Goal: Task Accomplishment & Management: Use online tool/utility

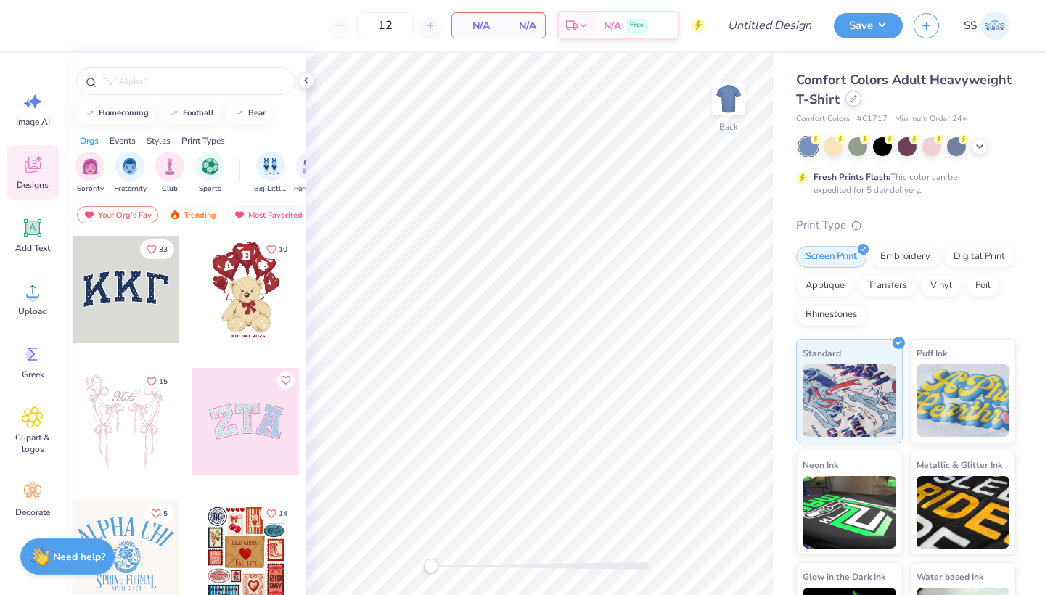
click at [856, 102] on icon at bounding box center [853, 98] width 7 height 7
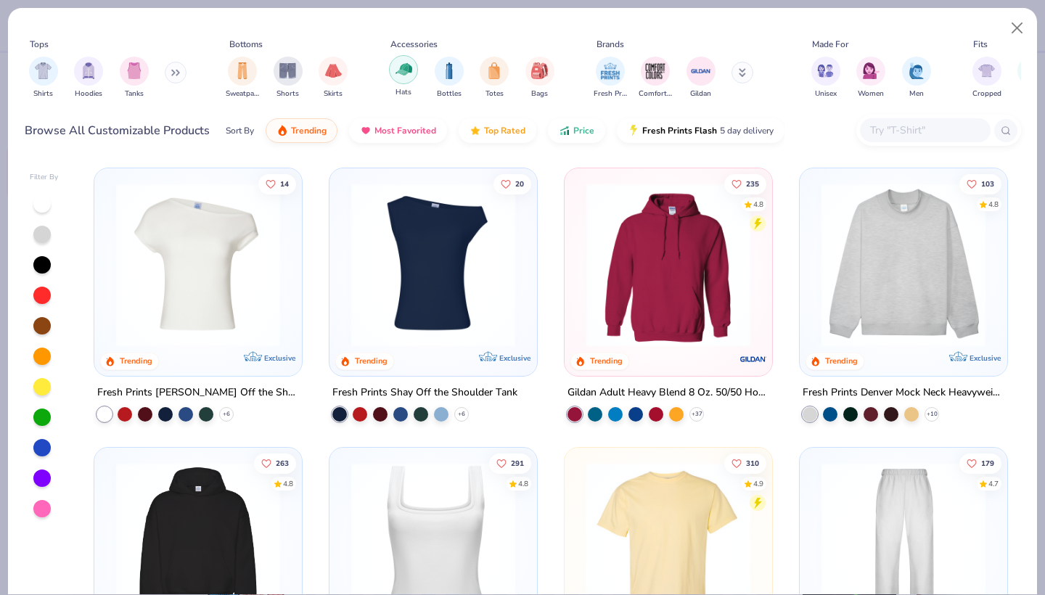
click at [403, 74] on img "filter for Hats" at bounding box center [403, 69] width 17 height 17
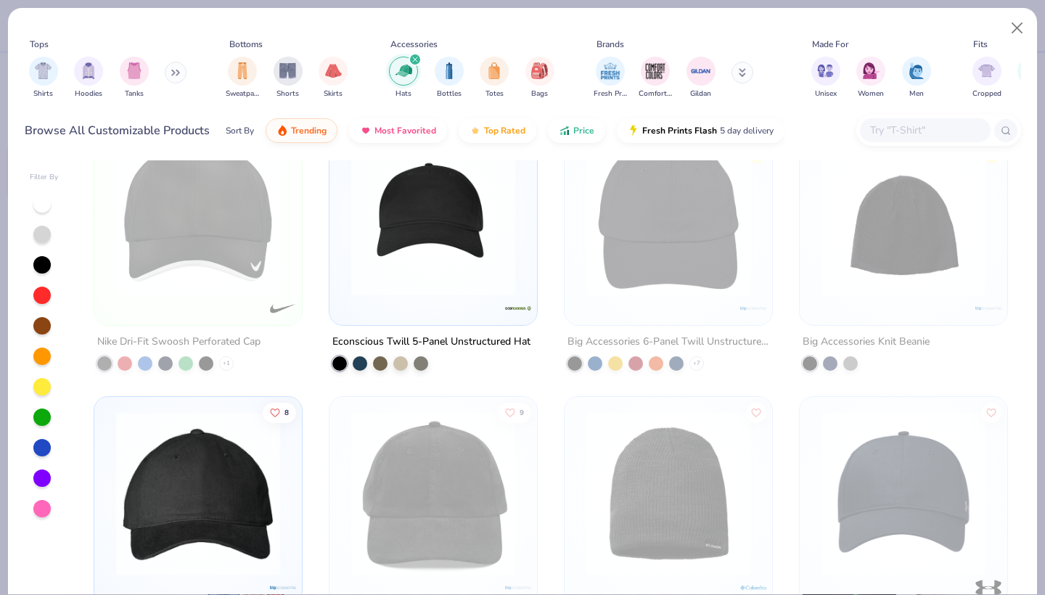
scroll to position [882, 0]
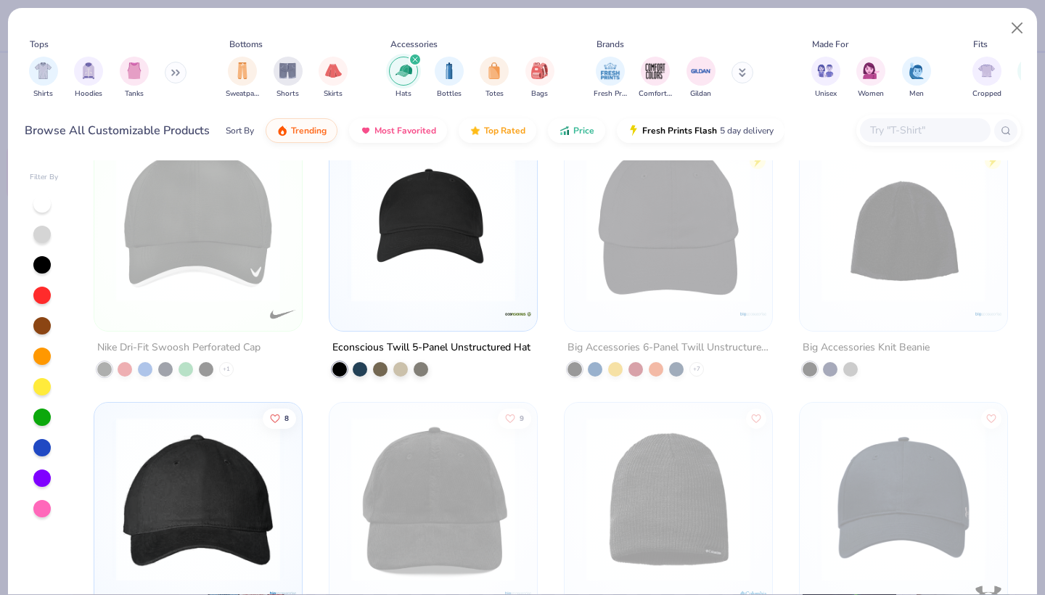
click at [459, 284] on img at bounding box center [433, 220] width 179 height 164
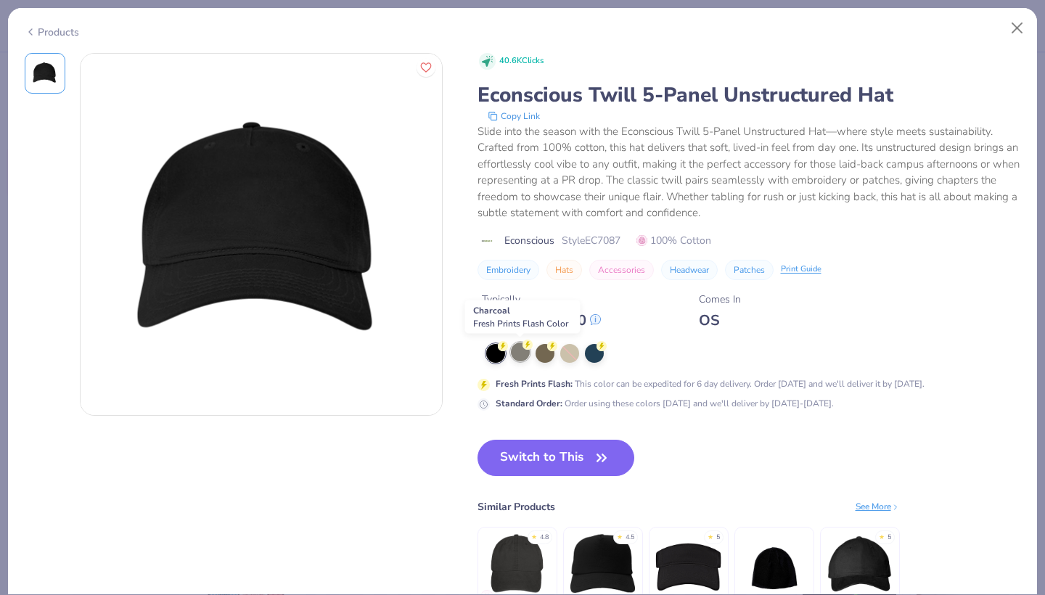
click at [512, 351] on div at bounding box center [520, 352] width 19 height 19
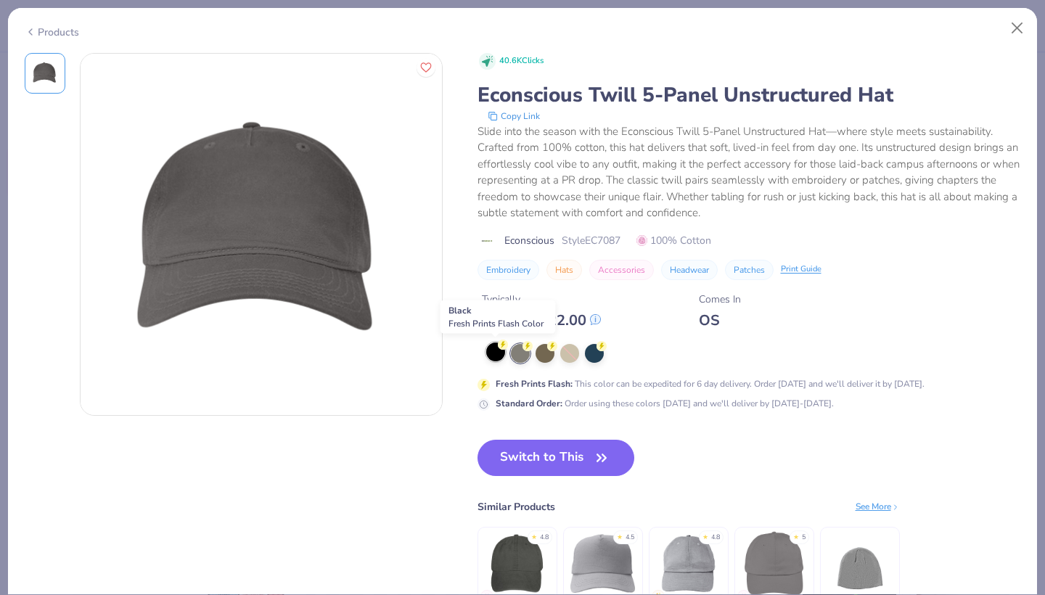
click at [488, 348] on div at bounding box center [495, 352] width 19 height 19
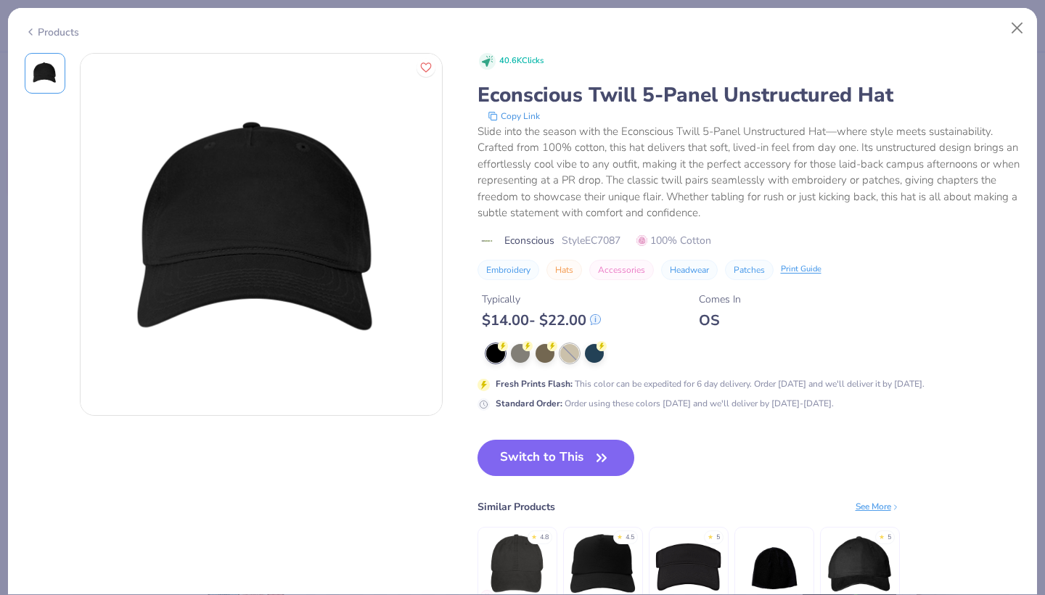
click at [560, 349] on div at bounding box center [569, 353] width 19 height 19
click at [1022, 23] on button "Close" at bounding box center [1018, 29] width 28 height 28
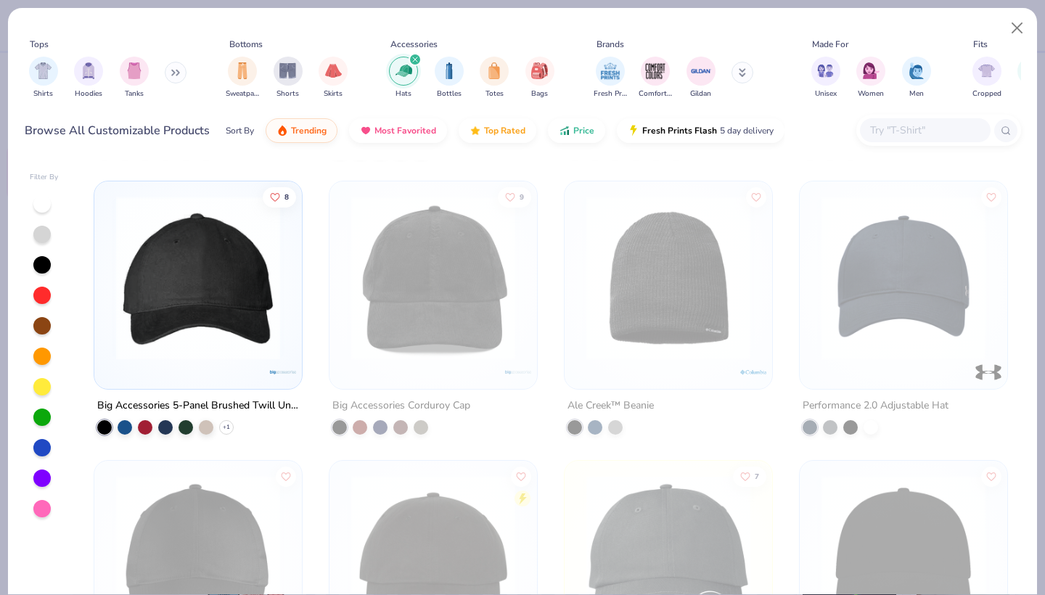
scroll to position [1118, 0]
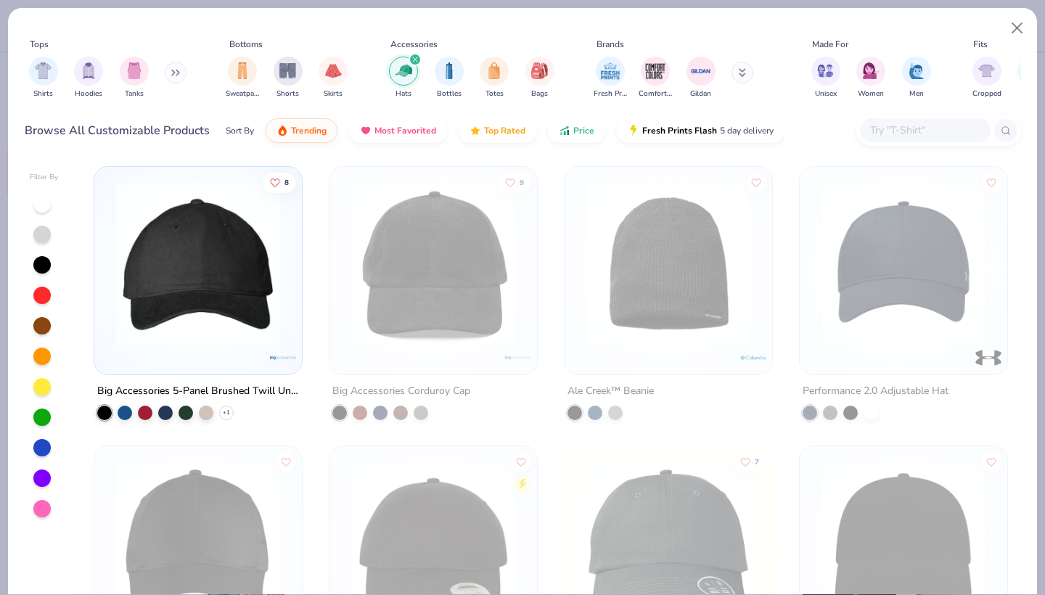
click at [274, 295] on img at bounding box center [198, 263] width 179 height 164
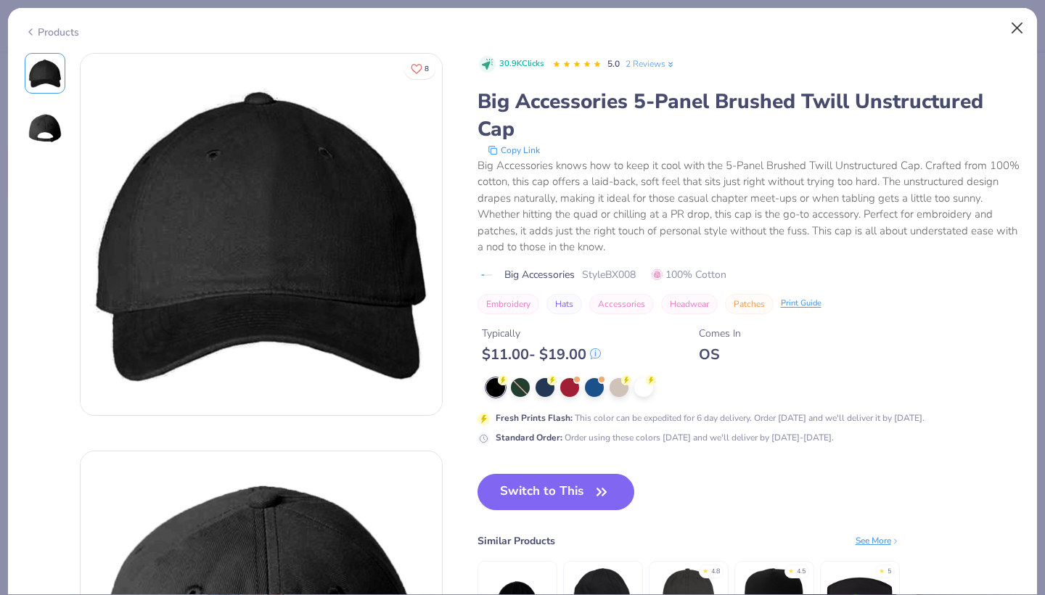
click at [1014, 27] on button "Close" at bounding box center [1018, 29] width 28 height 28
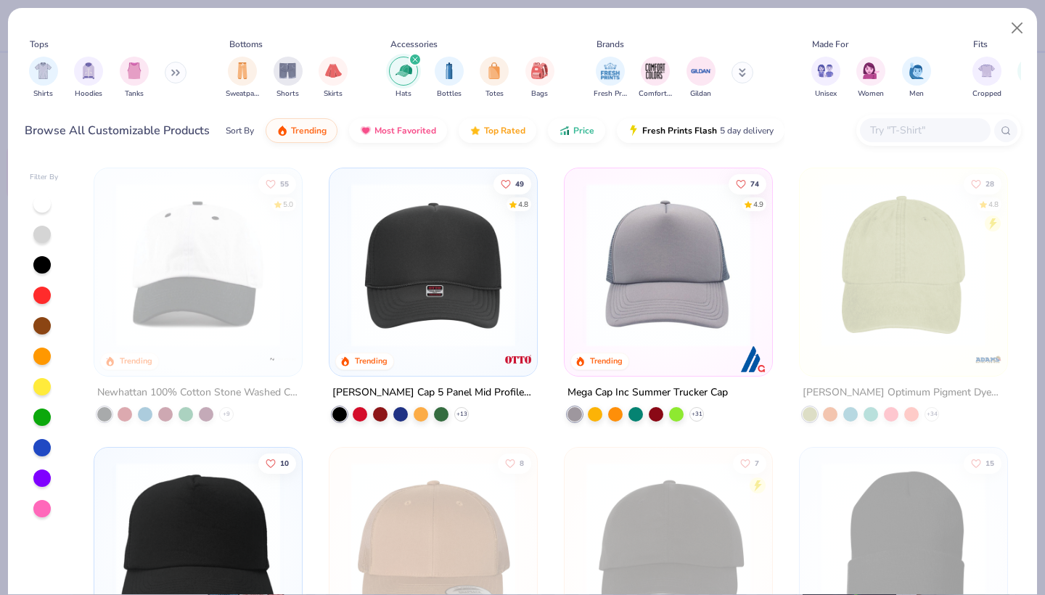
scroll to position [-1, 0]
click at [435, 284] on div "55 5.0 Trending Newhattan 100% Cotton Stone Washed Cap + 9 49 4.8 Trending [PER…" at bounding box center [551, 377] width 940 height 434
click at [414, 348] on div at bounding box center [433, 269] width 193 height 186
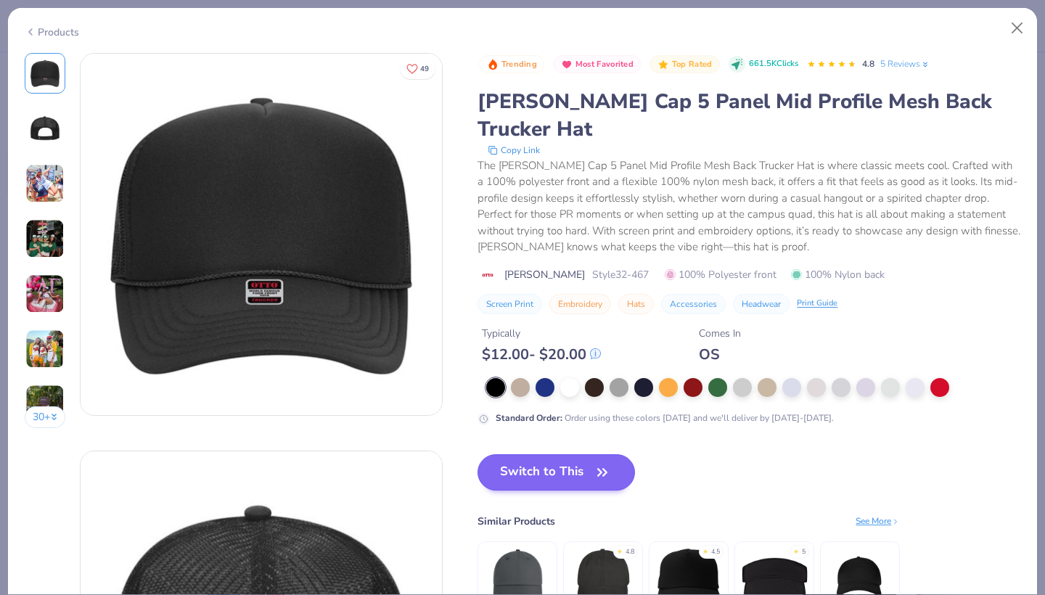
click at [575, 454] on button "Switch to This" at bounding box center [555, 472] width 157 height 36
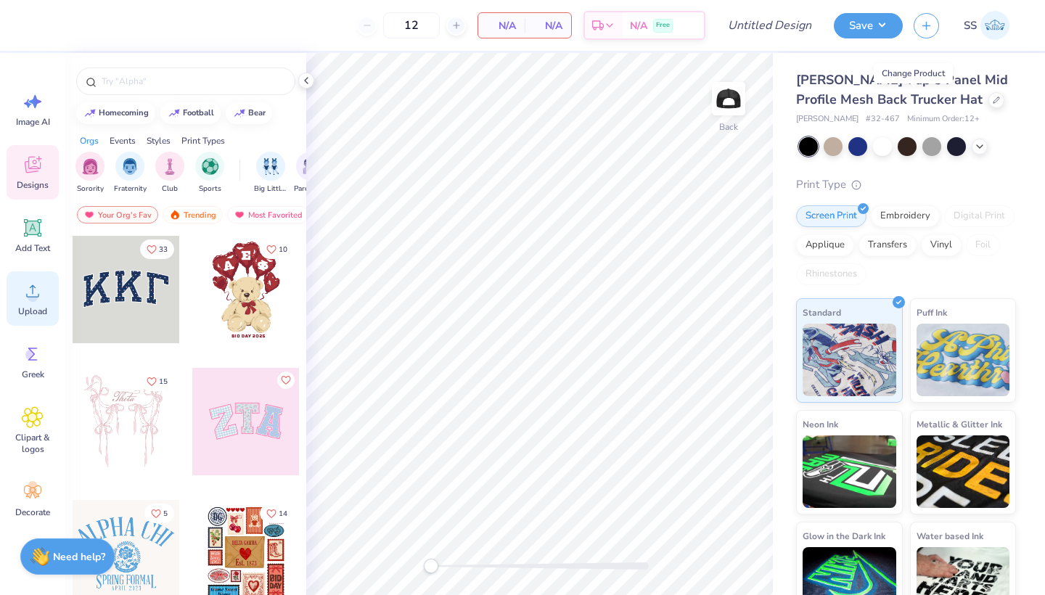
click at [23, 291] on icon at bounding box center [33, 291] width 22 height 22
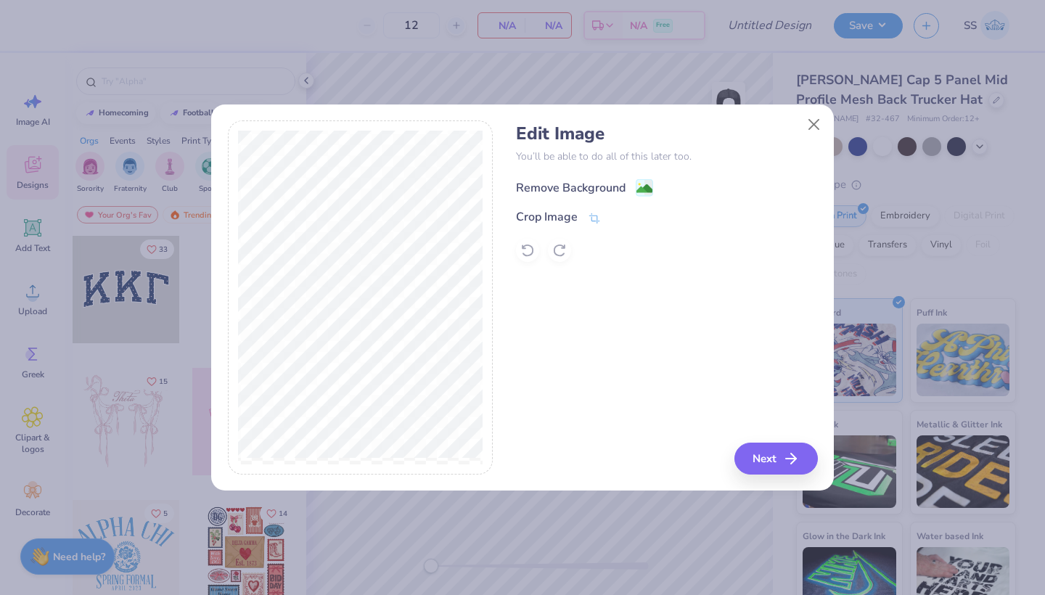
click at [540, 185] on div "Remove Background" at bounding box center [571, 187] width 110 height 17
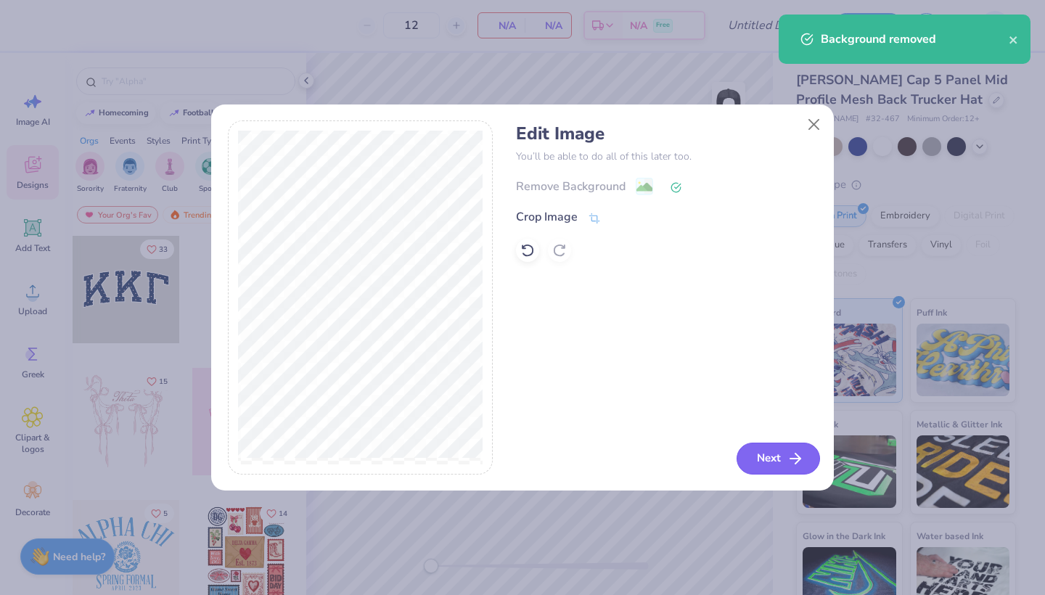
click at [776, 450] on button "Next" at bounding box center [778, 459] width 83 height 32
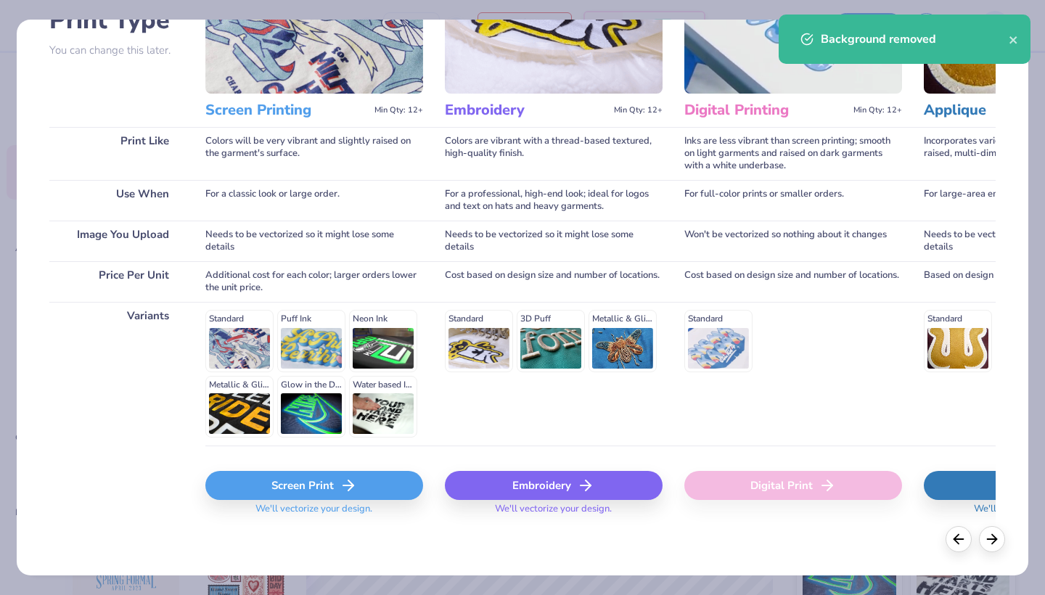
scroll to position [128, 0]
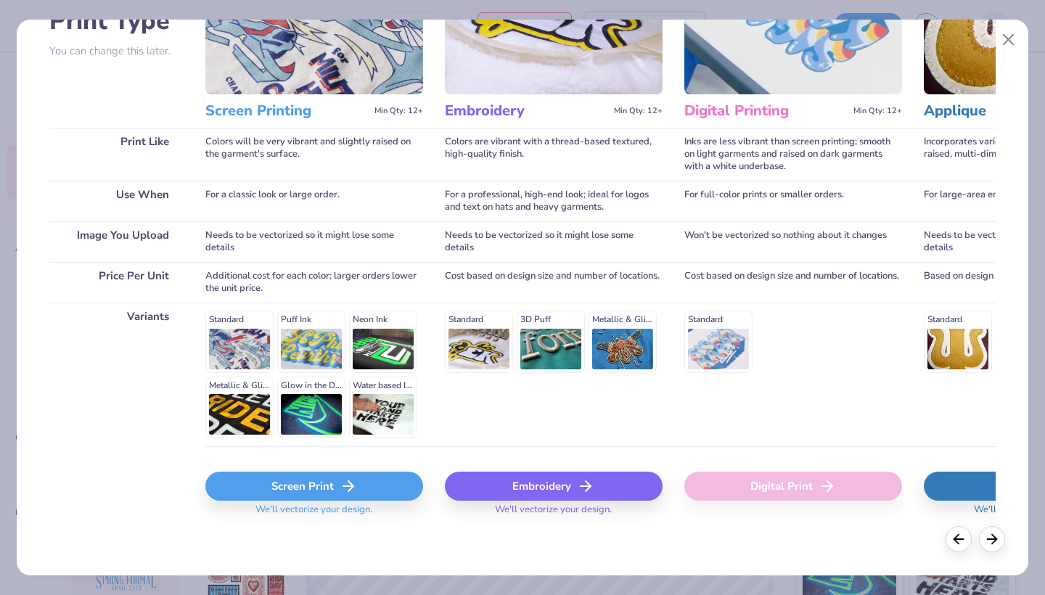
click at [323, 478] on div "Screen Print" at bounding box center [314, 486] width 218 height 29
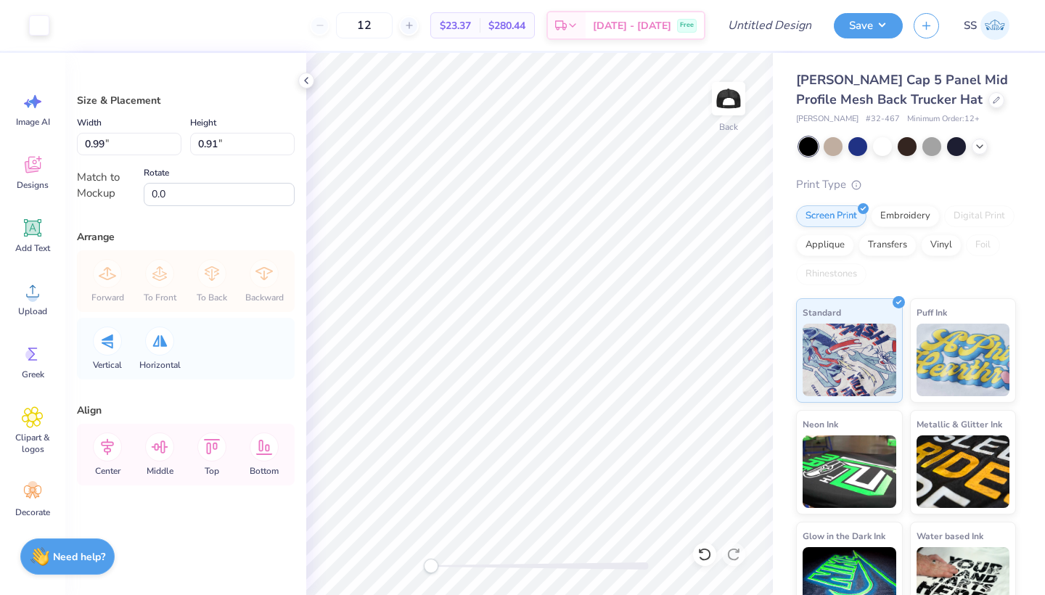
type input "1.70"
type input "1.56"
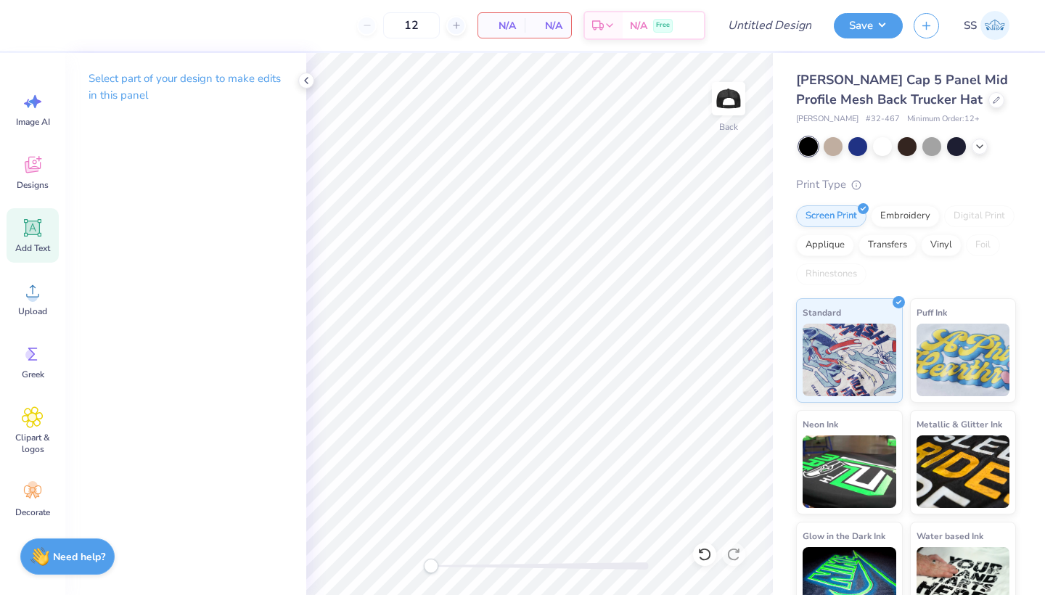
click at [28, 215] on div "Add Text" at bounding box center [33, 235] width 52 height 54
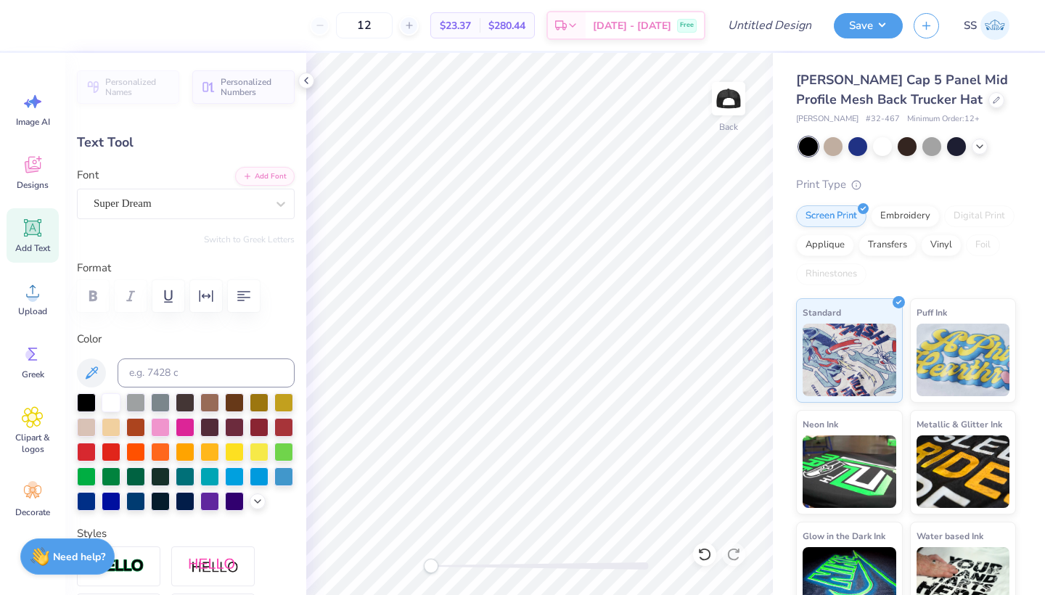
scroll to position [0, 7]
type textarea "COLLEGE OF EDUCATION"
type input "3.97"
type input "0.26"
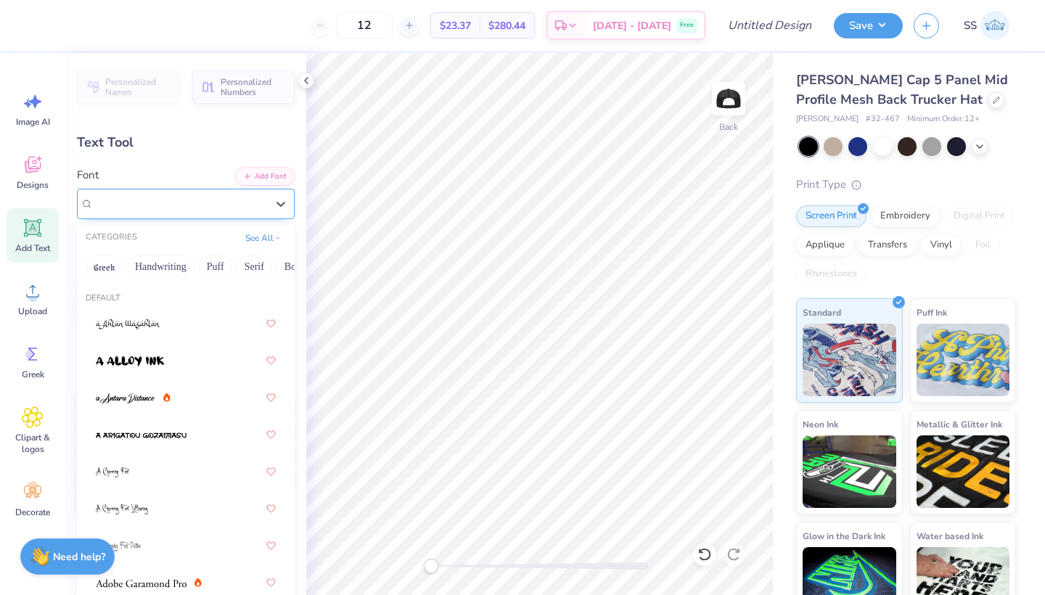
click at [131, 205] on span "Super Dream" at bounding box center [123, 203] width 58 height 17
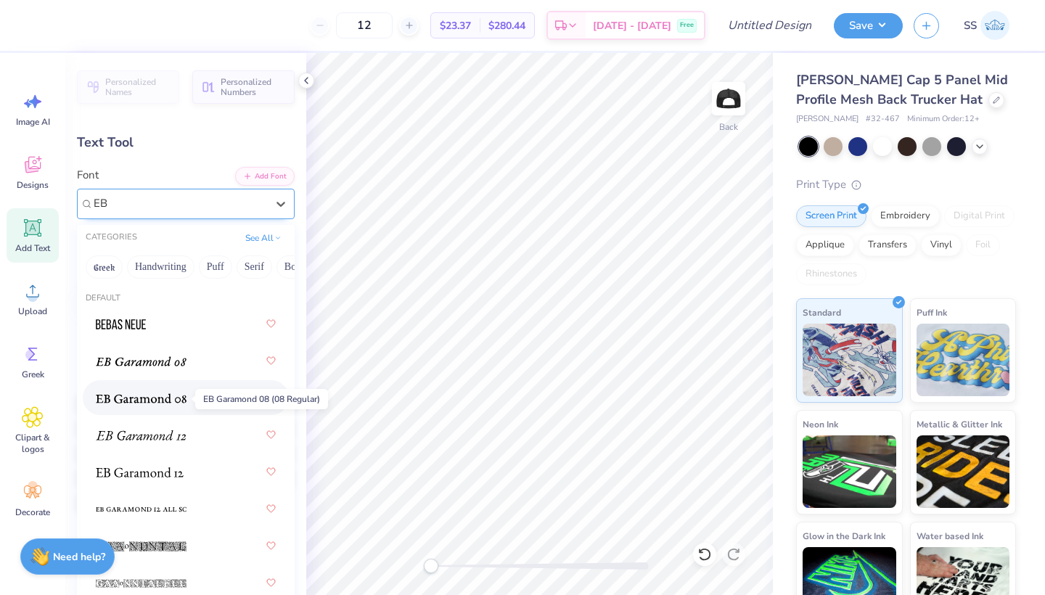
click at [148, 403] on img at bounding box center [141, 398] width 91 height 10
type input "EB"
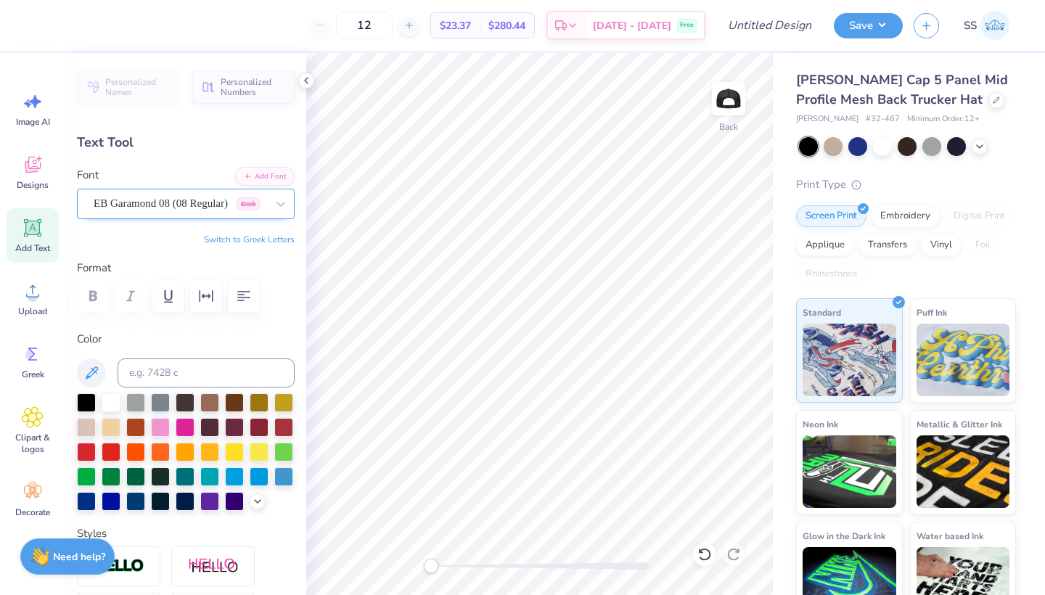
click at [145, 201] on span "EB Garamond 08 (08 Regular)" at bounding box center [161, 203] width 134 height 17
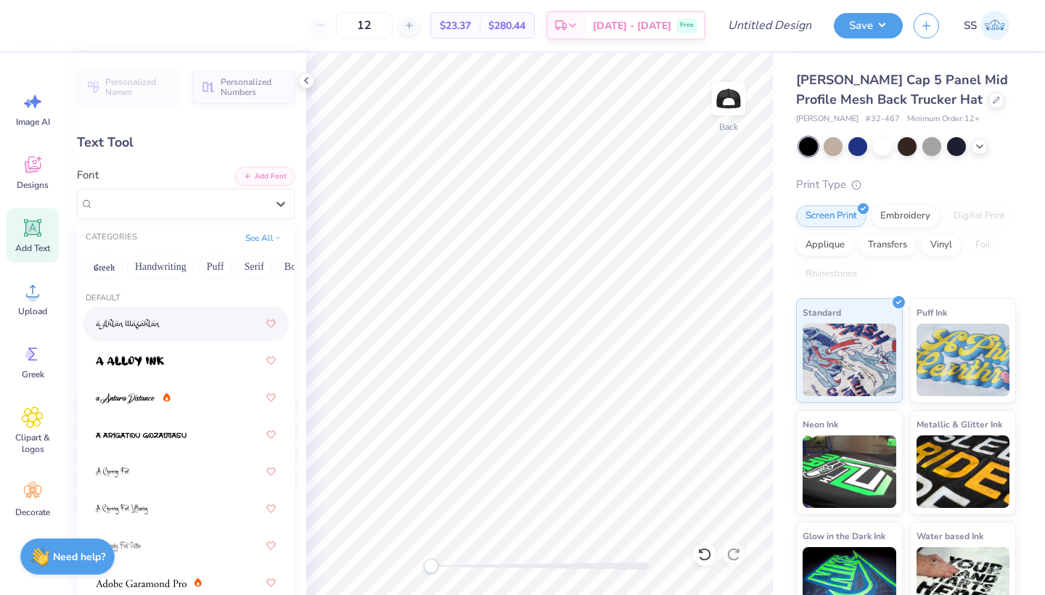
scroll to position [0, 66]
click at [200, 270] on button "Serif" at bounding box center [189, 266] width 36 height 23
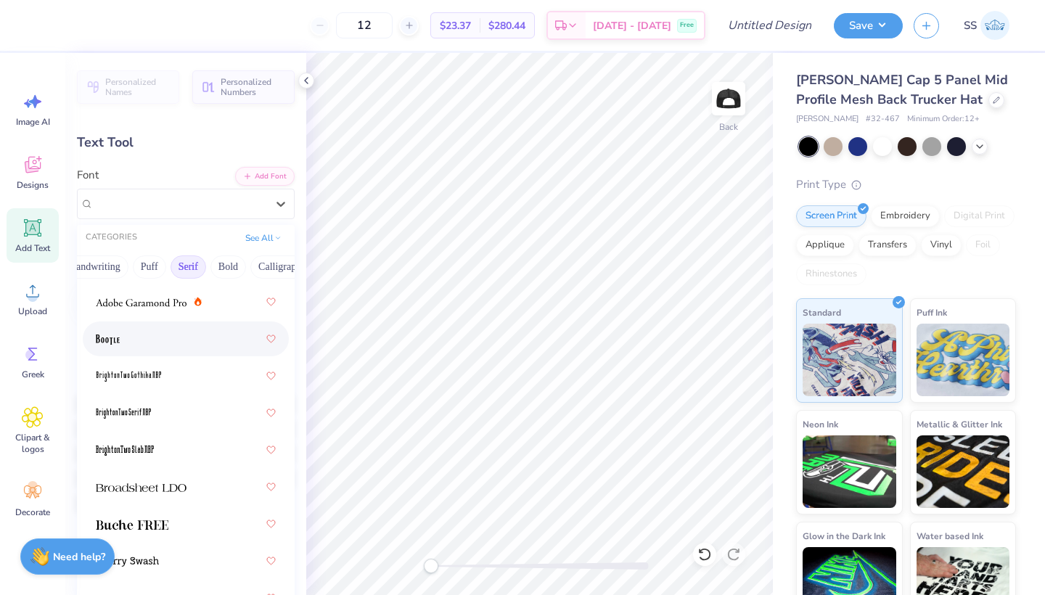
scroll to position [22, 0]
click at [165, 304] on img at bounding box center [141, 302] width 91 height 10
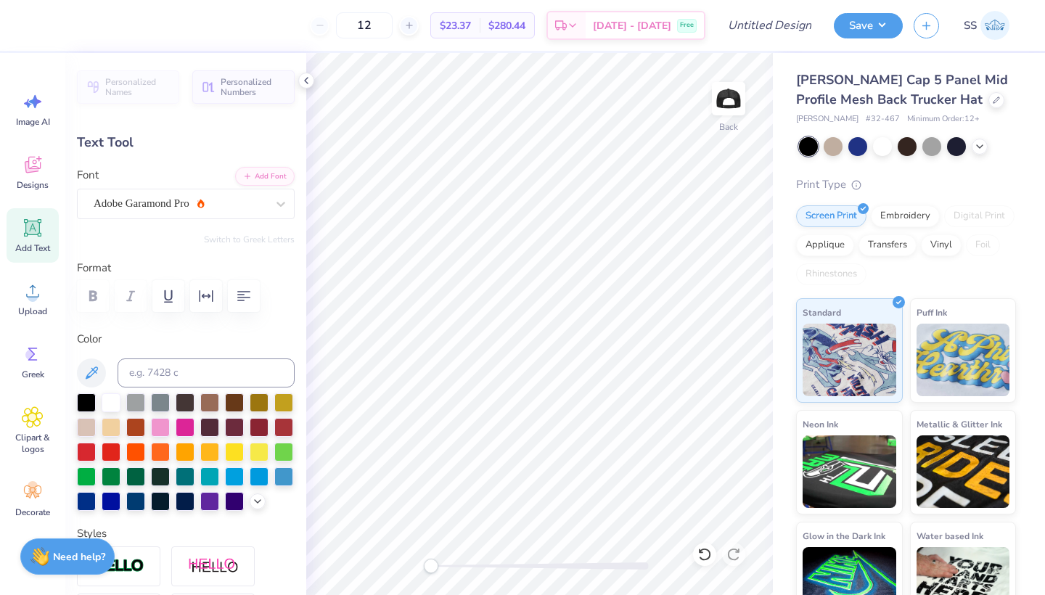
scroll to position [0, 1]
click at [230, 200] on div "Adobe Garamond Pro" at bounding box center [180, 203] width 176 height 22
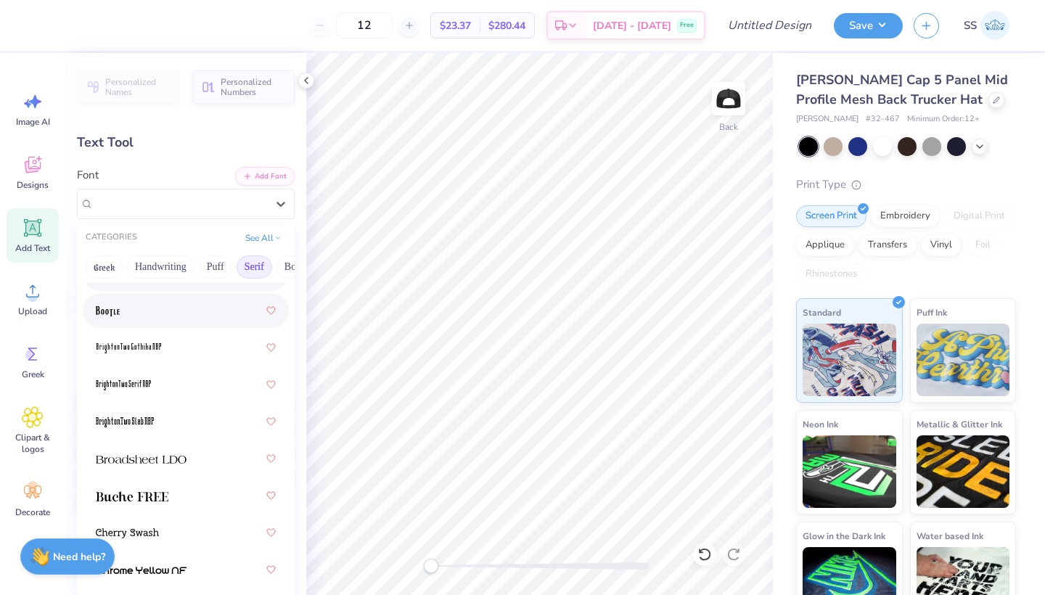
scroll to position [52, 0]
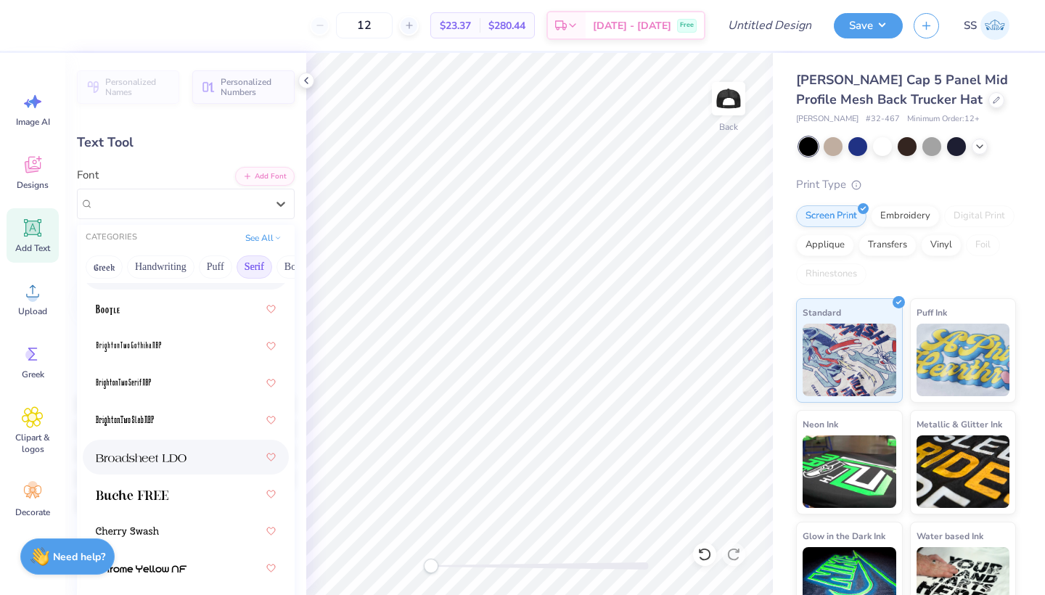
click at [166, 468] on div at bounding box center [186, 457] width 180 height 26
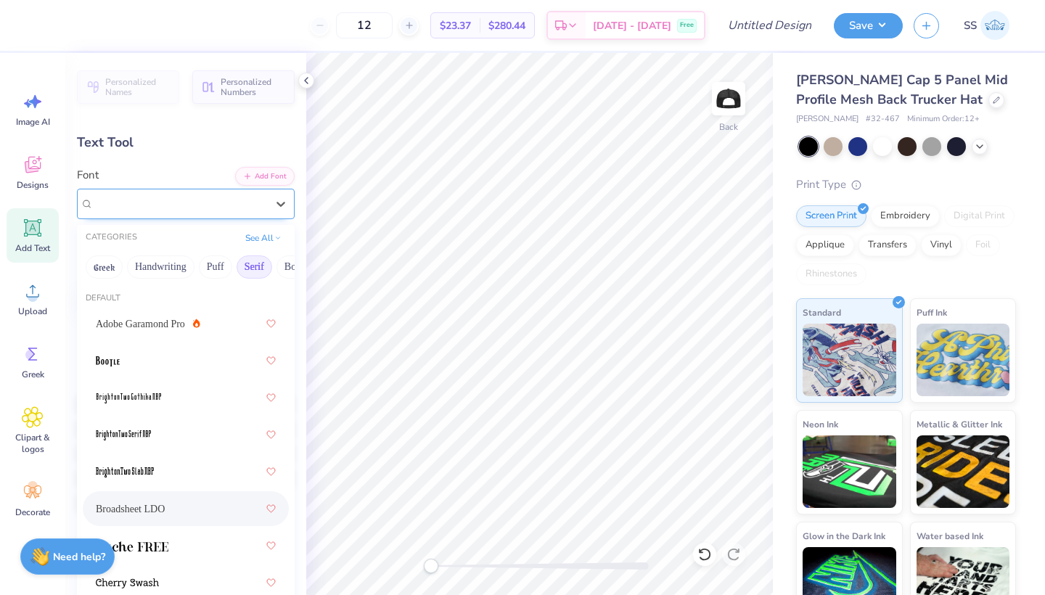
click at [194, 197] on div "Broadsheet LDO" at bounding box center [180, 203] width 176 height 22
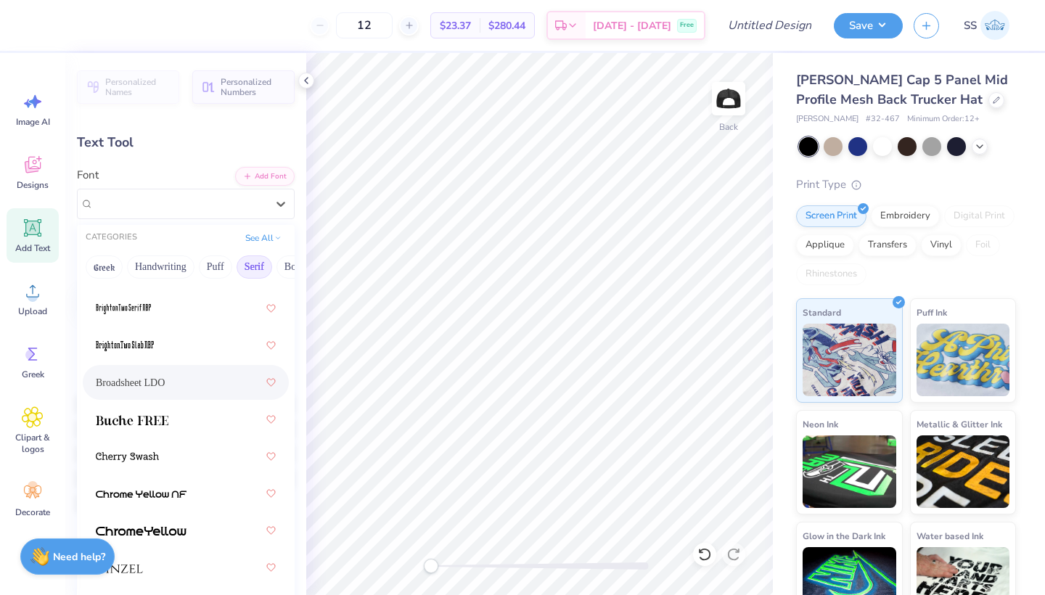
scroll to position [130, 0]
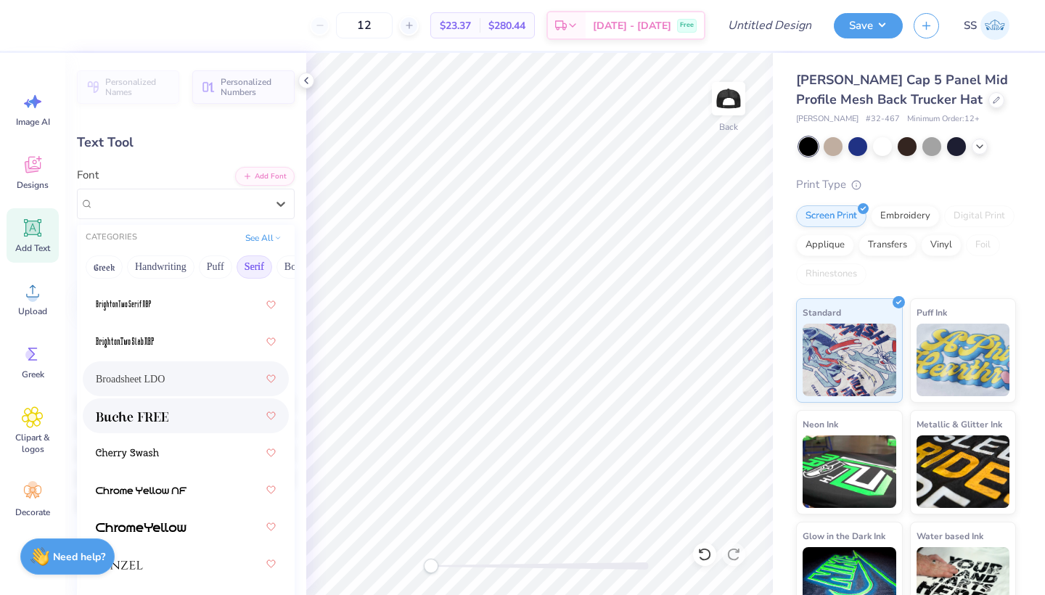
click at [177, 409] on div at bounding box center [186, 416] width 180 height 26
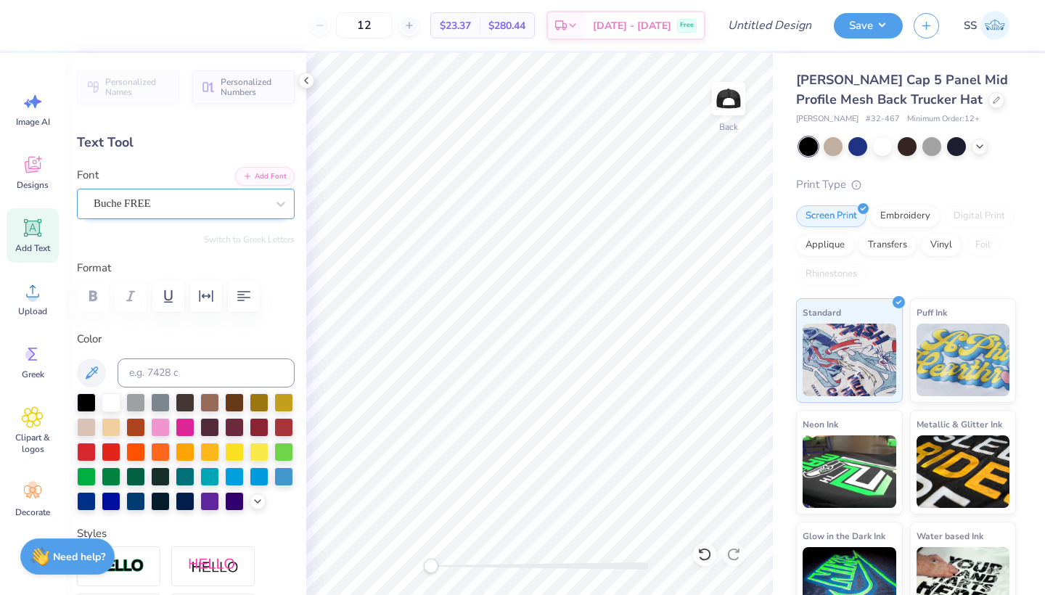
click at [198, 208] on div "Buche FREE" at bounding box center [180, 203] width 176 height 22
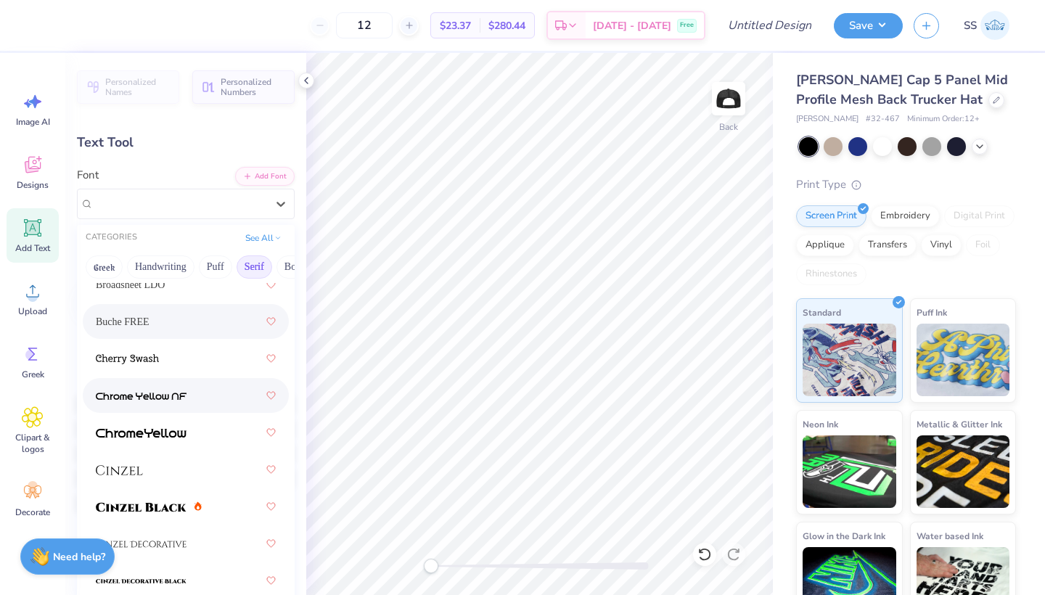
scroll to position [263, 0]
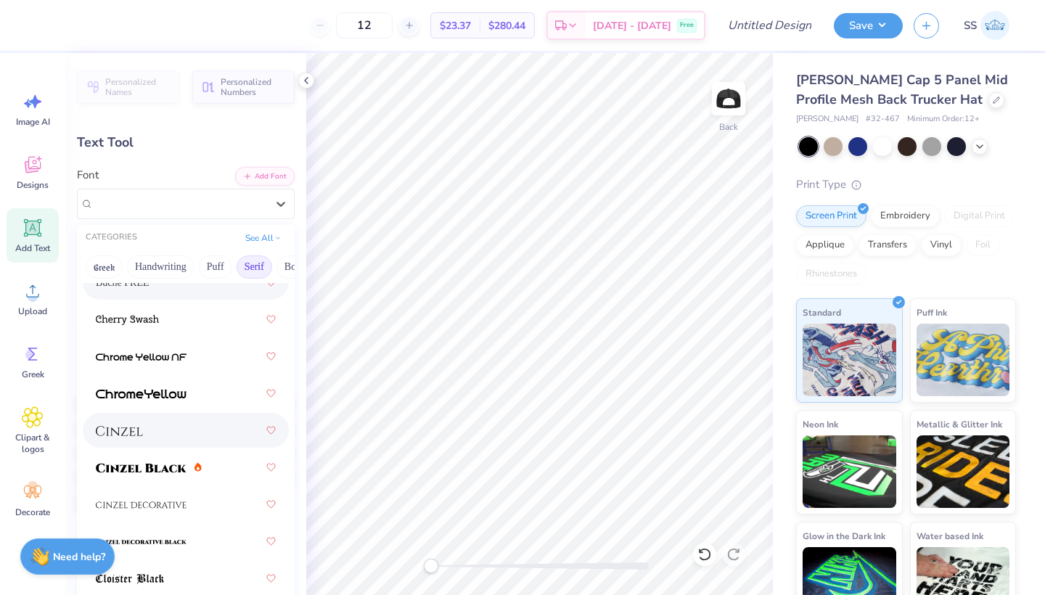
click at [151, 446] on div at bounding box center [186, 430] width 206 height 35
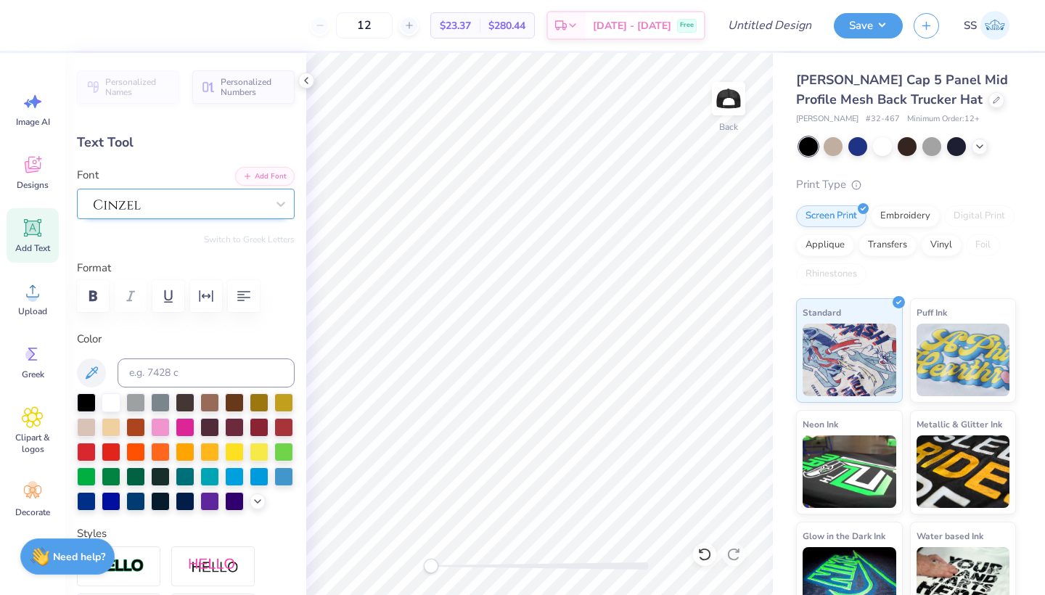
click at [176, 212] on div at bounding box center [180, 204] width 173 height 20
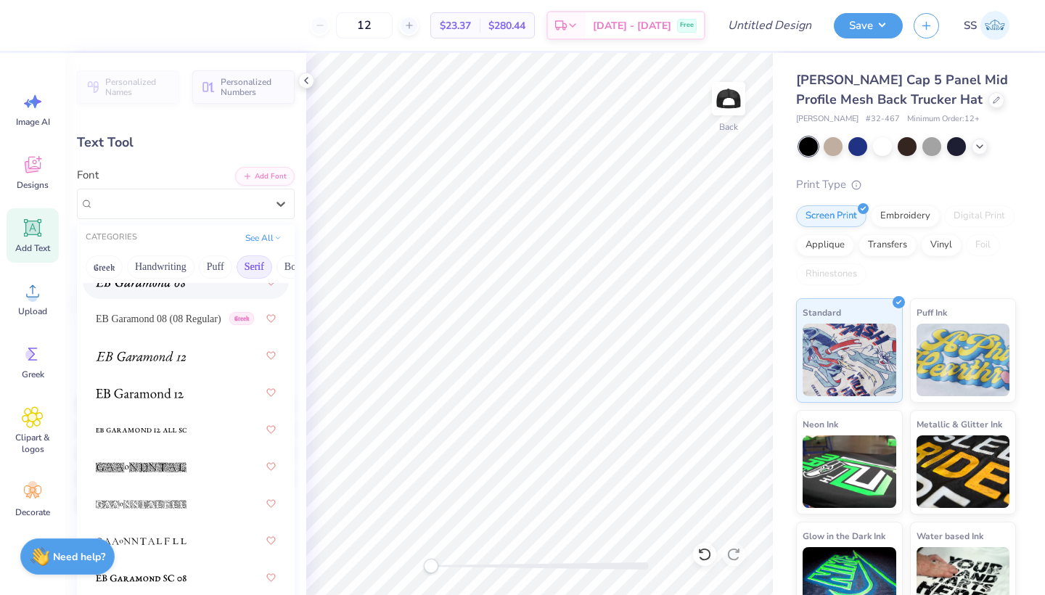
scroll to position [1266, 0]
click at [163, 386] on span at bounding box center [140, 389] width 88 height 15
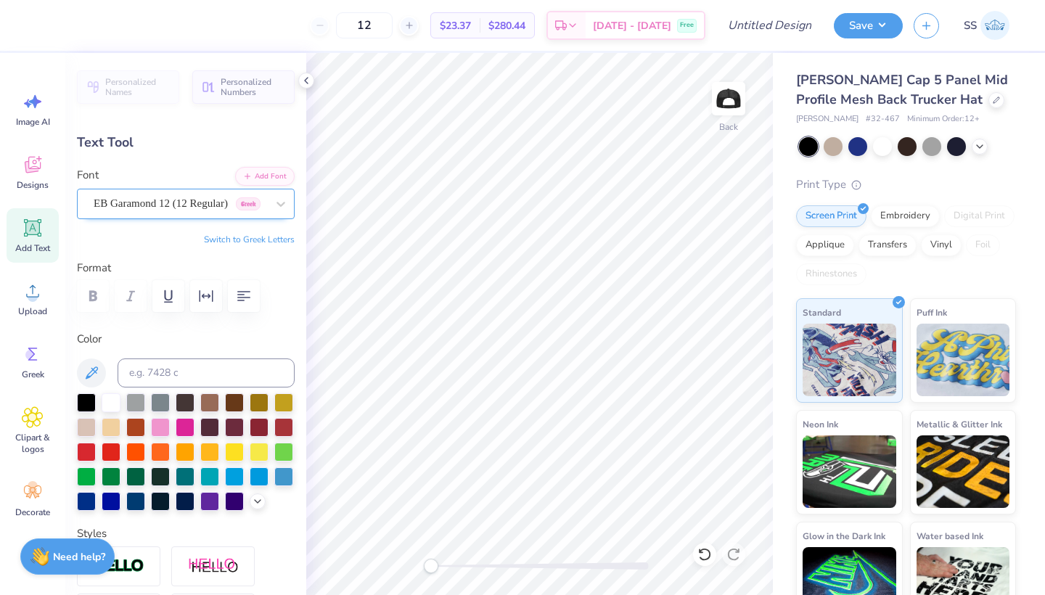
click at [209, 204] on span "EB Garamond 12 (12 Regular)" at bounding box center [161, 203] width 134 height 17
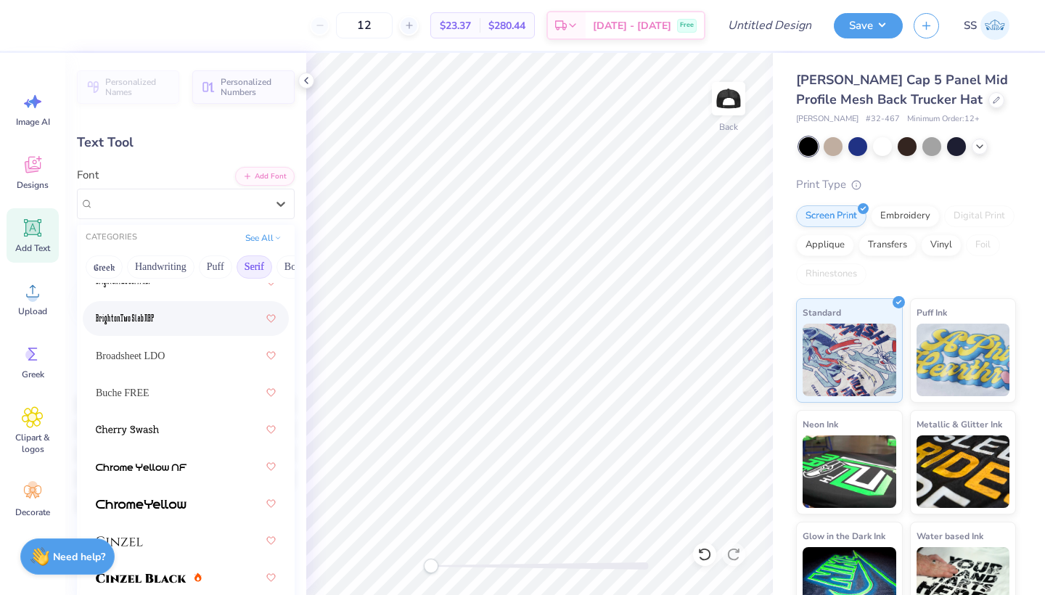
scroll to position [155, 0]
click at [157, 355] on span "Broadsheet LDO" at bounding box center [130, 354] width 69 height 15
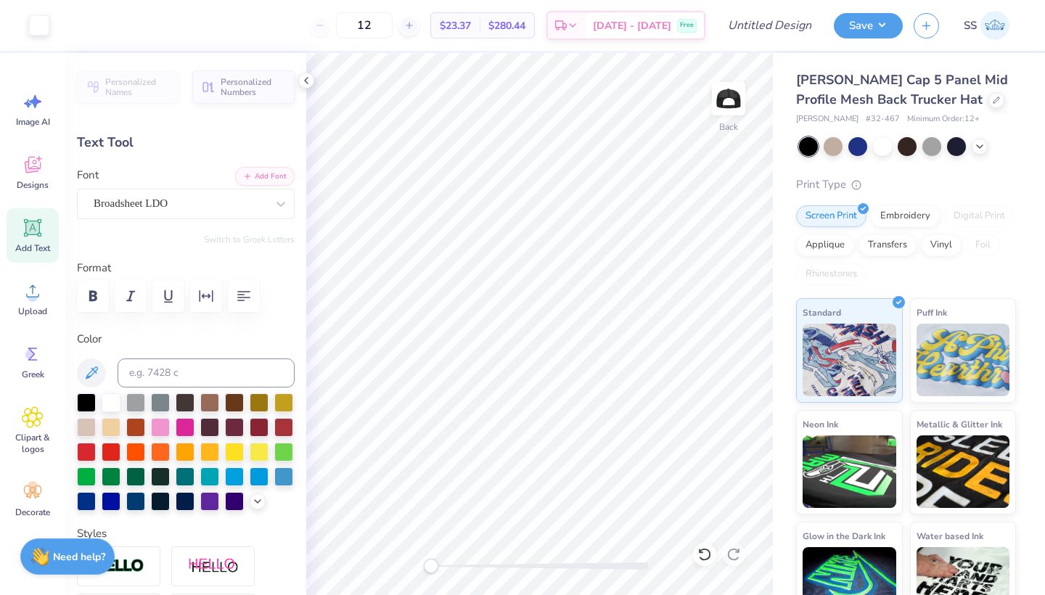
type input "0.22"
type textarea "COLLEGE OF EDUCATION"
click at [242, 298] on icon "button" at bounding box center [243, 295] width 17 height 17
type input "2.02"
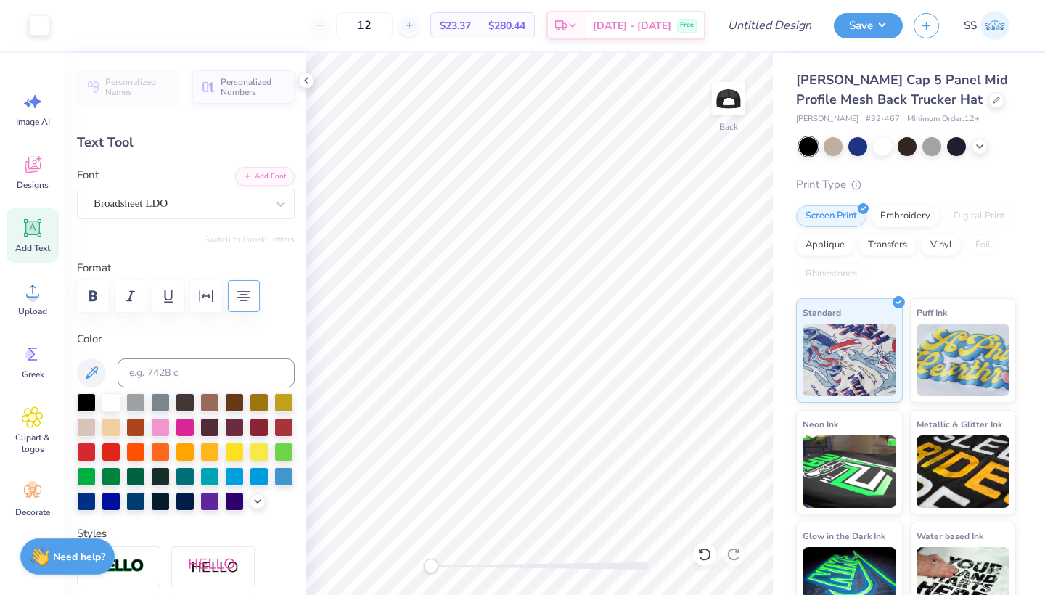
type input "0.59"
click at [245, 300] on icon "button" at bounding box center [243, 296] width 13 height 10
click at [245, 300] on icon "button" at bounding box center [243, 295] width 17 height 17
type input "2.99"
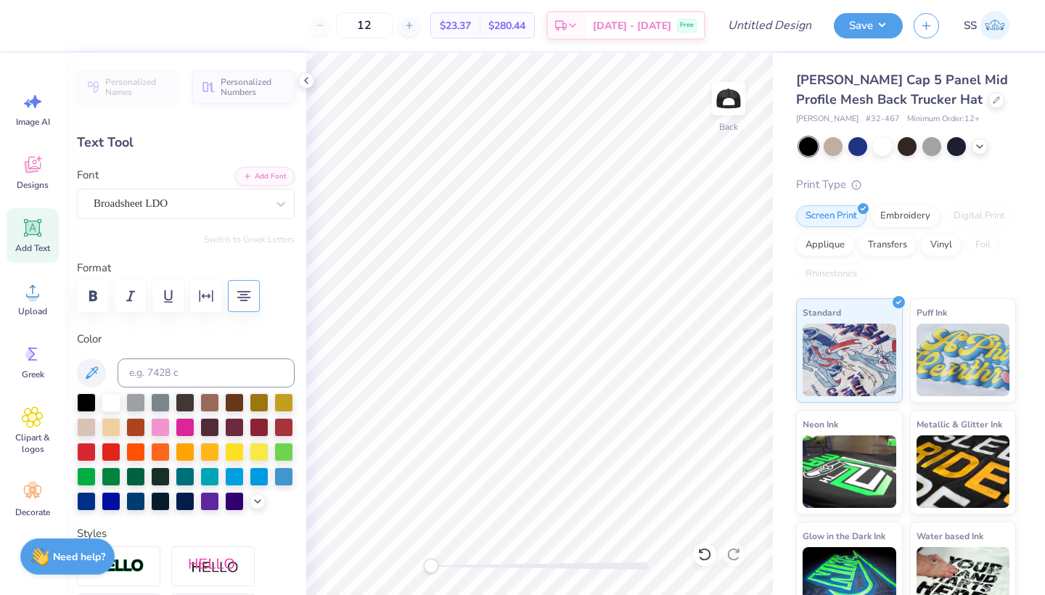
type input "0.88"
type input "3.95"
type input "1.16"
type input "2.10"
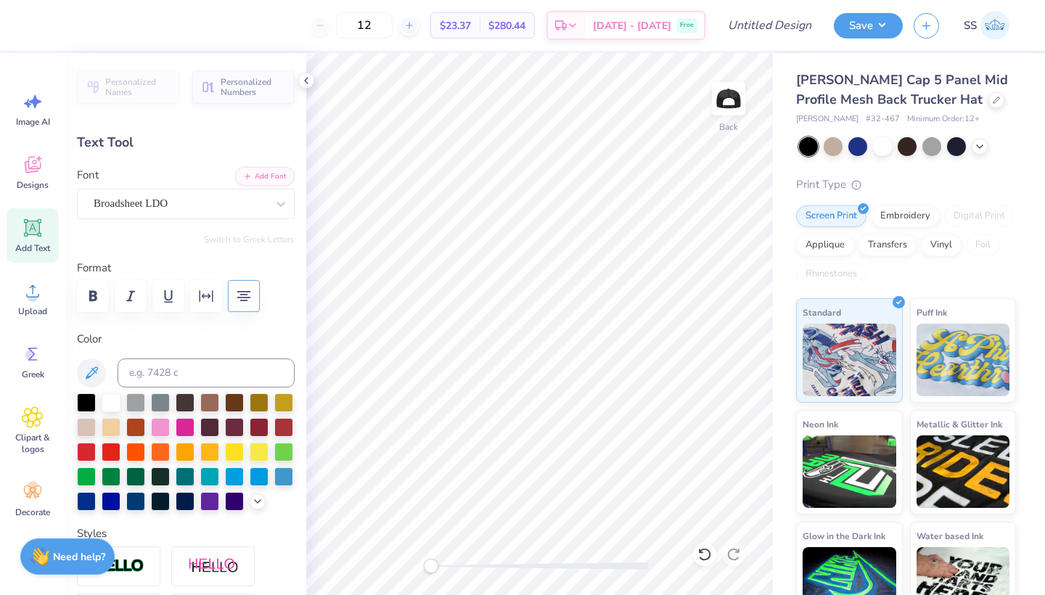
type input "0.62"
type textarea "COLLEGE OF EDUCATION"
click at [30, 239] on div "Add Text" at bounding box center [33, 235] width 52 height 54
type input "1.73"
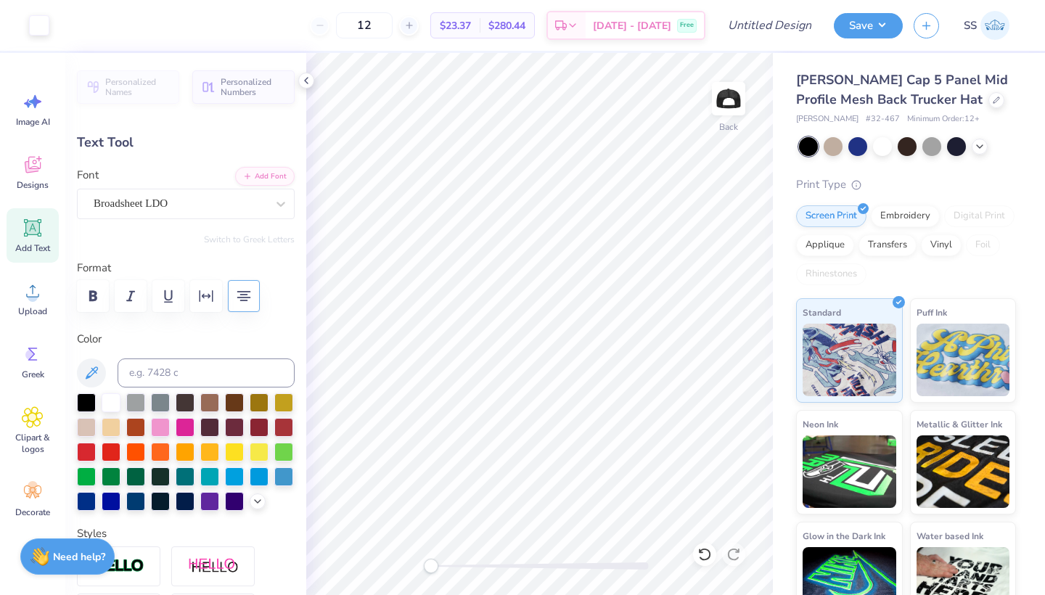
type input "0.50"
type textarea "[US_STATE]"
click at [253, 208] on div "Super Dream" at bounding box center [180, 203] width 176 height 22
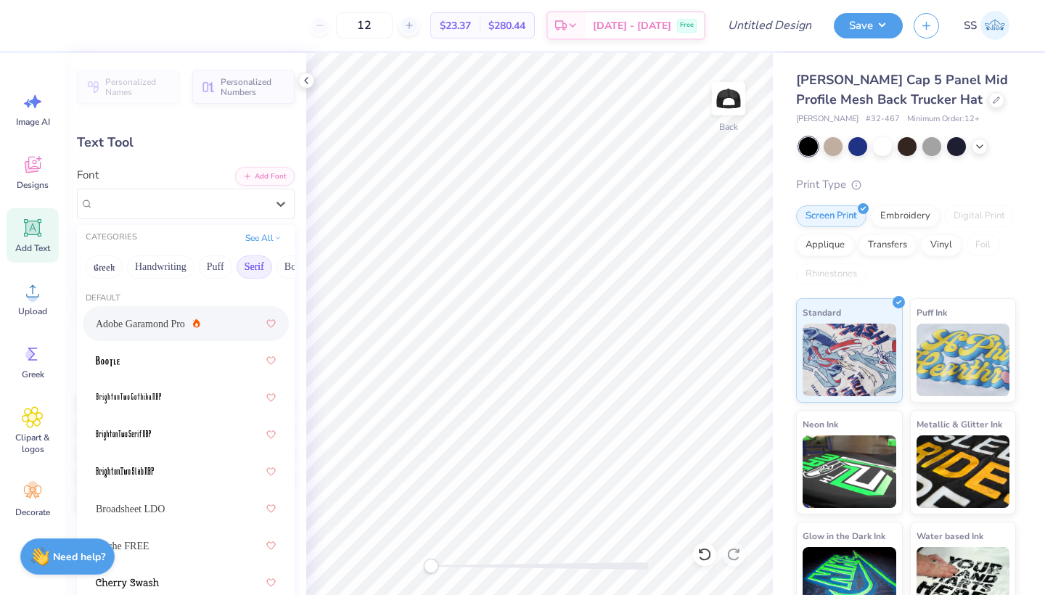
click at [155, 324] on span "Adobe Garamond Pro" at bounding box center [140, 323] width 89 height 15
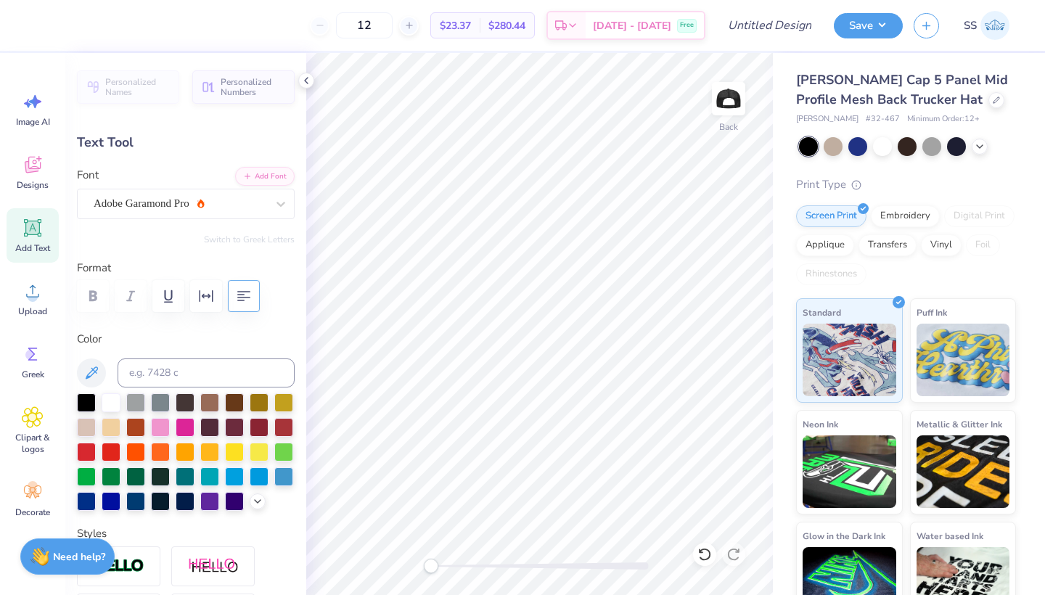
type input "3.98"
type input "0.22"
click at [202, 192] on div "Broadsheet LDO" at bounding box center [186, 204] width 218 height 30
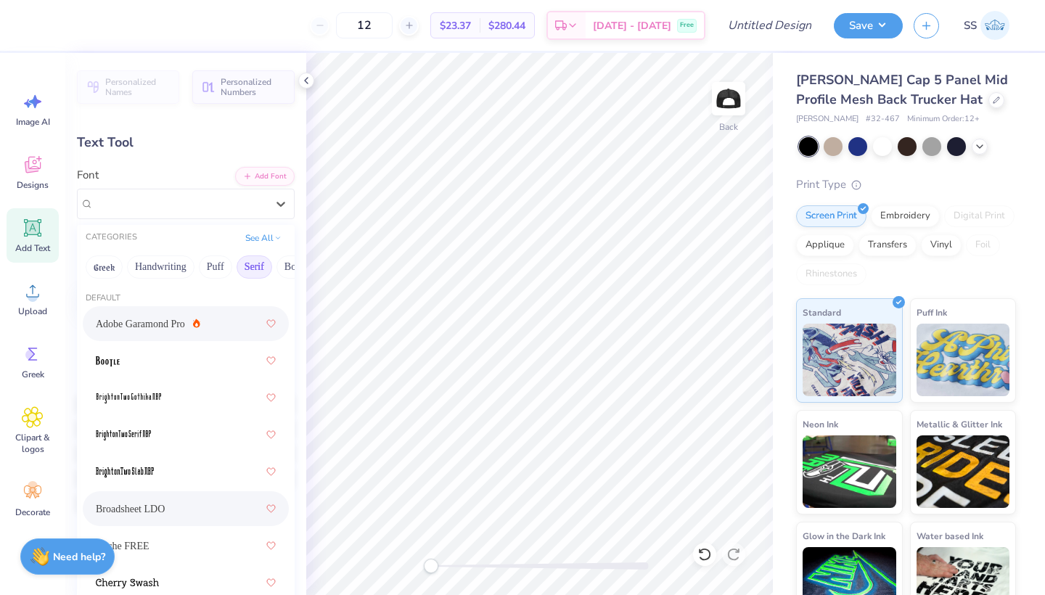
click at [147, 319] on span "Adobe Garamond Pro" at bounding box center [140, 323] width 89 height 15
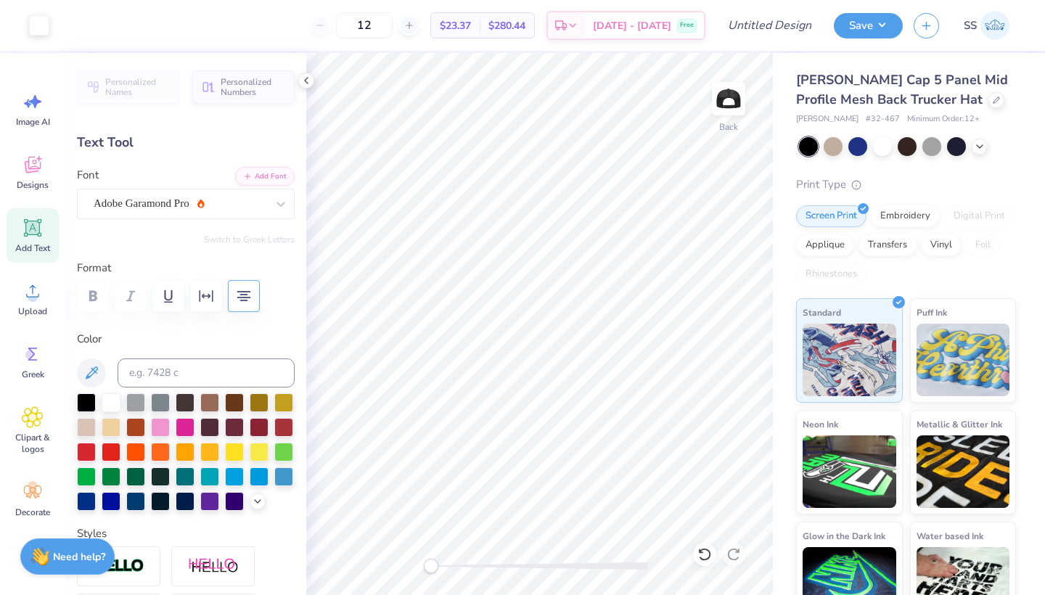
type input "3.30"
type input "0.49"
type input "3.64"
type input "0.54"
type input "3.95"
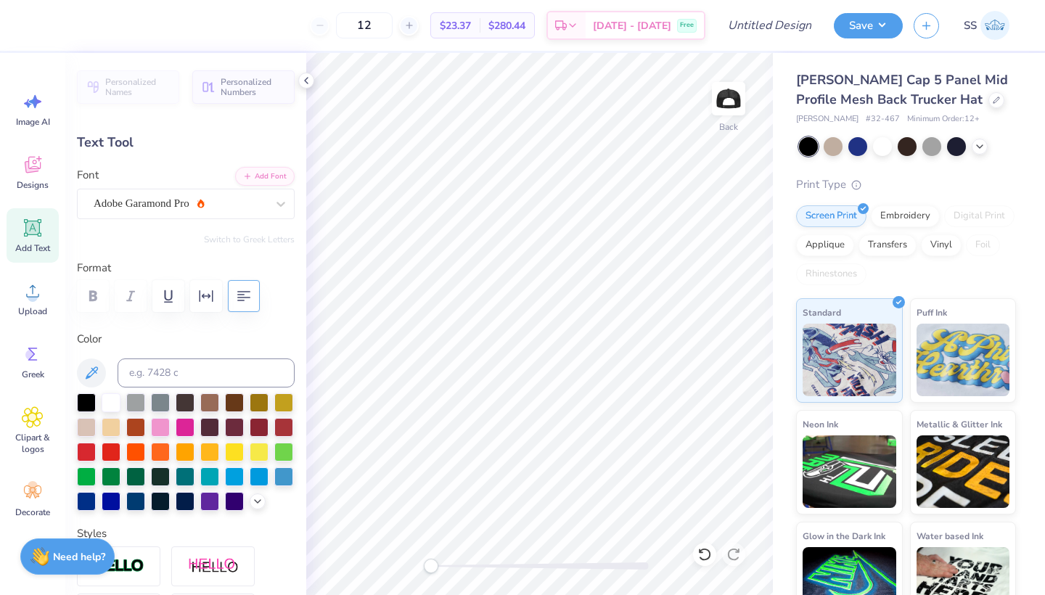
type input "0.59"
click at [42, 283] on icon at bounding box center [33, 291] width 22 height 22
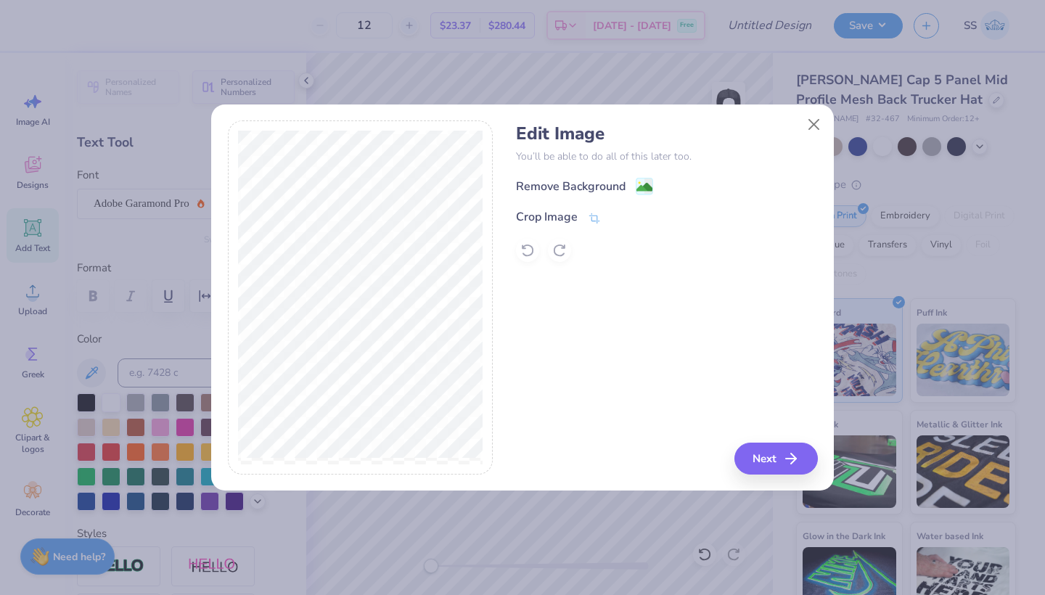
click at [515, 184] on div "Edit Image You’ll be able to do all of this later too. Remove Background Crop I…" at bounding box center [523, 297] width 590 height 354
click at [527, 184] on div "Remove Background" at bounding box center [571, 187] width 110 height 17
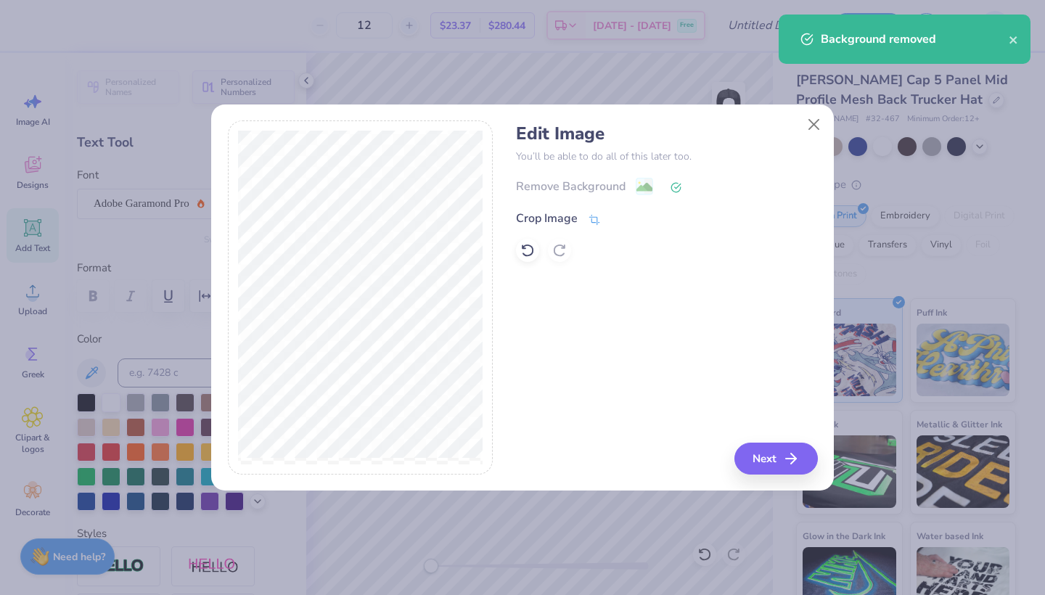
click at [531, 224] on div "Crop Image" at bounding box center [547, 218] width 62 height 17
click at [618, 220] on icon at bounding box center [619, 217] width 9 height 9
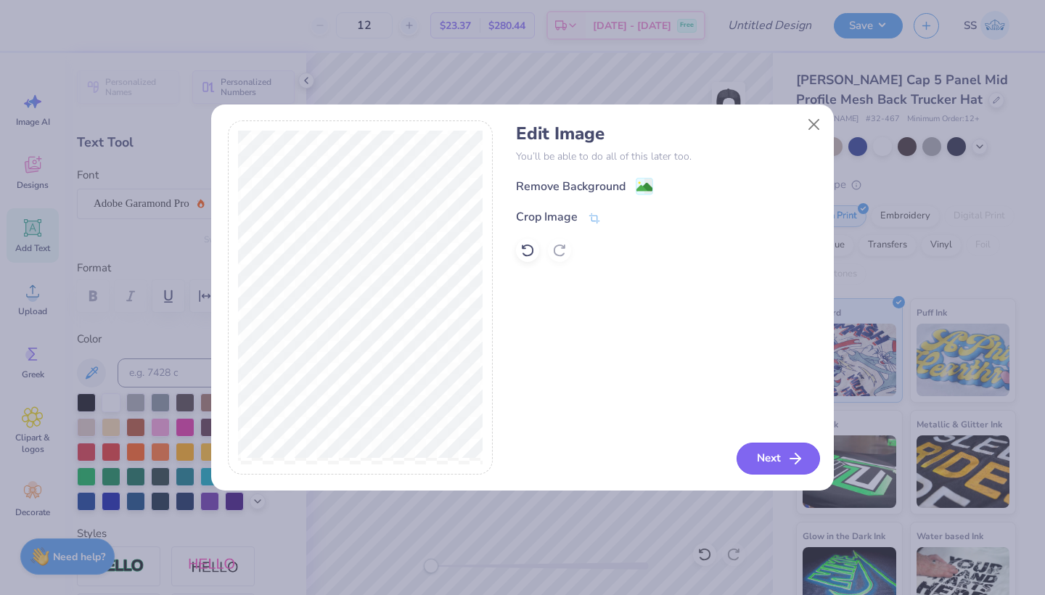
click at [791, 459] on icon "button" at bounding box center [795, 458] width 17 height 17
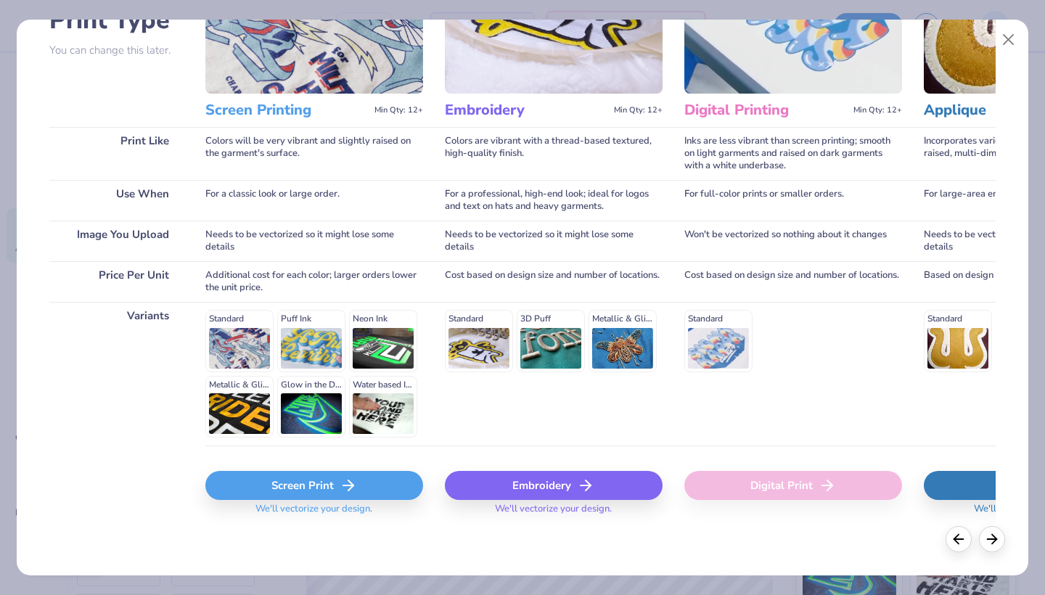
scroll to position [128, 0]
click at [292, 497] on div "Screen Print" at bounding box center [314, 486] width 218 height 29
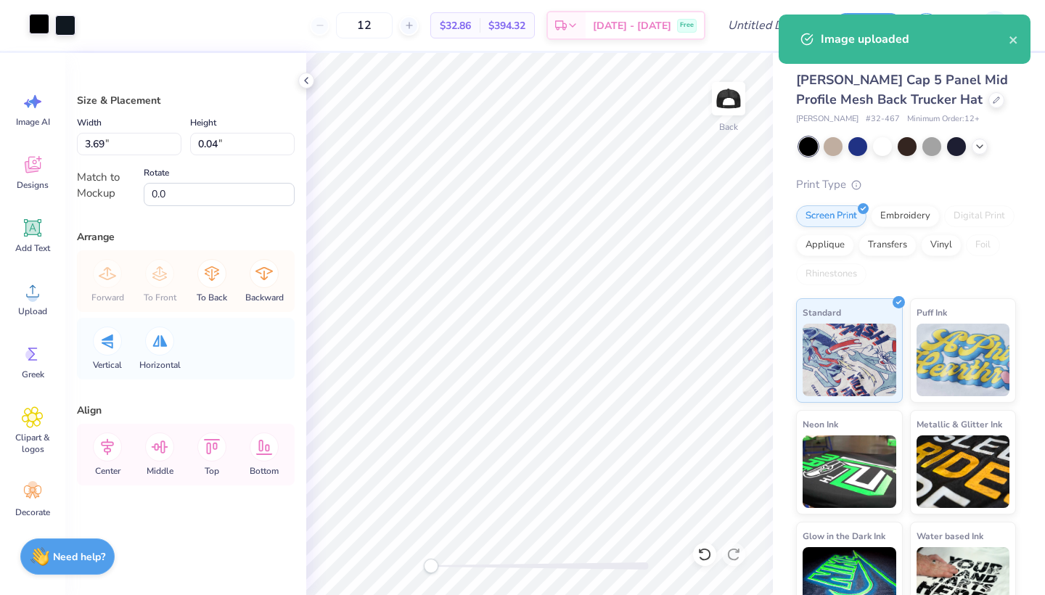
click at [42, 25] on div at bounding box center [39, 24] width 20 height 20
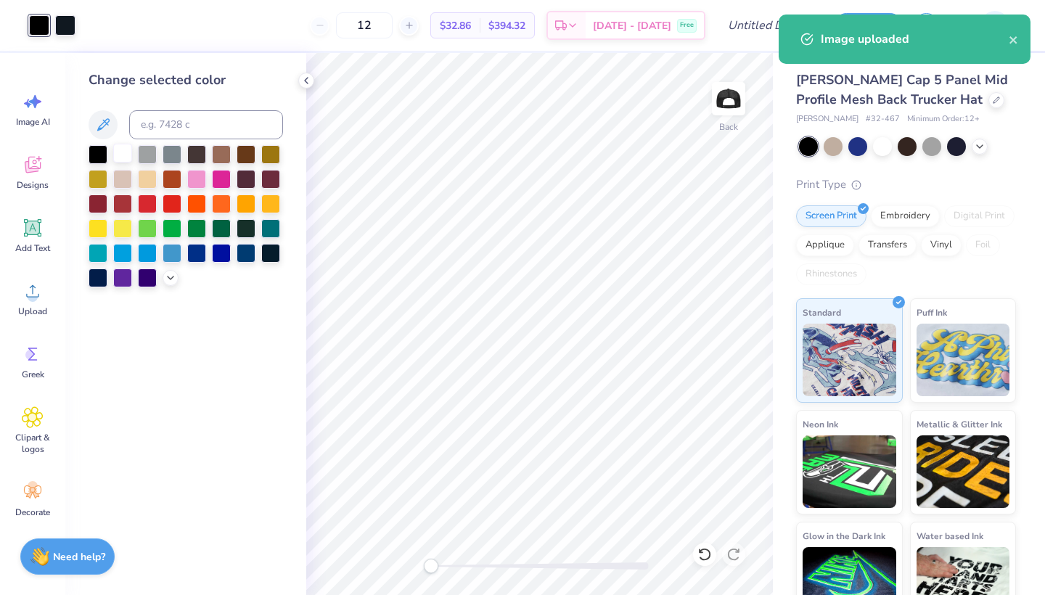
click at [126, 156] on div at bounding box center [122, 153] width 19 height 19
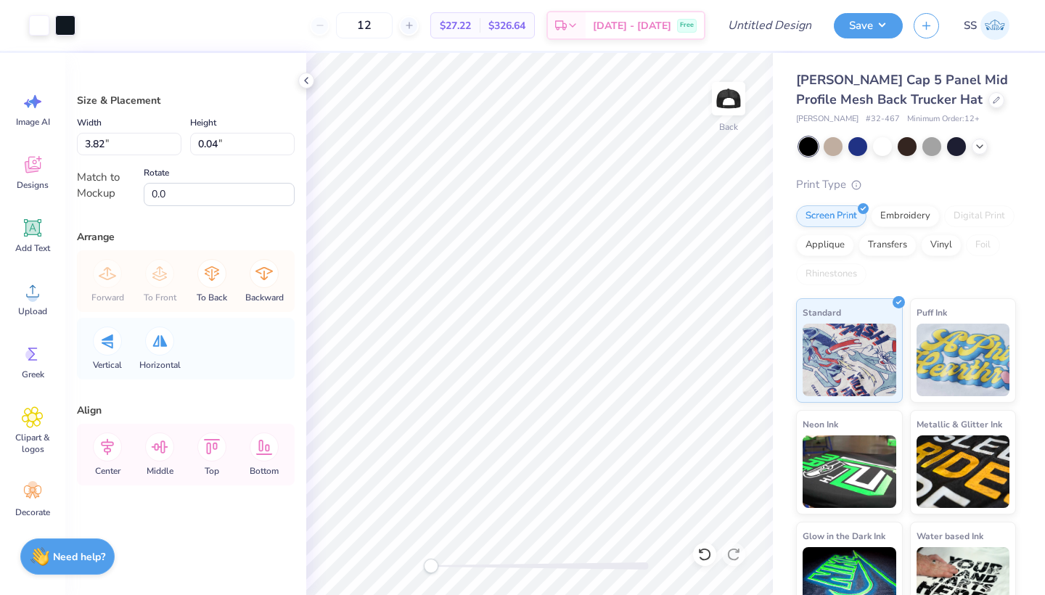
type input "3.94"
click at [512, 258] on li "Copy" at bounding box center [516, 266] width 114 height 28
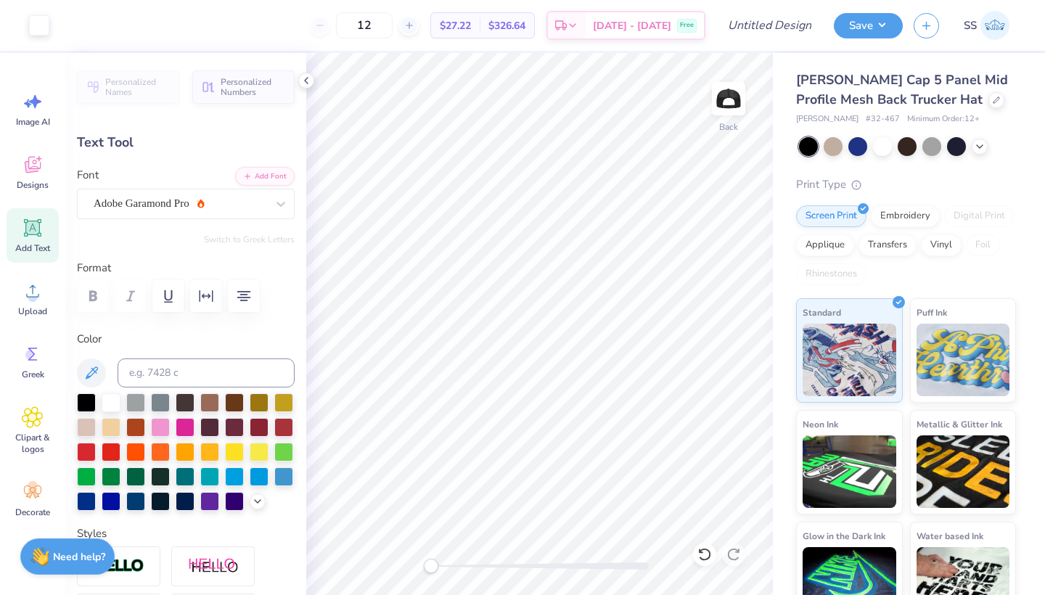
type input "3.95"
type input "0.59"
type textarea "THE [GEOGRAPHIC_DATA][US_STATE]"
type input "3.97"
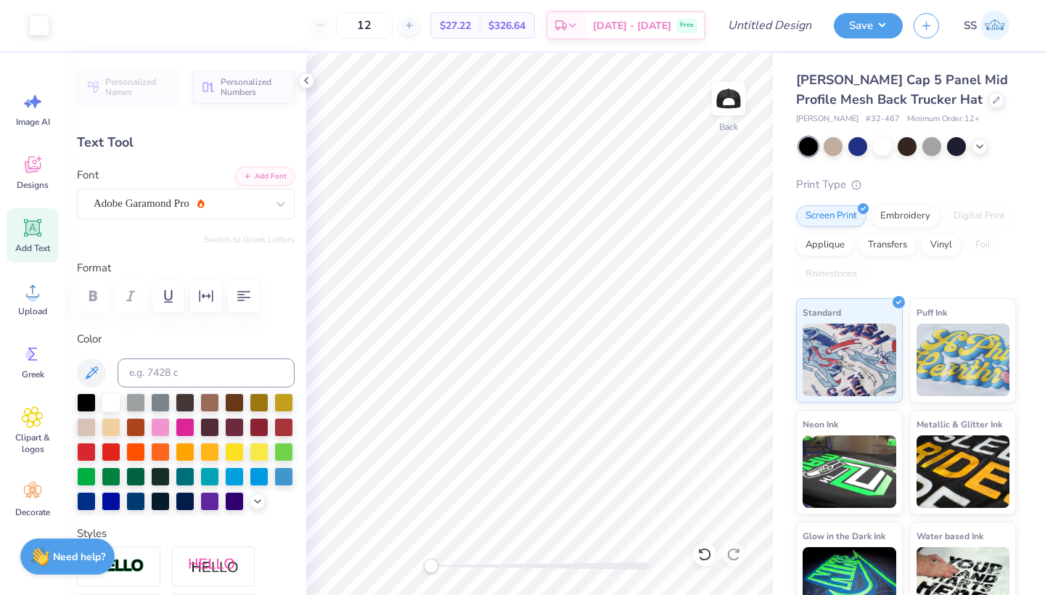
type input "0.19"
type input "3.97"
type input "0.19"
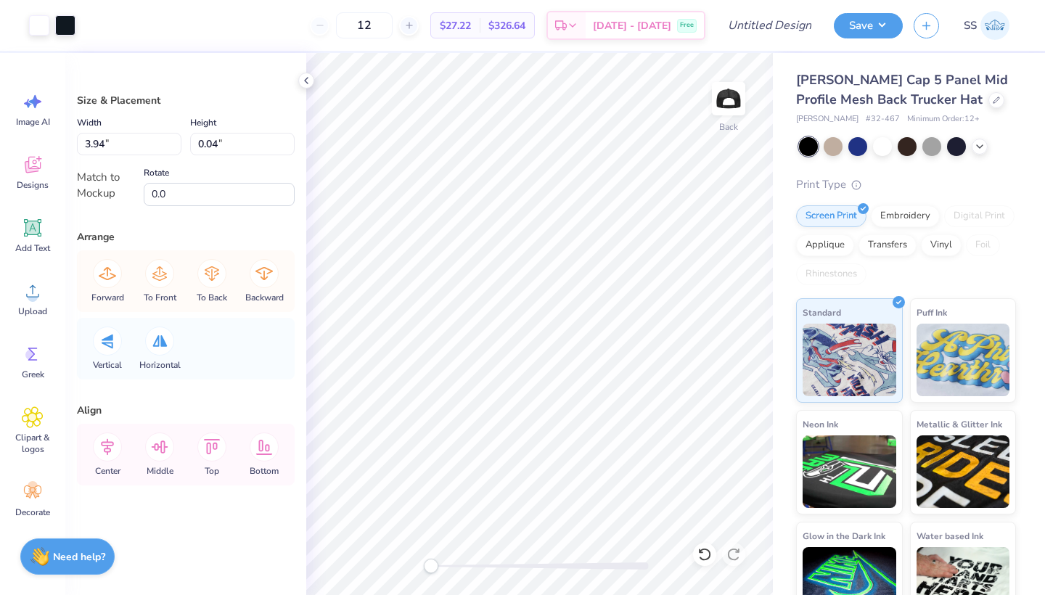
type input "2.56"
type input "0.03"
type input "3.94"
type input "0.04"
type input "2.48"
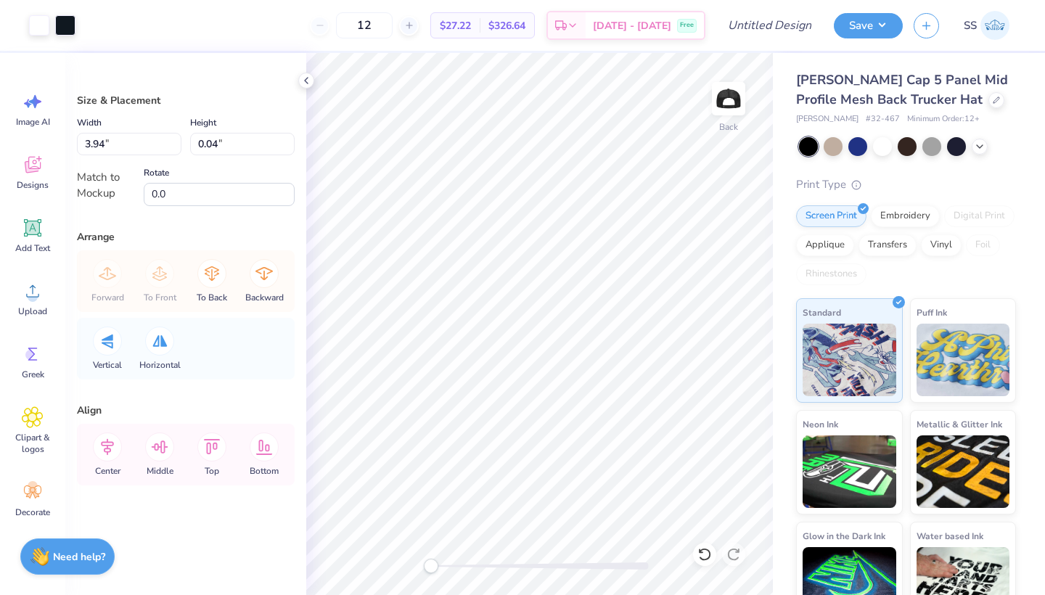
type input "0.03"
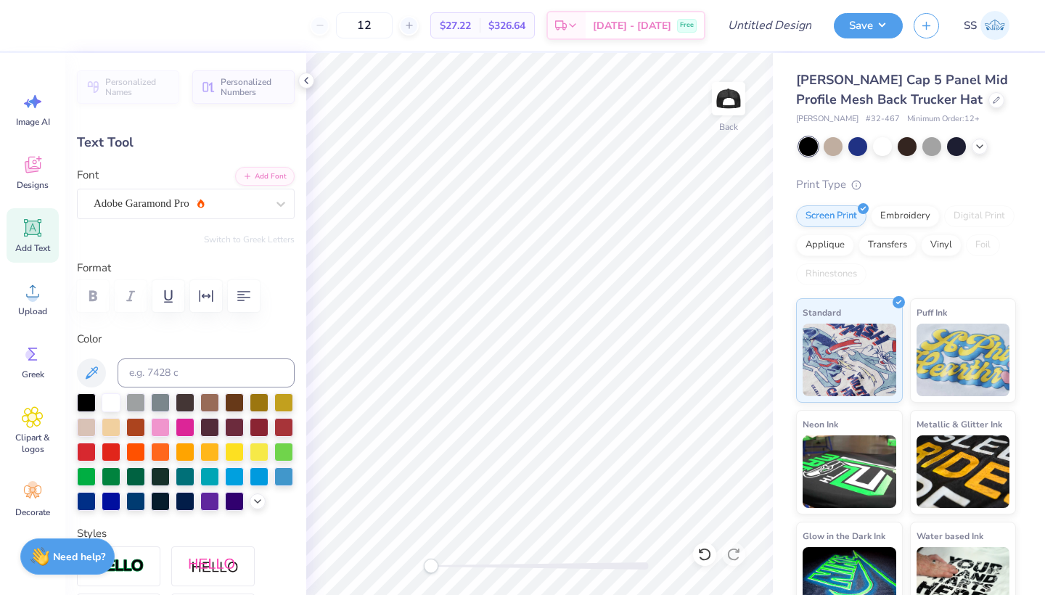
scroll to position [0, 0]
type textarea "UA"
type input "2.01"
type input "1.03"
type input "3.84"
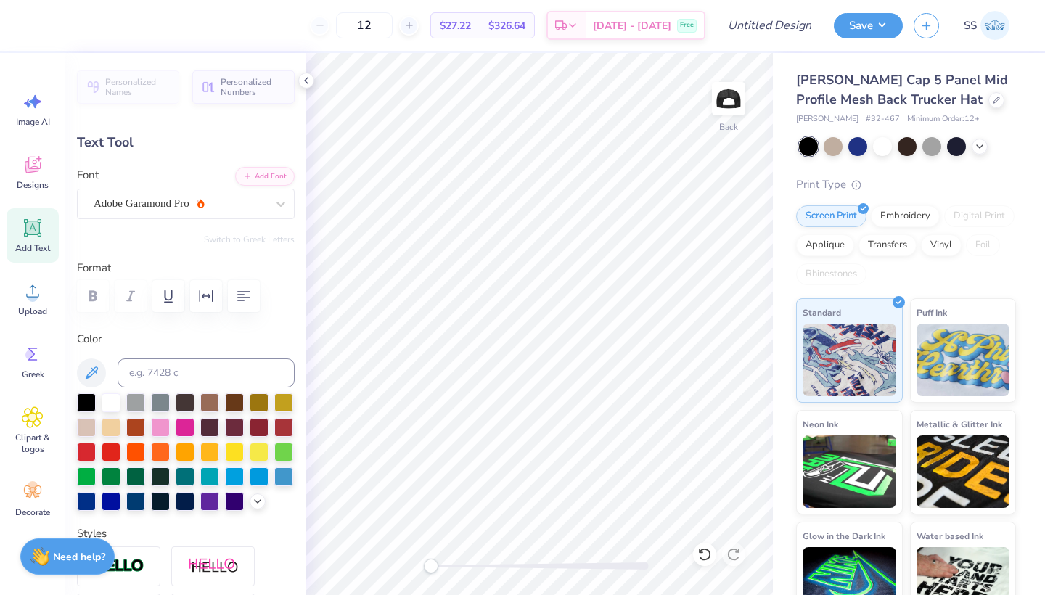
type input "0.22"
type input "2.01"
type input "1.03"
type input "3.84"
type input "0.22"
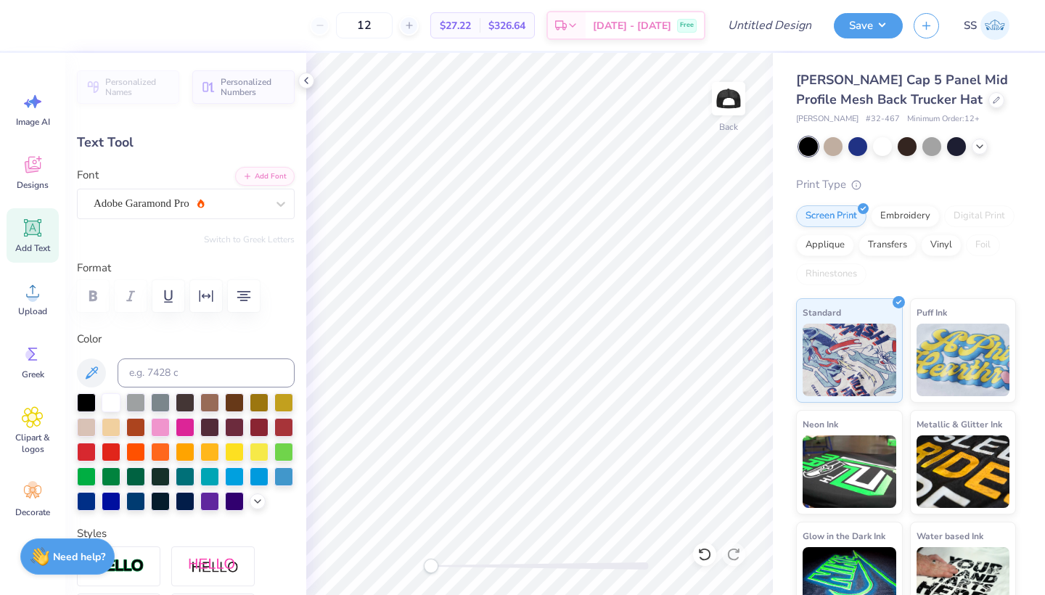
scroll to position [1, 0]
type textarea "COLLEGE OF EDUCATION"
click at [236, 292] on icon "button" at bounding box center [243, 295] width 17 height 17
click at [249, 294] on icon "button" at bounding box center [243, 296] width 13 height 10
type input "1.89"
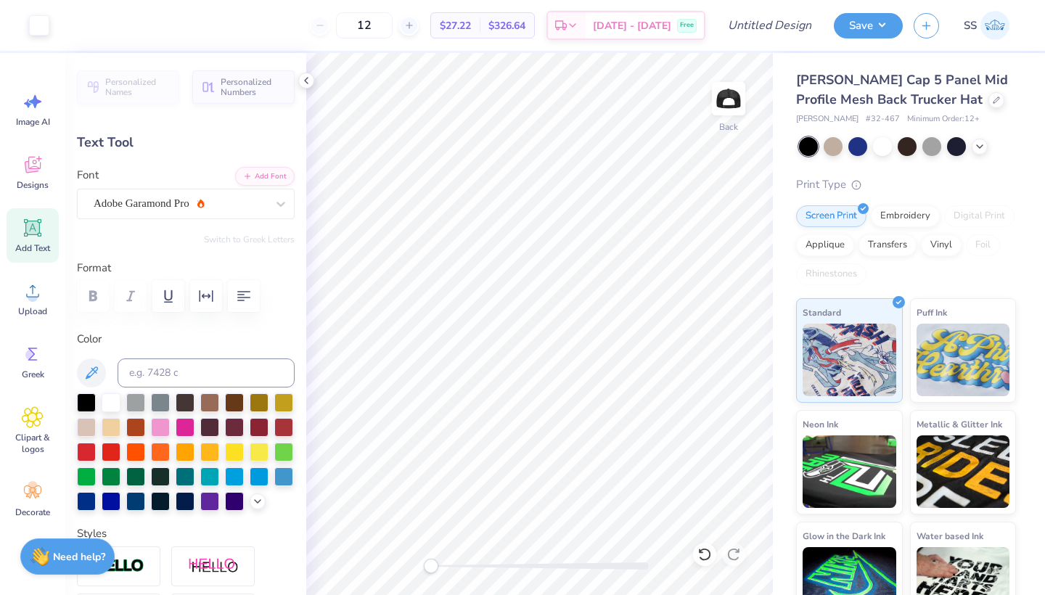
type input "0.60"
type input "2.01"
type input "1.03"
type input "1.77"
type input "0.91"
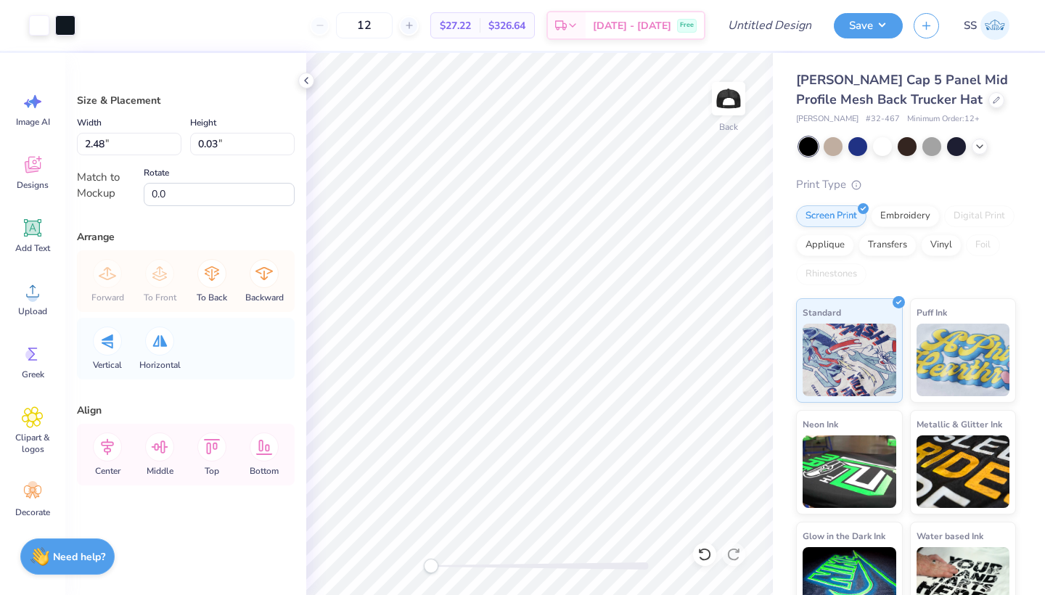
type input "2.00"
type input "0.02"
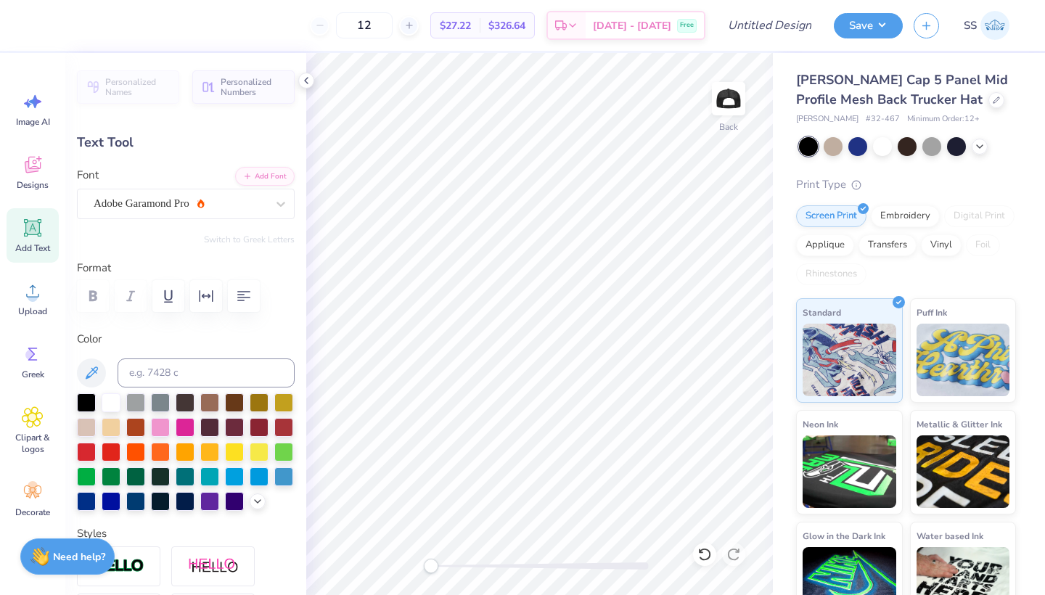
type input "1.81"
type input "0.93"
type input "1.89"
type input "0.60"
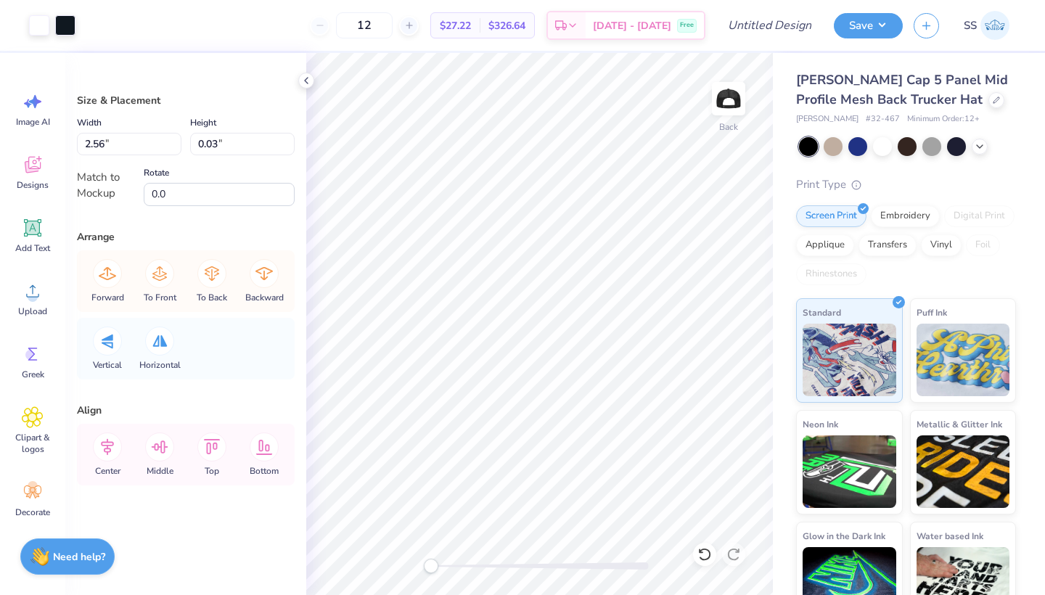
type input "1.98"
type input "0.02"
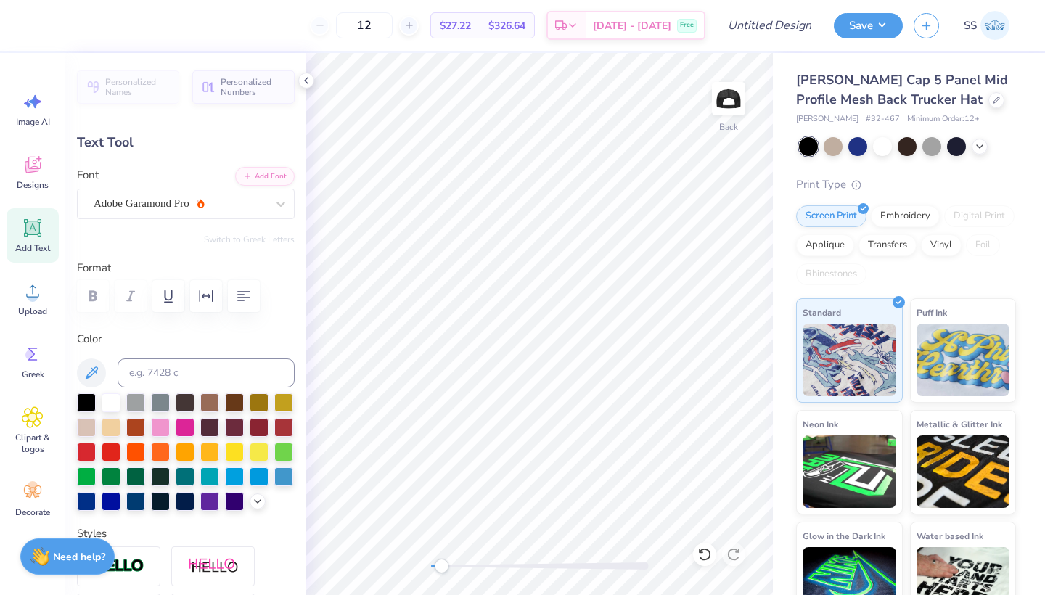
drag, startPoint x: 430, startPoint y: 568, endPoint x: 441, endPoint y: 568, distance: 10.9
click at [441, 568] on div "Accessibility label" at bounding box center [441, 566] width 15 height 15
type input "2.27"
type input "0.71"
type input "2.11"
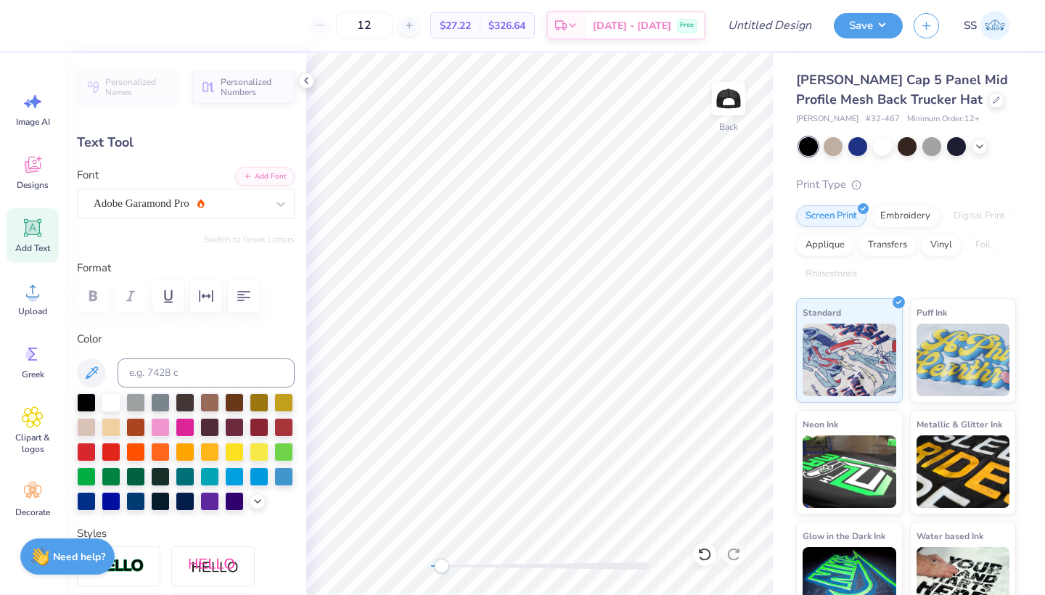
type input "0.66"
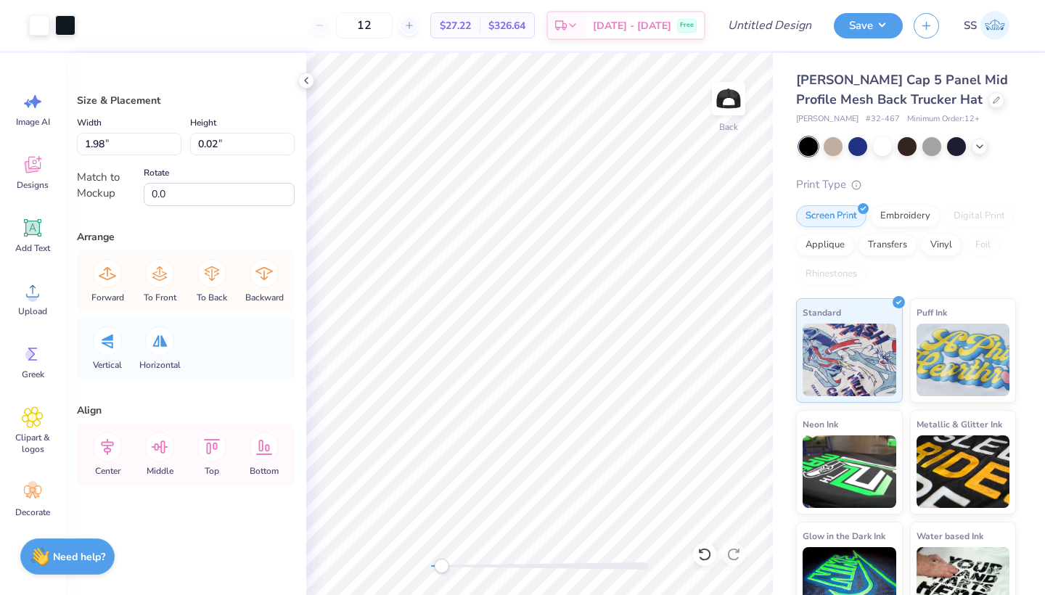
type input "2.09"
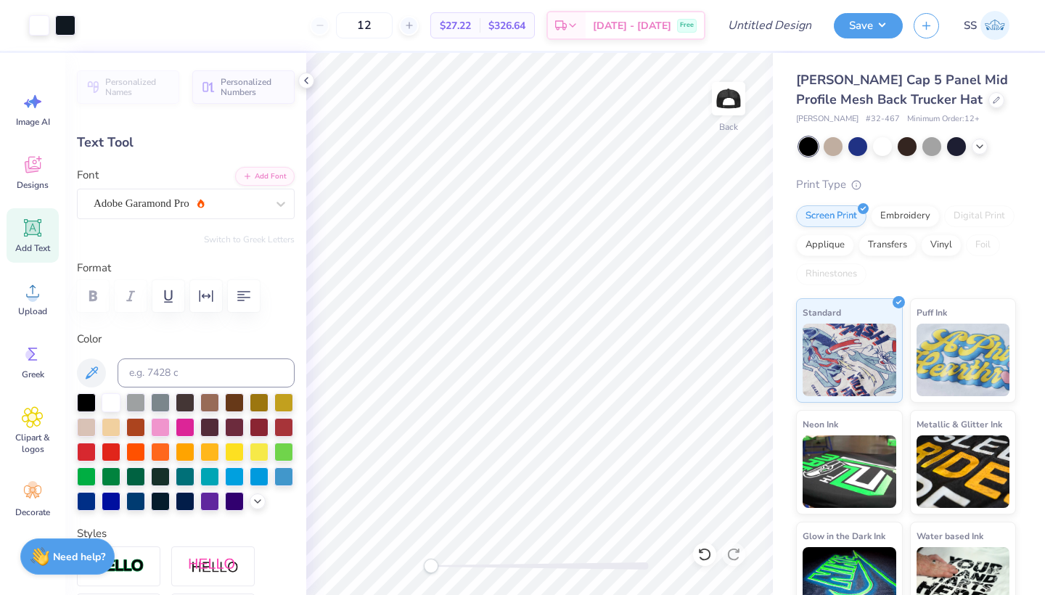
click at [414, 562] on div "Back" at bounding box center [539, 324] width 467 height 542
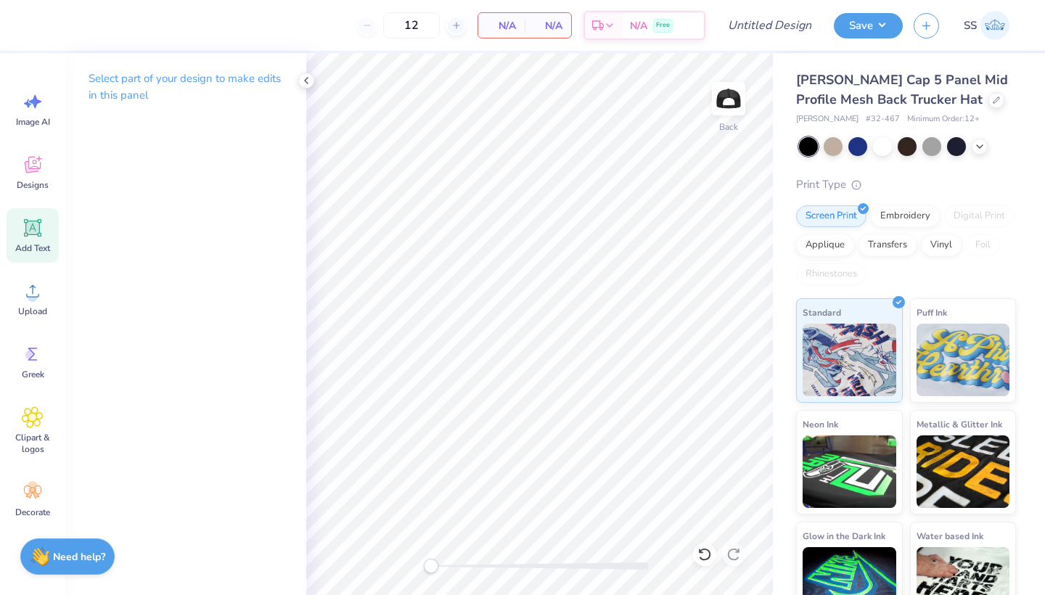
click at [36, 229] on icon at bounding box center [33, 228] width 14 height 14
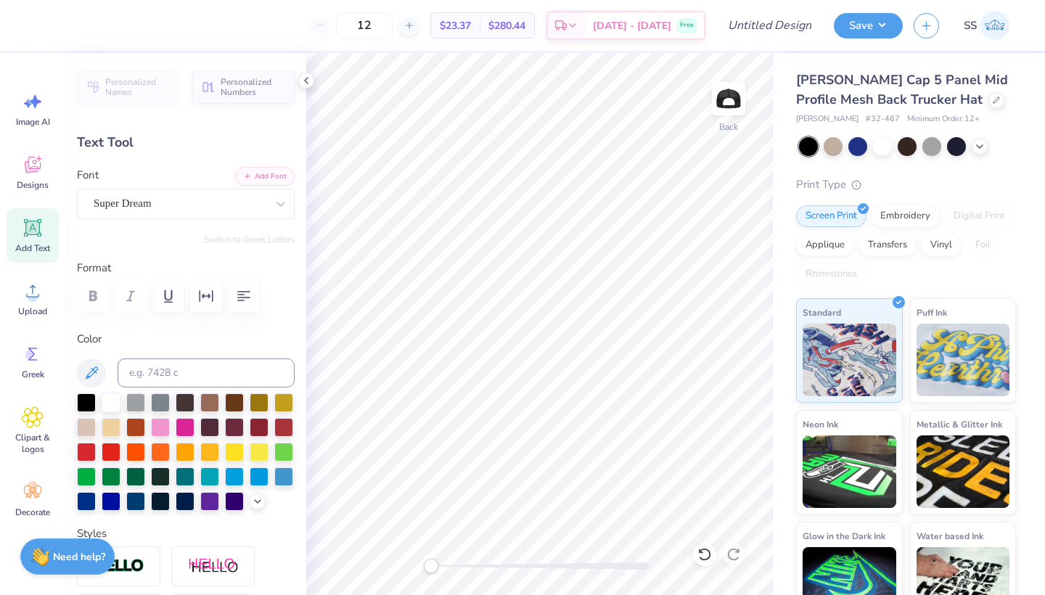
scroll to position [0, 2]
type textarea "[US_STATE]"
click at [223, 208] on div "Super Dream" at bounding box center [180, 203] width 176 height 22
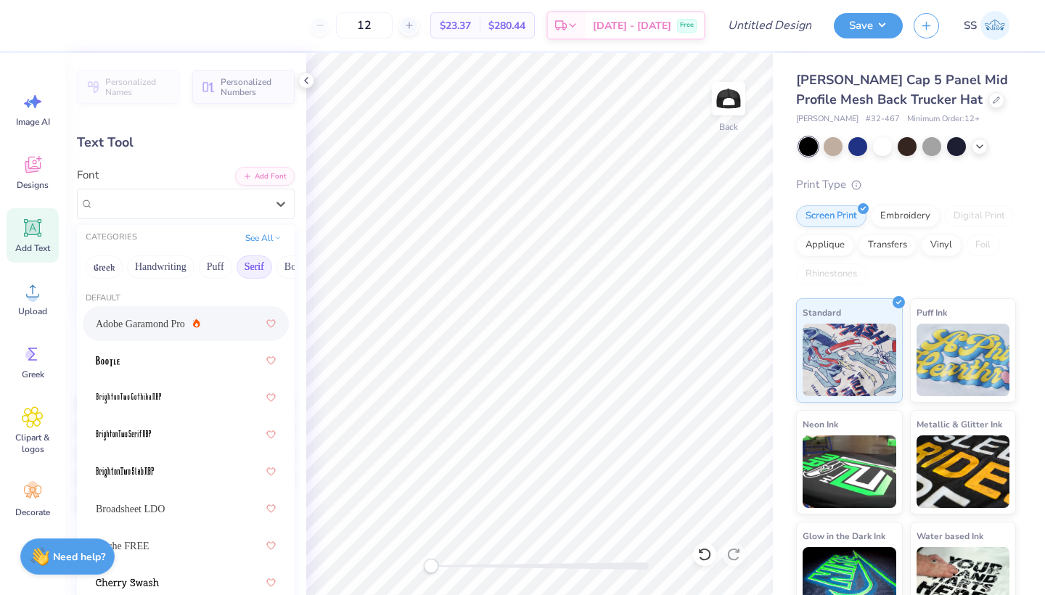
click at [193, 326] on icon at bounding box center [196, 323] width 7 height 9
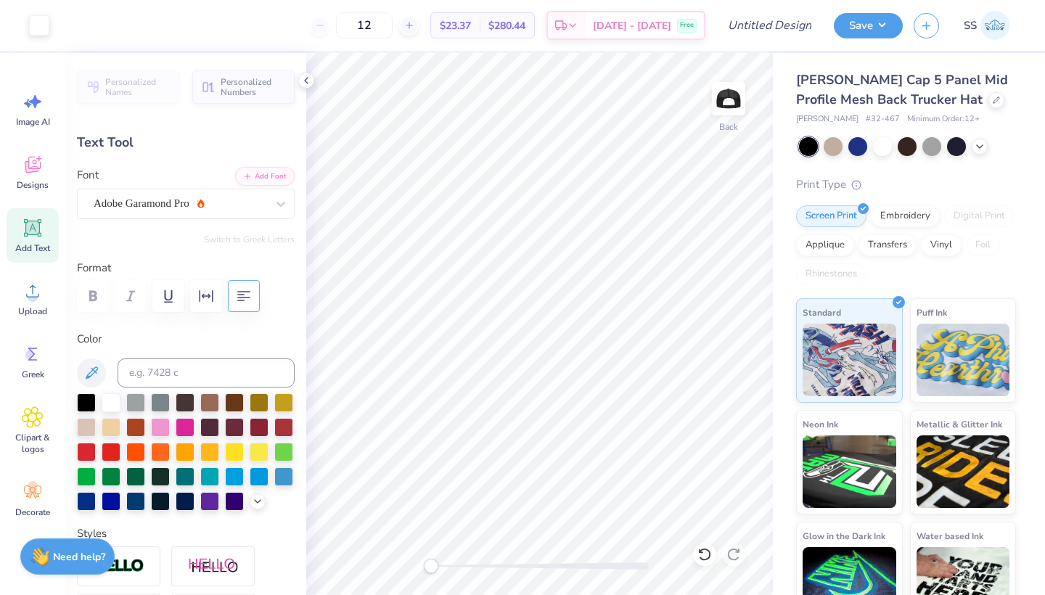
type input "3.30"
type input "0.49"
type input "3.99"
type input "0.59"
click at [29, 316] on span "Upload" at bounding box center [32, 312] width 29 height 12
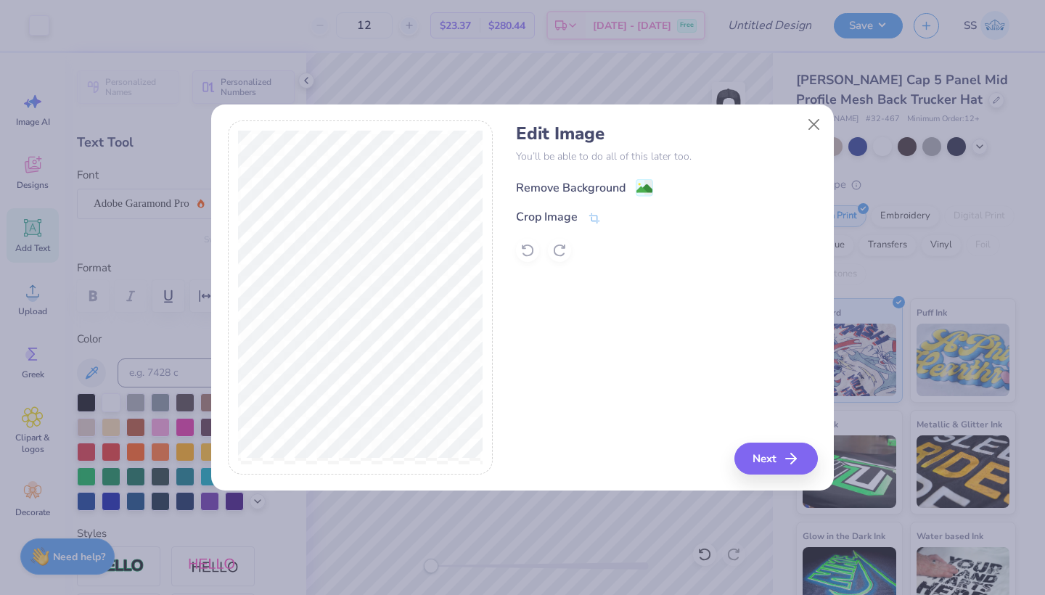
click at [544, 179] on div "Remove Background" at bounding box center [571, 187] width 110 height 17
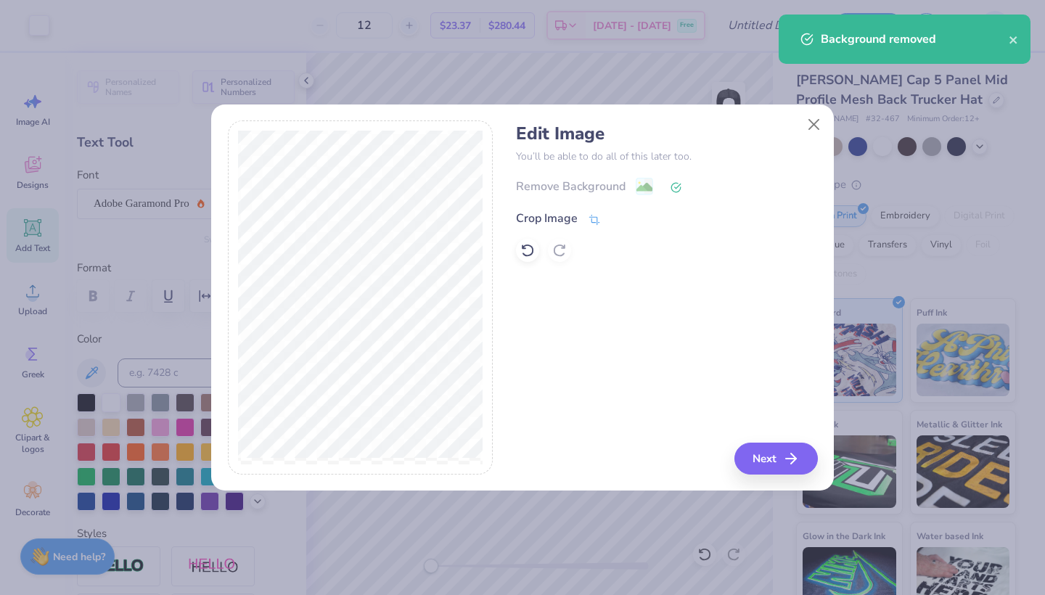
click at [553, 213] on div "Crop Image" at bounding box center [547, 218] width 62 height 17
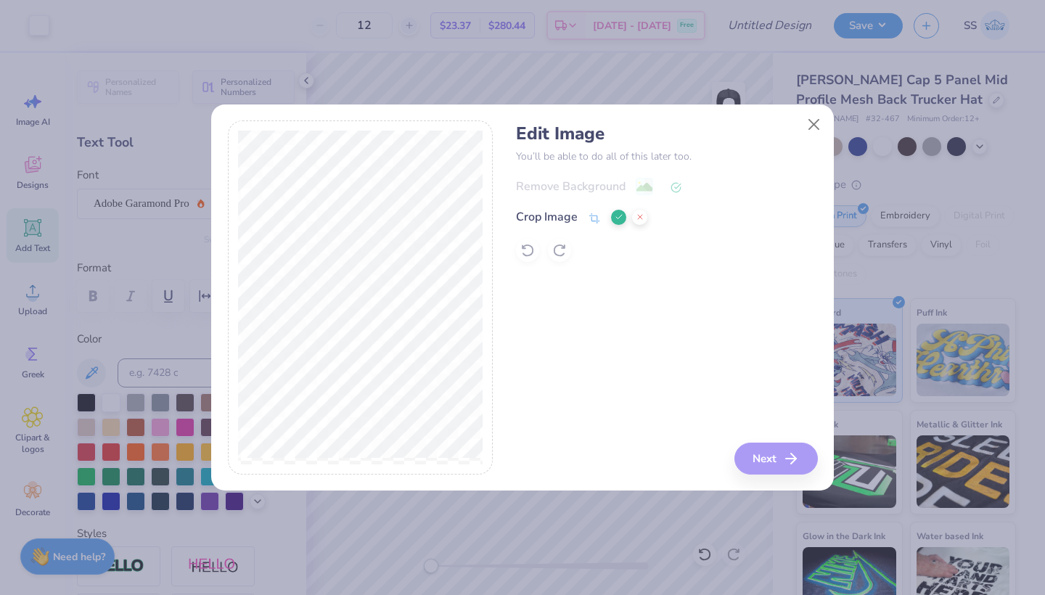
click at [618, 220] on icon at bounding box center [619, 217] width 9 height 9
click at [791, 462] on icon "button" at bounding box center [795, 458] width 17 height 17
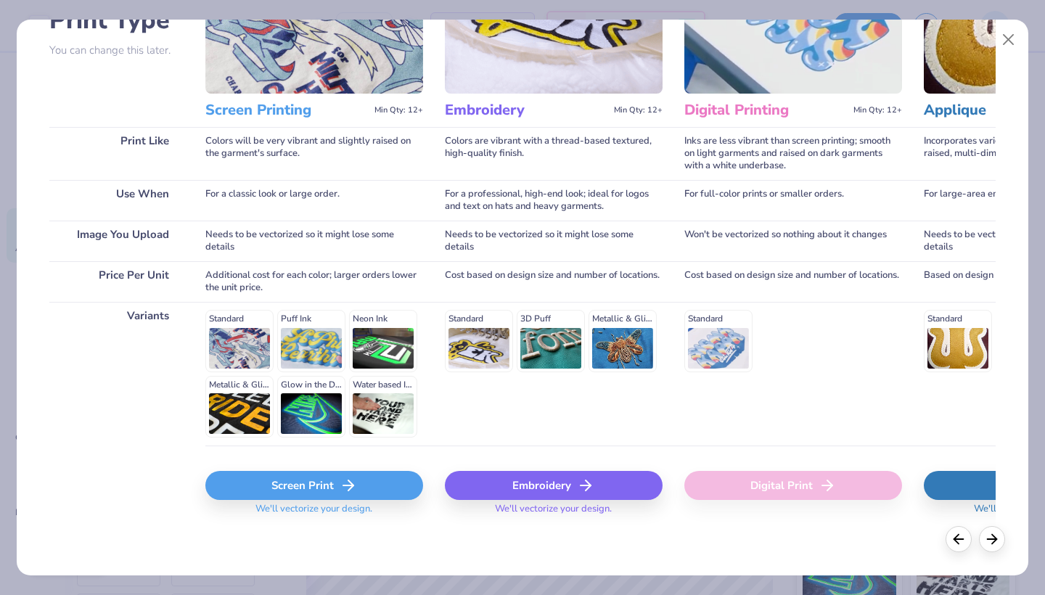
scroll to position [128, 0]
click at [319, 480] on div "Screen Print" at bounding box center [314, 486] width 218 height 29
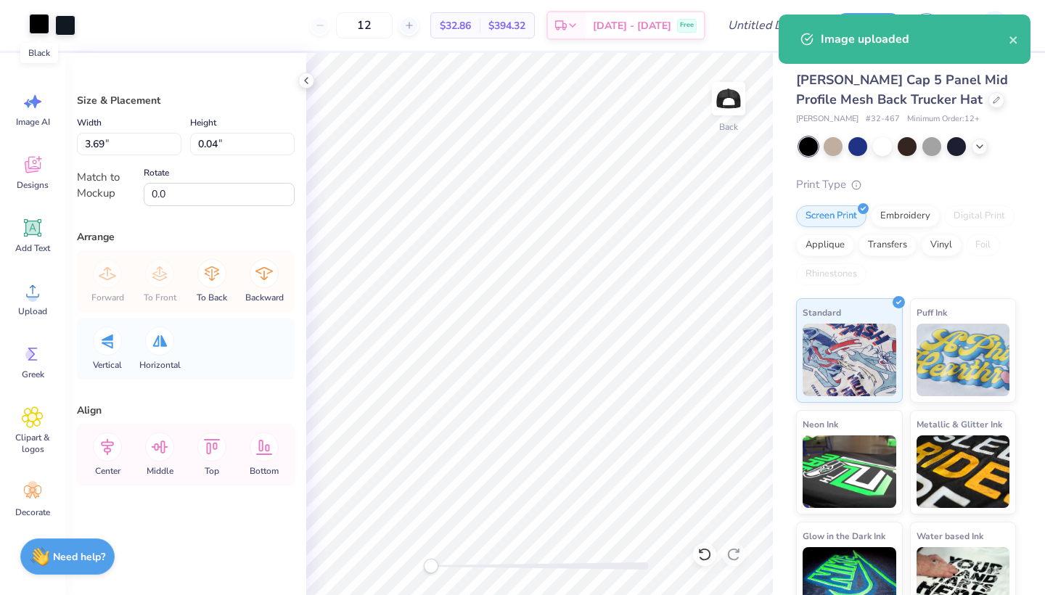
click at [46, 29] on div at bounding box center [39, 24] width 20 height 20
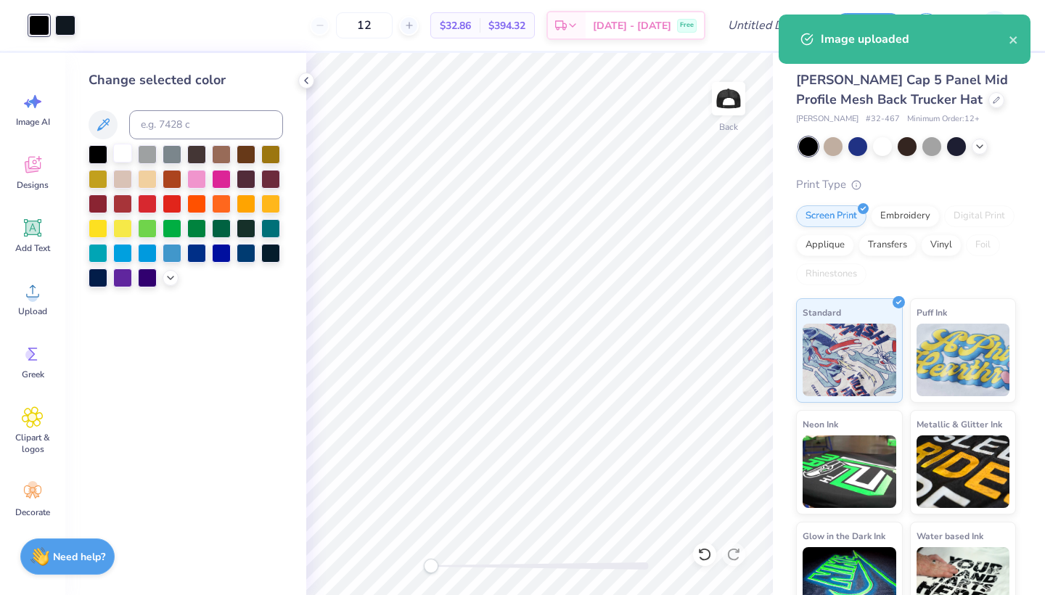
click at [123, 163] on div at bounding box center [122, 153] width 19 height 19
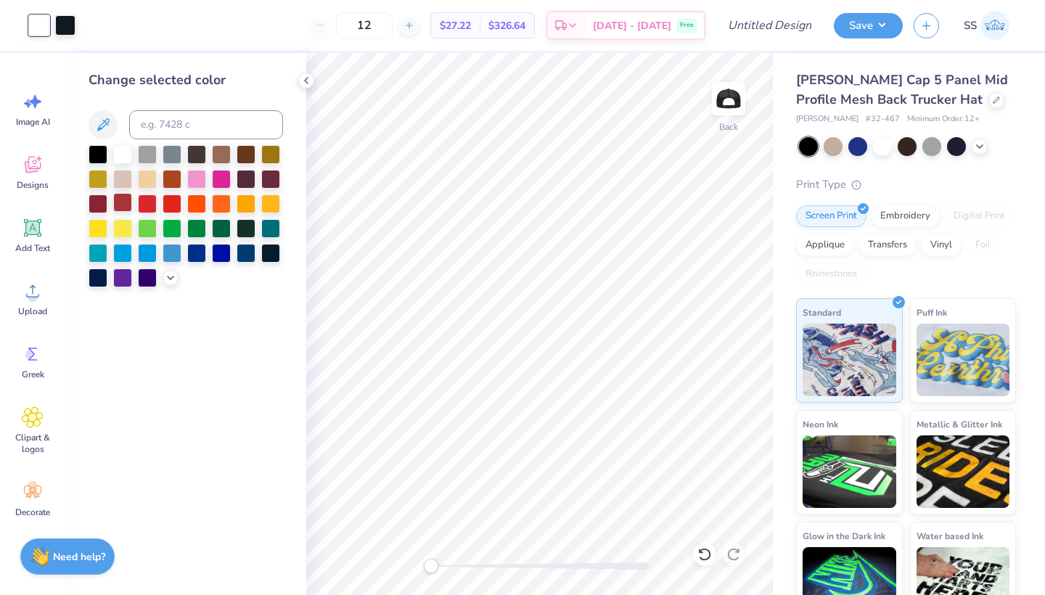
click at [128, 206] on div at bounding box center [122, 202] width 19 height 19
click at [116, 150] on div at bounding box center [122, 153] width 19 height 19
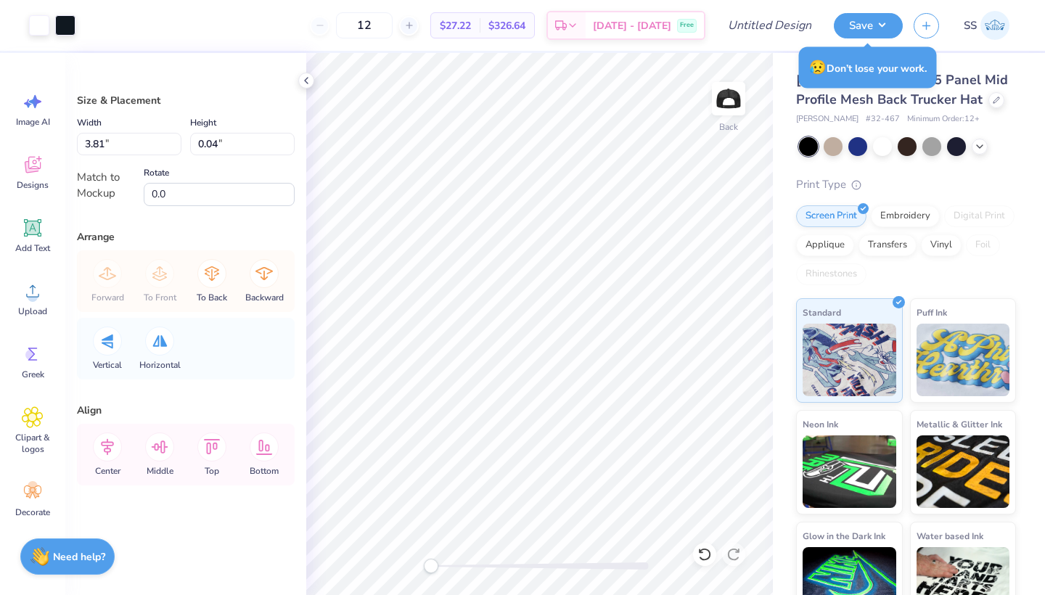
type input "3.92"
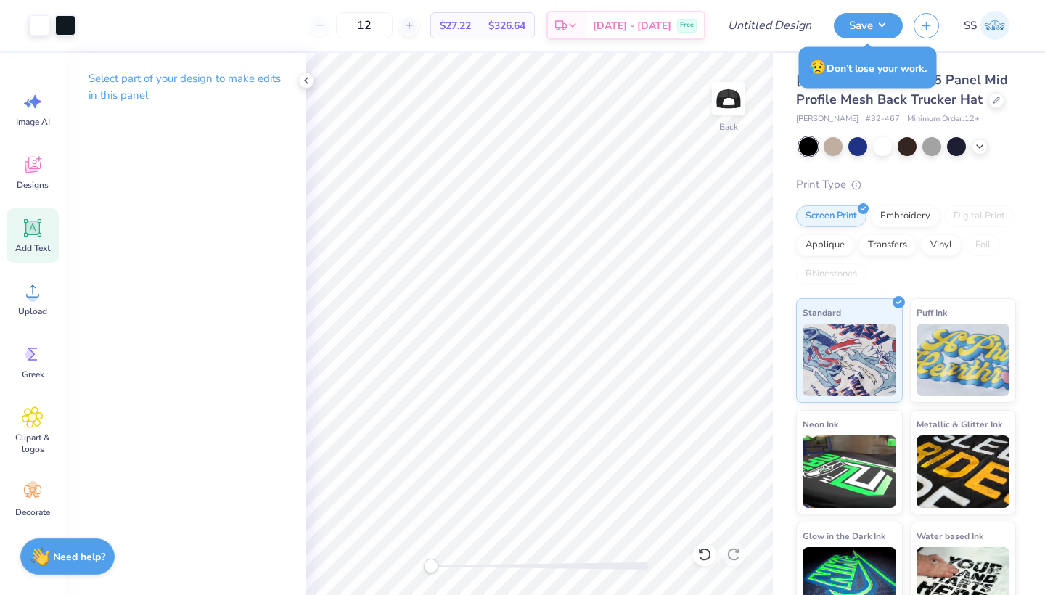
click at [33, 247] on span "Add Text" at bounding box center [32, 248] width 35 height 12
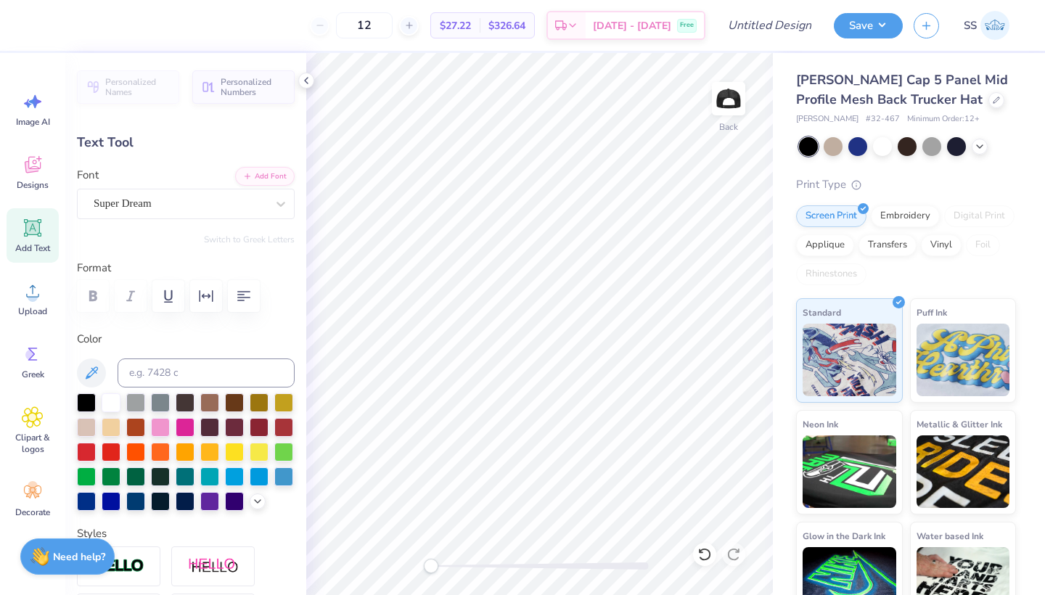
scroll to position [0, 5]
type textarea "COLLEGE OF EDUCATION"
type input "3.97"
type input "0.26"
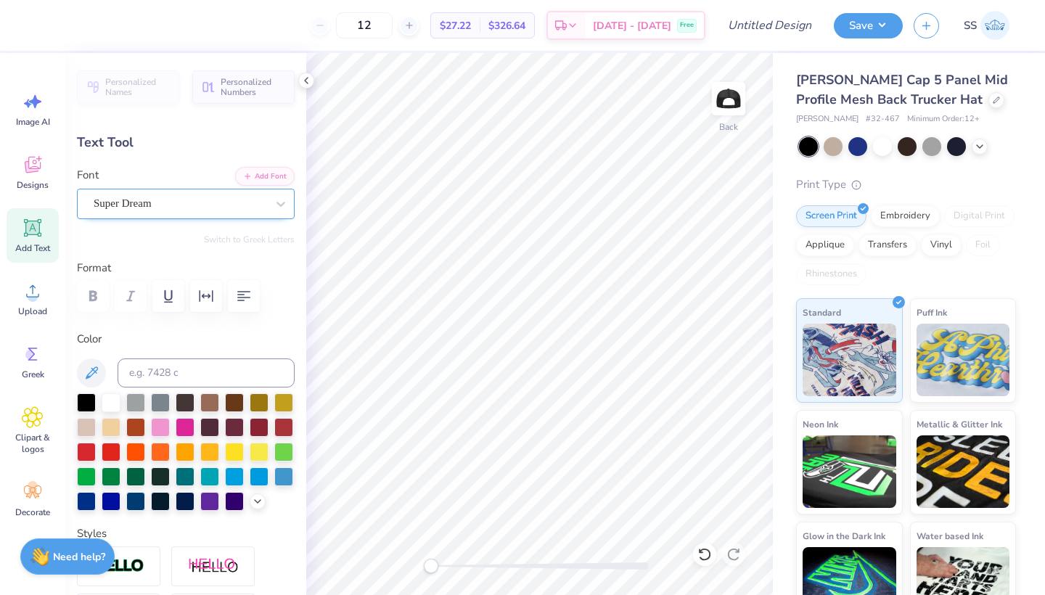
click at [229, 203] on div "Super Dream" at bounding box center [180, 203] width 176 height 22
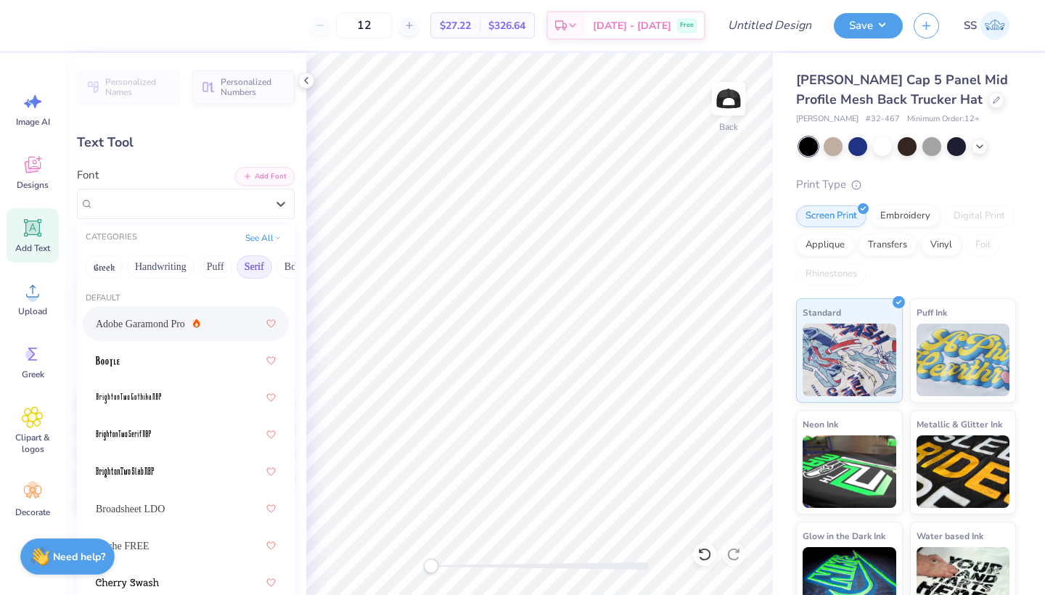
click at [135, 331] on span "Adobe Garamond Pro" at bounding box center [140, 323] width 89 height 15
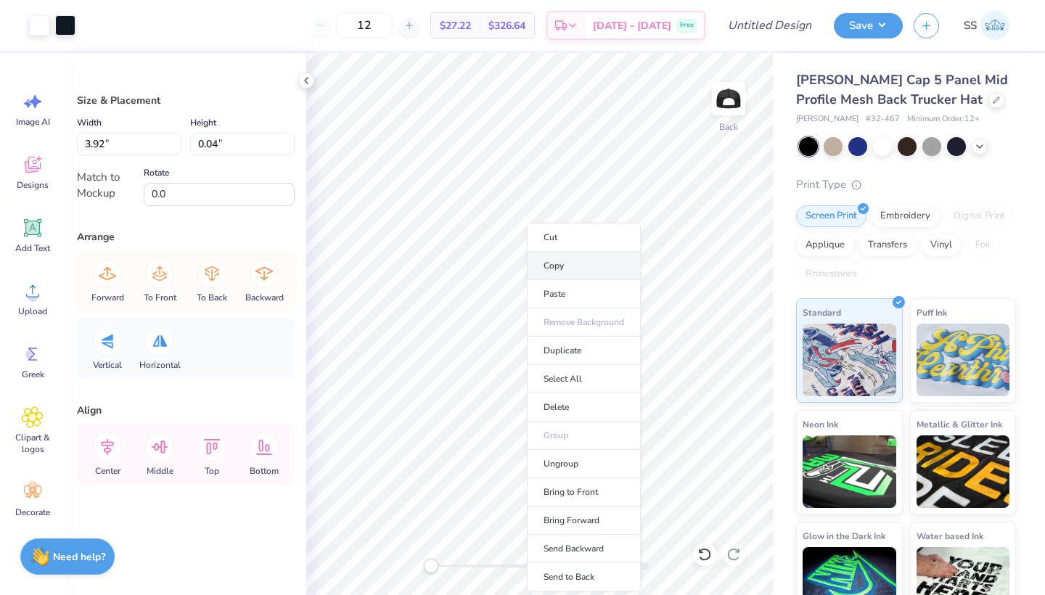
click at [552, 257] on li "Copy" at bounding box center [584, 266] width 114 height 28
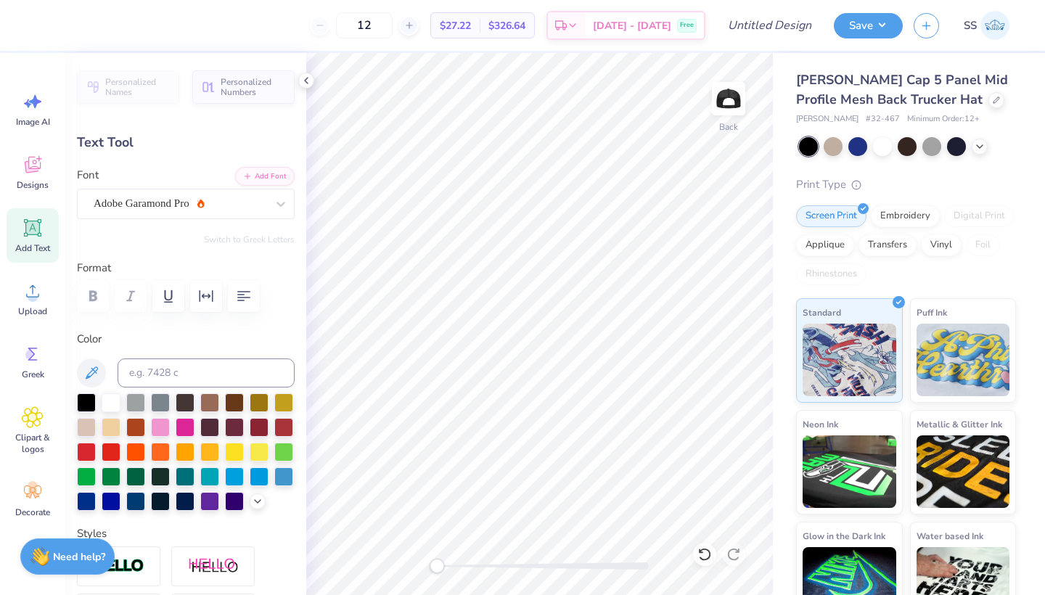
click at [441, 565] on div "Accessibility label" at bounding box center [437, 566] width 15 height 15
type input "3.99"
type input "0.59"
click at [410, 573] on div "Back" at bounding box center [539, 324] width 467 height 542
click at [898, 213] on div "Embroidery" at bounding box center [905, 214] width 69 height 22
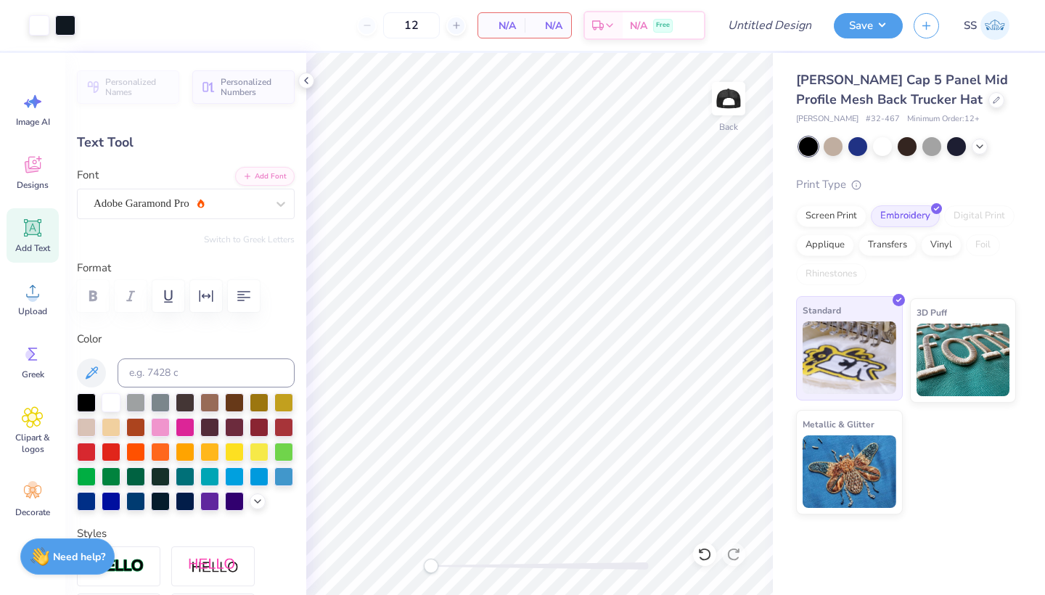
click at [871, 355] on img at bounding box center [850, 357] width 94 height 73
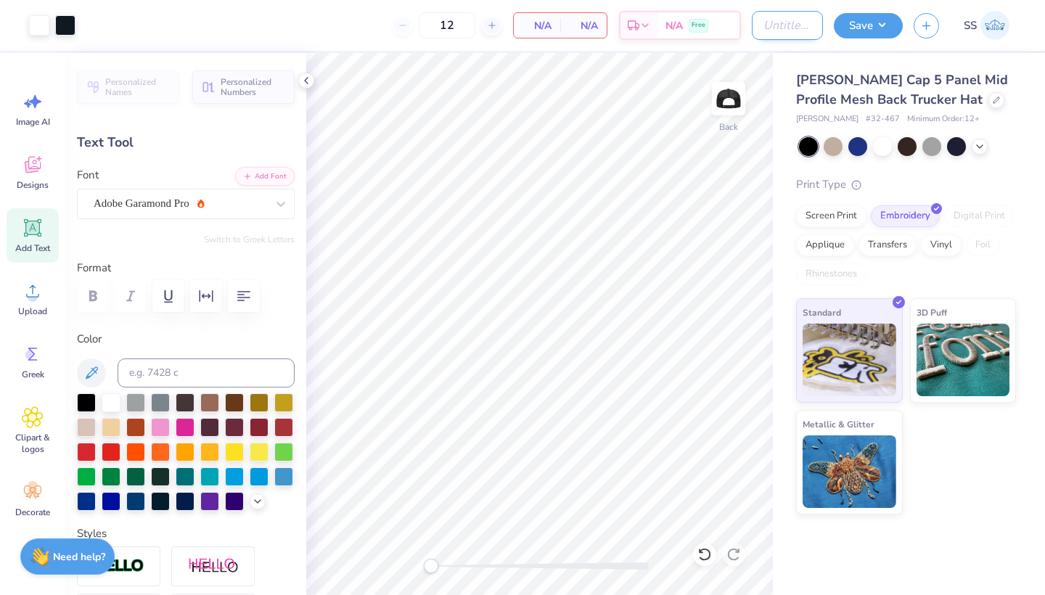
click at [774, 34] on input "Design Title" at bounding box center [787, 25] width 71 height 29
type input "[PERSON_NAME] EDU basic hat"
click at [868, 31] on button "Save" at bounding box center [868, 23] width 69 height 25
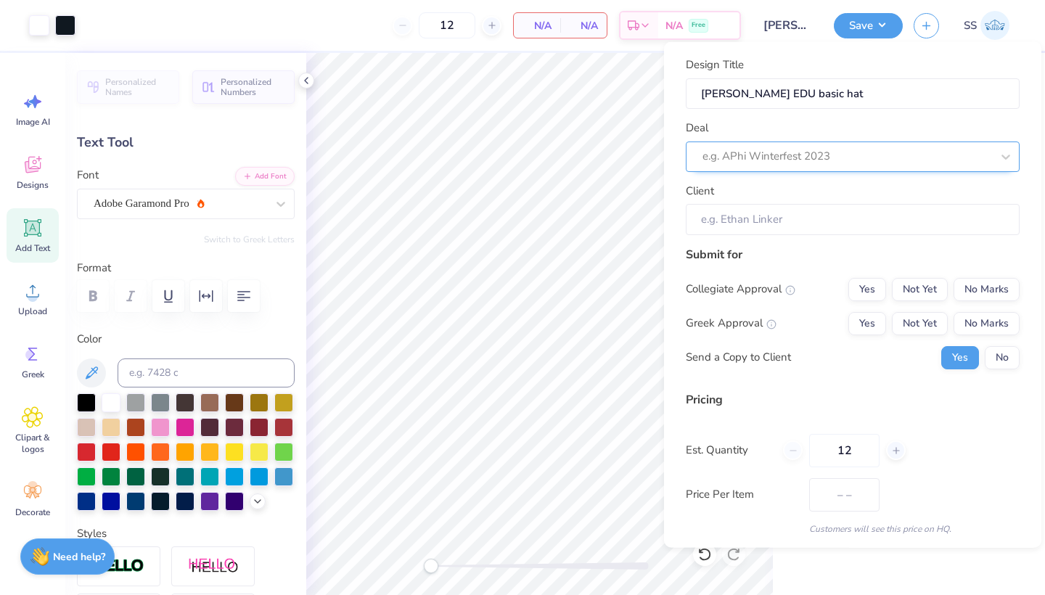
click at [850, 141] on div "e.g. APhi Winterfest 2023" at bounding box center [853, 156] width 334 height 30
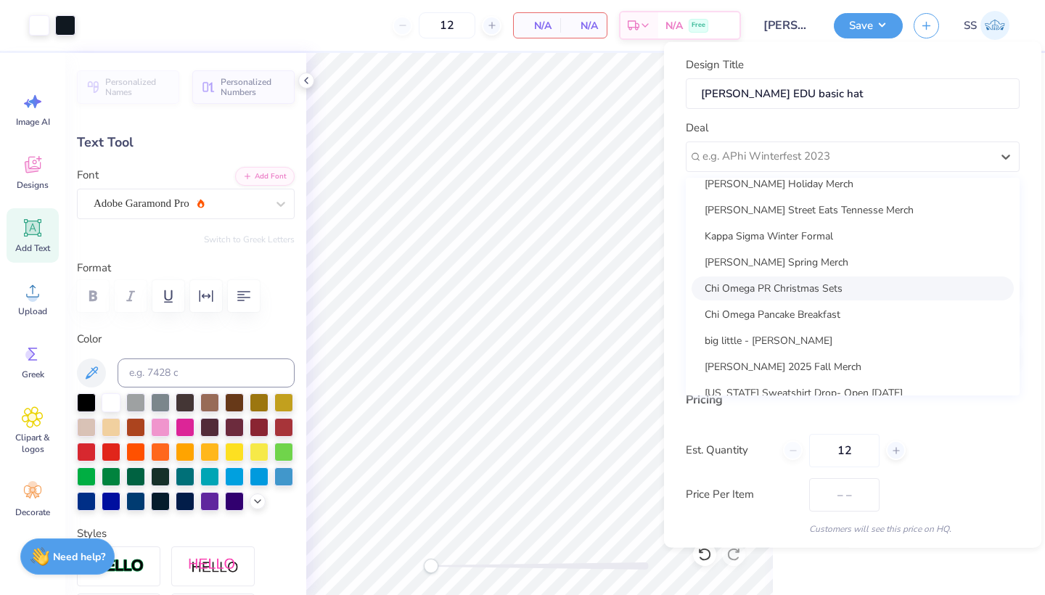
scroll to position [252, 0]
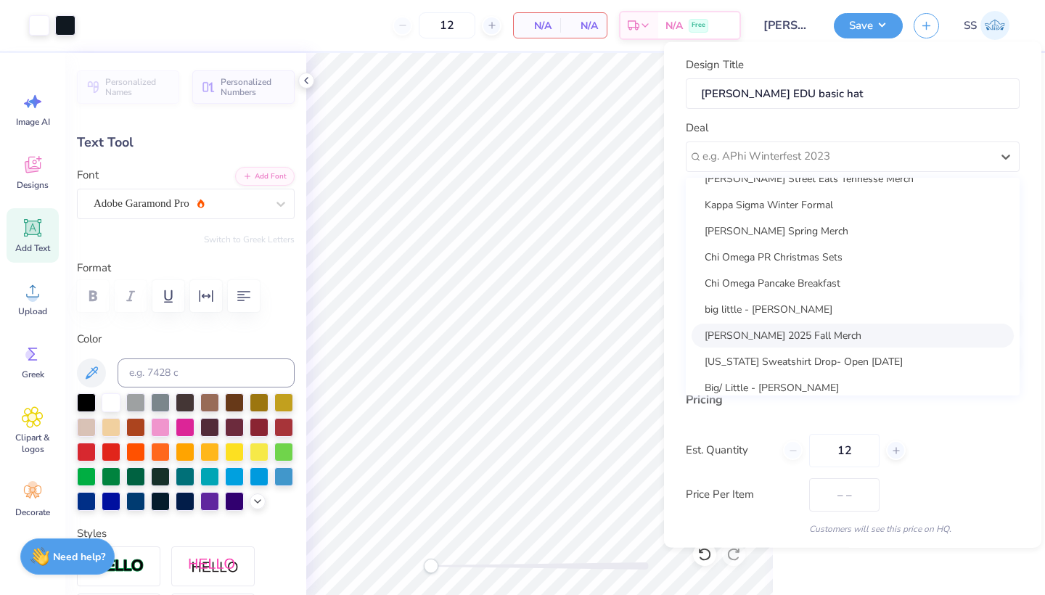
click at [796, 329] on div "[PERSON_NAME] 2025 Fall Merch" at bounding box center [853, 335] width 322 height 24
type input "[PERSON_NAME]"
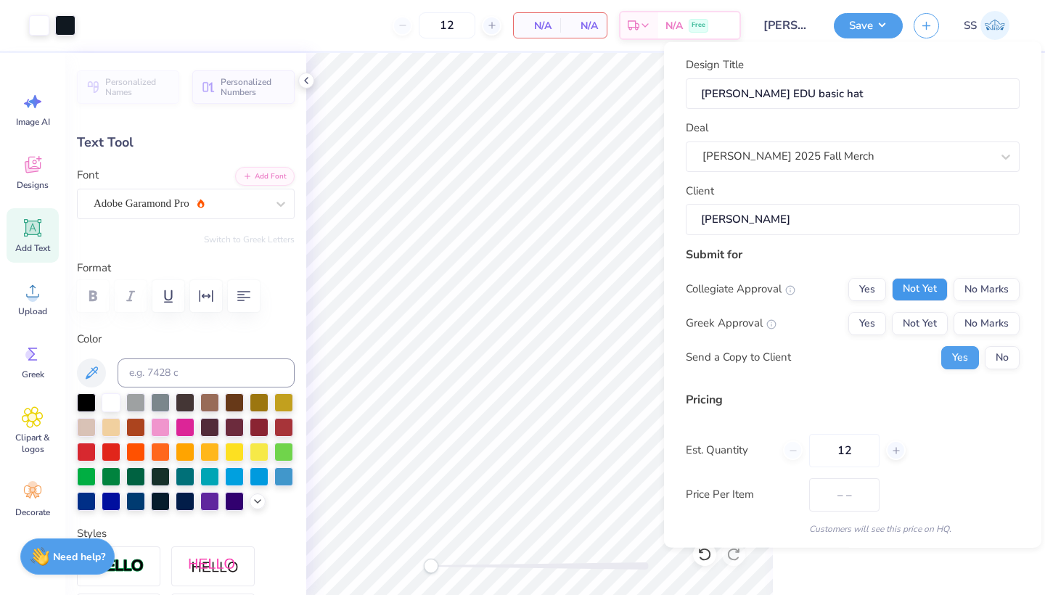
click at [913, 282] on button "Not Yet" at bounding box center [920, 288] width 56 height 23
click at [980, 315] on button "No Marks" at bounding box center [987, 322] width 66 height 23
click at [996, 348] on button "No" at bounding box center [1002, 356] width 35 height 23
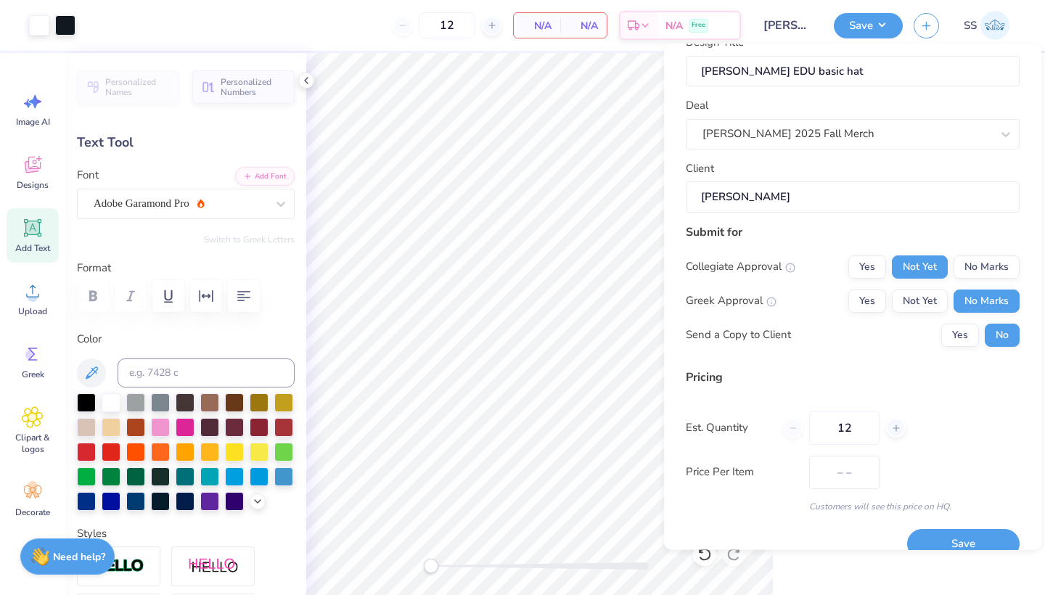
scroll to position [24, 0]
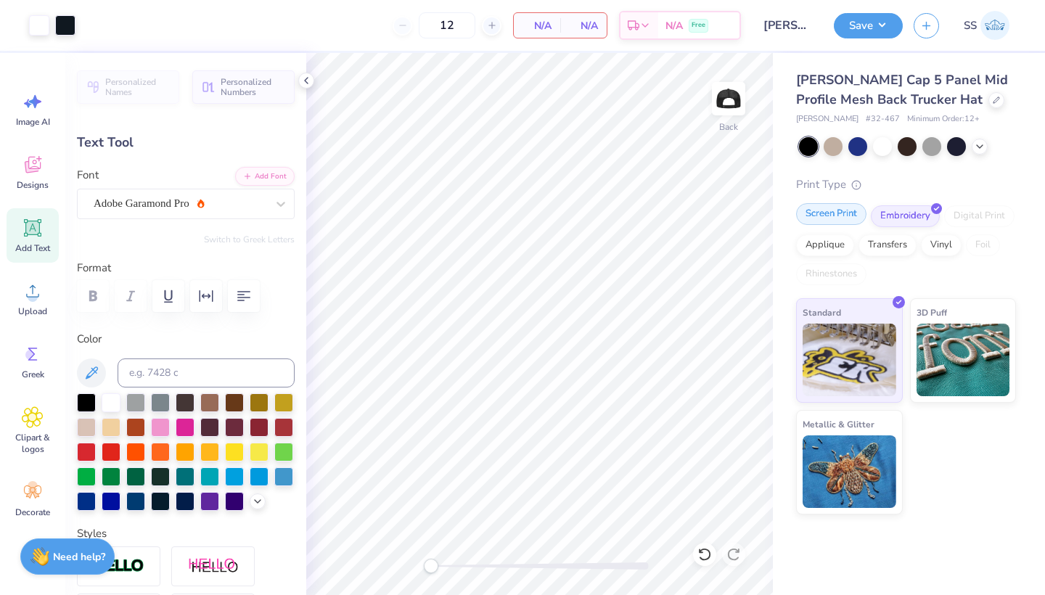
click at [829, 215] on div "Screen Print" at bounding box center [831, 214] width 70 height 22
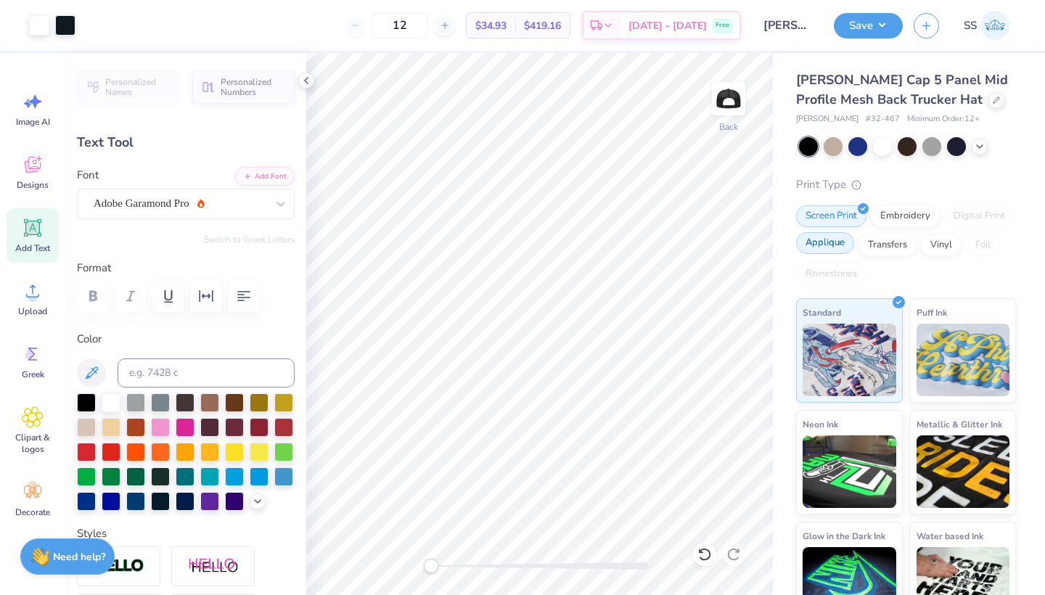
click at [842, 241] on div "Applique" at bounding box center [825, 243] width 58 height 22
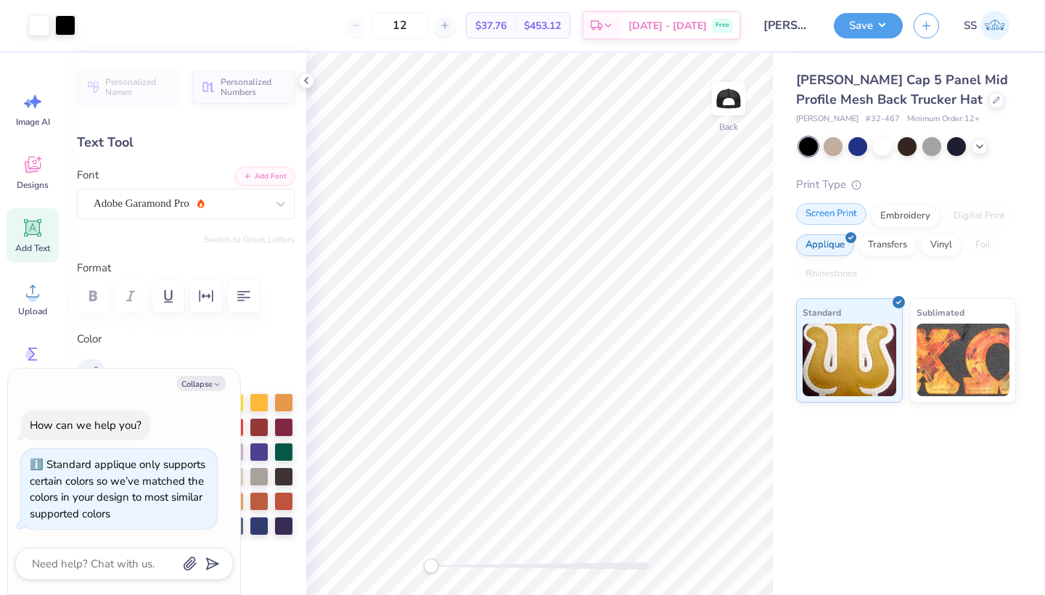
click at [824, 216] on div "Screen Print" at bounding box center [831, 214] width 70 height 22
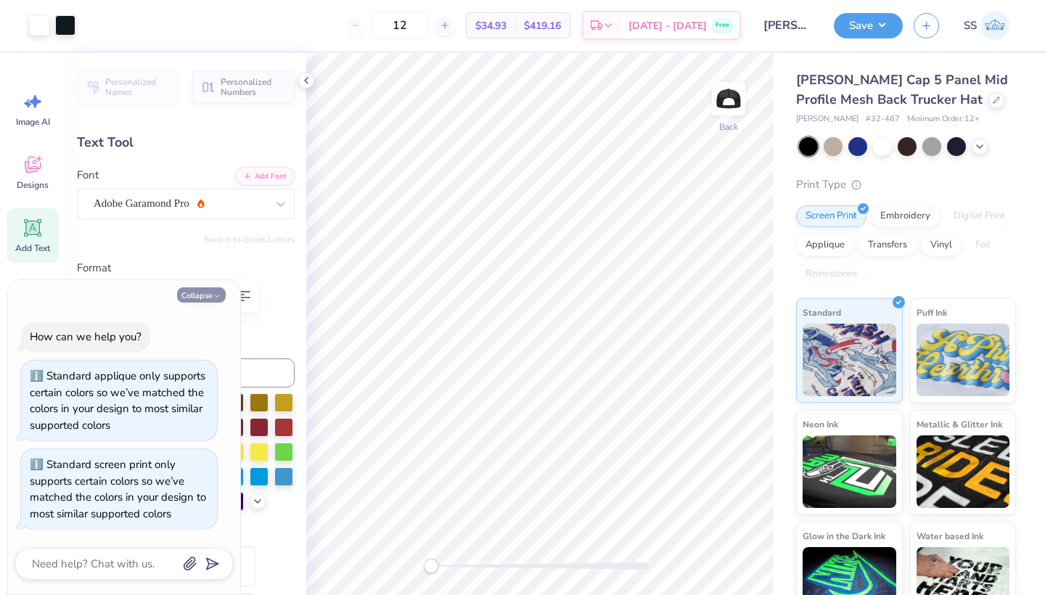
click at [201, 298] on button "Collapse" at bounding box center [201, 294] width 49 height 15
type textarea "x"
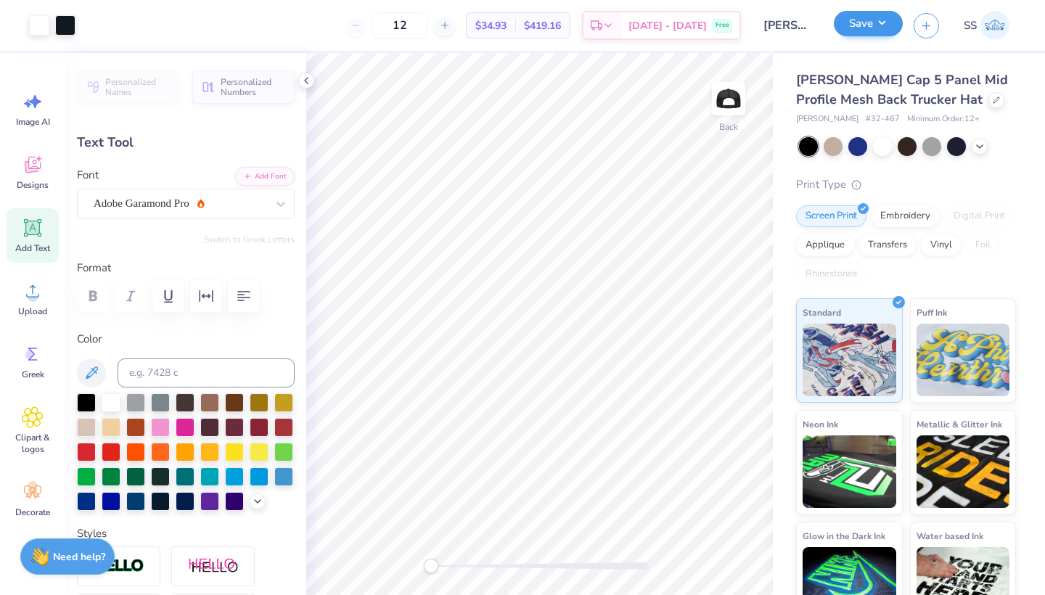
click at [856, 33] on button "Save" at bounding box center [868, 23] width 69 height 25
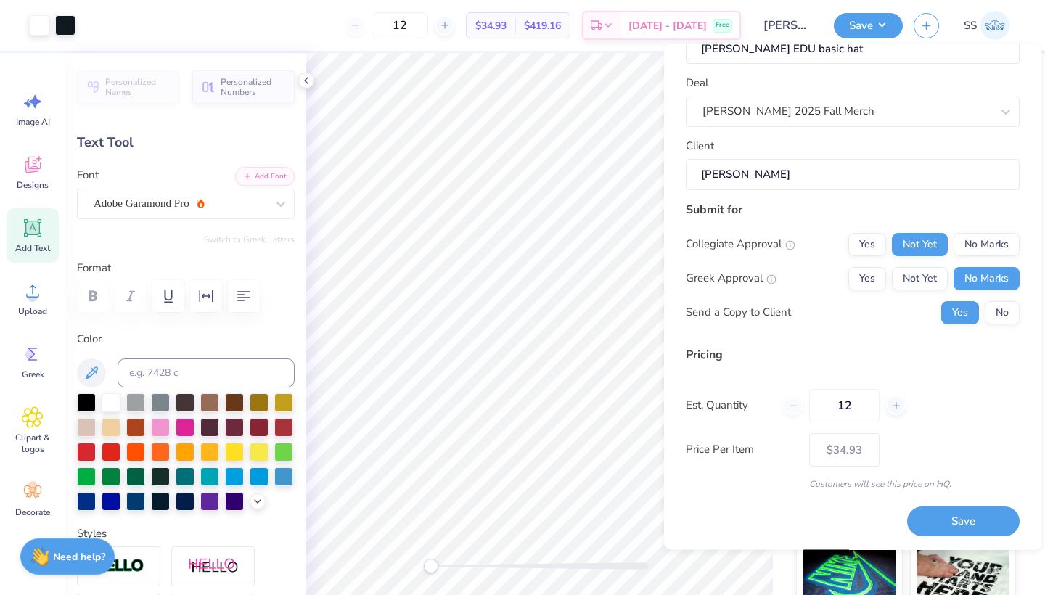
scroll to position [46, 0]
click at [861, 406] on input "12" at bounding box center [844, 406] width 70 height 33
type input "1"
type input "24"
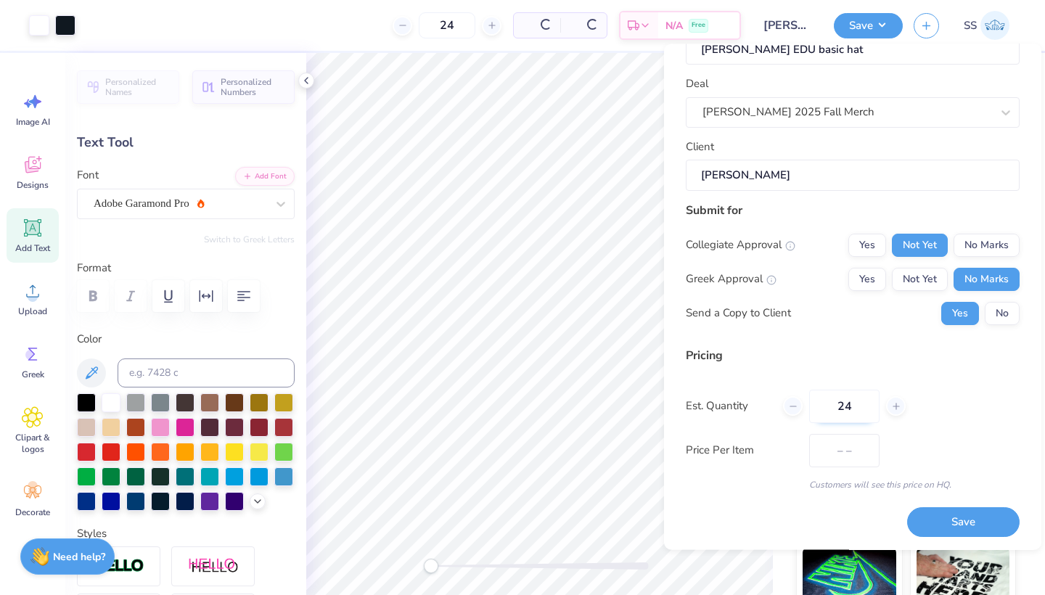
type input "$21.99"
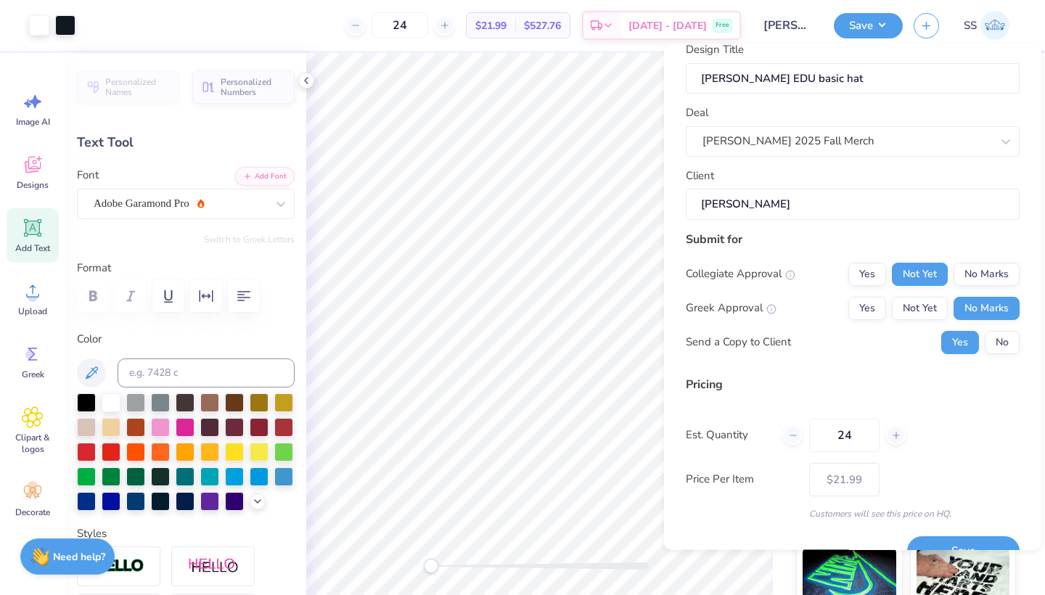
scroll to position [22, 0]
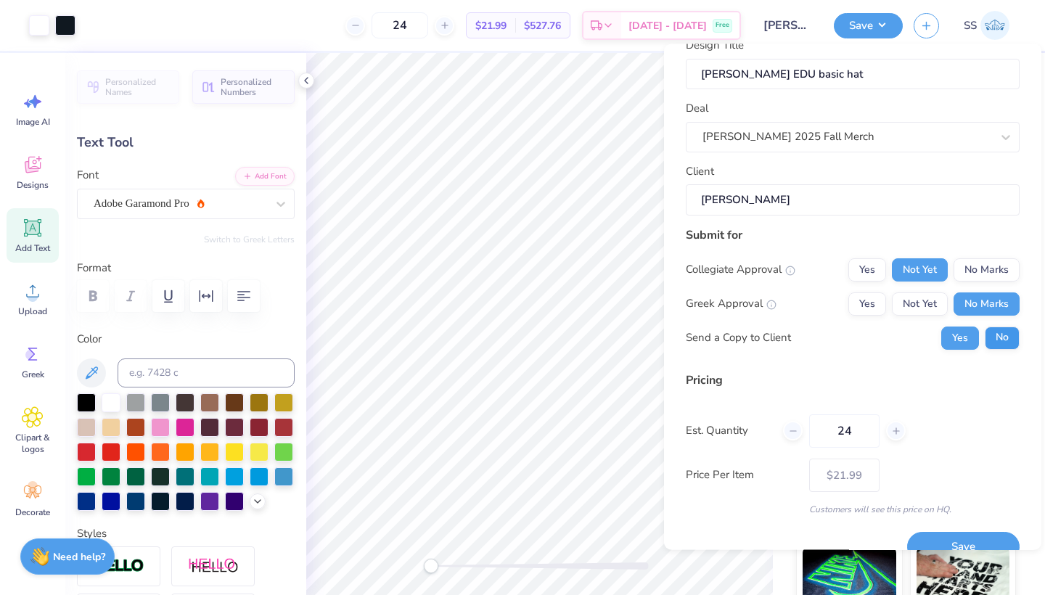
type input "24"
click at [996, 335] on button "No" at bounding box center [1002, 337] width 35 height 23
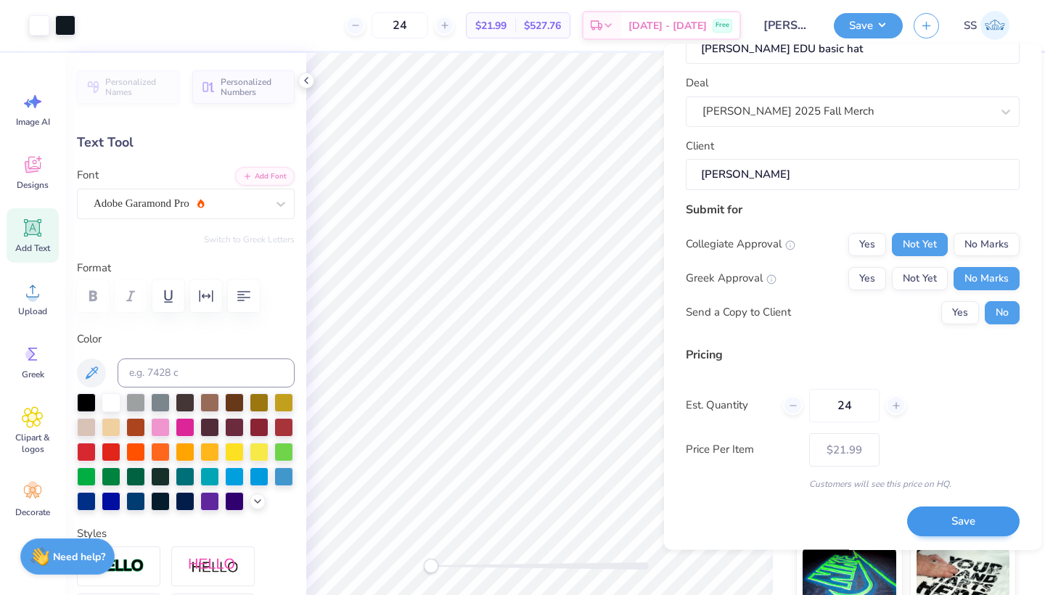
scroll to position [46, 0]
click at [956, 525] on button "Save" at bounding box center [963, 523] width 112 height 30
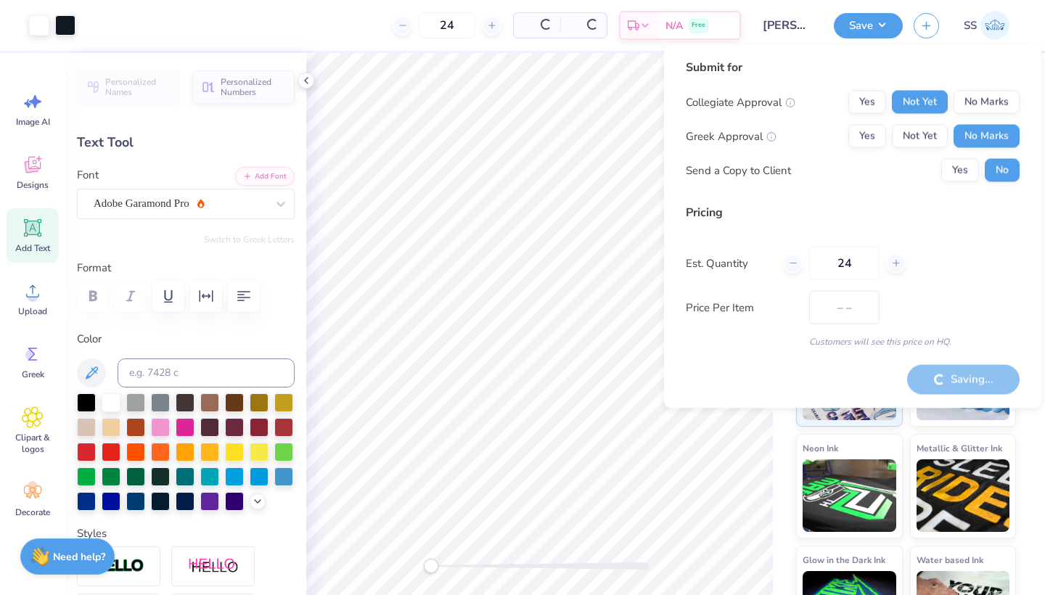
type input "$21.99"
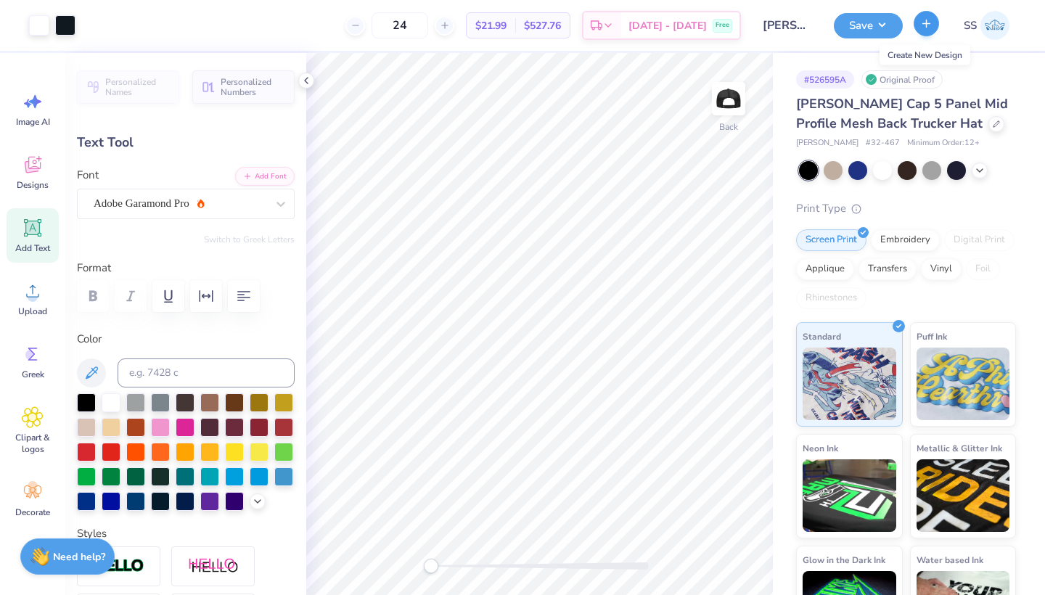
click at [923, 20] on icon "button" at bounding box center [926, 23] width 12 height 12
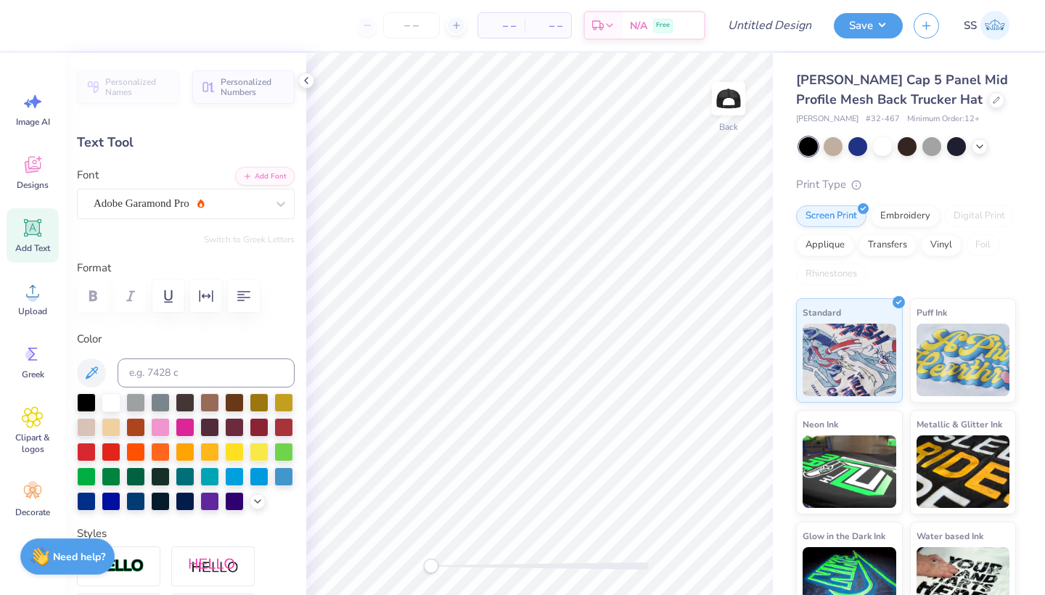
click at [44, 237] on div "Add Text" at bounding box center [33, 235] width 52 height 54
type input "1.73"
type input "0.50"
type textarea "a"
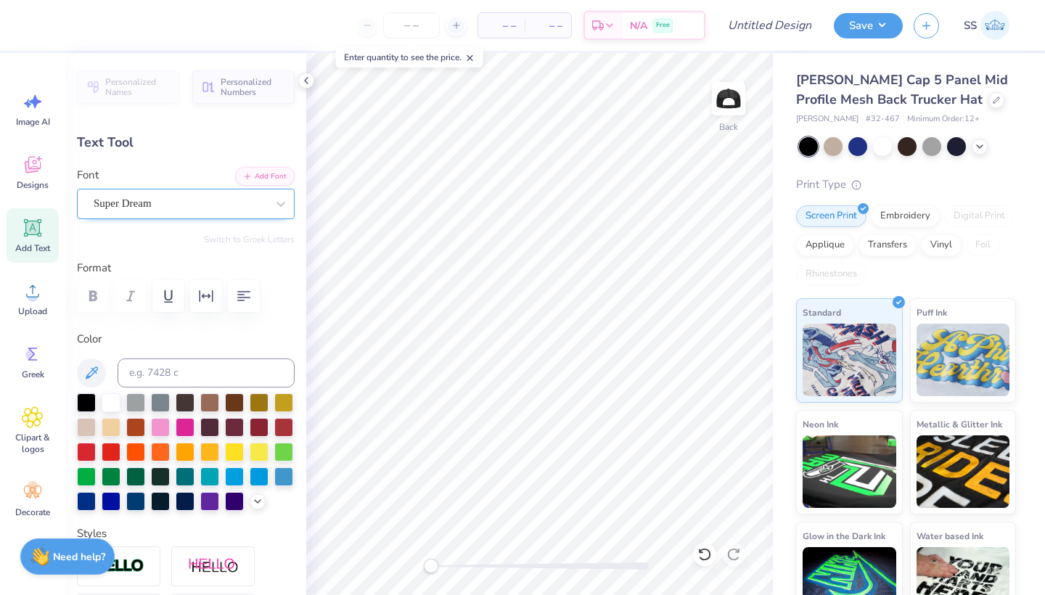
type textarea "[US_STATE]"
click at [218, 200] on div "Super Dream" at bounding box center [180, 203] width 176 height 22
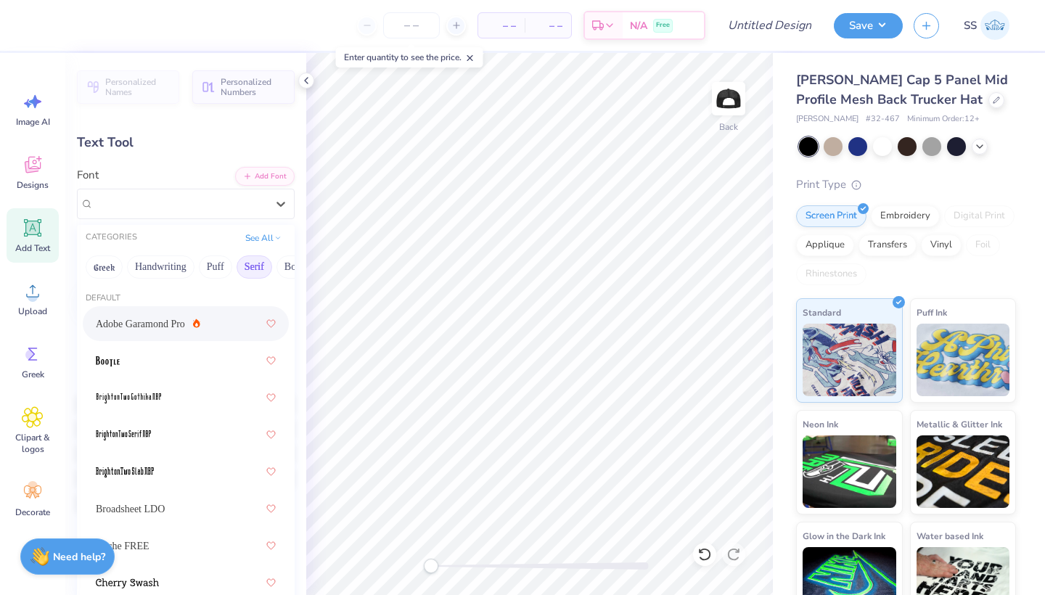
click at [158, 325] on span "Adobe Garamond Pro" at bounding box center [140, 323] width 89 height 15
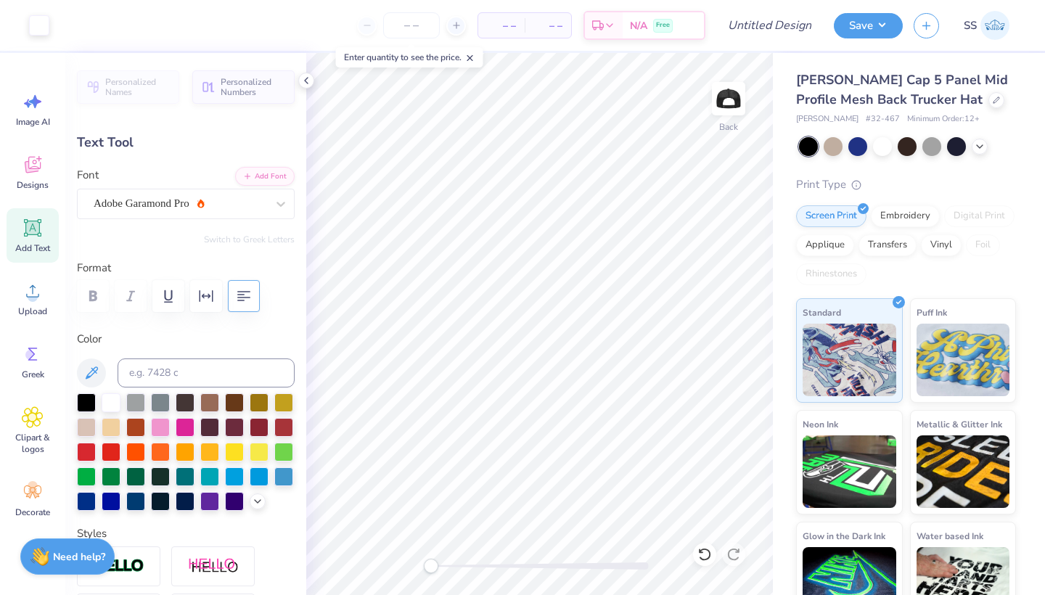
type input "3.30"
type input "0.49"
type input "3.59"
type input "0.53"
type input "3.88"
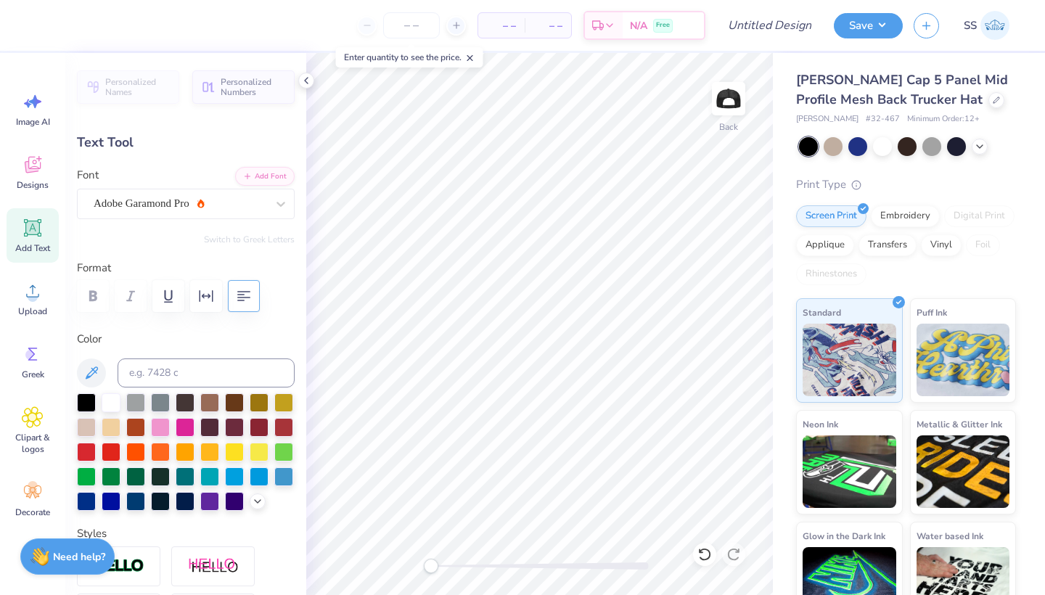
type input "0.58"
click at [30, 300] on circle at bounding box center [33, 297] width 10 height 10
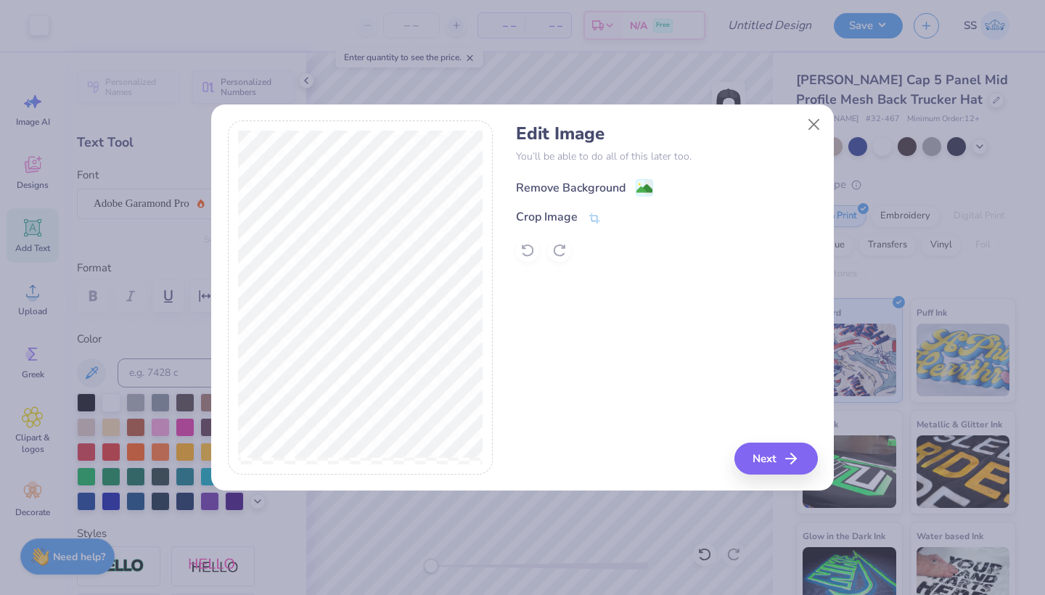
click at [592, 187] on div "Remove Background" at bounding box center [571, 187] width 110 height 17
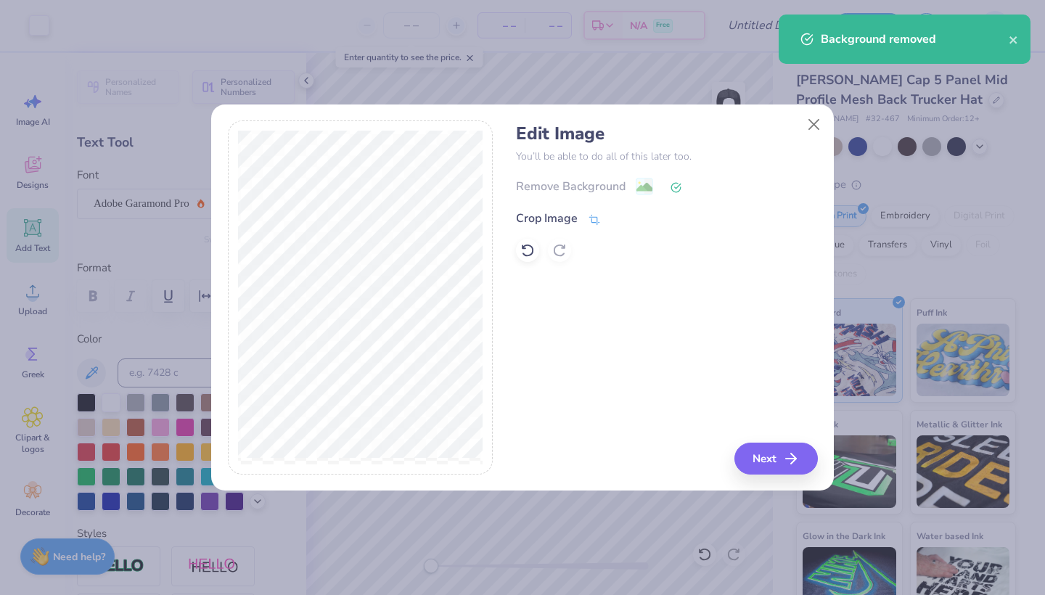
click at [557, 218] on div "Crop Image" at bounding box center [547, 218] width 62 height 17
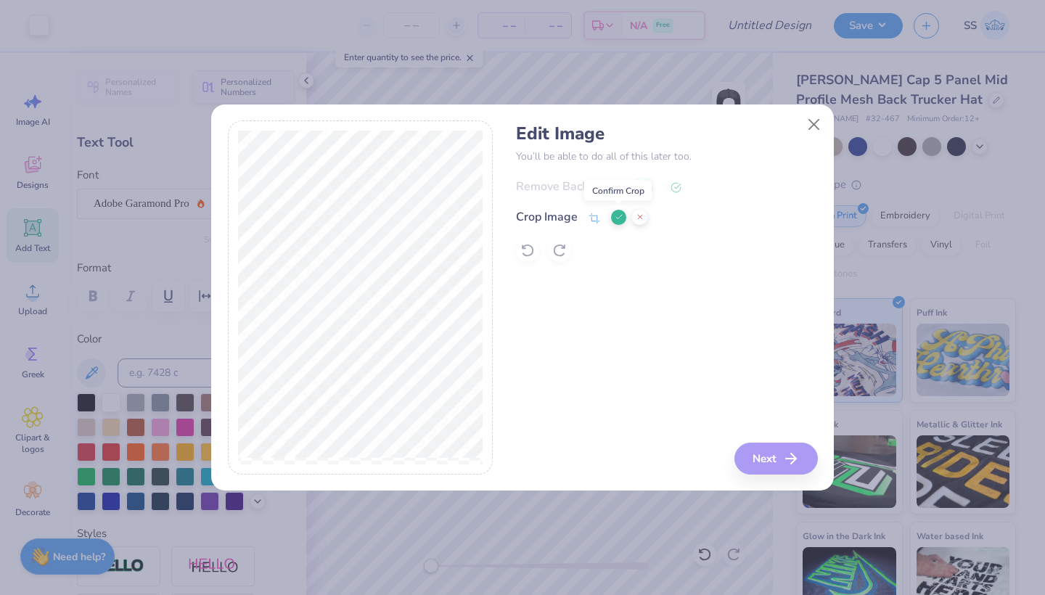
click at [615, 215] on icon at bounding box center [619, 217] width 9 height 9
click at [771, 456] on button "Next" at bounding box center [778, 459] width 83 height 32
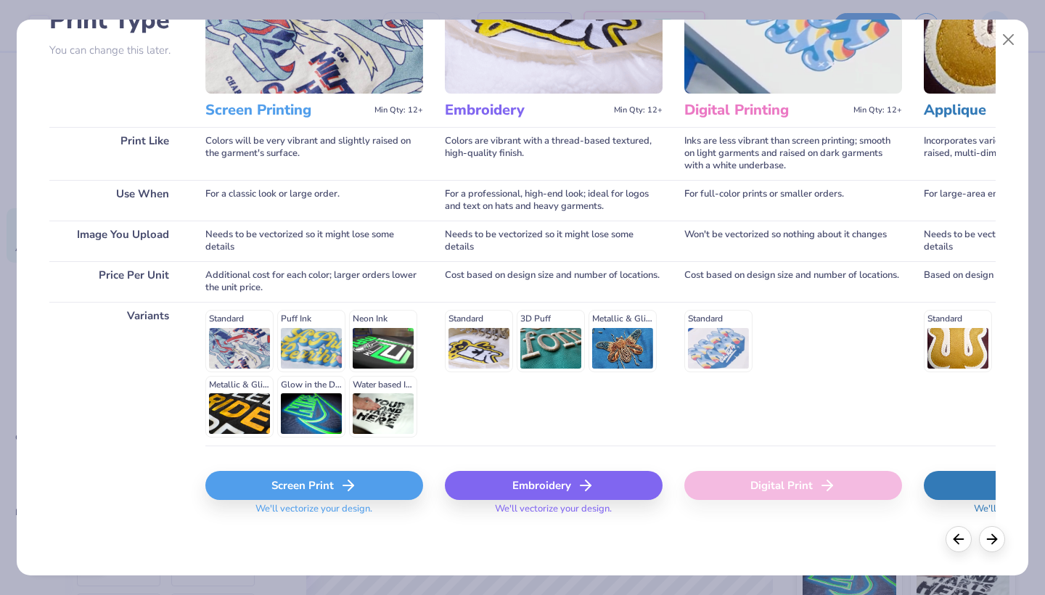
scroll to position [128, 0]
click at [343, 477] on icon at bounding box center [348, 485] width 17 height 17
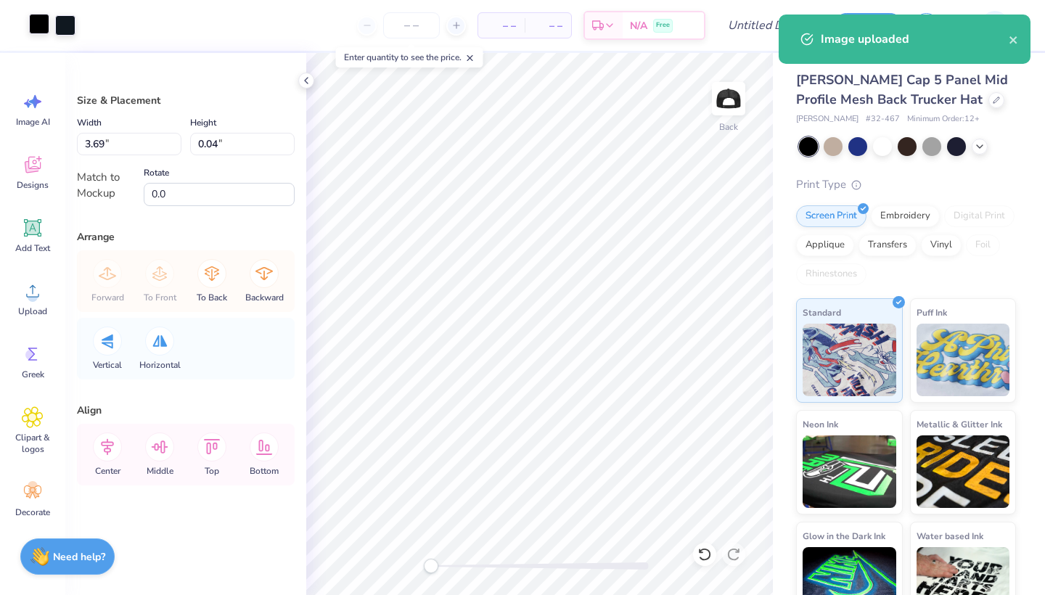
click at [39, 22] on div at bounding box center [39, 24] width 20 height 20
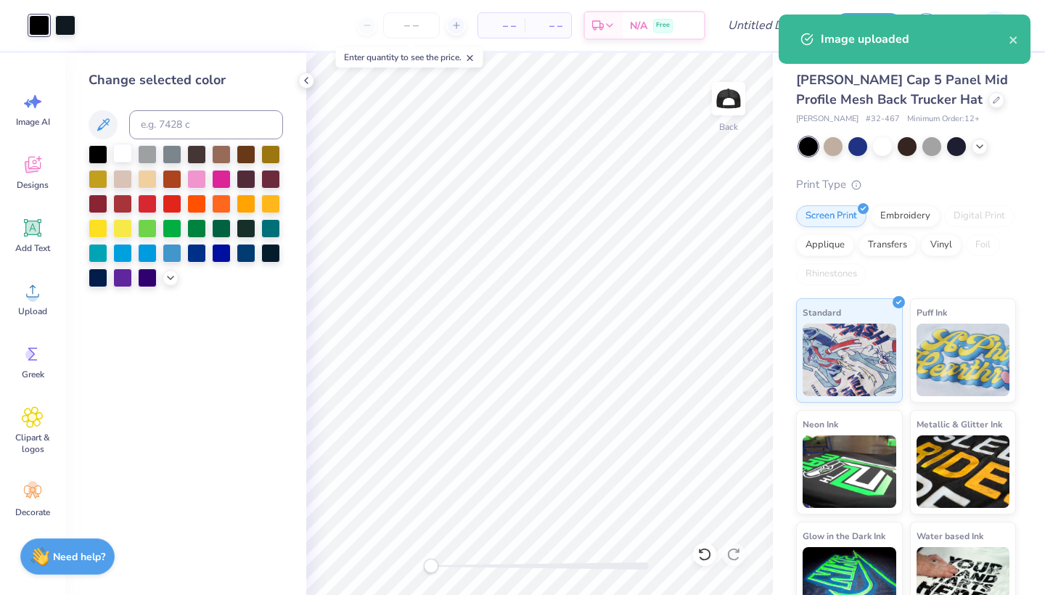
click at [122, 155] on div at bounding box center [122, 153] width 19 height 19
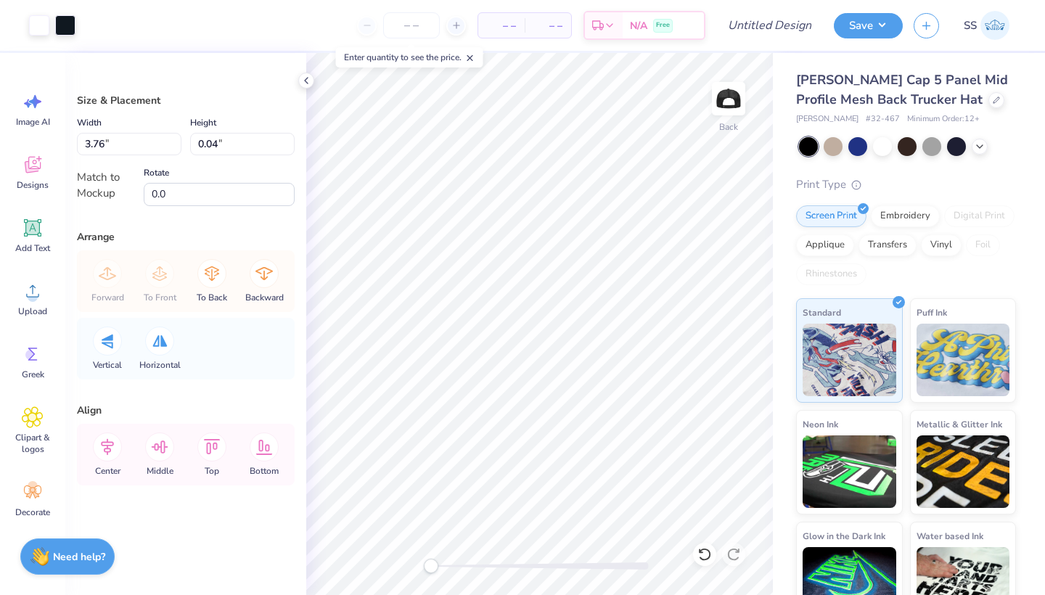
type input "3.82"
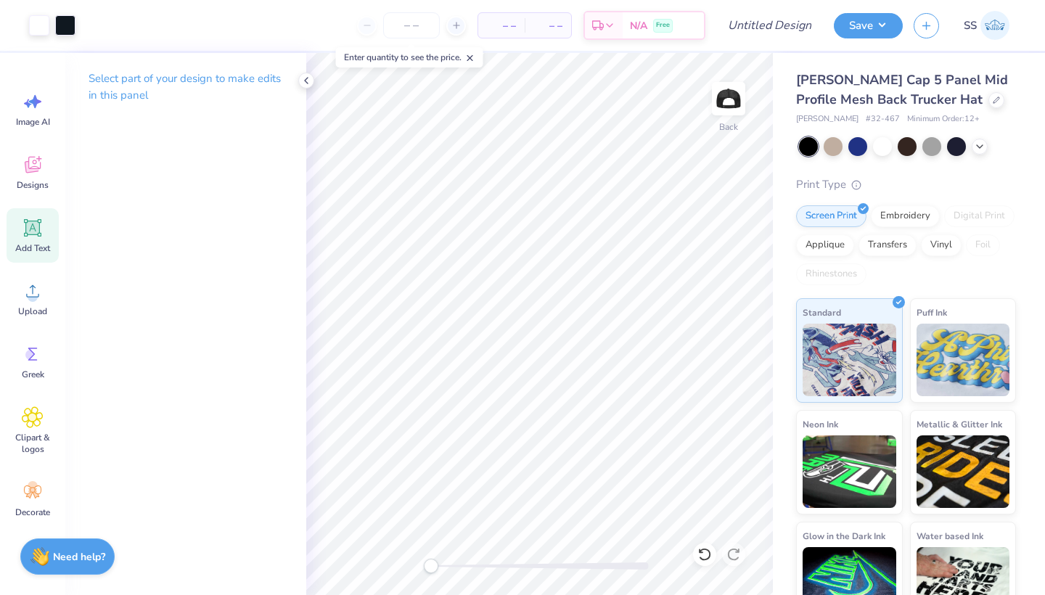
click at [26, 239] on div "Add Text" at bounding box center [33, 235] width 52 height 54
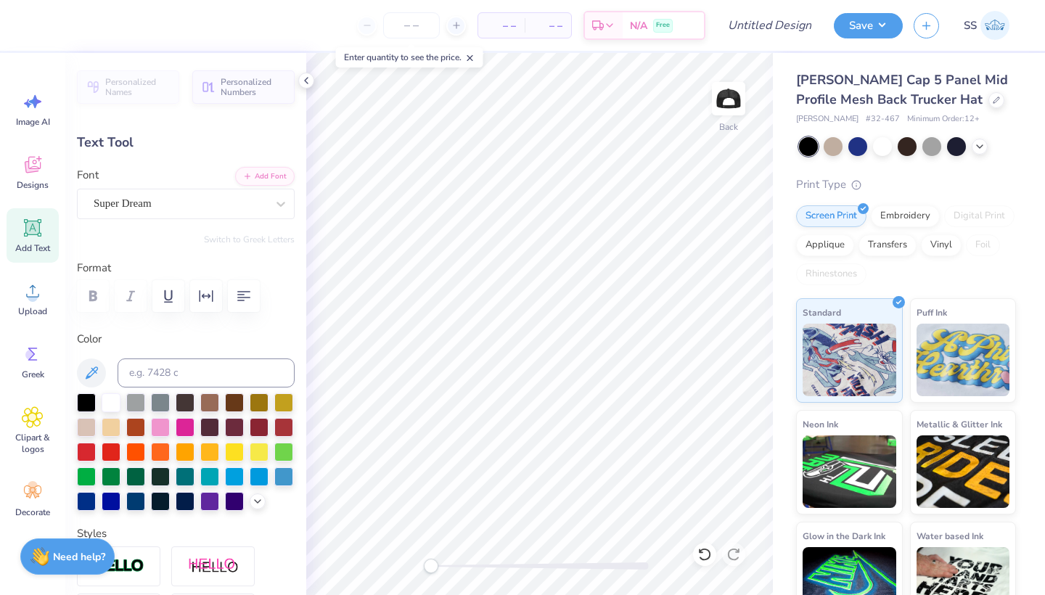
scroll to position [0, 3]
type textarea "KINESIOLOGY"
click at [171, 187] on div "Font Super Dream" at bounding box center [186, 193] width 218 height 52
click at [171, 202] on div "Super Dream" at bounding box center [180, 203] width 176 height 22
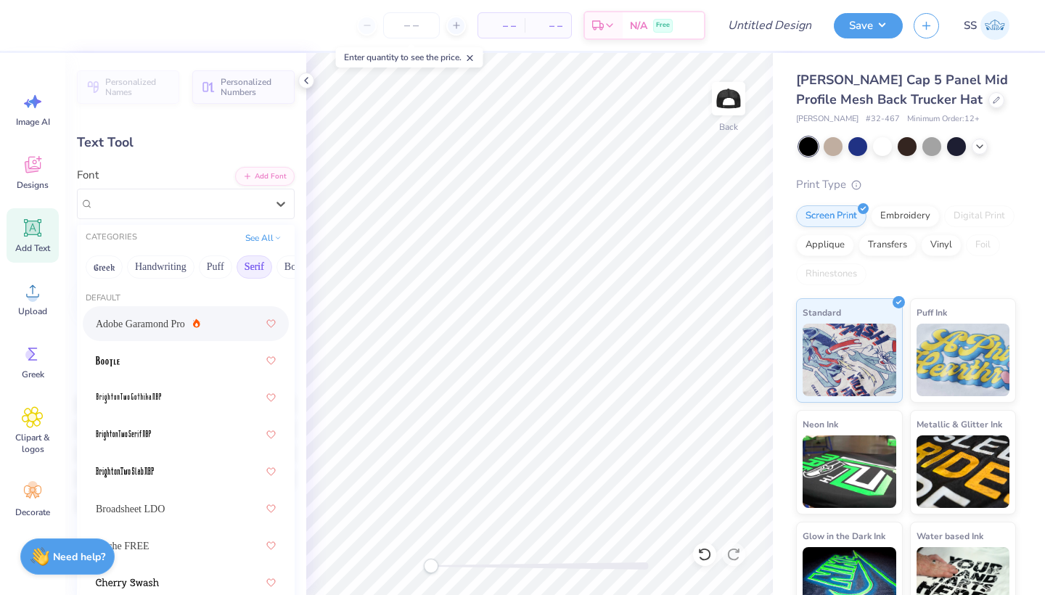
click at [158, 318] on span "Adobe Garamond Pro" at bounding box center [140, 323] width 89 height 15
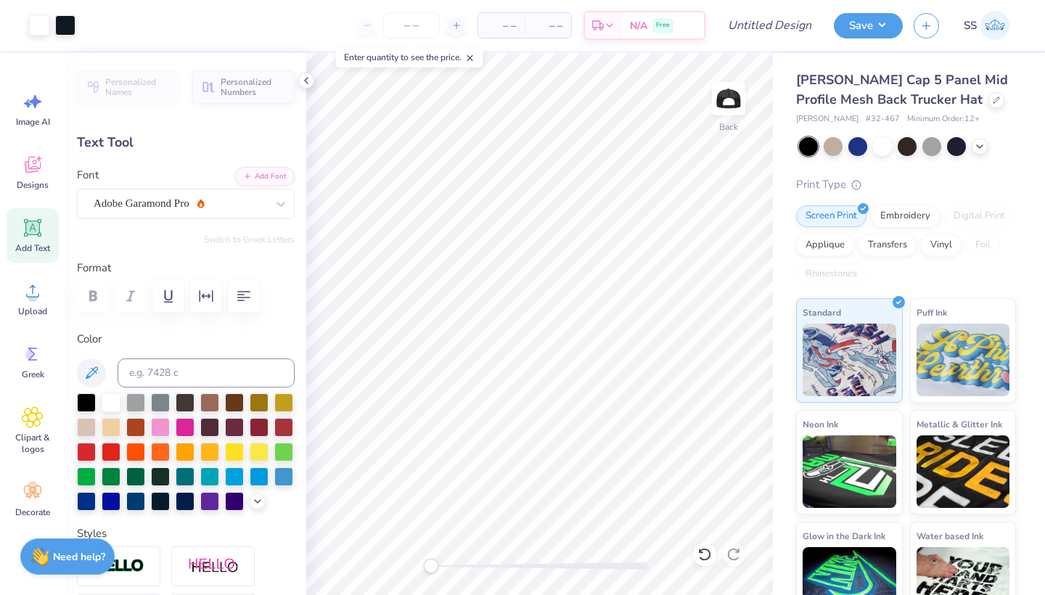
type input "3.98"
type input "0.41"
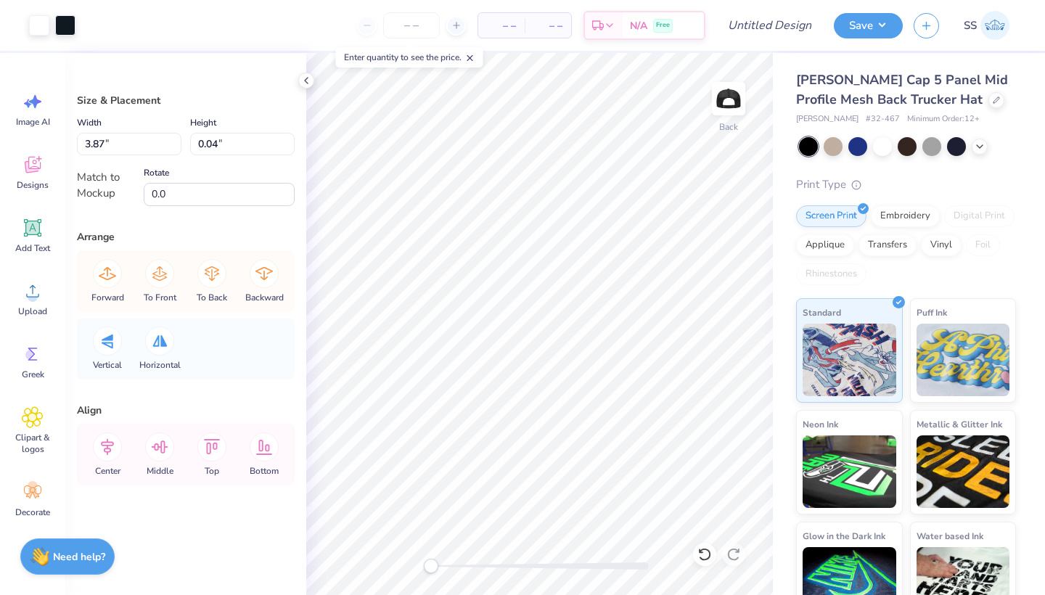
type input "3.91"
click at [586, 260] on li "Copy" at bounding box center [632, 266] width 114 height 28
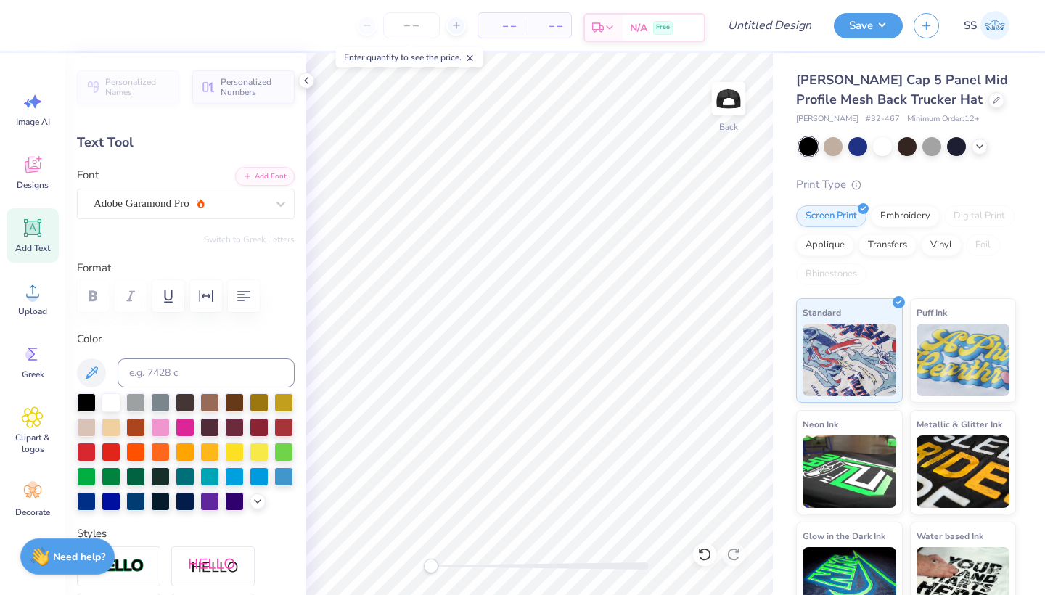
type input "3.87"
type input "0.40"
type input "3.91"
type input "0.41"
type input "3.88"
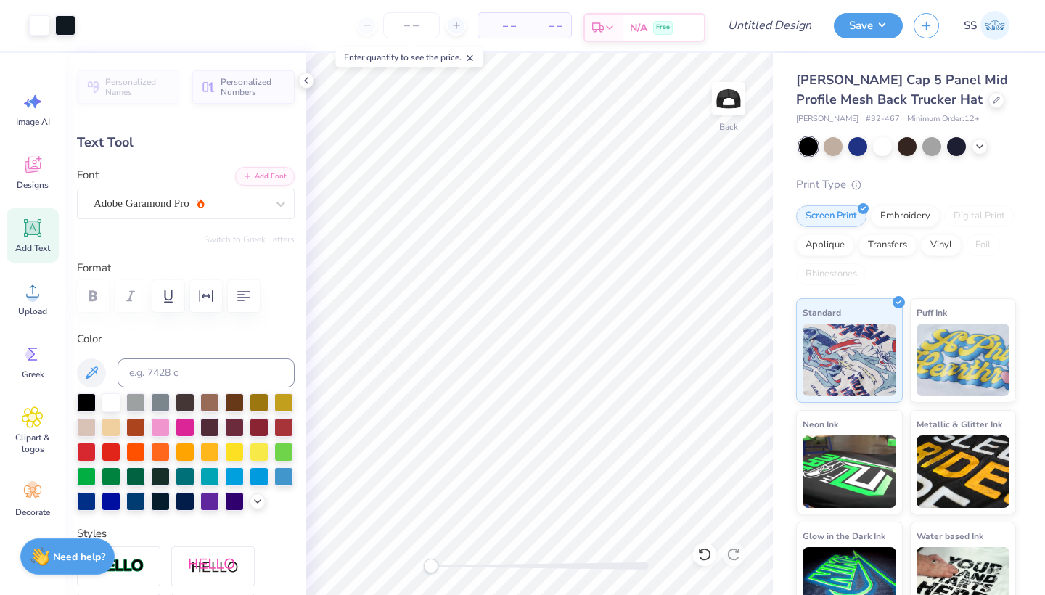
type input "0.58"
click at [37, 26] on div at bounding box center [39, 24] width 20 height 20
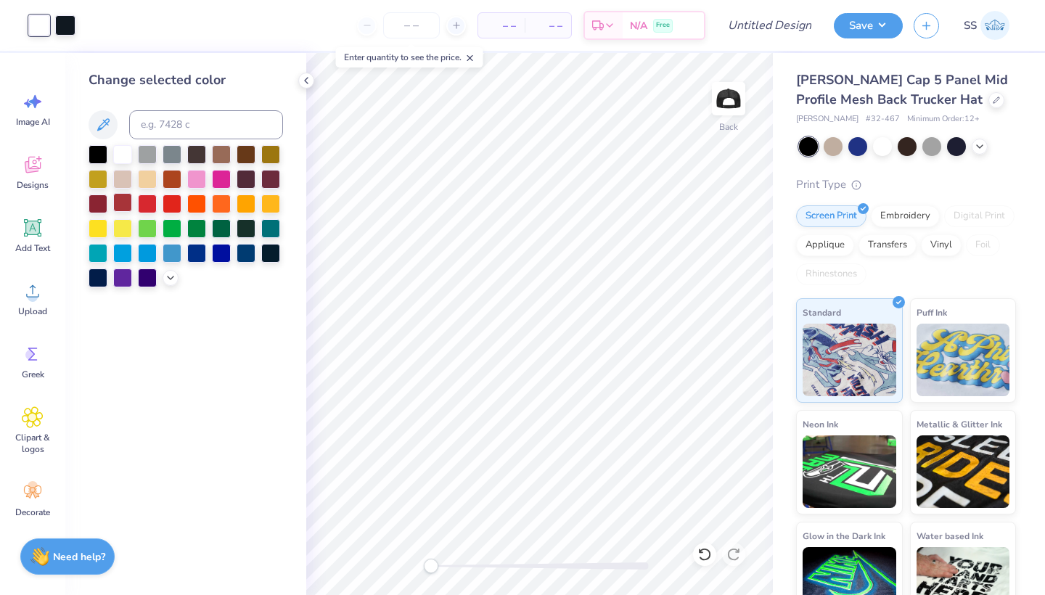
click at [127, 198] on div at bounding box center [122, 202] width 19 height 19
click at [121, 161] on div at bounding box center [122, 153] width 19 height 19
click at [171, 155] on div at bounding box center [172, 153] width 19 height 19
click at [126, 208] on div at bounding box center [122, 202] width 19 height 19
click at [116, 153] on div at bounding box center [122, 153] width 19 height 19
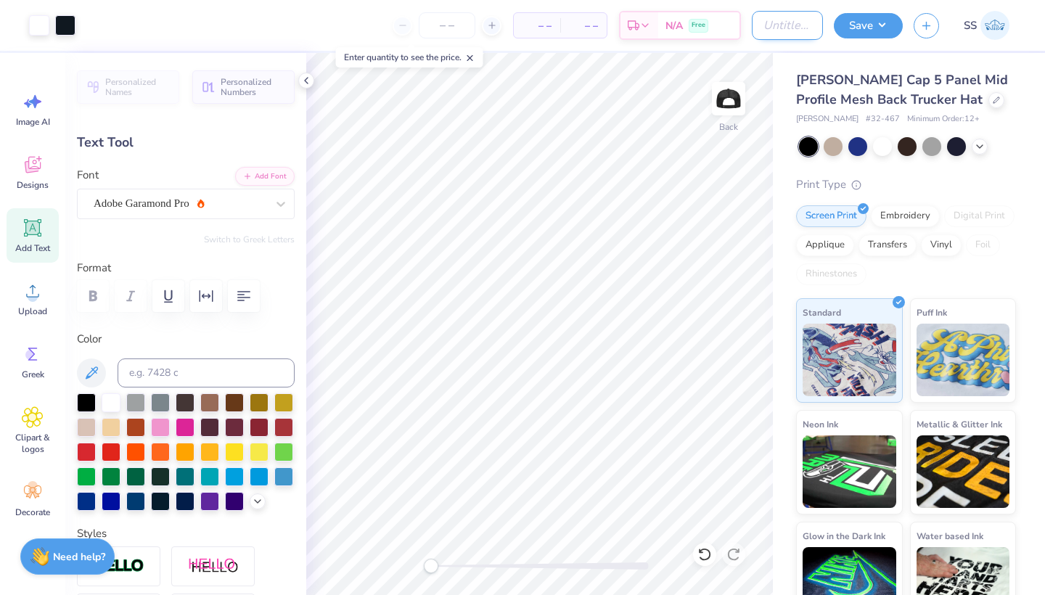
click at [753, 20] on input "Design Title" at bounding box center [787, 25] width 71 height 29
type input "[PERSON_NAME] basic hats"
click at [851, 28] on button "Save" at bounding box center [868, 23] width 69 height 25
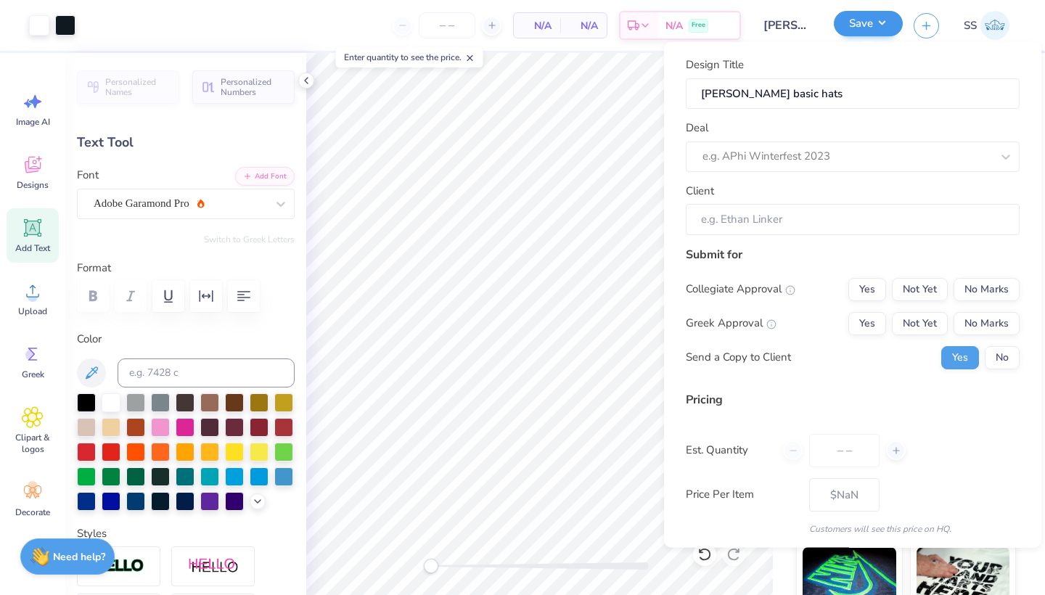
type input "0"
click at [898, 287] on button "Not Yet" at bounding box center [920, 288] width 56 height 23
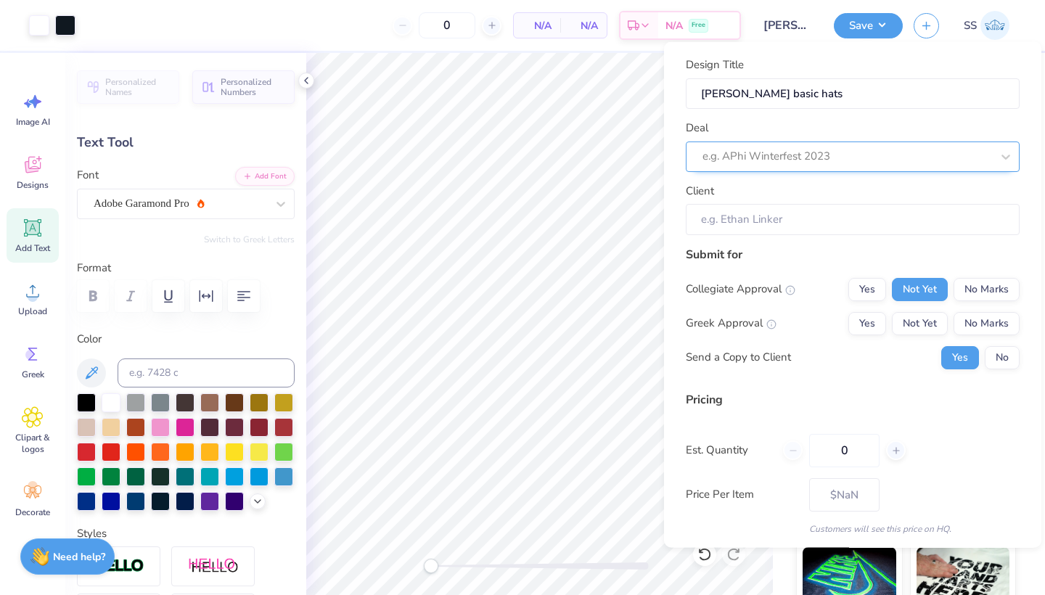
click at [828, 153] on div "e.g. APhi Winterfest 2023" at bounding box center [846, 156] width 289 height 17
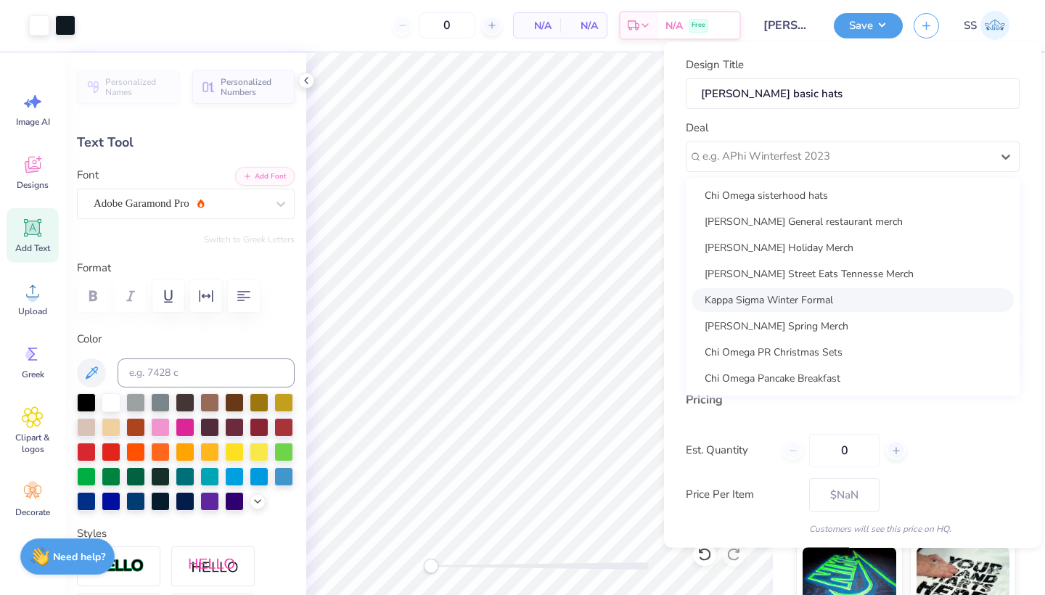
scroll to position [210, 0]
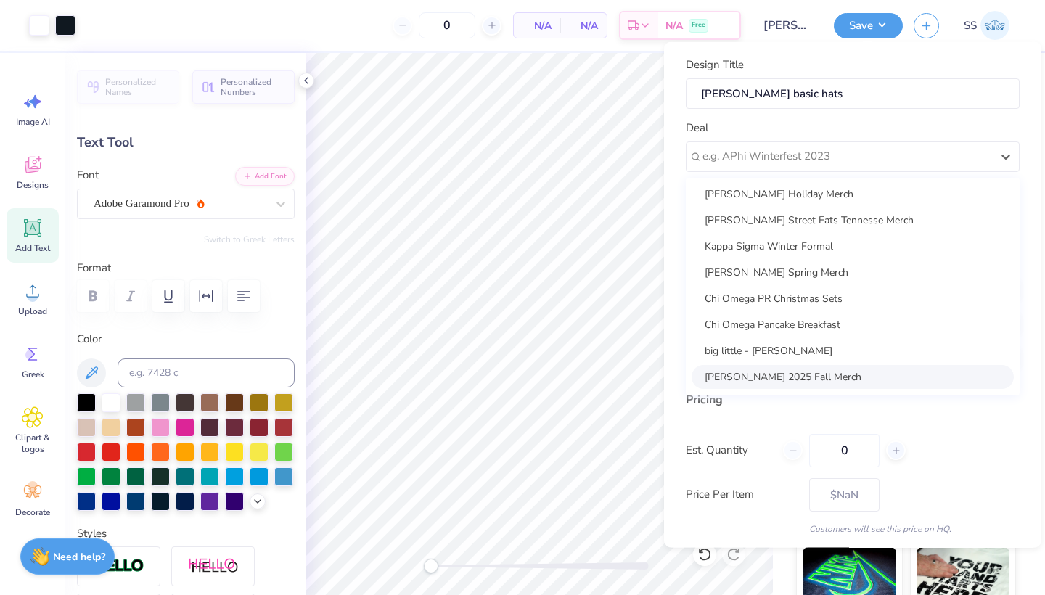
click at [796, 369] on div "[PERSON_NAME] 2025 Fall Merch" at bounding box center [853, 376] width 322 height 24
type input "[PERSON_NAME]"
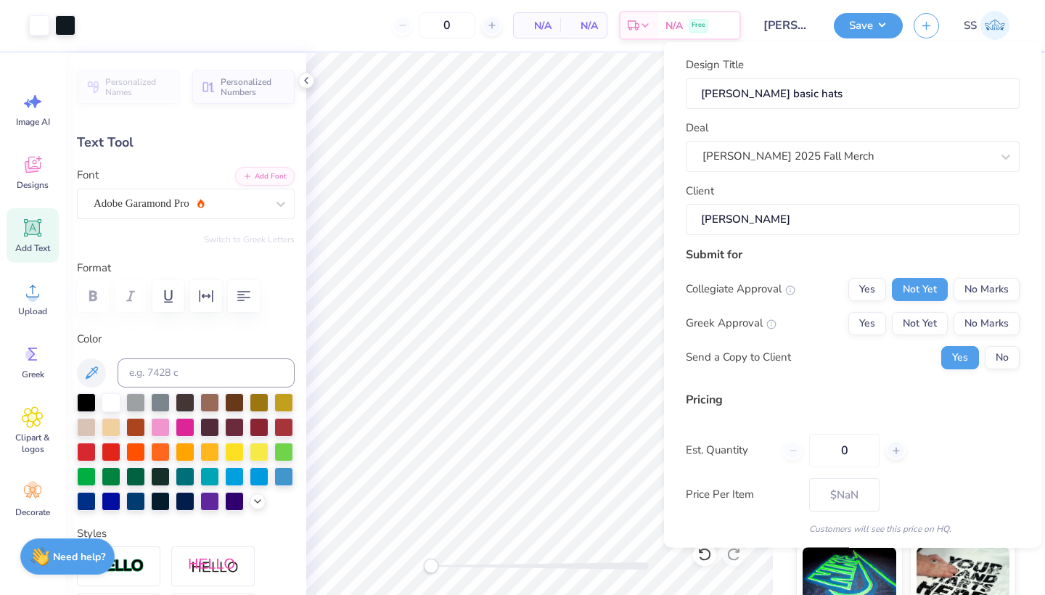
click at [970, 307] on div "Collegiate Approval Yes Not Yet No Marks Greek Approval Yes Not Yet No Marks Se…" at bounding box center [853, 322] width 334 height 91
click at [975, 321] on button "No Marks" at bounding box center [987, 322] width 66 height 23
click at [1000, 352] on button "No" at bounding box center [1002, 356] width 35 height 23
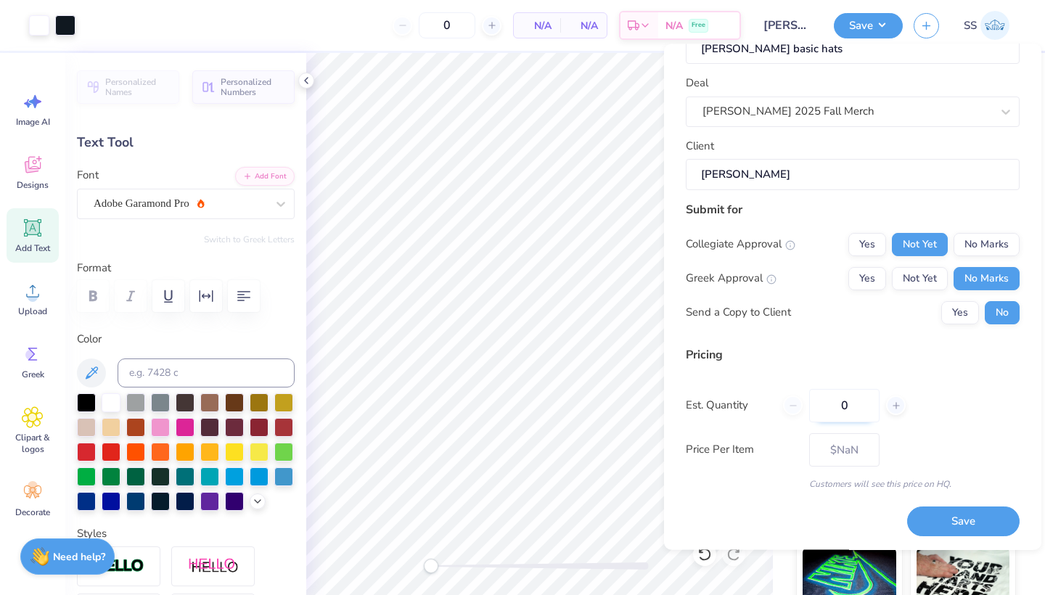
scroll to position [46, 0]
click at [856, 403] on input "0" at bounding box center [844, 406] width 70 height 33
type input "24"
type input "$21.99"
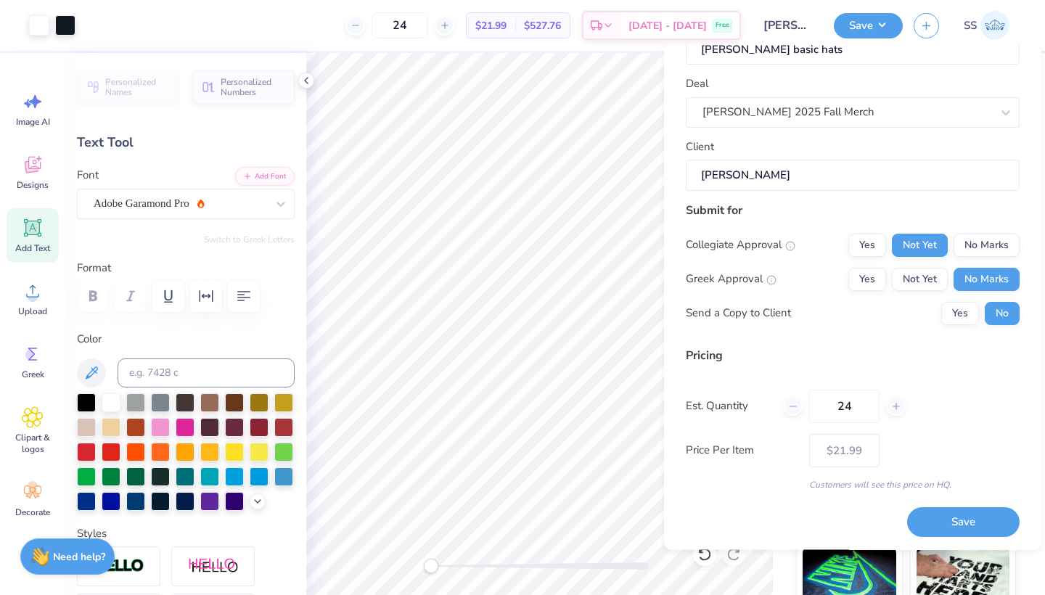
type input "24"
click at [896, 434] on div "Price Per Item $21.99" at bounding box center [853, 450] width 334 height 33
click at [957, 508] on button "Save" at bounding box center [963, 523] width 112 height 30
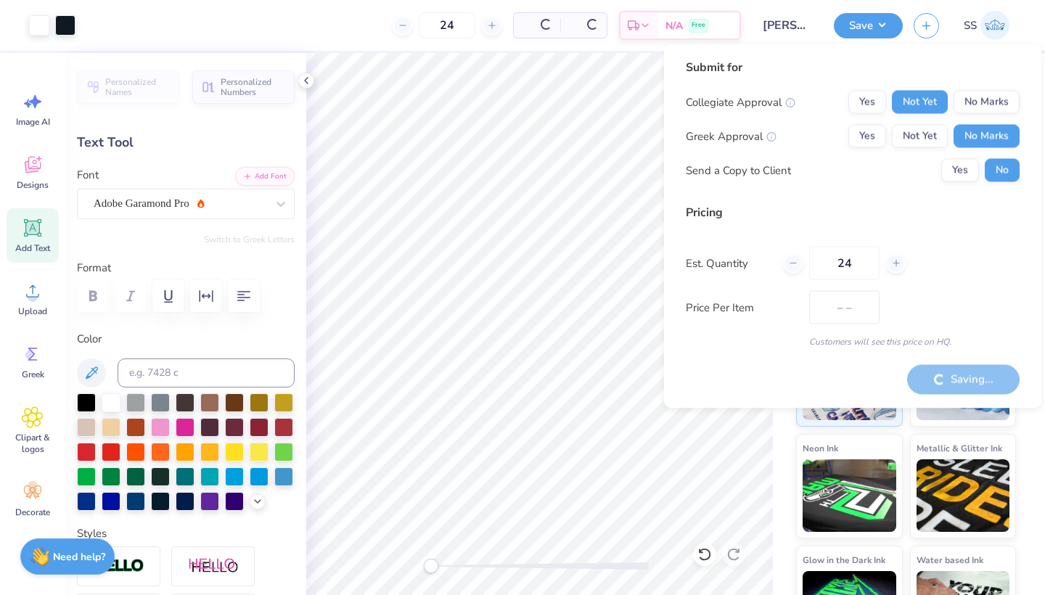
type input "$21.99"
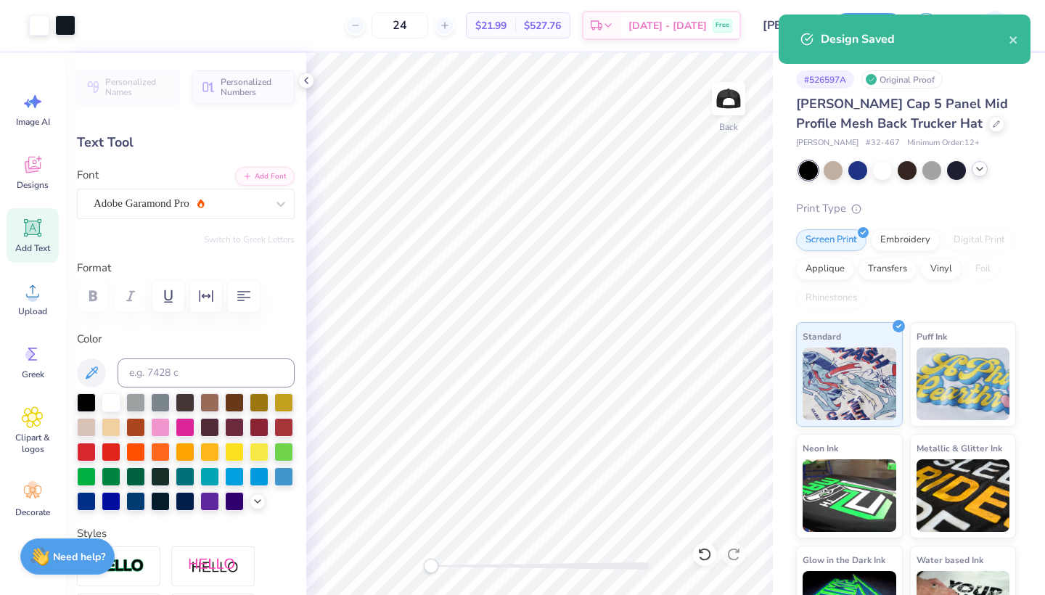
click at [972, 171] on div at bounding box center [980, 169] width 16 height 16
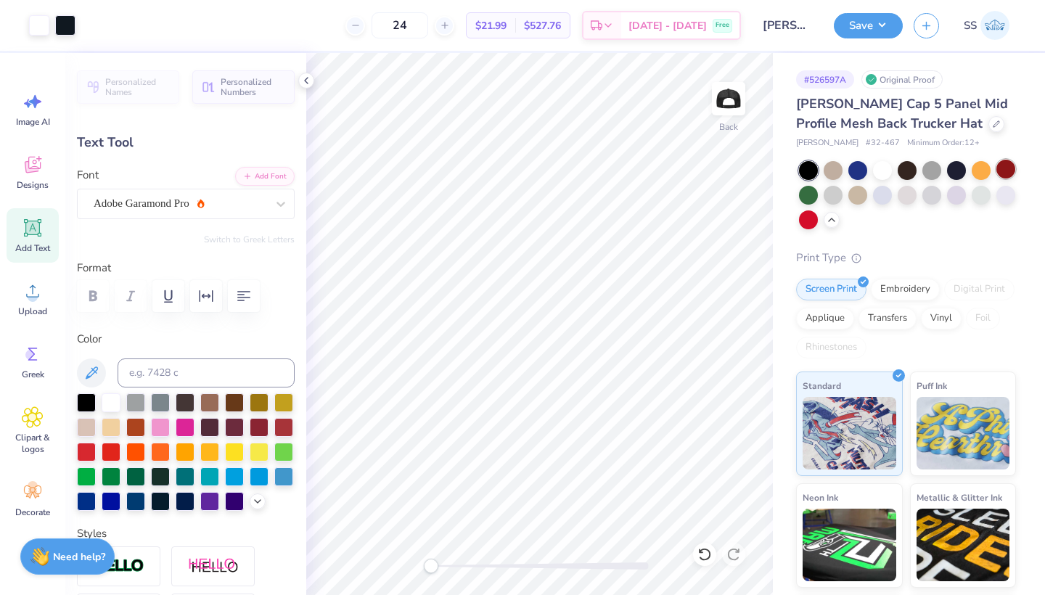
click at [1005, 176] on div at bounding box center [1005, 169] width 19 height 19
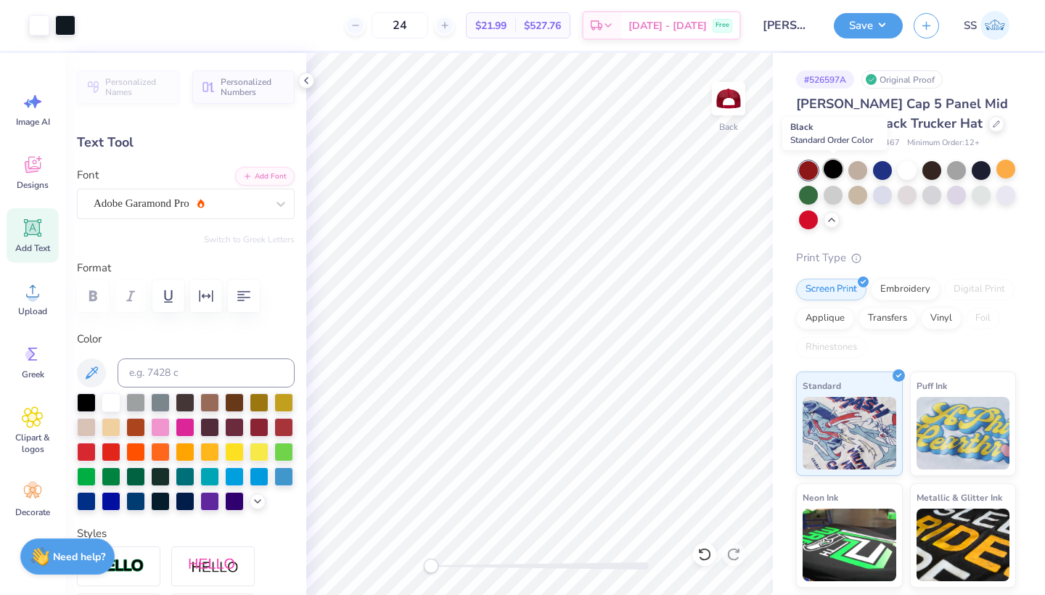
click at [838, 171] on div at bounding box center [833, 169] width 19 height 19
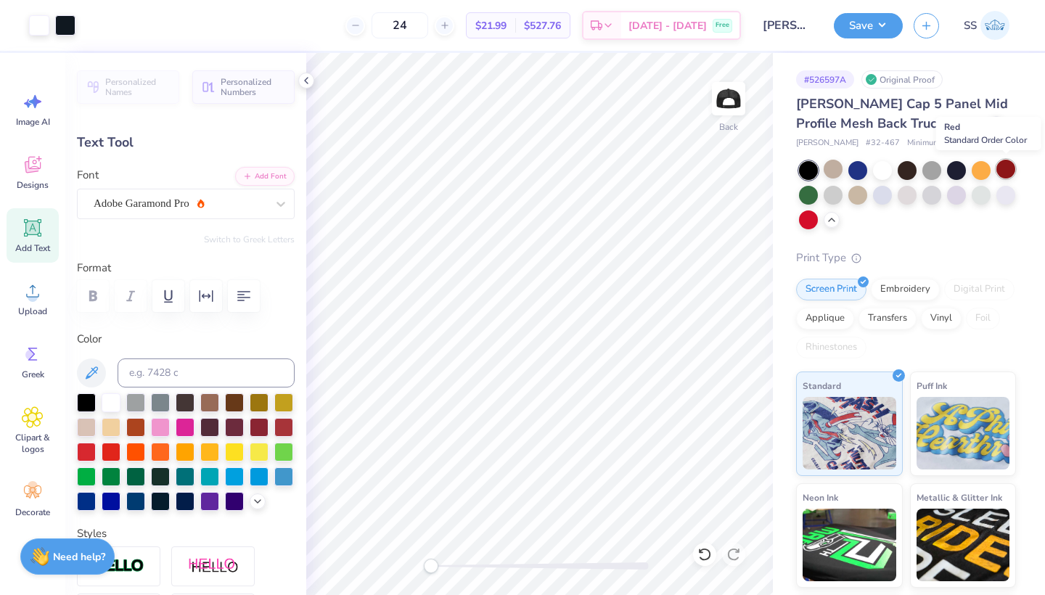
click at [1001, 169] on div at bounding box center [1005, 169] width 19 height 19
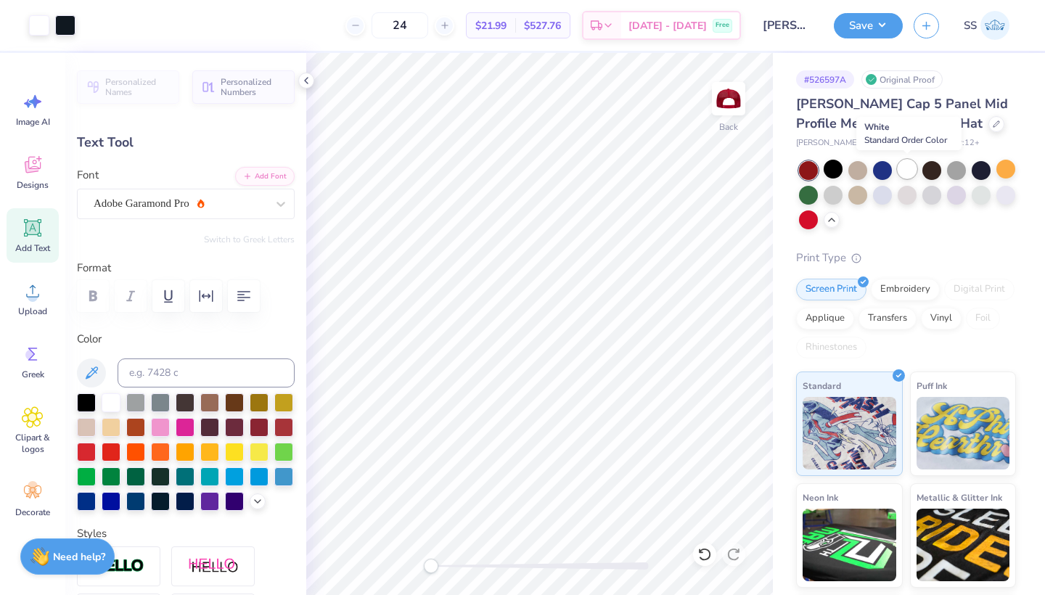
click at [914, 175] on div at bounding box center [907, 169] width 19 height 19
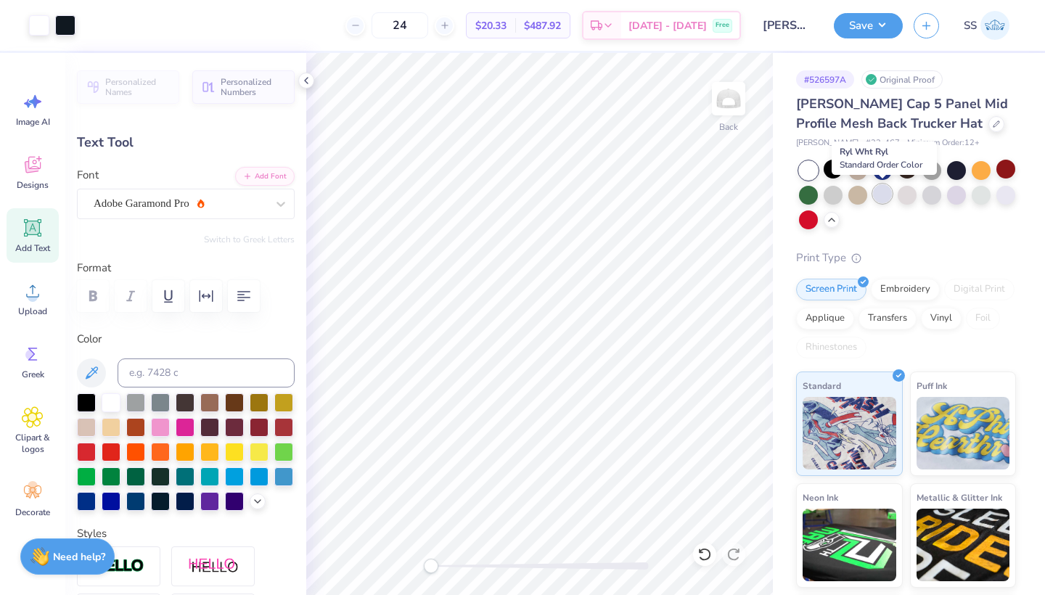
click at [882, 197] on div at bounding box center [882, 193] width 19 height 19
click at [861, 194] on div at bounding box center [857, 193] width 19 height 19
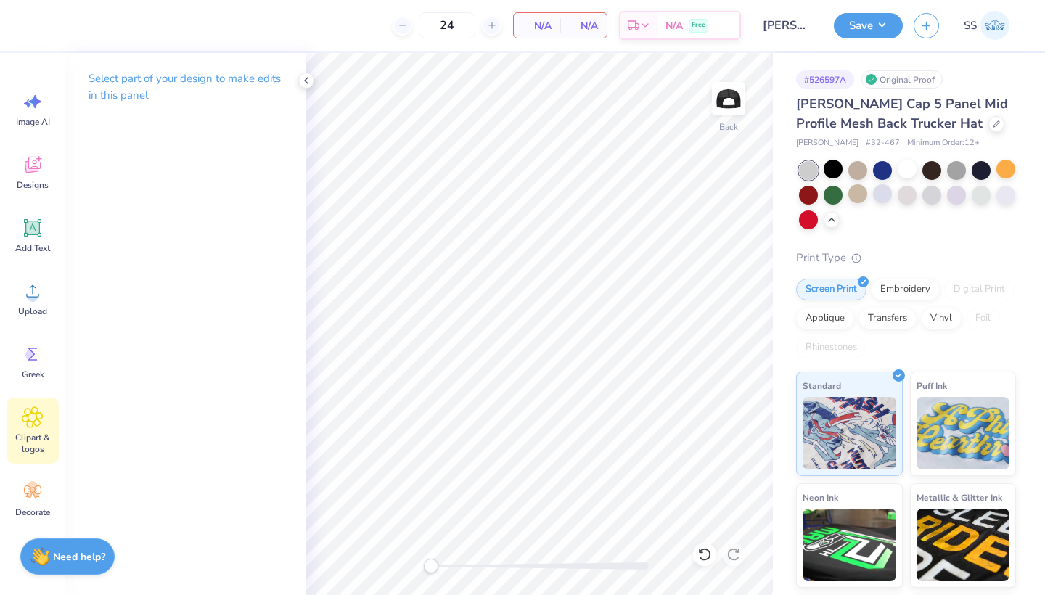
click at [39, 419] on icon at bounding box center [32, 417] width 20 height 20
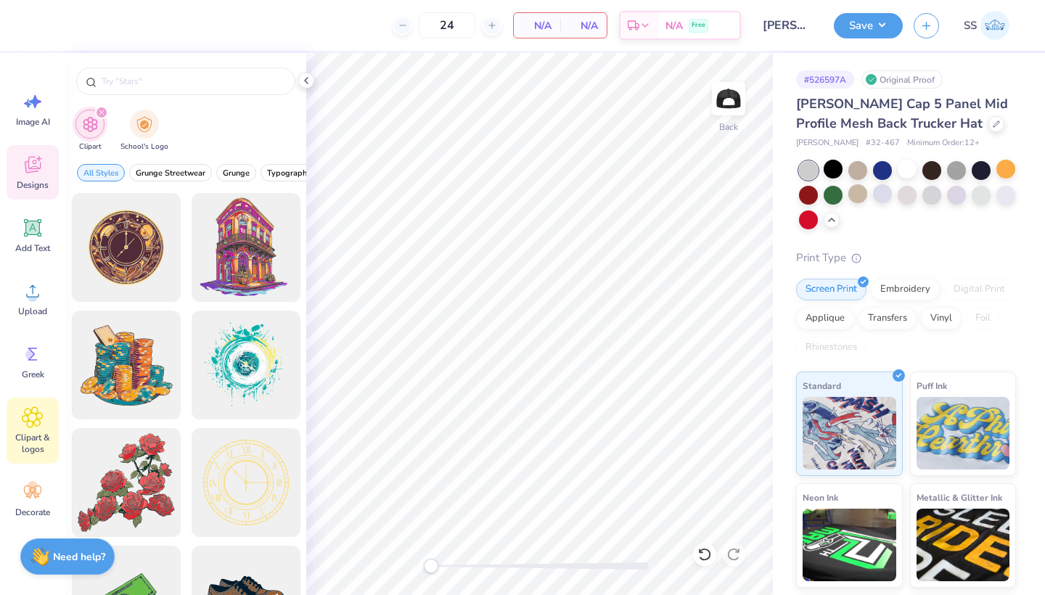
click at [38, 159] on icon at bounding box center [39, 159] width 6 height 6
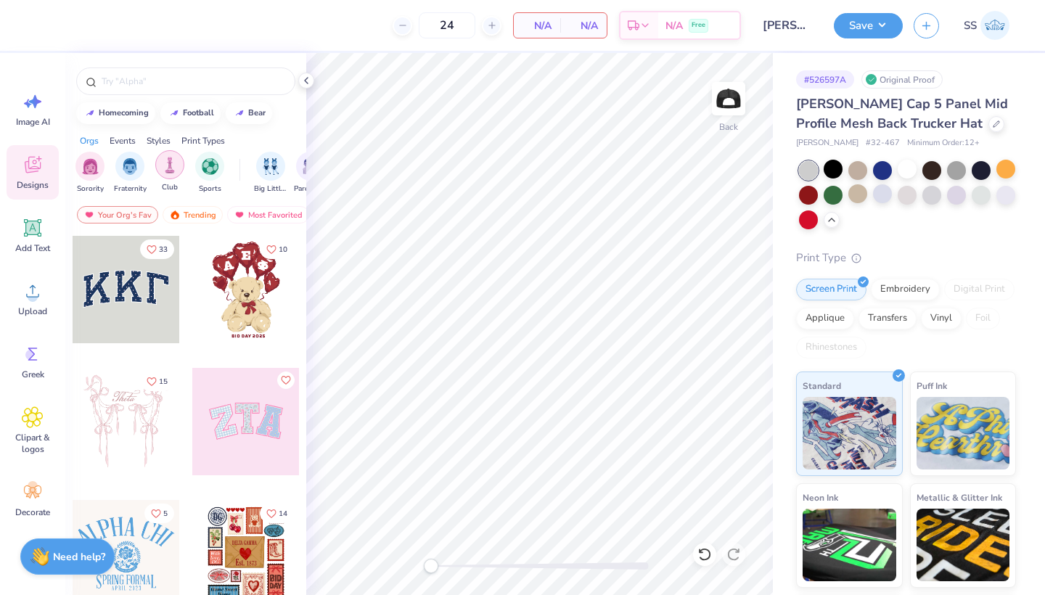
click at [171, 168] on img "filter for Club" at bounding box center [170, 165] width 16 height 17
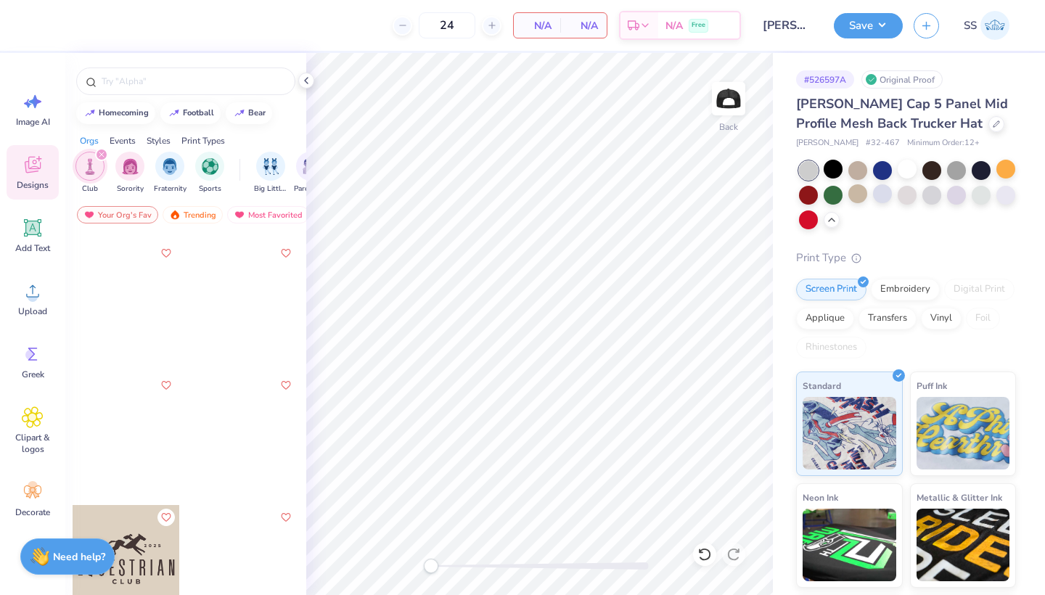
scroll to position [13603, 0]
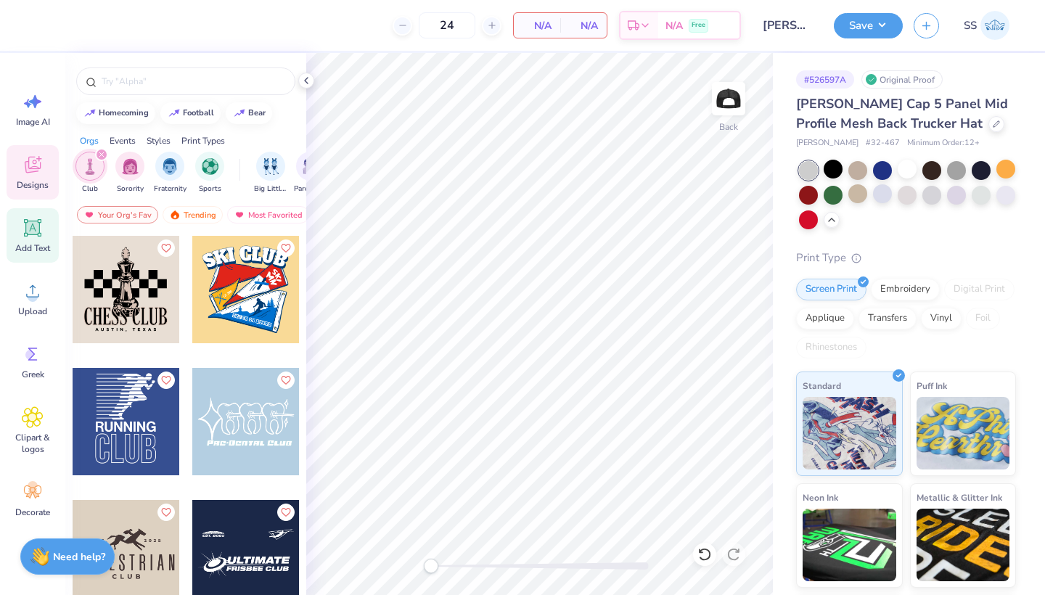
click at [27, 249] on span "Add Text" at bounding box center [32, 248] width 35 height 12
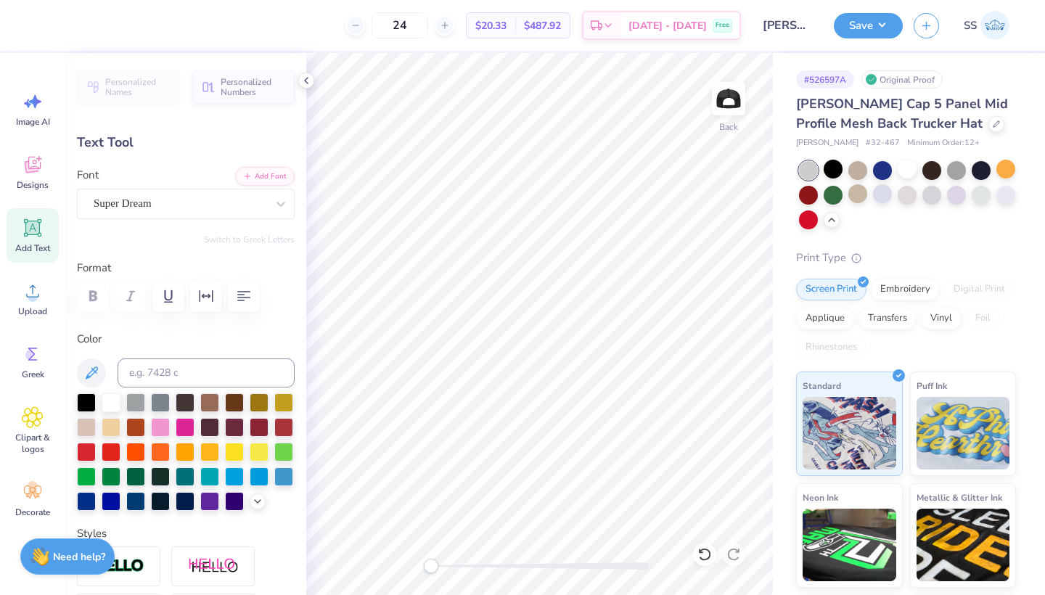
type textarea "U"
type textarea "UA"
click at [201, 216] on div "Super Dream" at bounding box center [186, 204] width 218 height 30
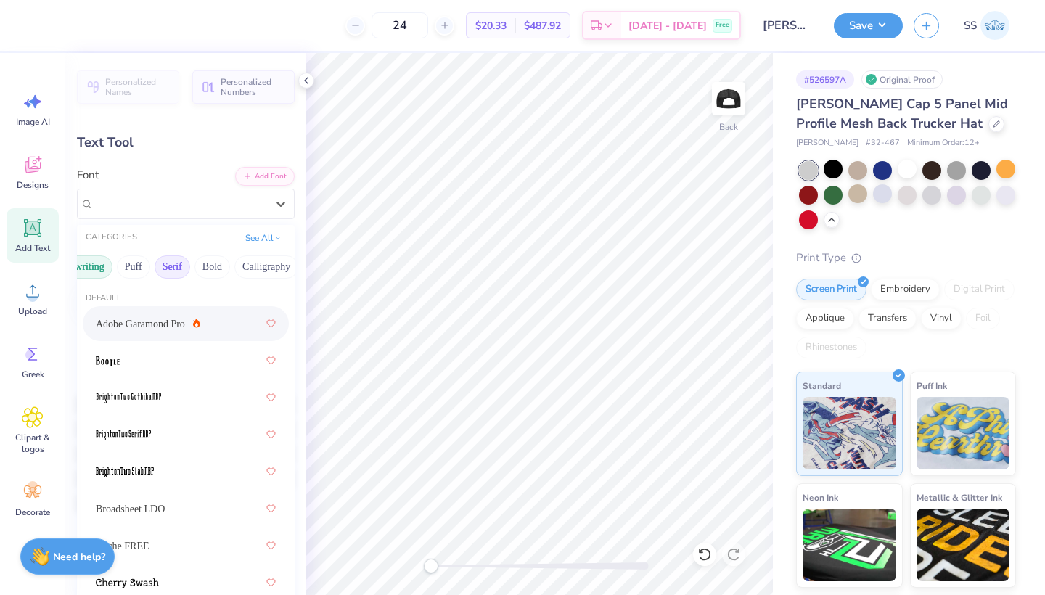
scroll to position [0, 83]
click at [210, 264] on button "Bold" at bounding box center [212, 266] width 36 height 23
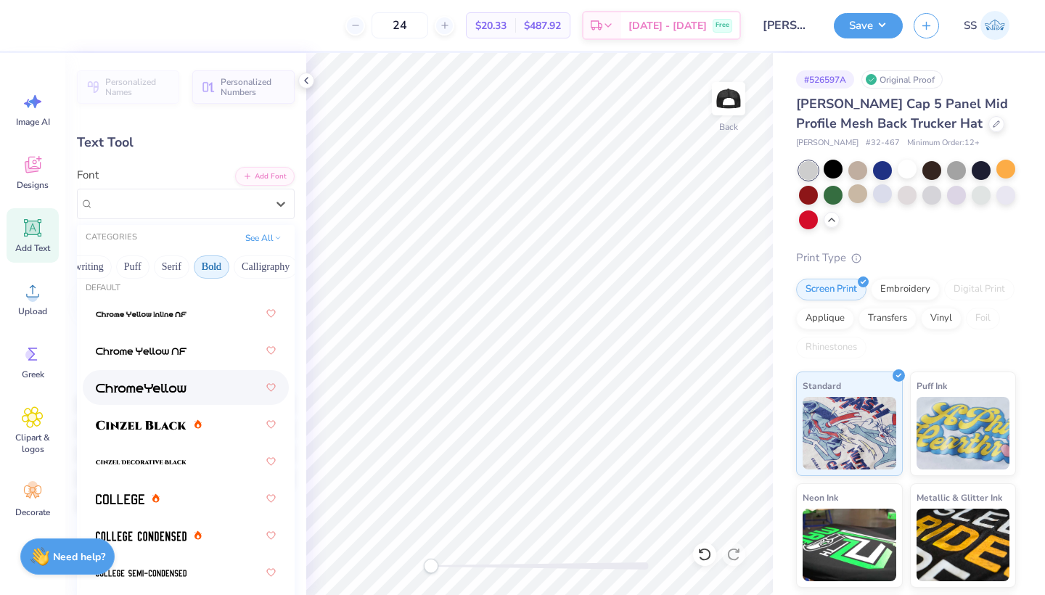
scroll to position [13, 0]
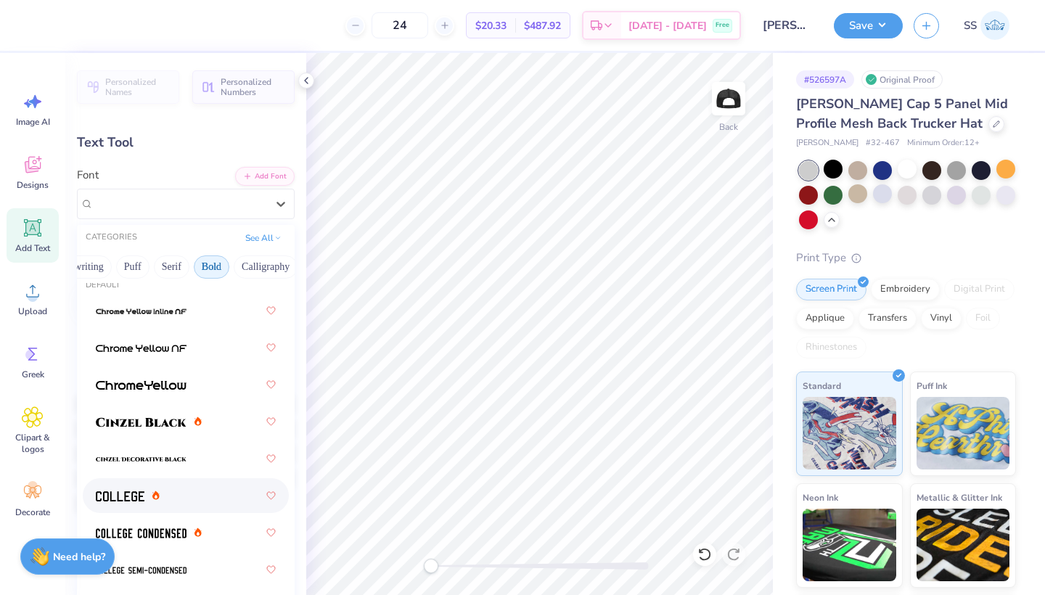
click at [133, 483] on div at bounding box center [186, 495] width 206 height 35
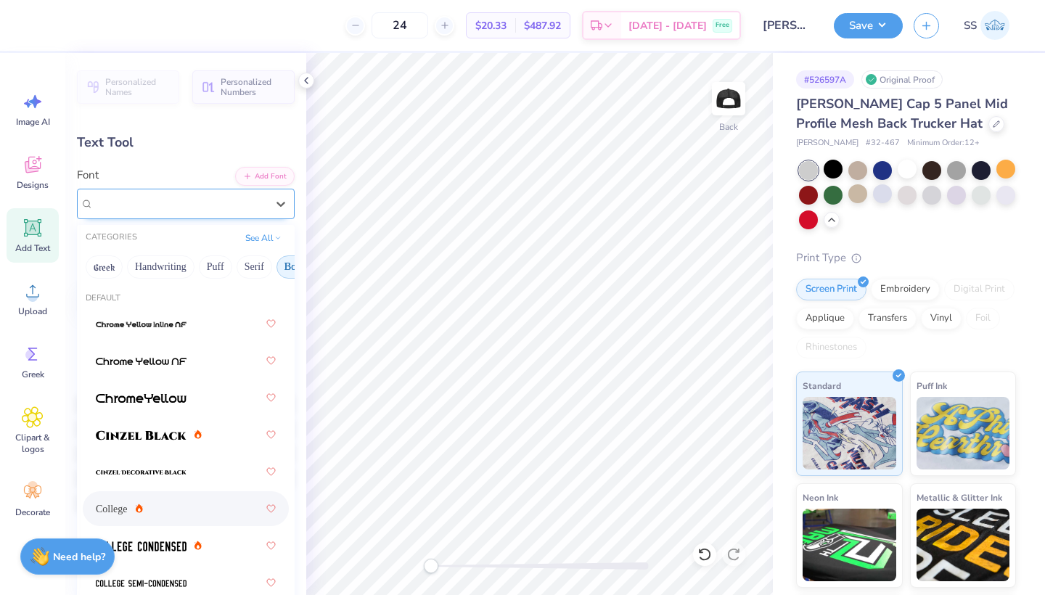
click at [221, 212] on div at bounding box center [180, 204] width 173 height 20
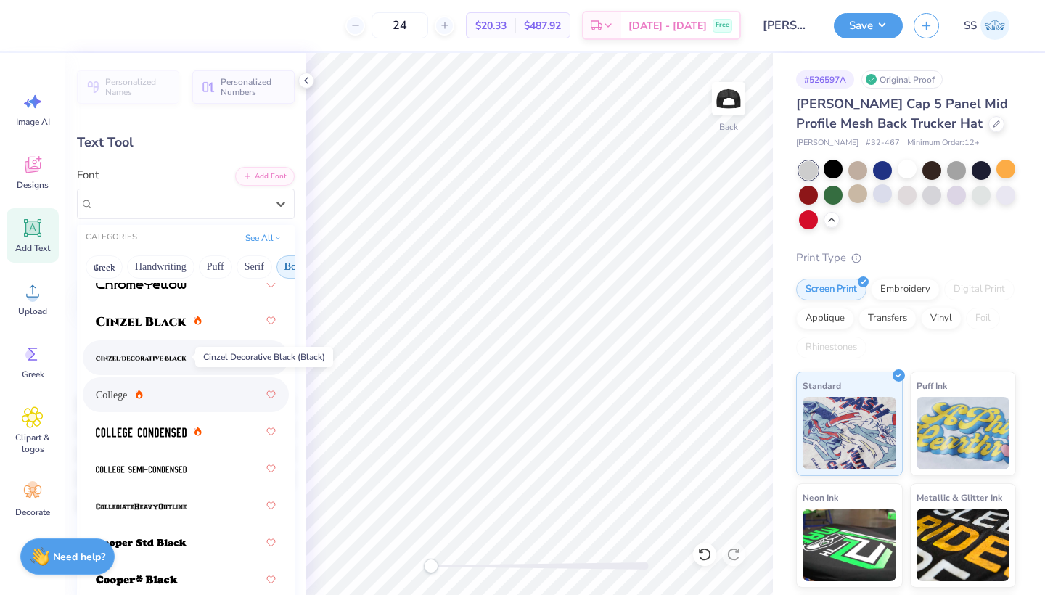
scroll to position [116, 0]
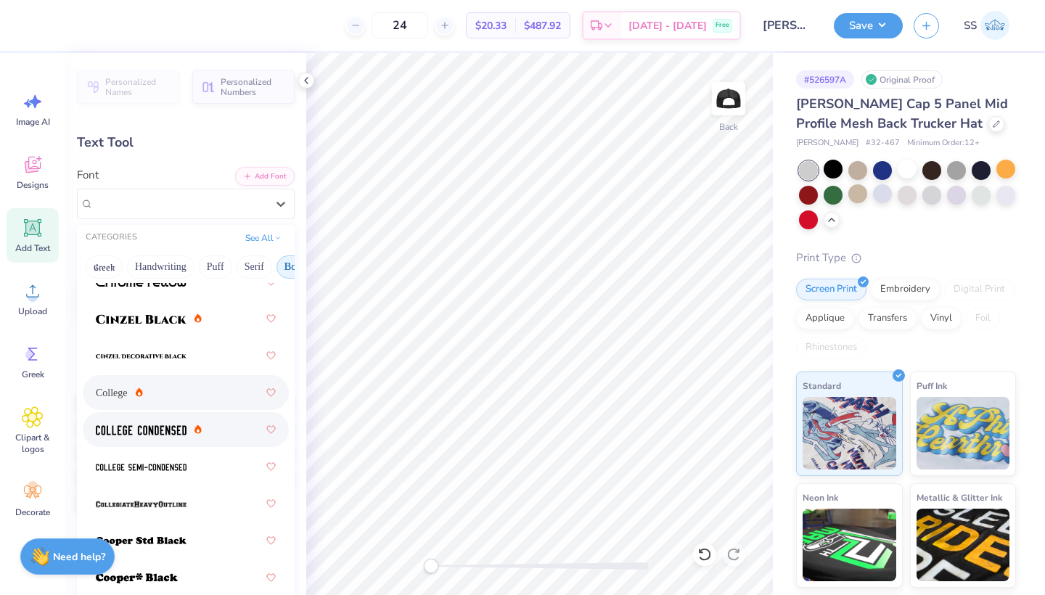
click at [136, 432] on img at bounding box center [141, 430] width 91 height 10
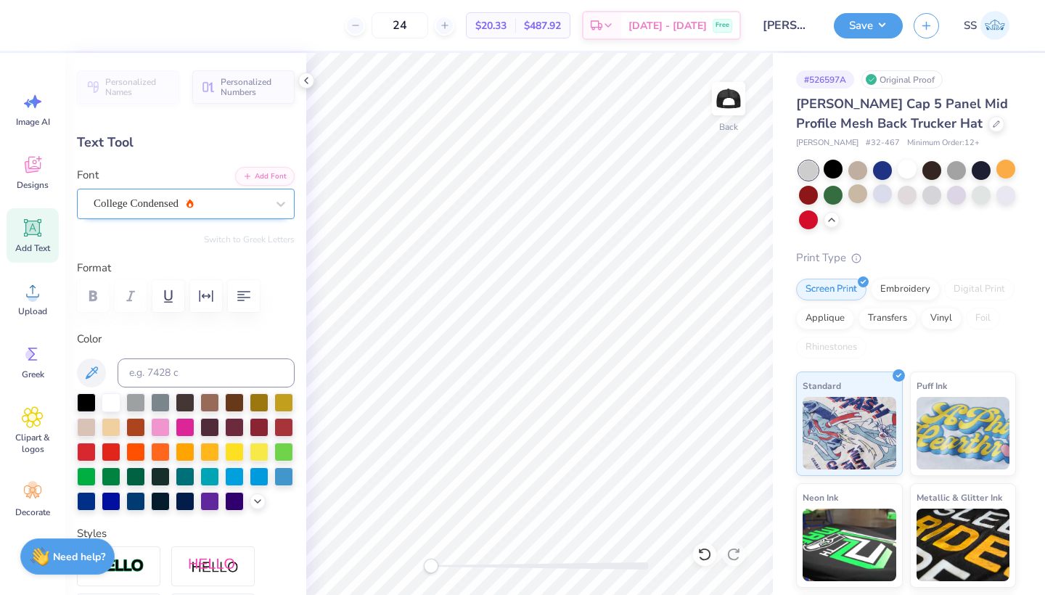
click at [204, 200] on div "College Condensed" at bounding box center [180, 203] width 176 height 22
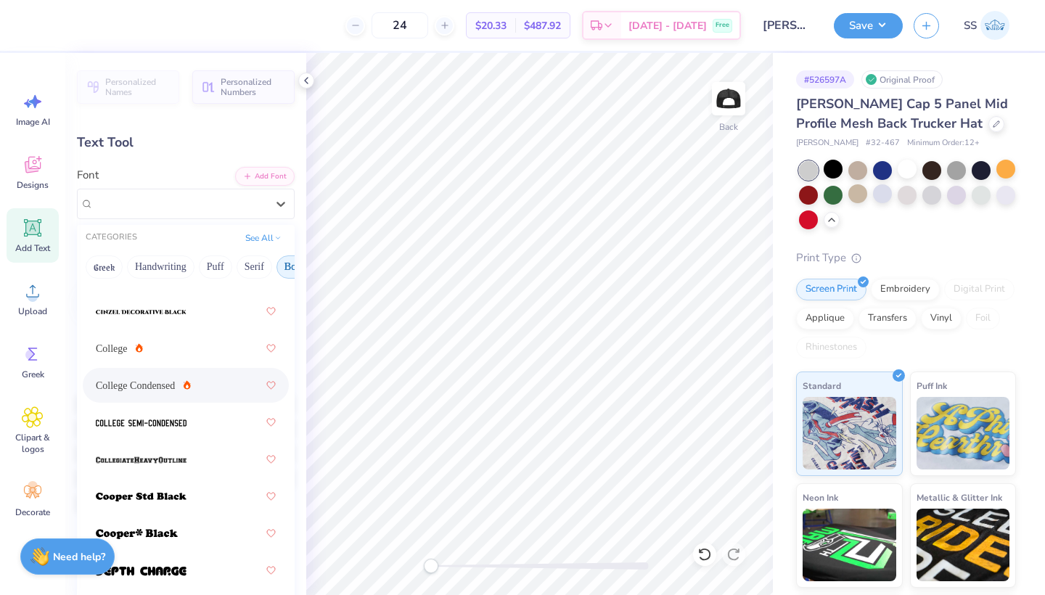
scroll to position [224, 0]
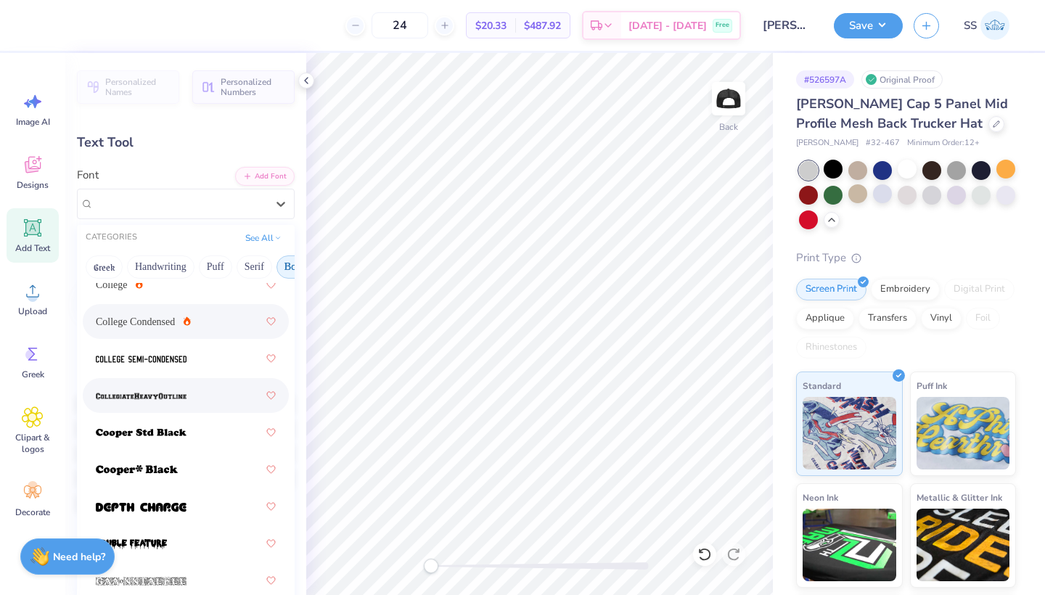
click at [199, 397] on div at bounding box center [186, 395] width 180 height 26
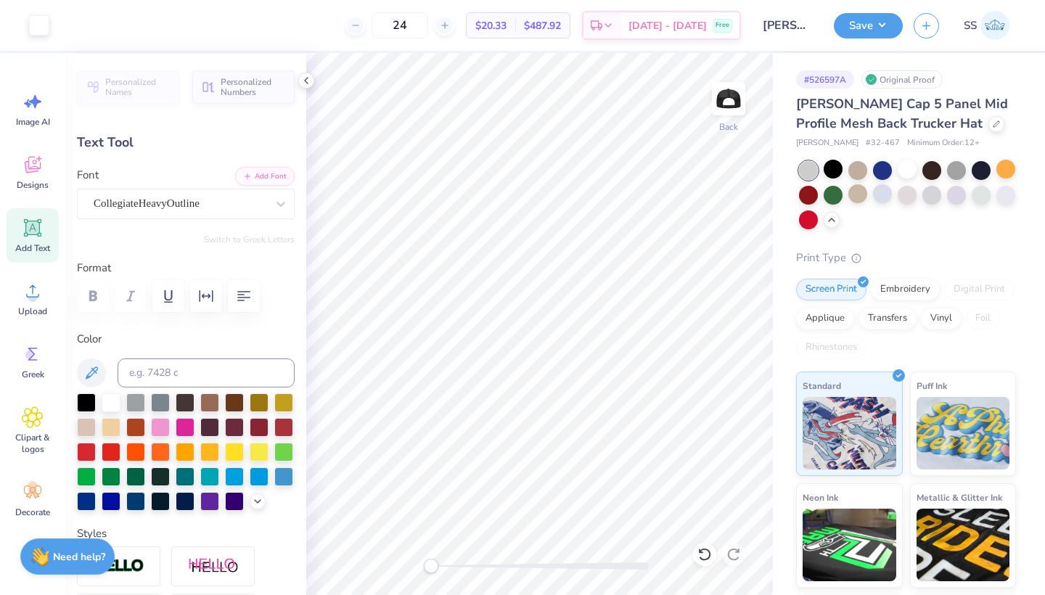
type input "0.95"
type input "0.53"
type input "2.44"
type input "1.36"
type input "2.45"
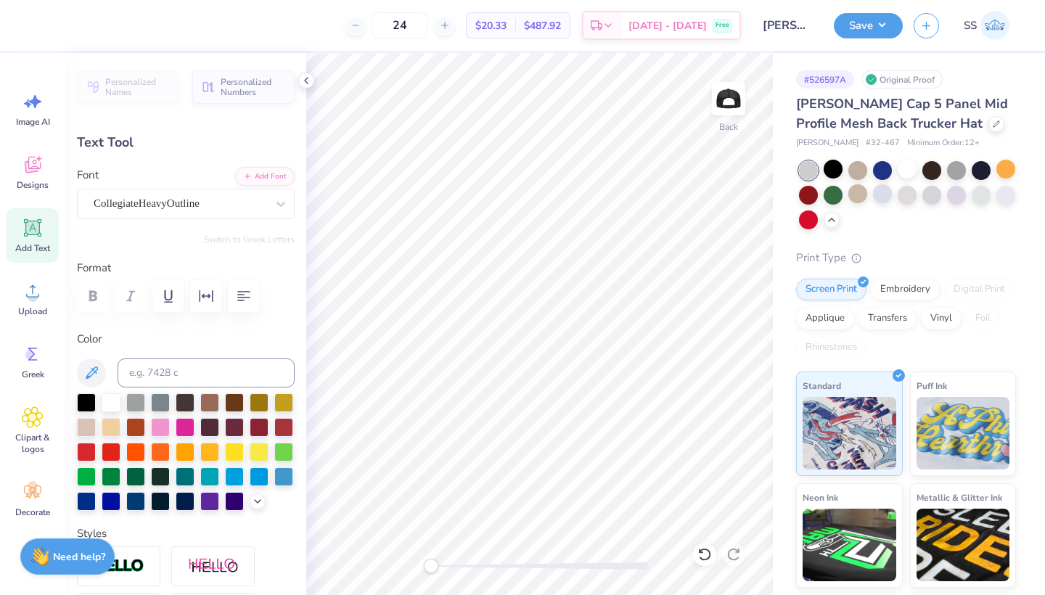
click at [27, 25] on div at bounding box center [14, 25] width 29 height 51
click at [31, 22] on div at bounding box center [39, 24] width 20 height 20
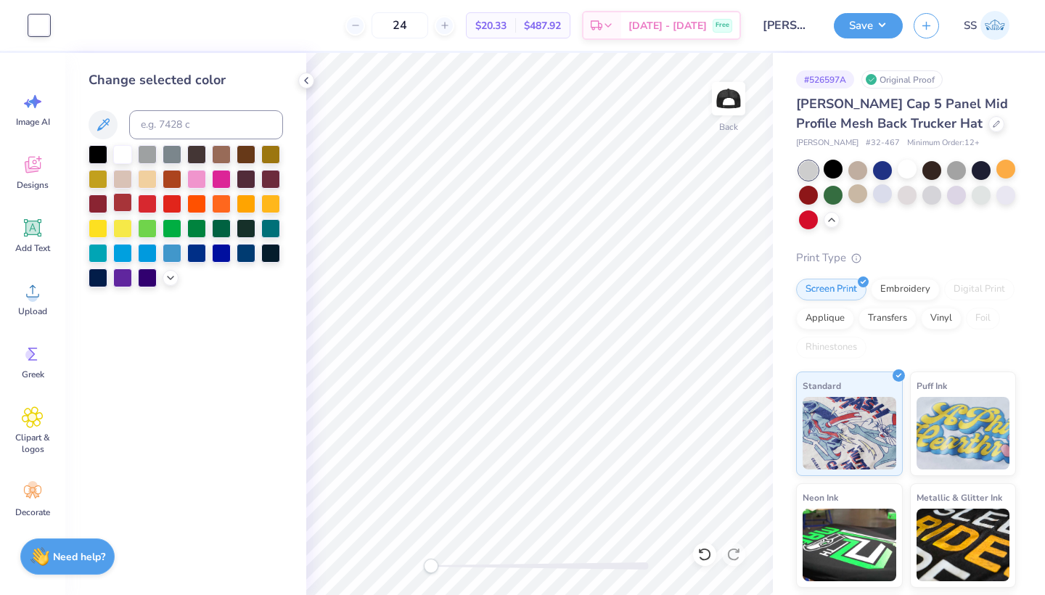
click at [125, 203] on div at bounding box center [122, 202] width 19 height 19
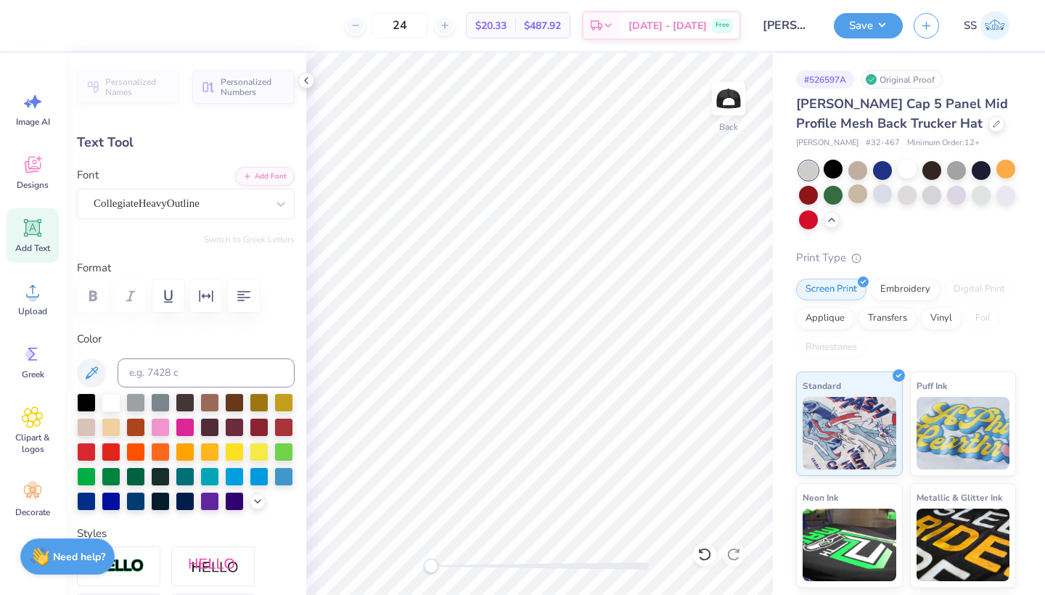
type input "3.19"
type input "1.77"
type input "3.95"
type input "2.20"
type input "3.23"
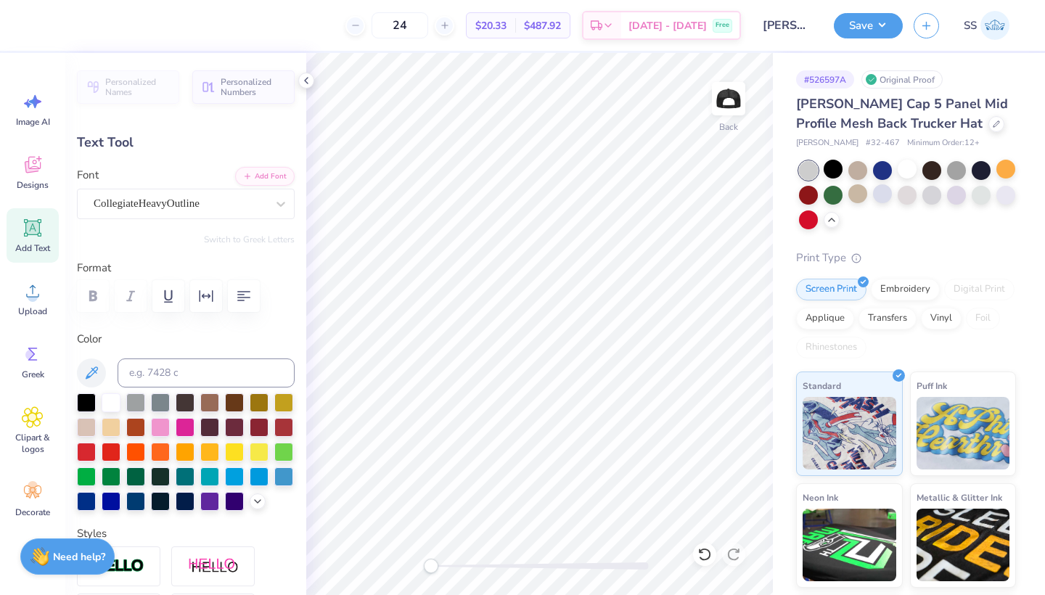
type input "1.80"
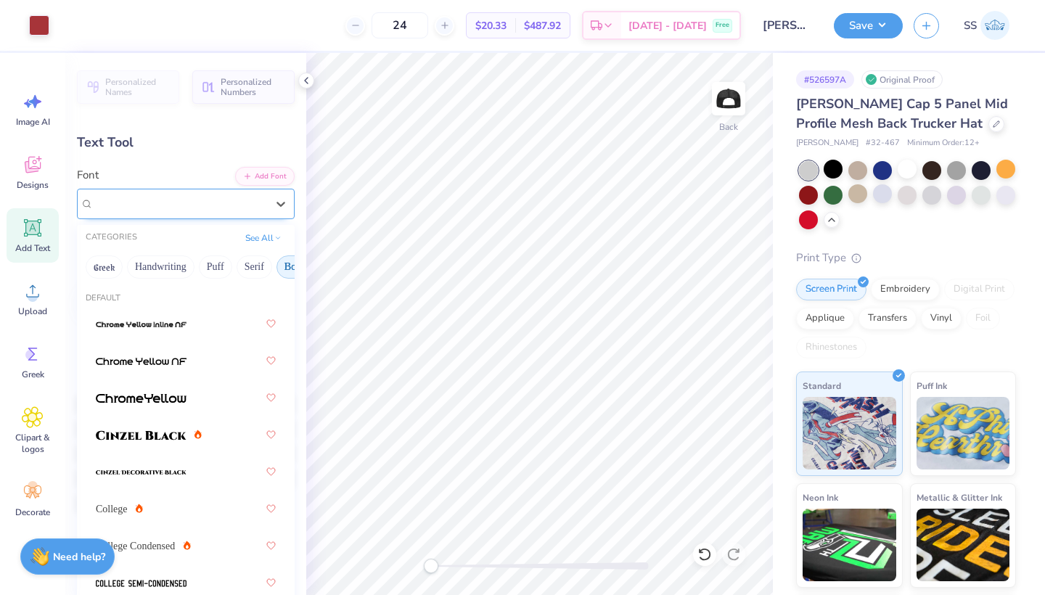
click at [181, 199] on span "CollegiateHeavyOutline" at bounding box center [147, 203] width 106 height 17
click at [21, 220] on div "Add Text" at bounding box center [33, 235] width 52 height 54
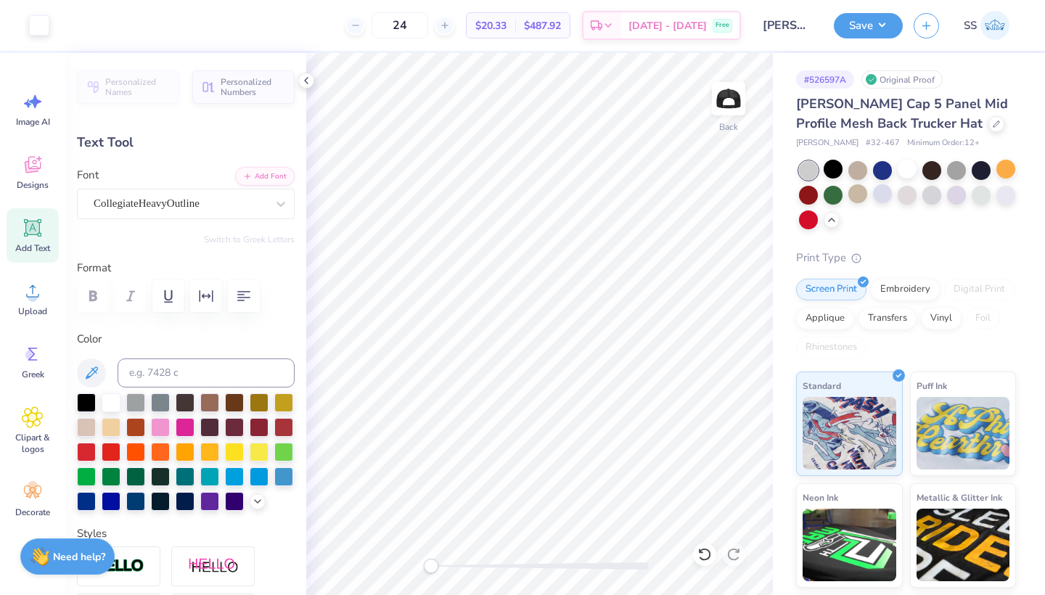
type input "1.73"
type input "0.50"
type textarea "COLLEGE OF EDUCATION"
type input "3.97"
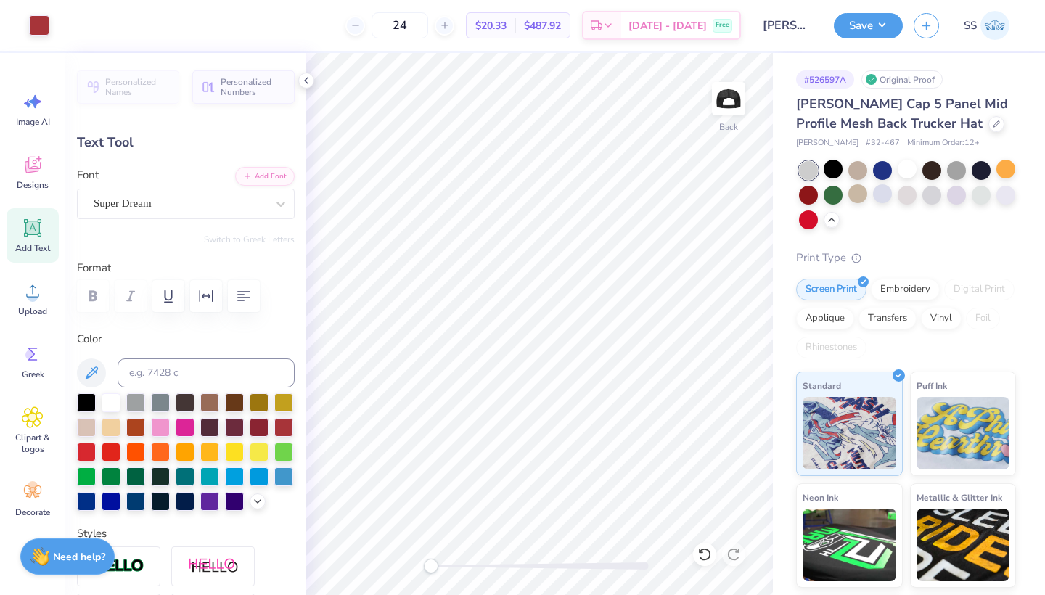
type input "0.26"
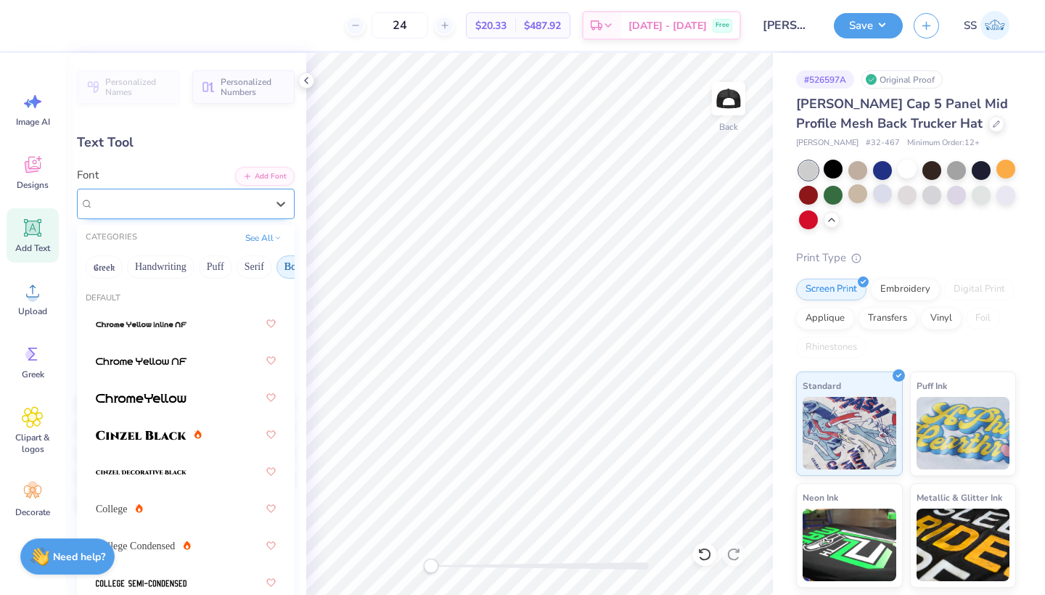
click at [139, 202] on span "Super Dream" at bounding box center [123, 203] width 58 height 17
click at [247, 267] on button "Serif" at bounding box center [255, 266] width 36 height 23
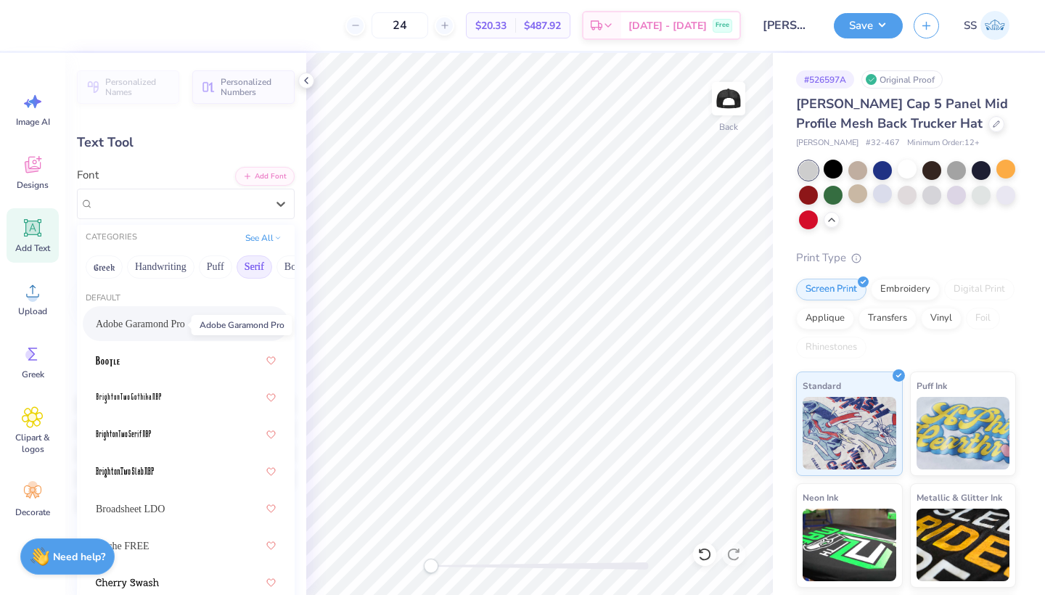
click at [169, 332] on span "Adobe Garamond Pro" at bounding box center [140, 323] width 89 height 15
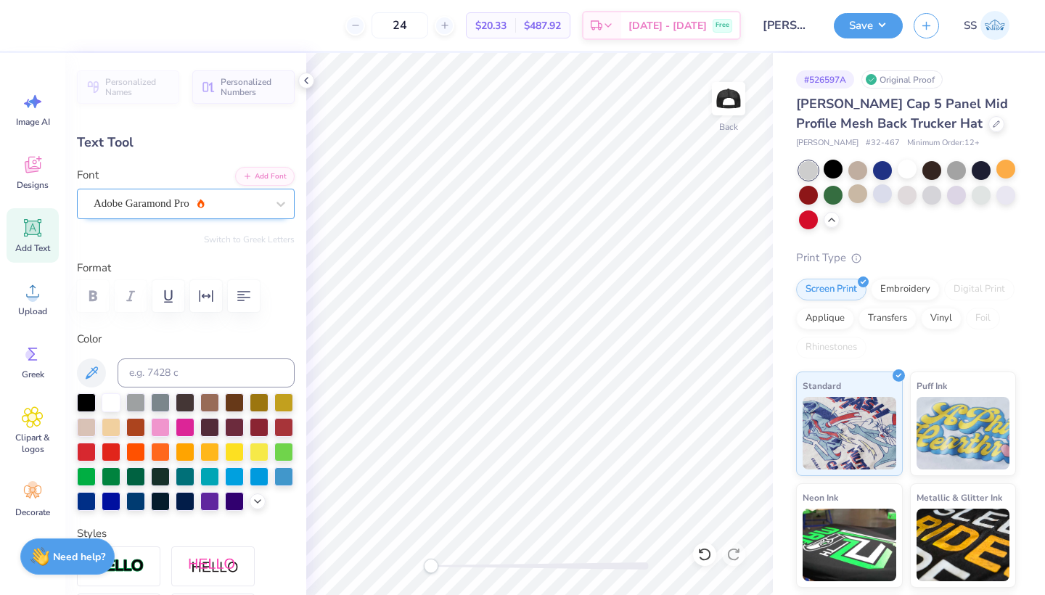
click at [175, 205] on span "Adobe Garamond Pro" at bounding box center [142, 203] width 96 height 17
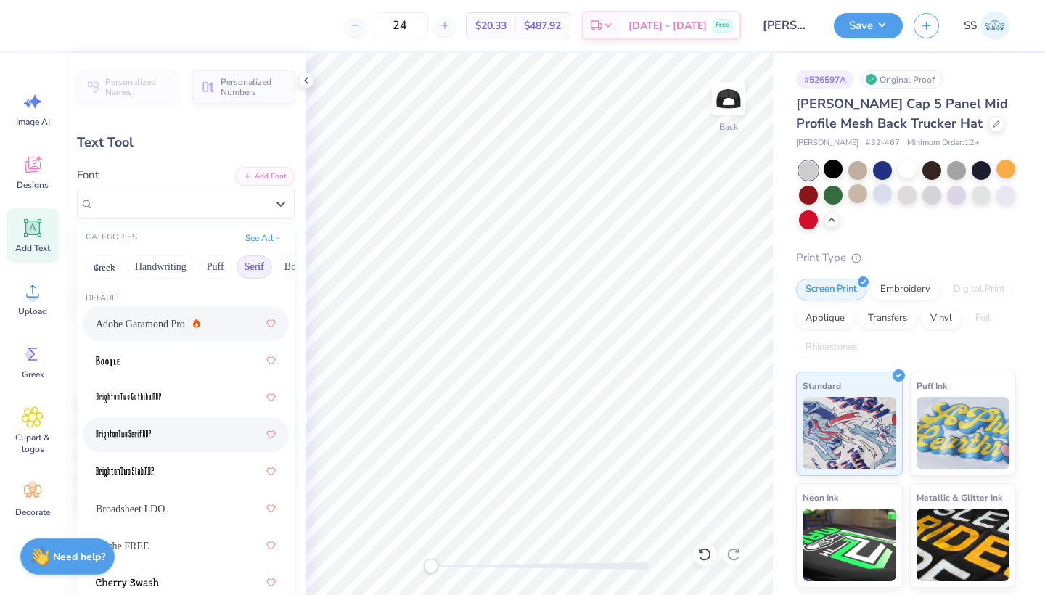
scroll to position [1, 0]
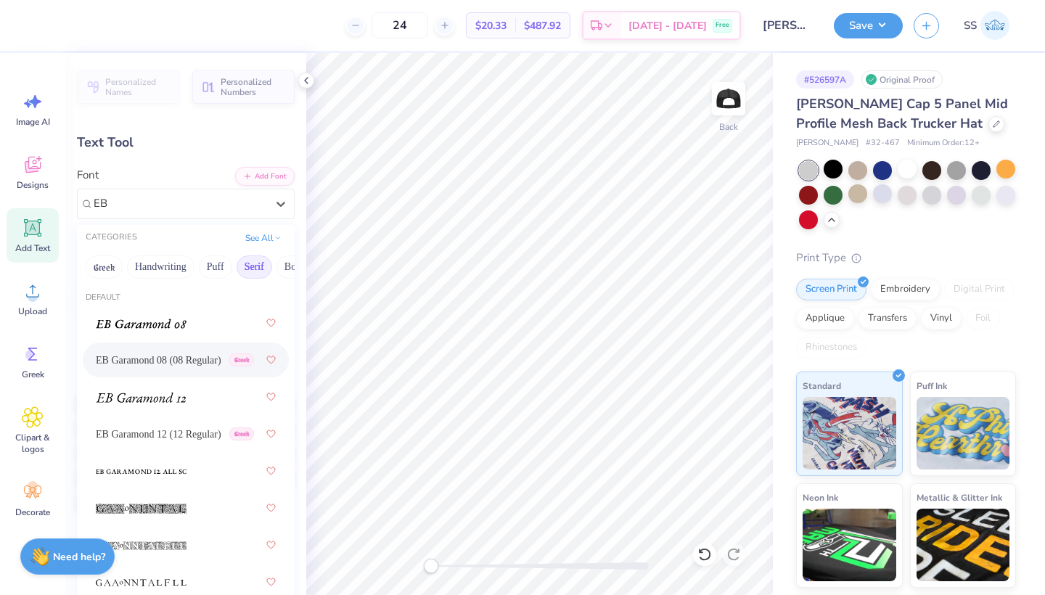
click at [165, 355] on span "EB Garamond 08 (08 Regular)" at bounding box center [159, 360] width 126 height 15
type input "EB"
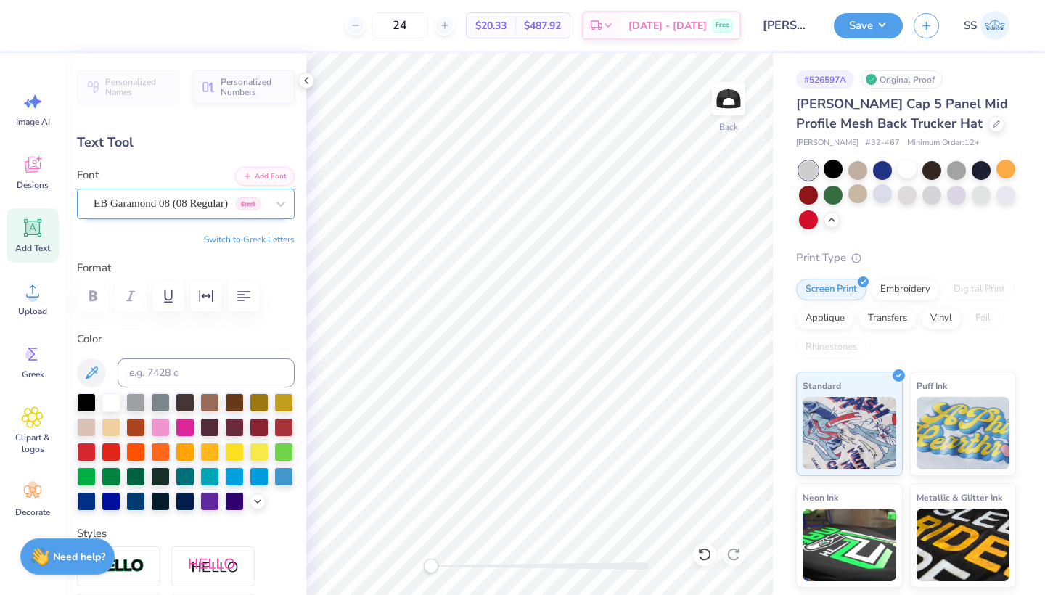
click at [220, 209] on span "EB Garamond 08 (08 Regular)" at bounding box center [161, 203] width 134 height 17
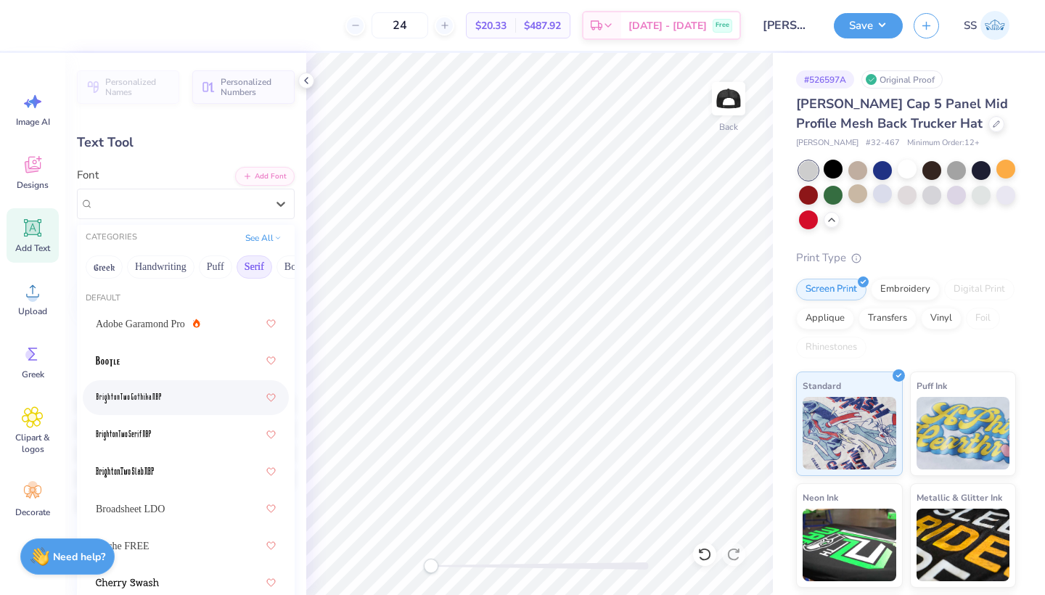
scroll to position [112, 0]
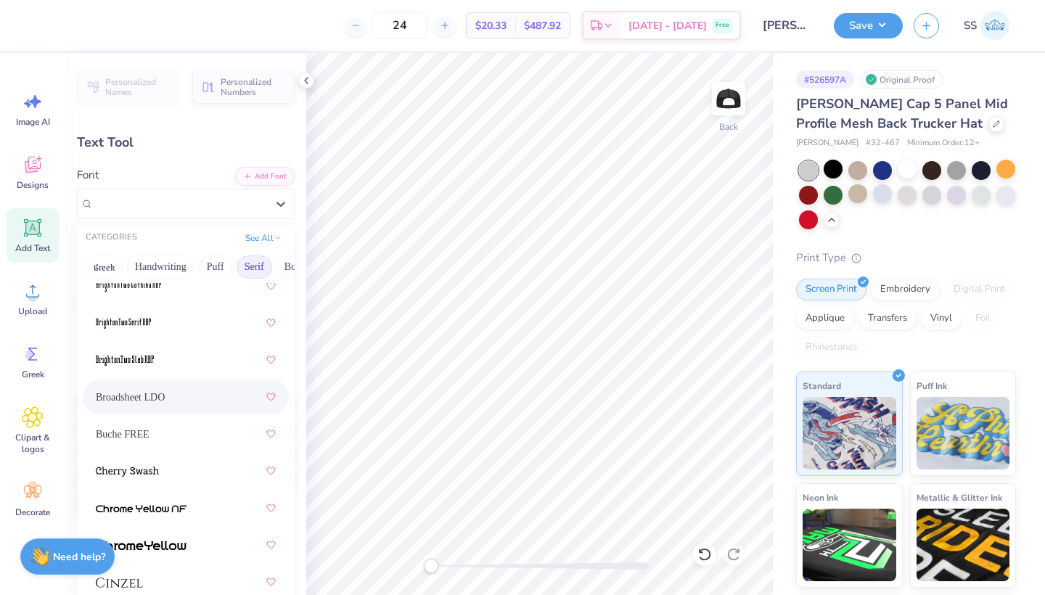
click at [200, 409] on div "Broadsheet LDO" at bounding box center [186, 397] width 180 height 26
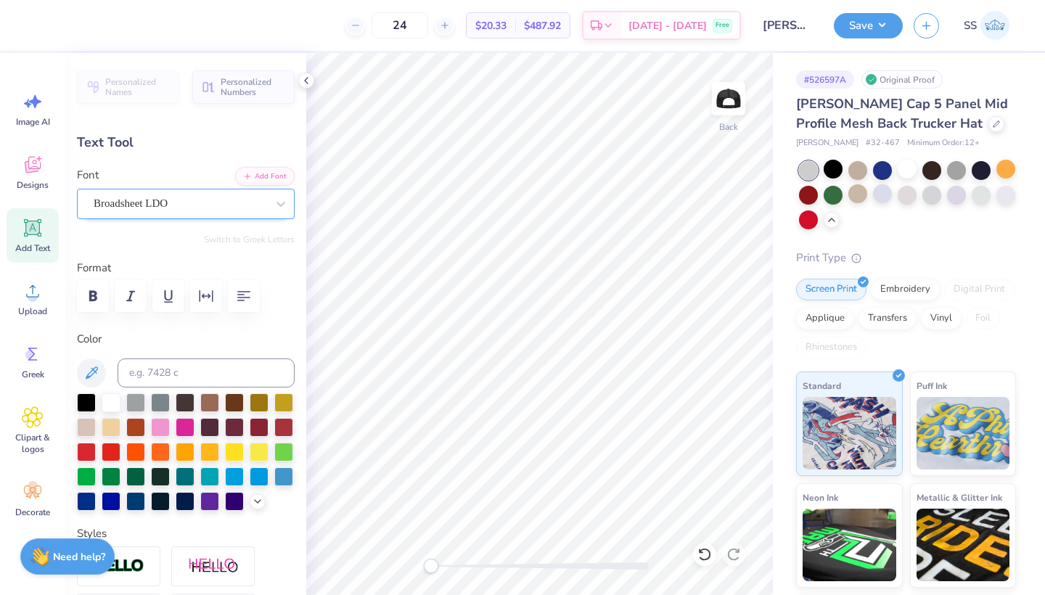
click at [158, 205] on span "Broadsheet LDO" at bounding box center [131, 203] width 74 height 17
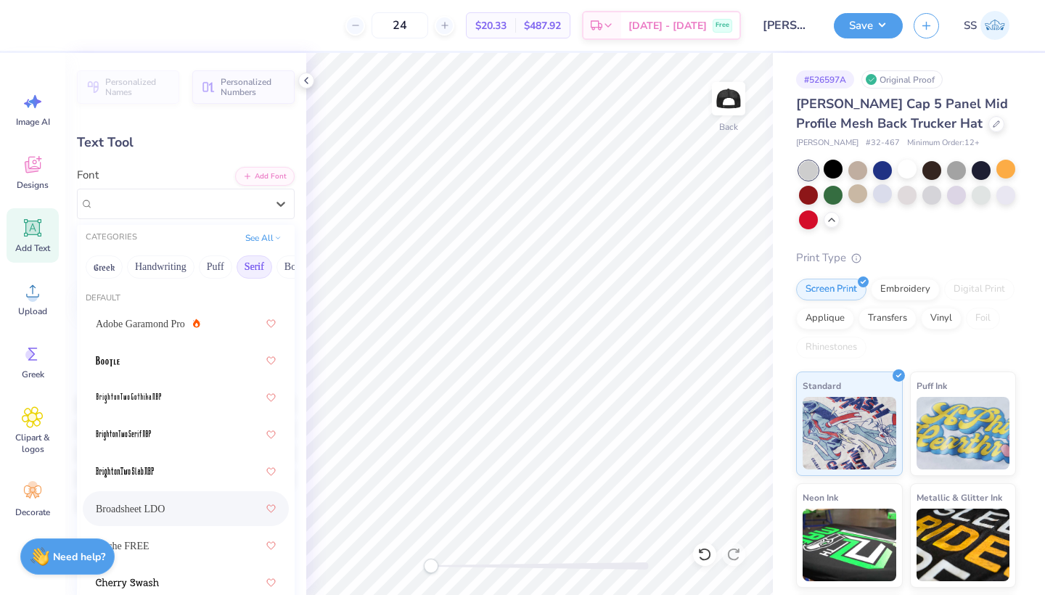
scroll to position [0, 0]
click at [162, 505] on span "Broadsheet LDO" at bounding box center [130, 508] width 69 height 15
click at [168, 199] on span "Broadsheet LDO" at bounding box center [131, 203] width 74 height 17
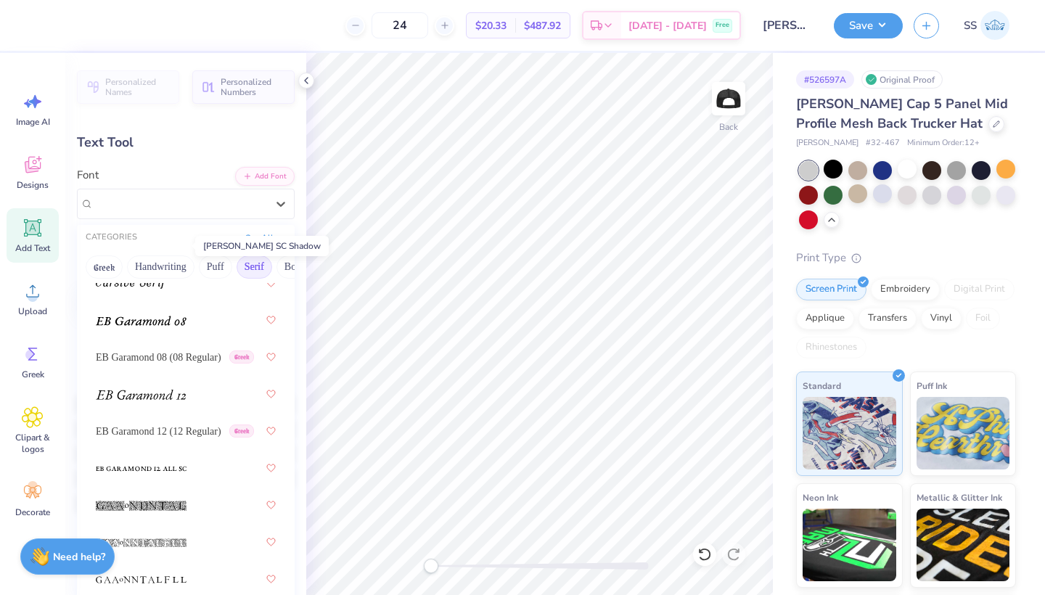
scroll to position [1226, 0]
click at [148, 433] on span "EB Garamond 12 (12 Regular)" at bounding box center [159, 429] width 126 height 15
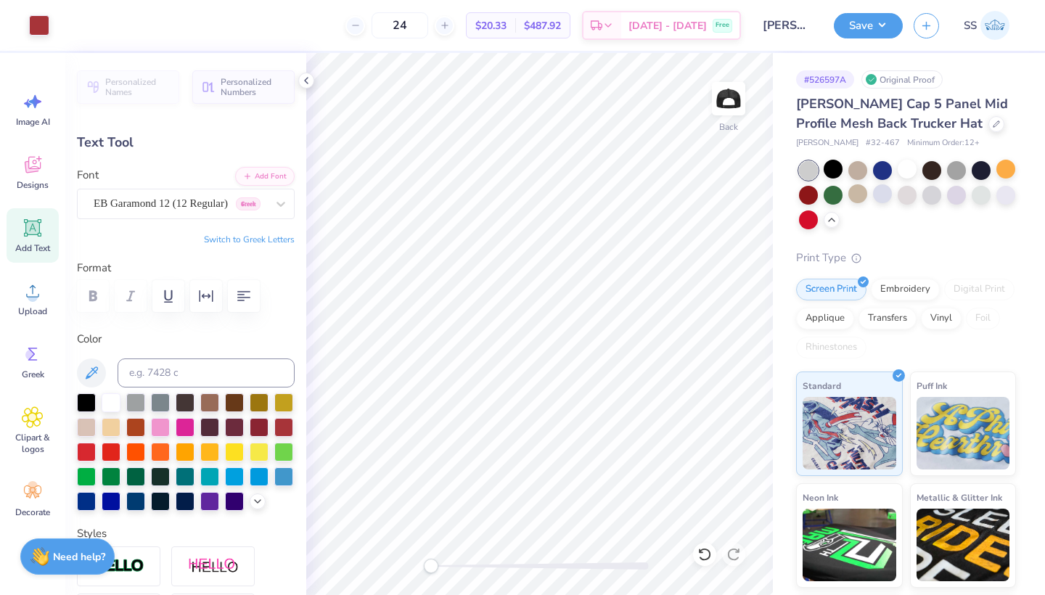
type input "3.71"
type input "0.22"
type input "3.42"
type input "0.21"
type input "3.09"
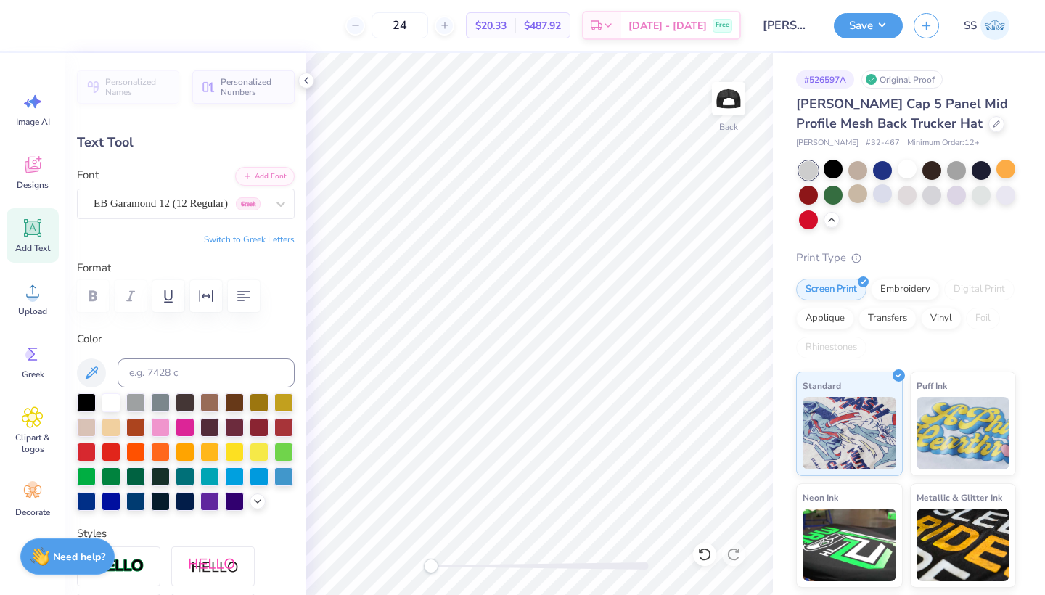
type input "0.19"
click at [184, 213] on div "EB Garamond 12 (12 Regular) [DEMOGRAPHIC_DATA]" at bounding box center [180, 203] width 176 height 22
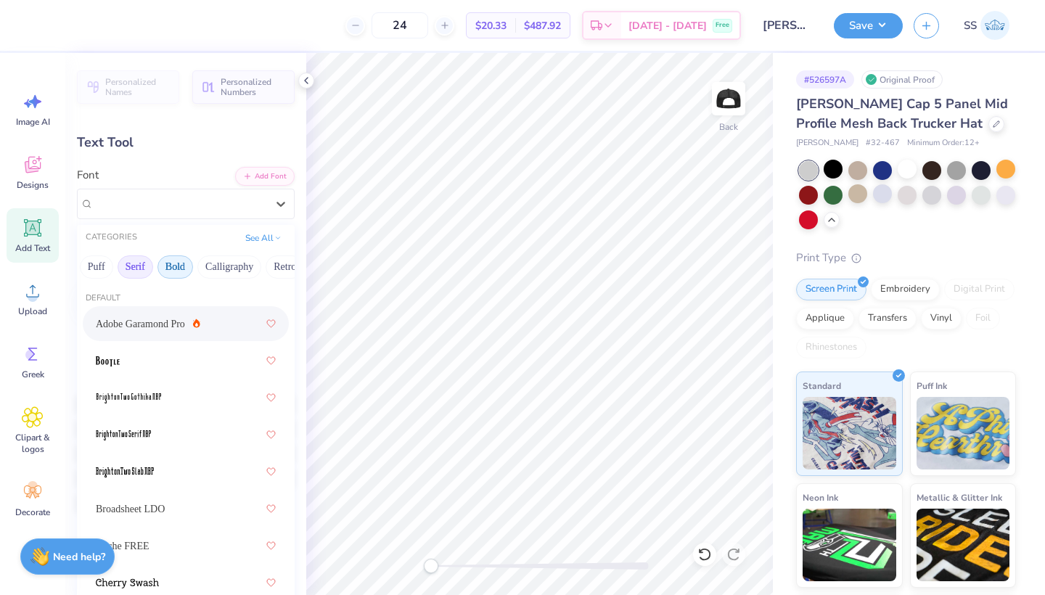
scroll to position [0, 123]
click at [189, 268] on button "Bold" at bounding box center [172, 266] width 36 height 23
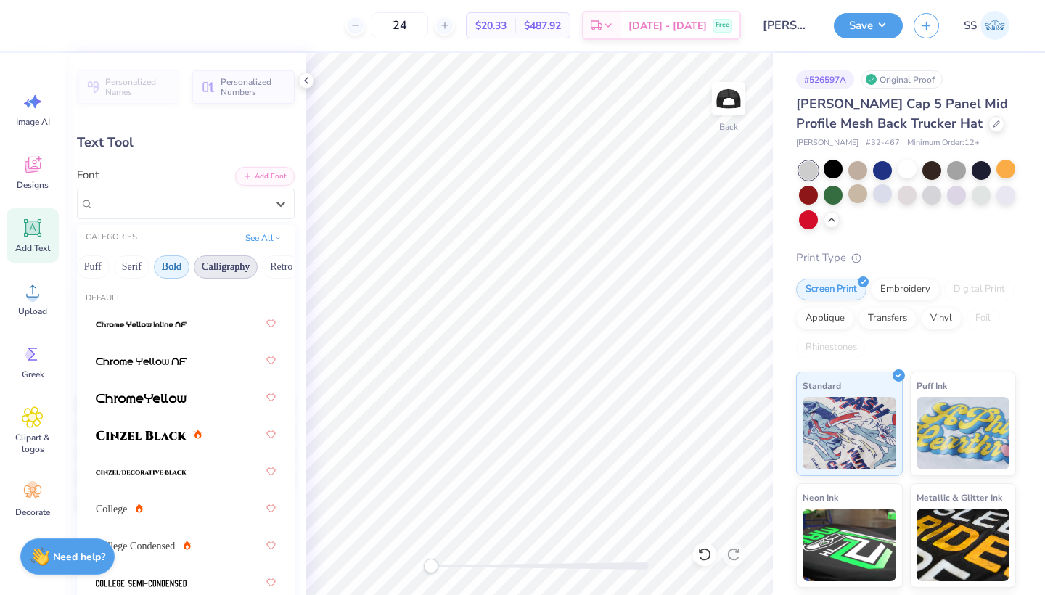
click at [243, 266] on button "Calligraphy" at bounding box center [226, 266] width 64 height 23
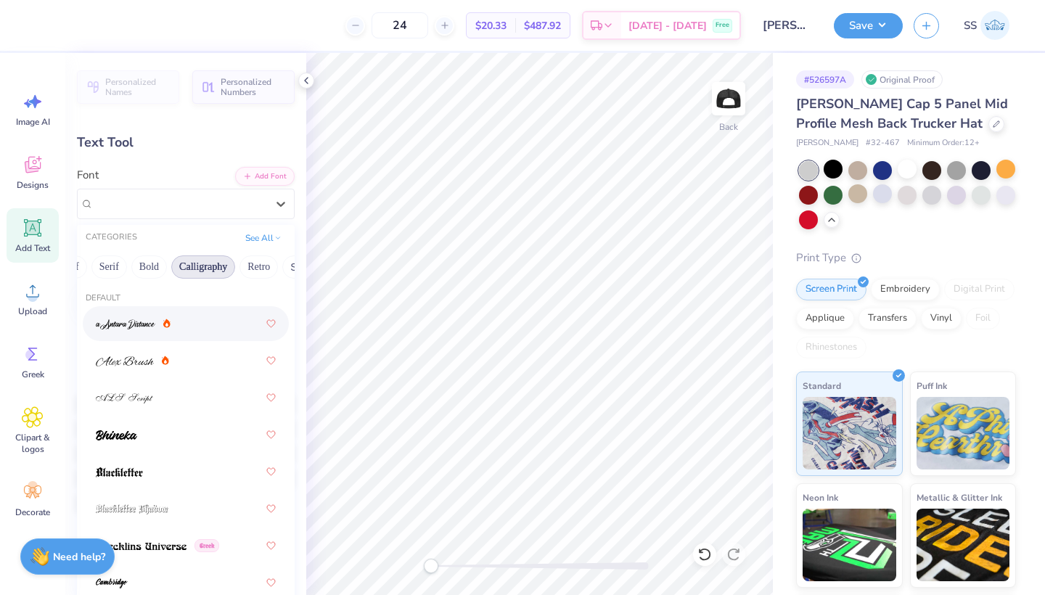
scroll to position [0, 153]
click at [250, 265] on button "Retro" at bounding box center [250, 266] width 38 height 23
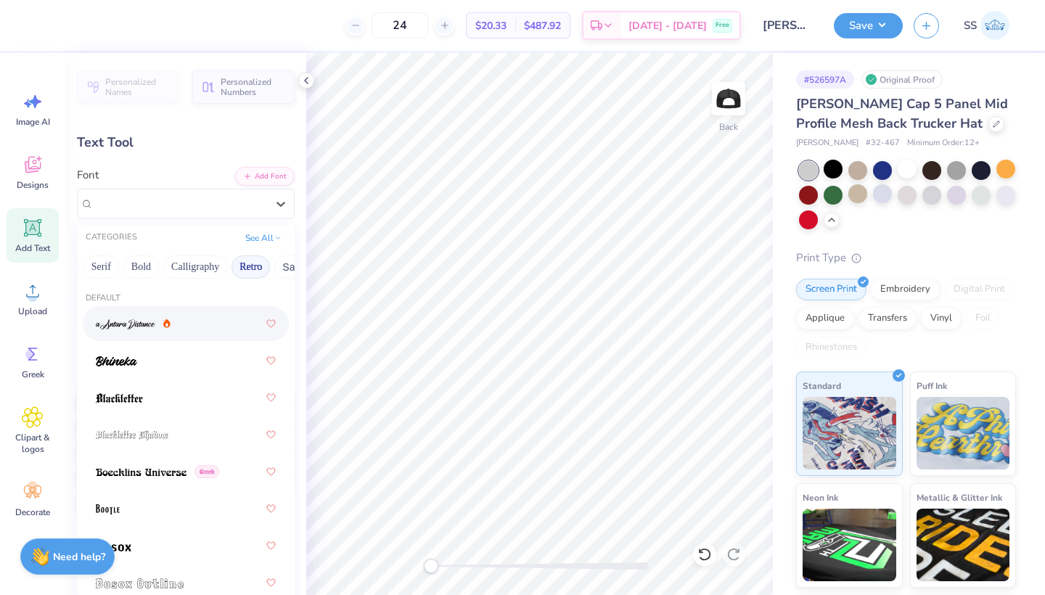
scroll to position [0, 207]
click at [250, 265] on button "Sans Serif" at bounding box center [252, 266] width 63 height 23
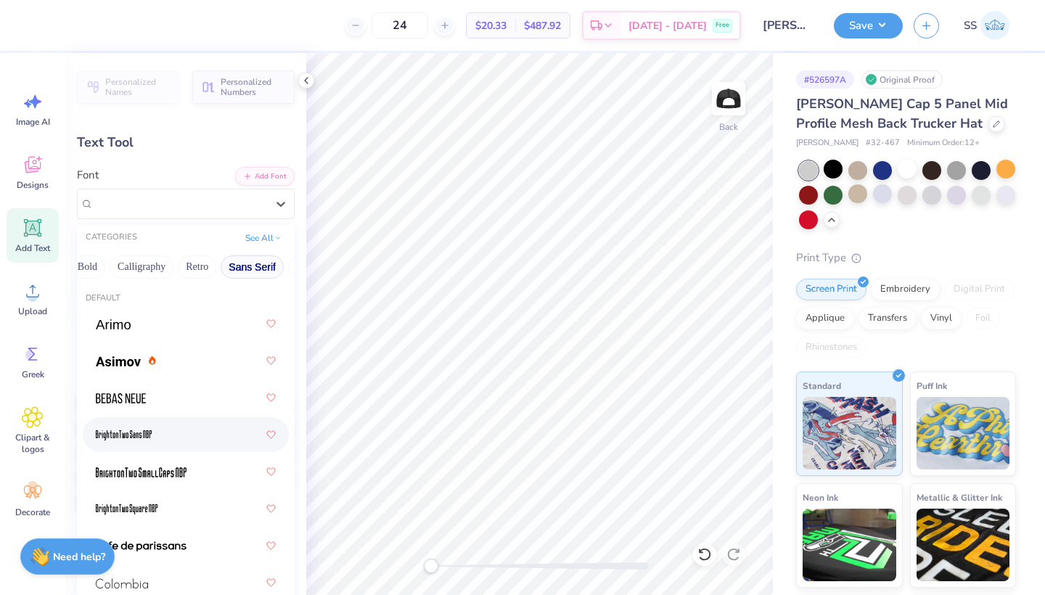
click at [197, 423] on div at bounding box center [186, 435] width 180 height 26
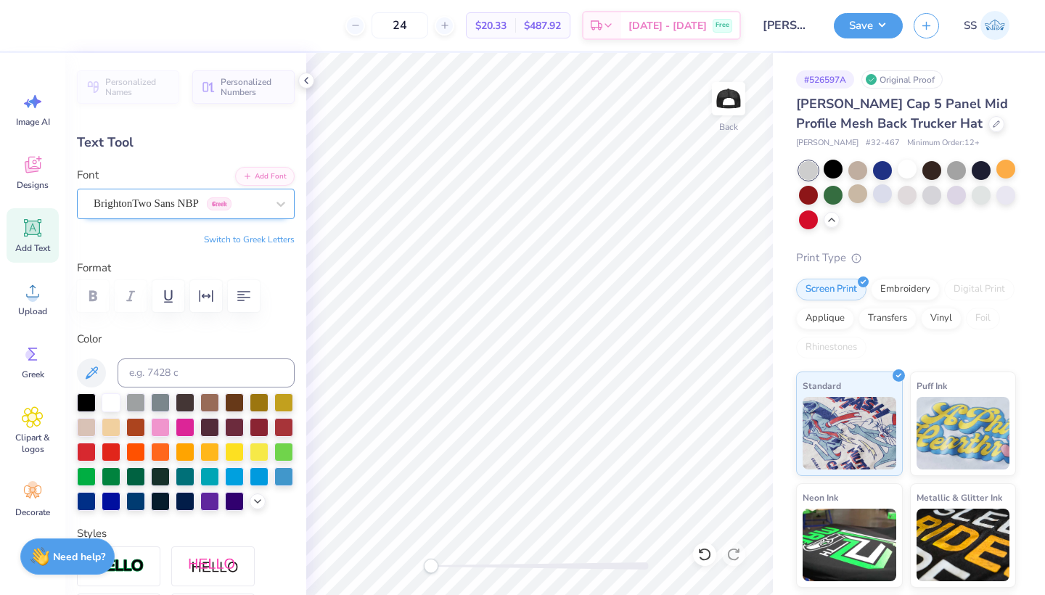
click at [209, 199] on div "BrightonTwo Sans NBP Greek" at bounding box center [180, 203] width 176 height 22
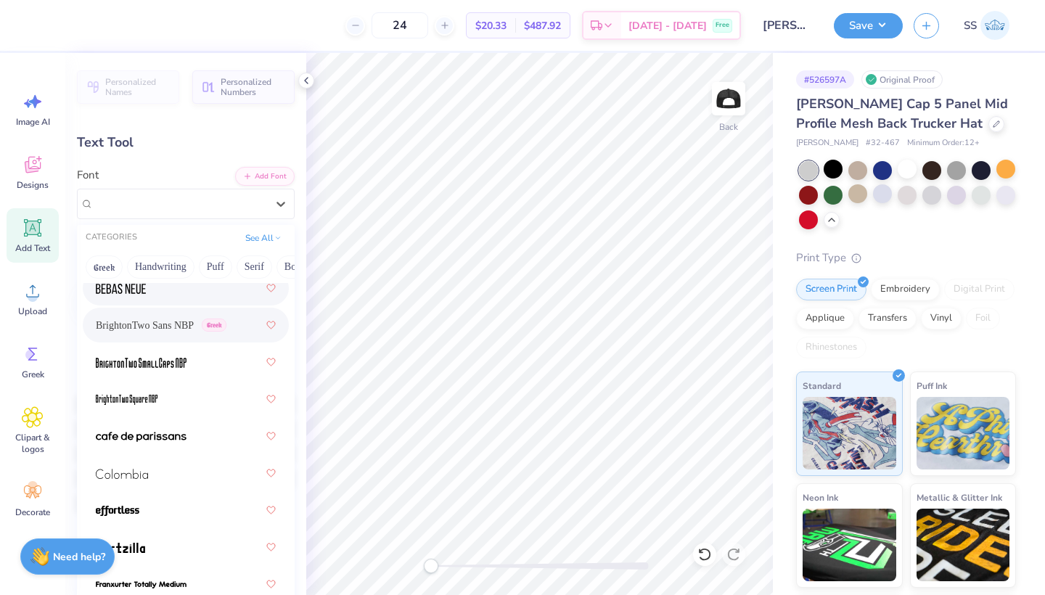
scroll to position [123, 0]
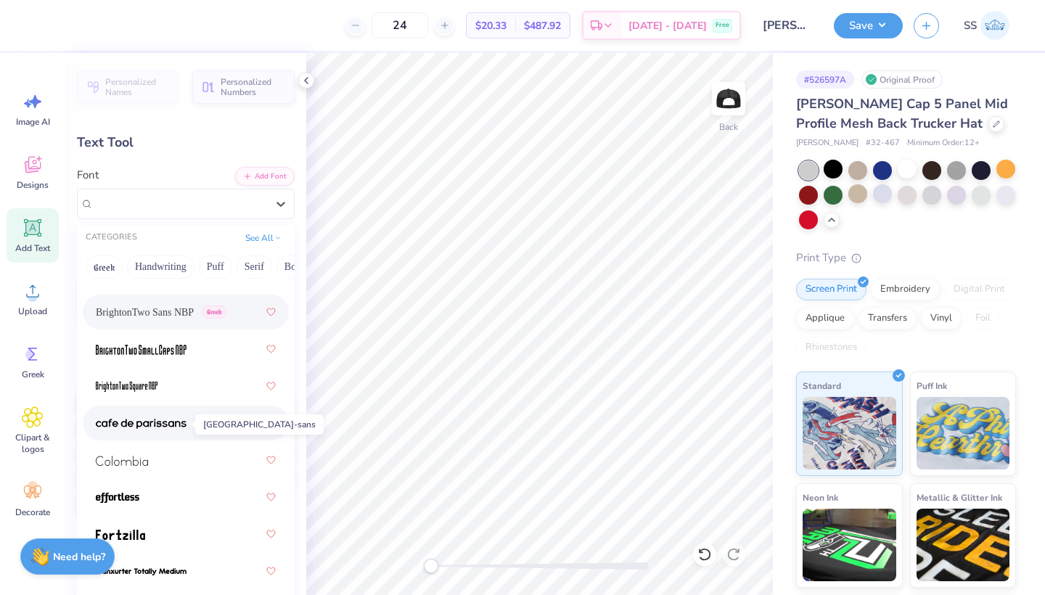
click at [161, 429] on img at bounding box center [141, 424] width 91 height 10
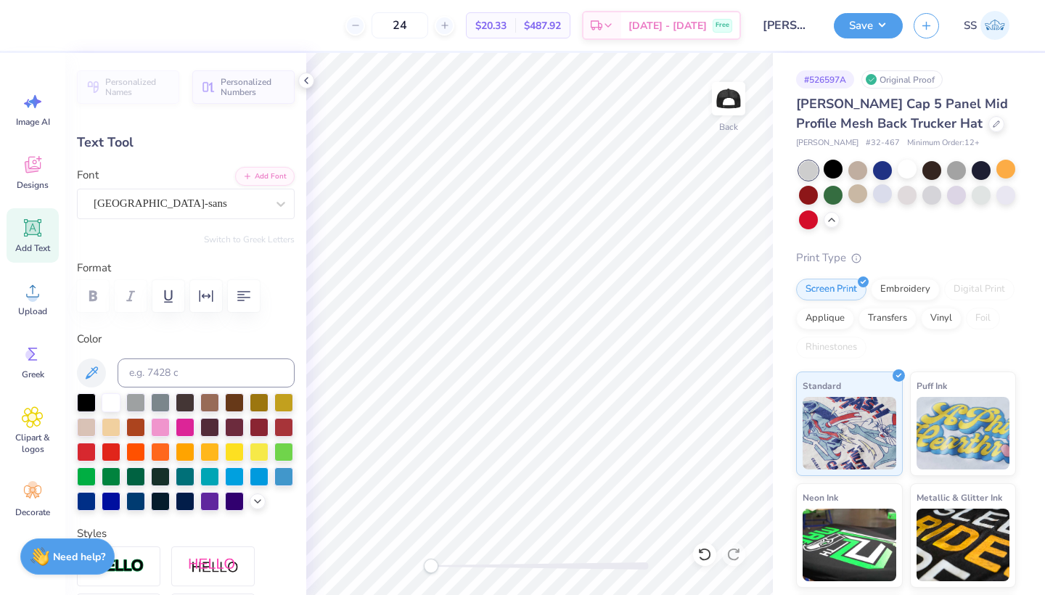
click at [189, 182] on div "Font [GEOGRAPHIC_DATA]-sans" at bounding box center [186, 193] width 218 height 52
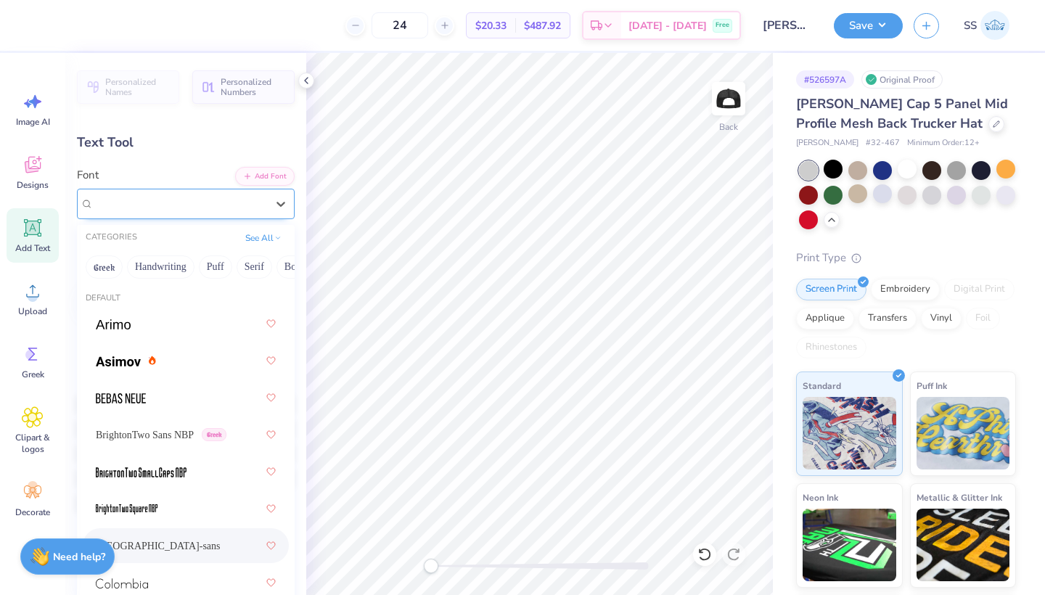
click at [189, 194] on div at bounding box center [180, 204] width 173 height 20
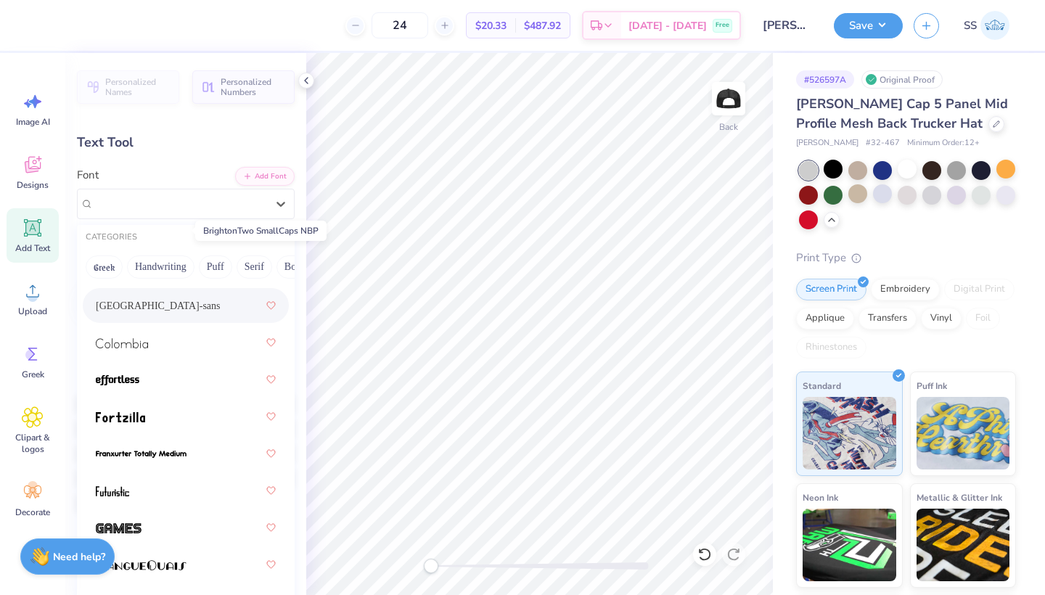
scroll to position [242, 0]
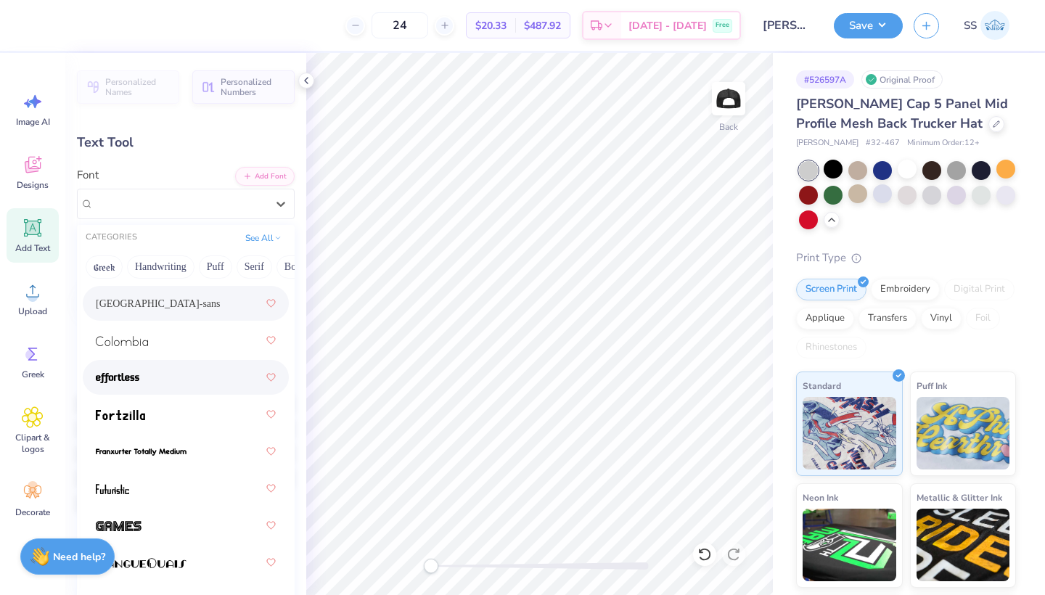
click at [152, 377] on div at bounding box center [186, 377] width 180 height 26
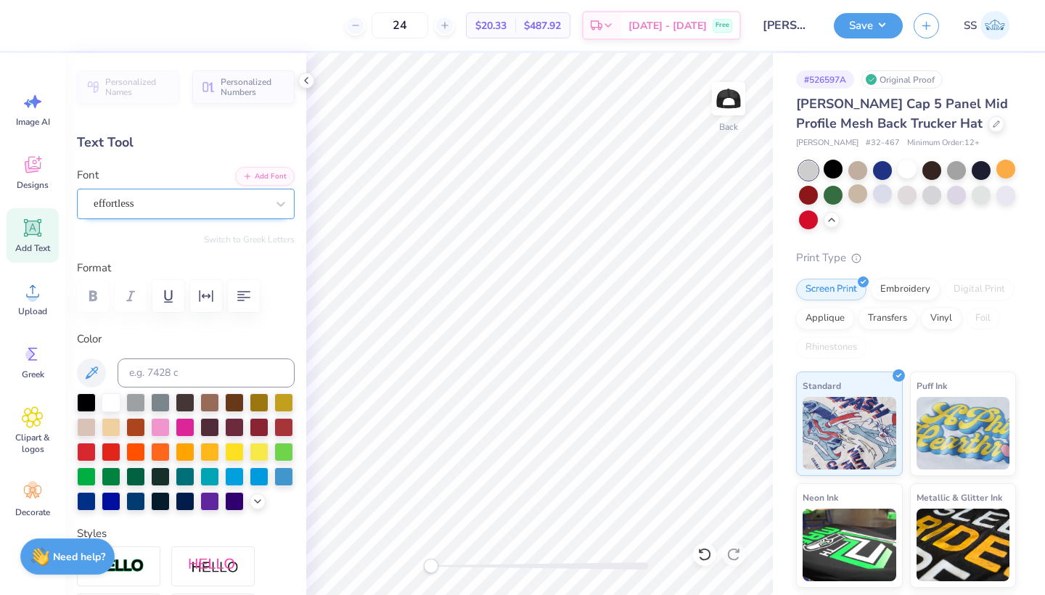
click at [194, 213] on div "effortless" at bounding box center [180, 203] width 176 height 22
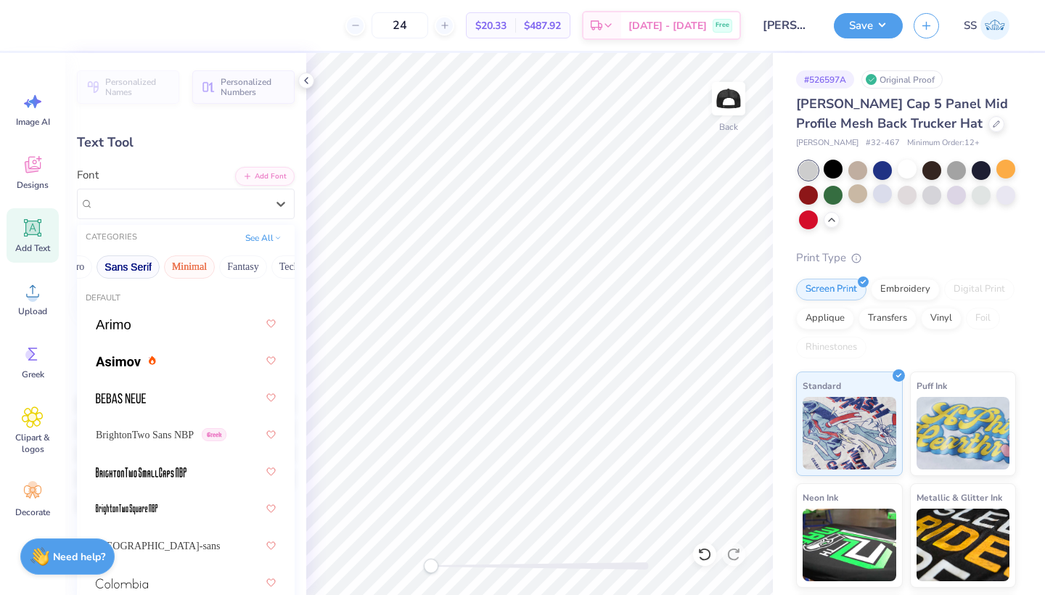
scroll to position [0, 332]
click at [182, 266] on button "Minimal" at bounding box center [188, 266] width 51 height 23
click at [237, 260] on button "Fantasy" at bounding box center [242, 266] width 48 height 23
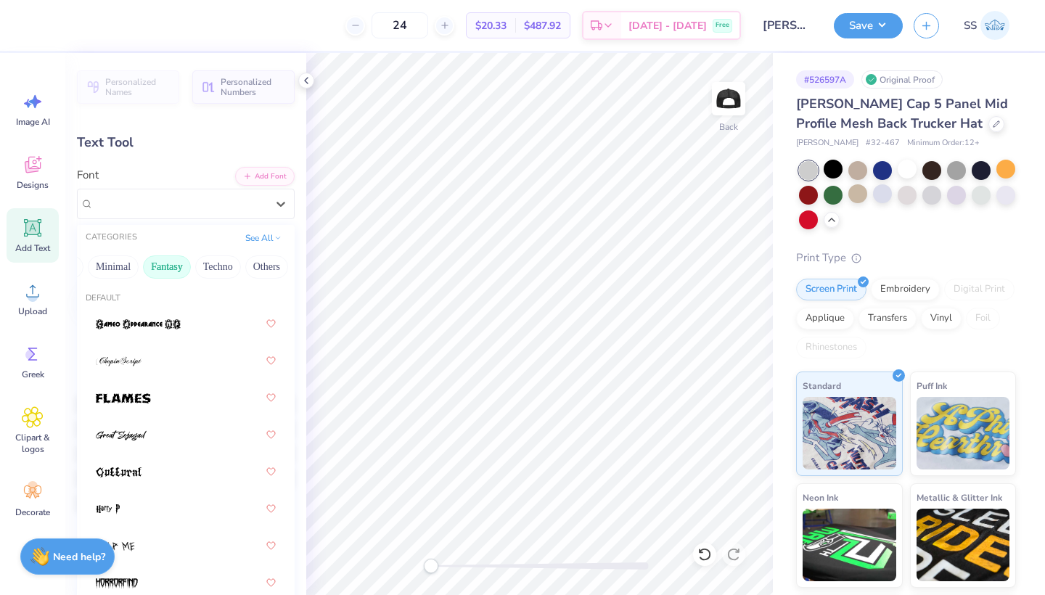
scroll to position [0, 408]
click at [228, 264] on button "Techno" at bounding box center [217, 266] width 46 height 23
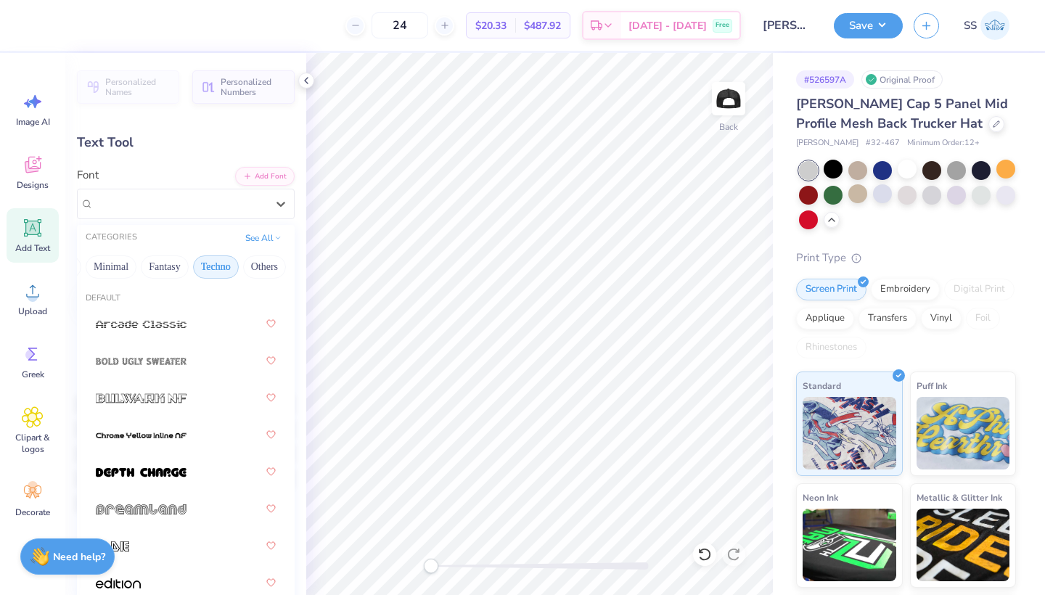
scroll to position [0, 409]
click at [258, 260] on button "Others" at bounding box center [264, 266] width 43 height 23
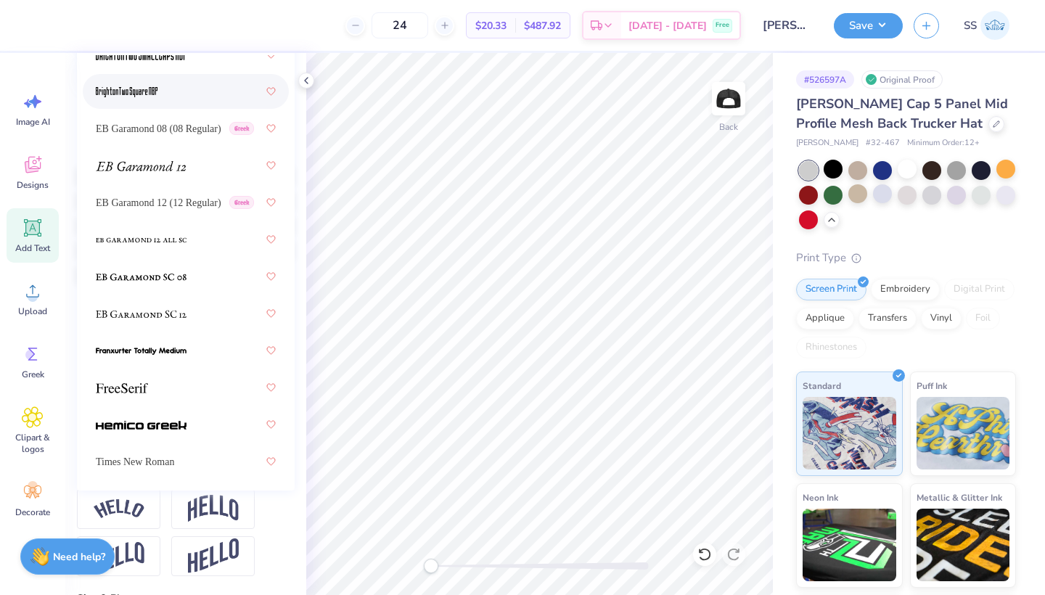
scroll to position [237, 0]
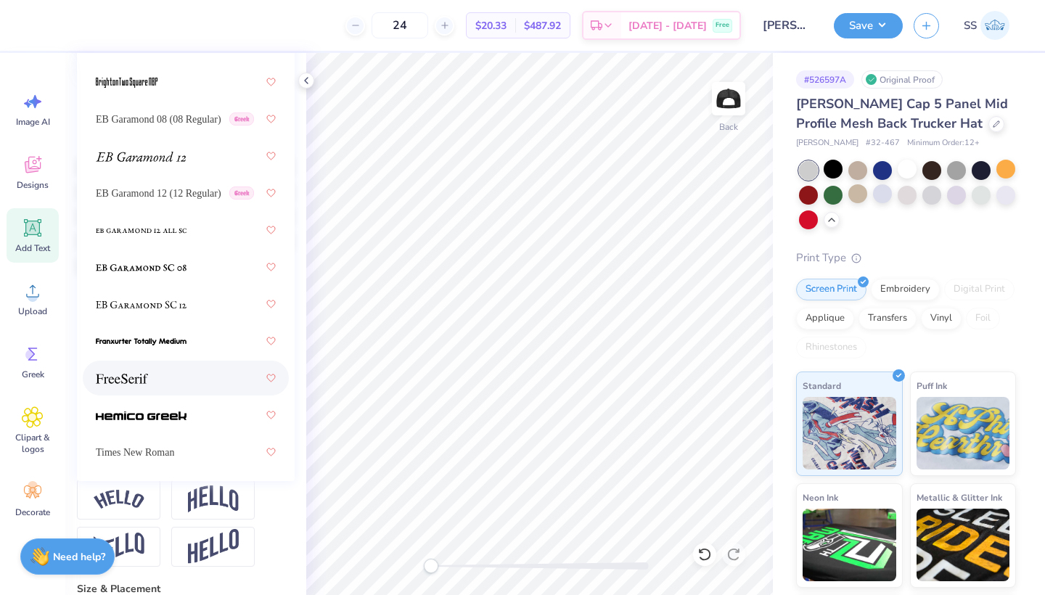
click at [152, 369] on div at bounding box center [186, 378] width 180 height 26
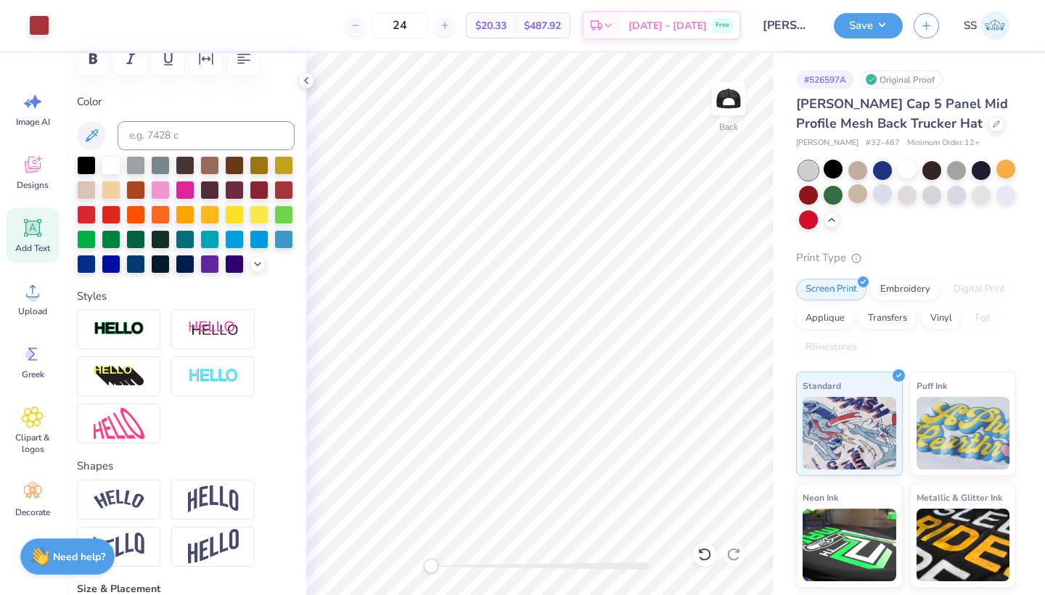
type input "3.23"
type input "1.80"
type input "0.92"
type input "0.51"
click at [30, 289] on icon at bounding box center [33, 291] width 22 height 22
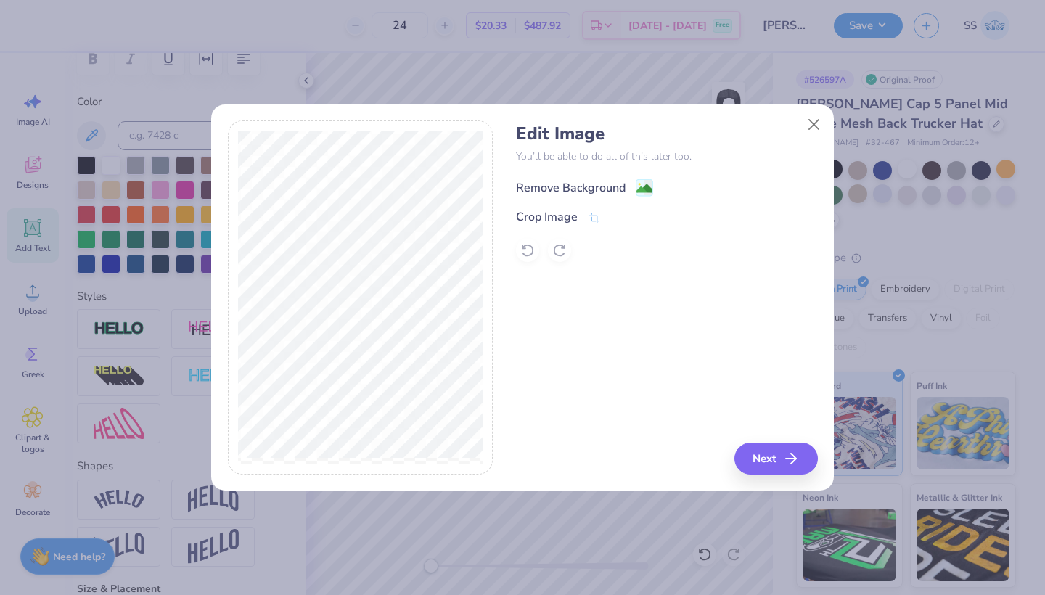
click at [575, 189] on div "Remove Background" at bounding box center [571, 187] width 110 height 17
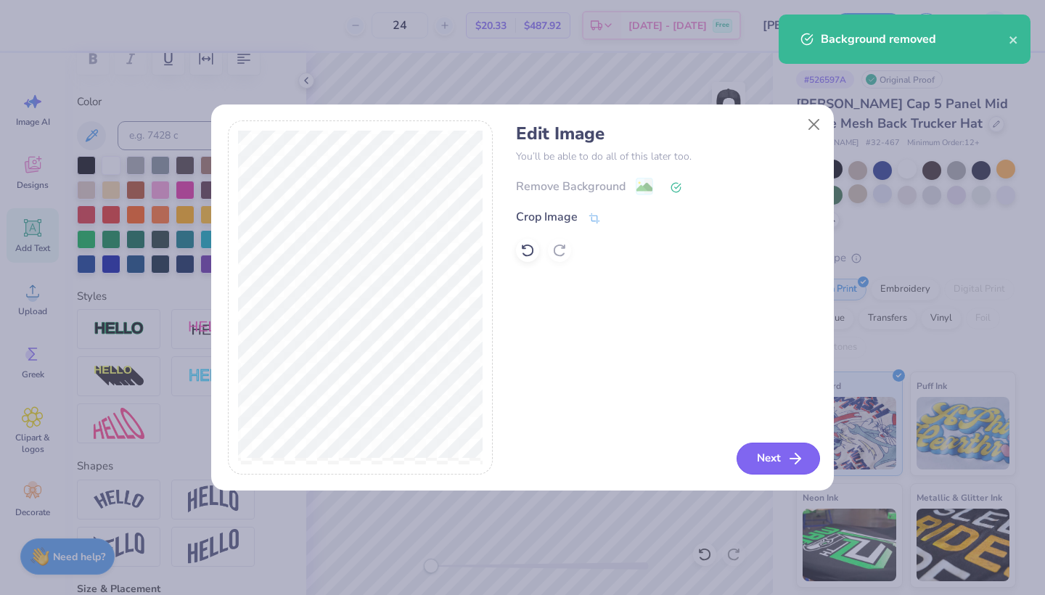
click at [782, 451] on button "Next" at bounding box center [778, 459] width 83 height 32
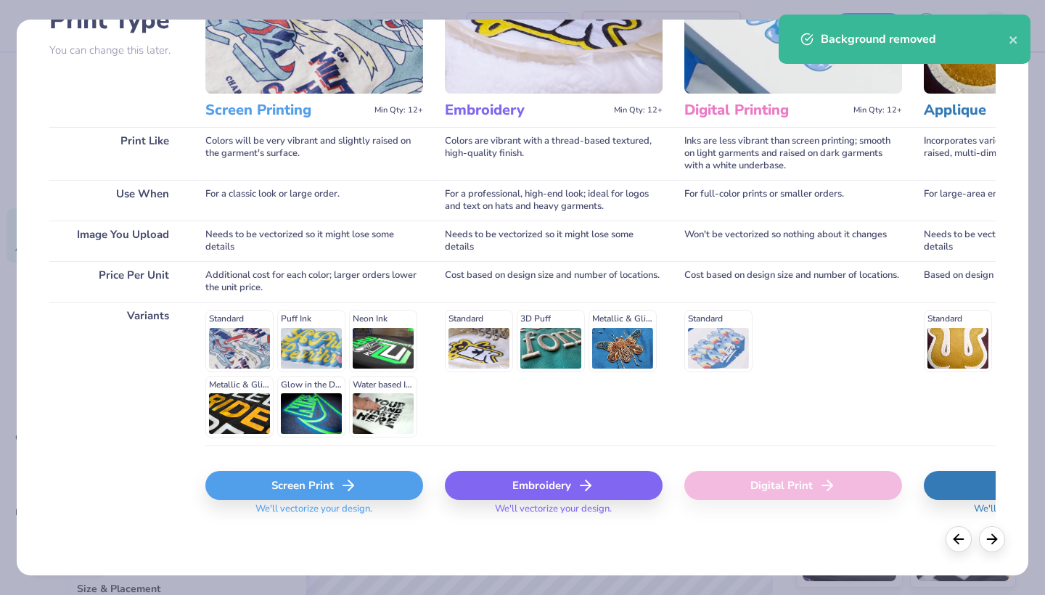
scroll to position [128, 0]
click at [299, 478] on div "Screen Print" at bounding box center [314, 486] width 218 height 29
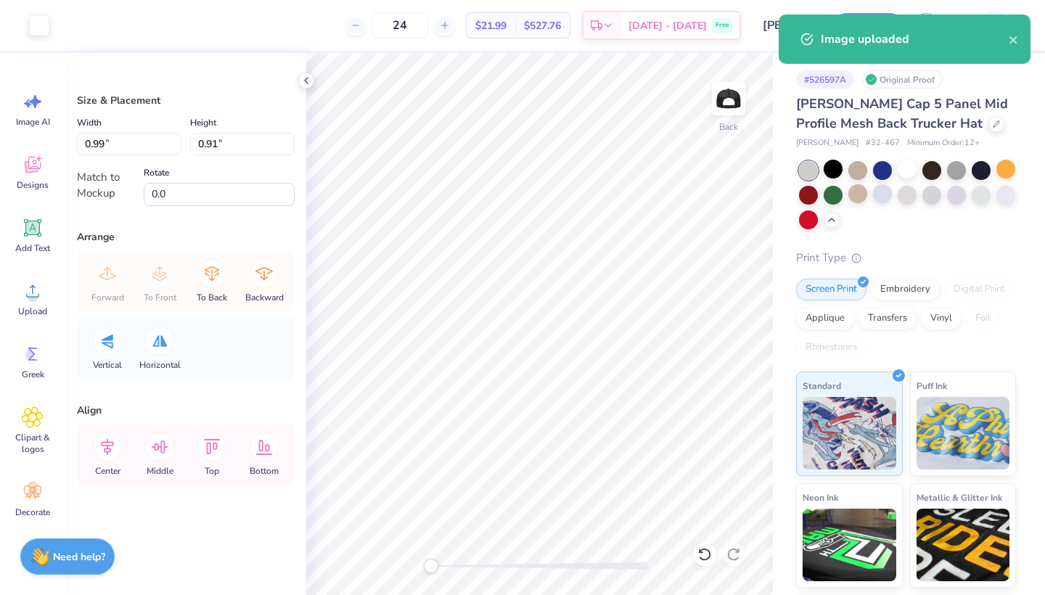
type input "1.84"
type input "1.69"
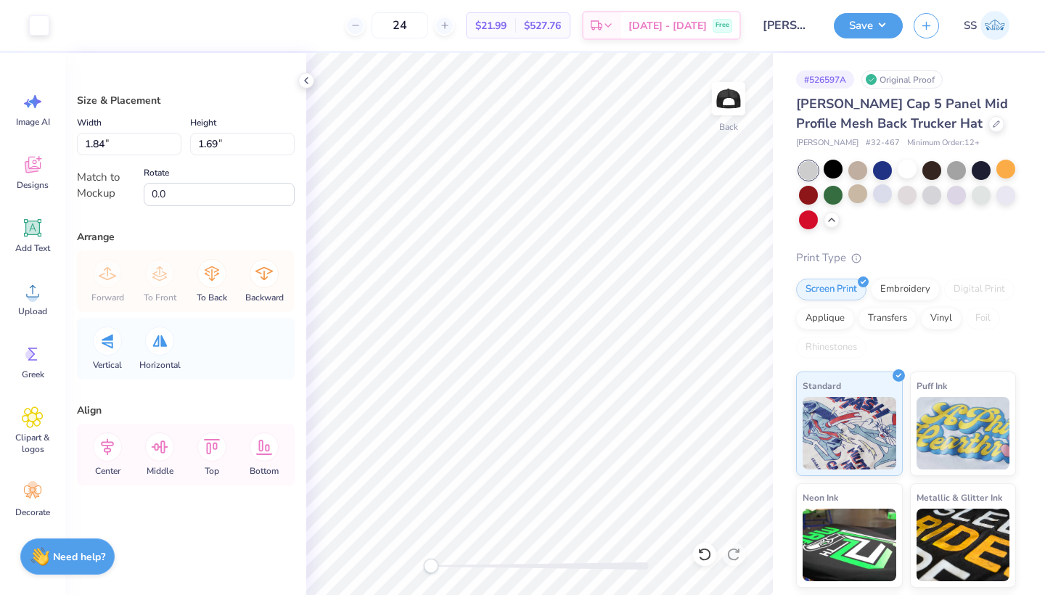
type input "2.67"
type input "2.46"
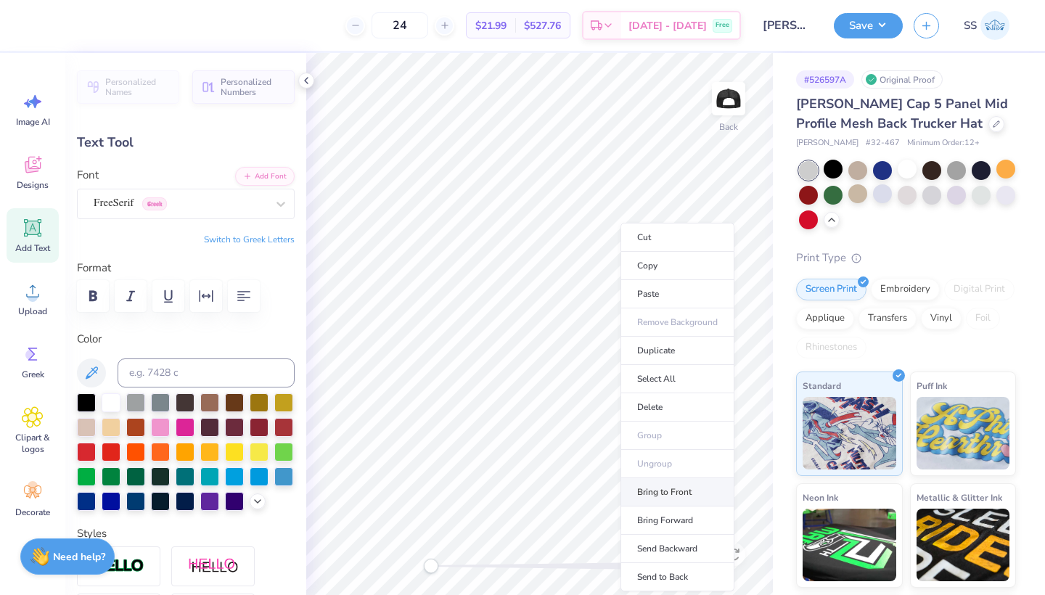
click at [683, 495] on li "Bring to Front" at bounding box center [677, 492] width 114 height 28
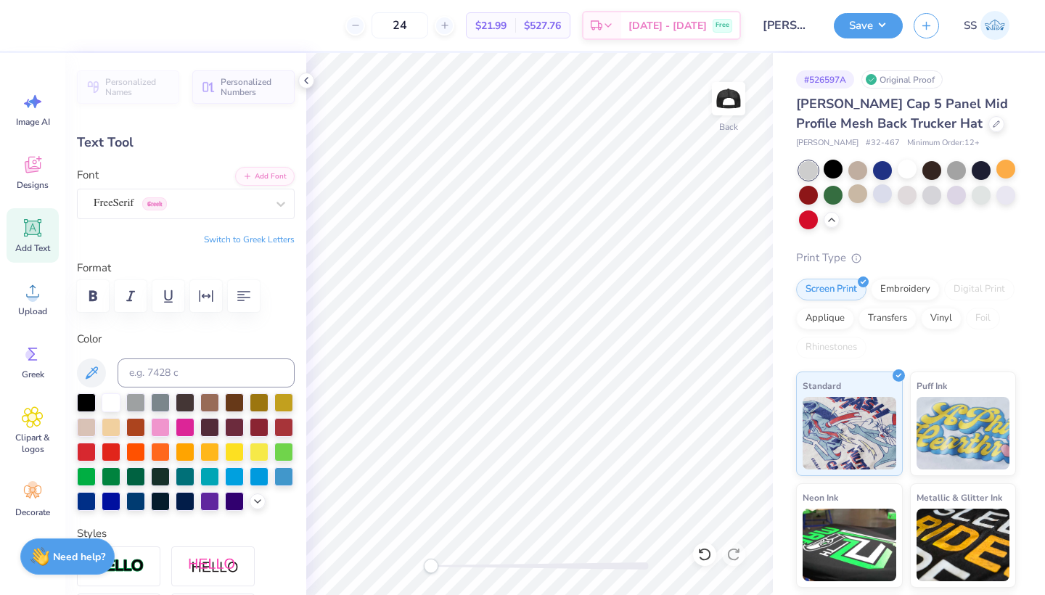
type input "3.49"
type input "0.21"
type input "3.95"
type input "0.23"
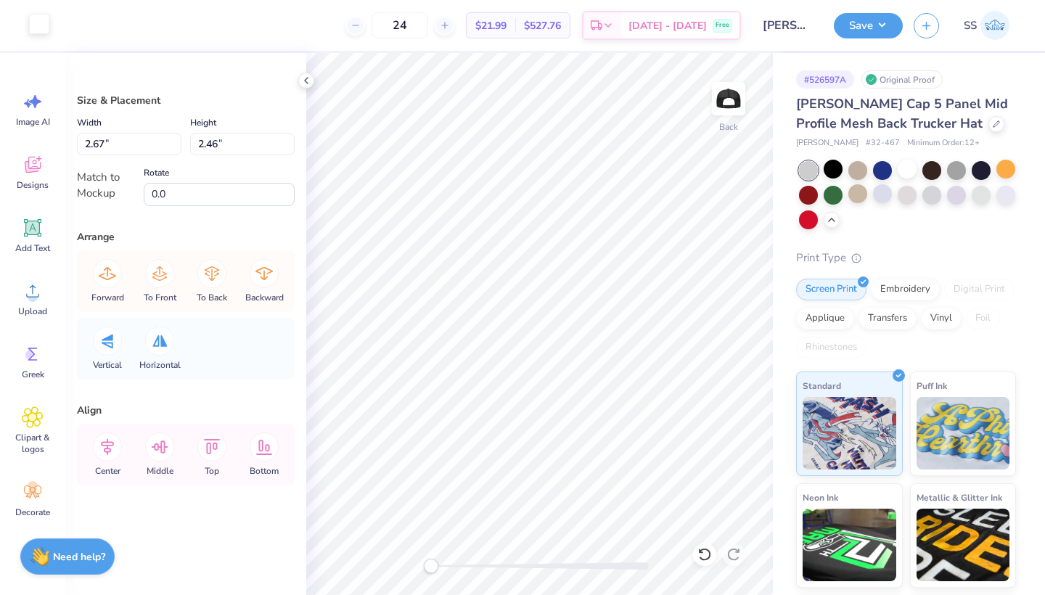
click at [39, 26] on div at bounding box center [39, 24] width 20 height 20
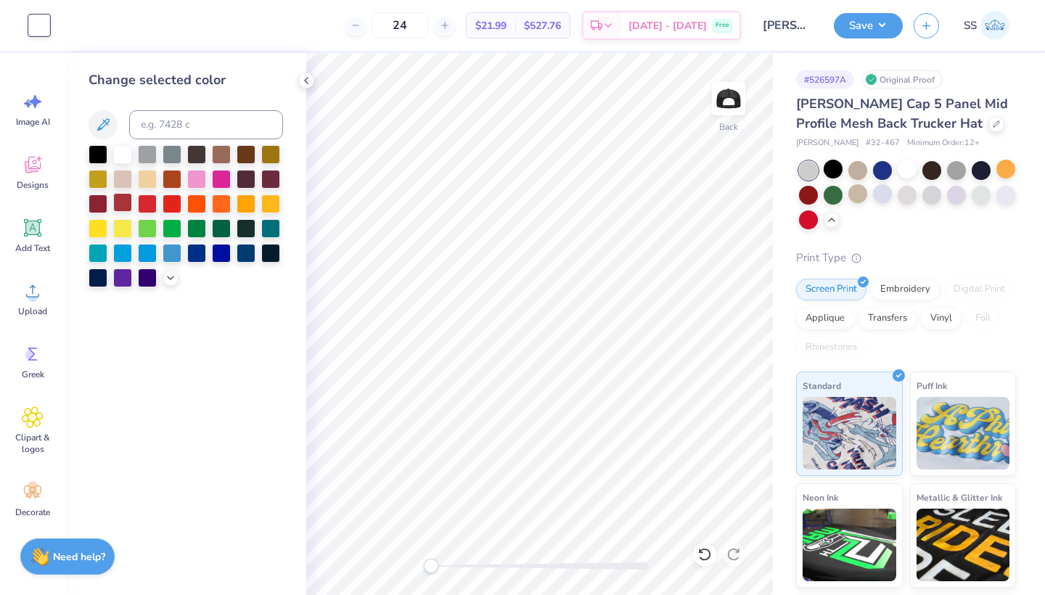
click at [115, 207] on div at bounding box center [122, 202] width 19 height 19
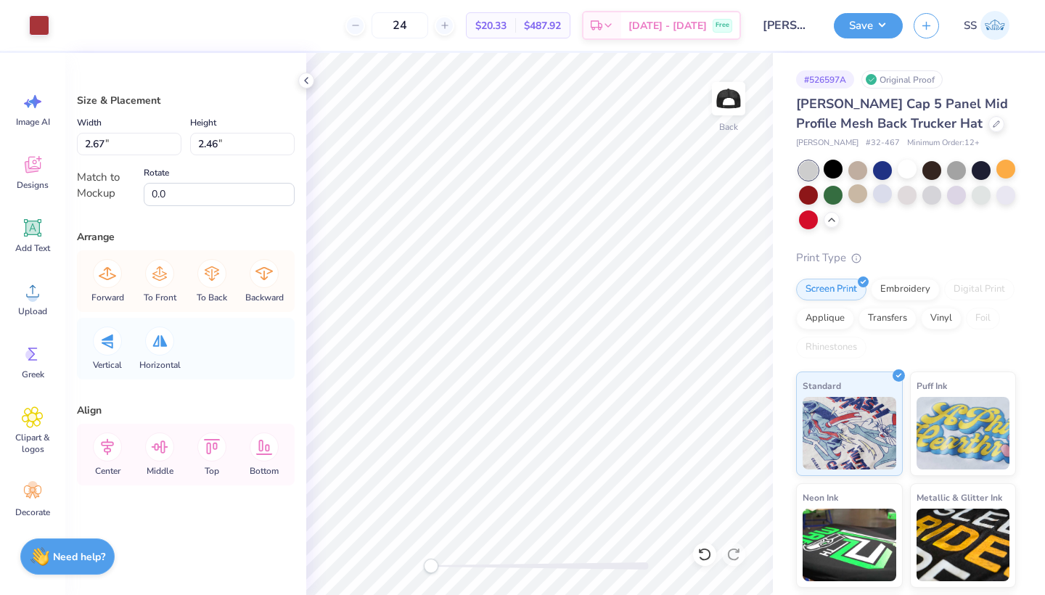
type input "2.42"
type input "2.23"
type input "2.25"
type input "2.07"
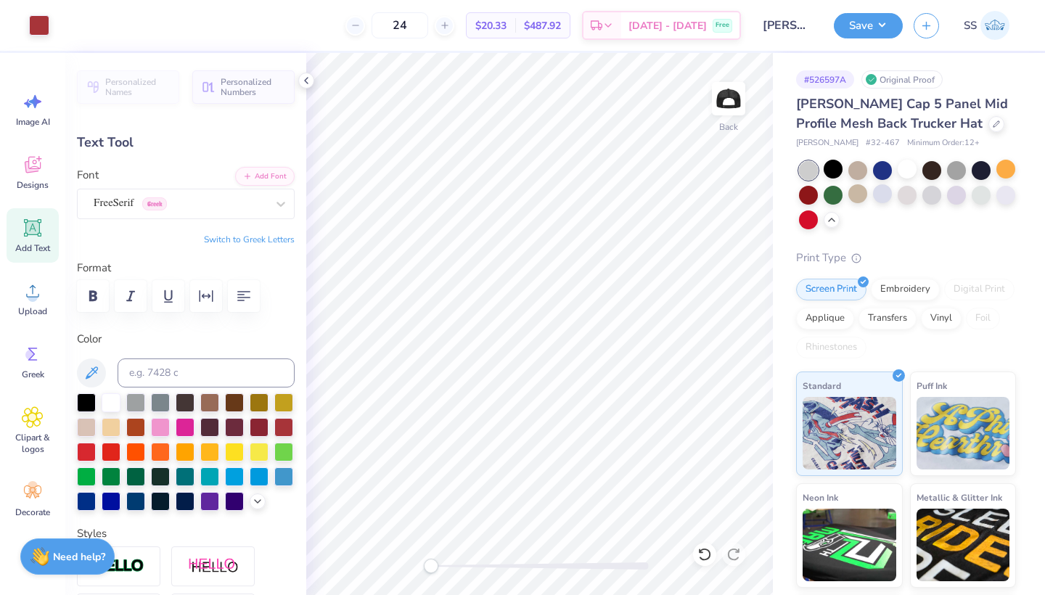
type input "0.92"
type input "0.51"
type input "3.95"
type input "0.23"
type input "3.13"
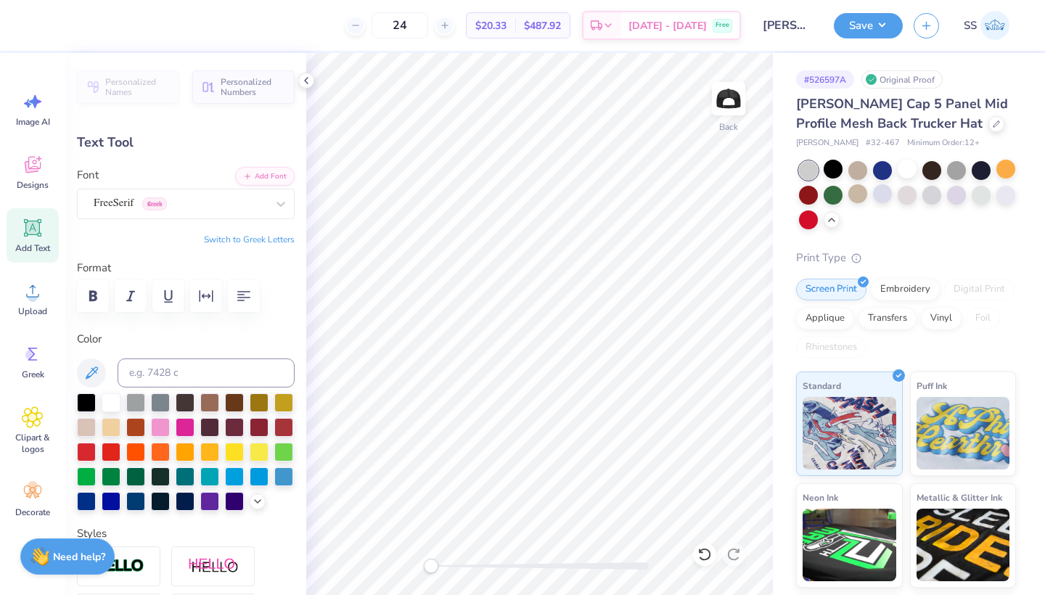
type input "0.19"
type input "2.29"
type input "0.14"
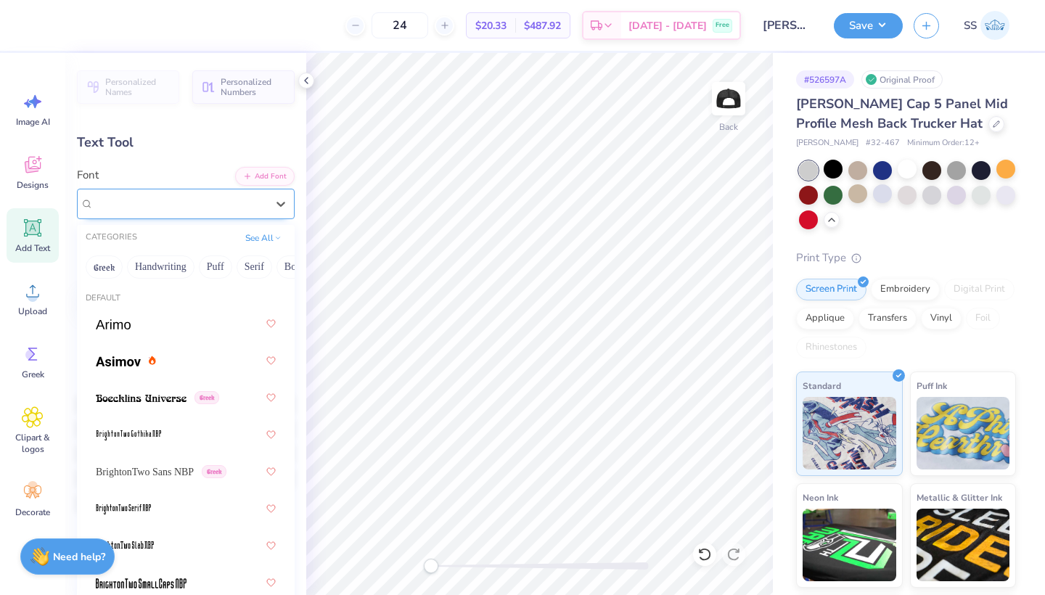
click at [192, 200] on div "FreeSerif Greek" at bounding box center [180, 203] width 176 height 22
click at [172, 267] on button "Handwriting" at bounding box center [160, 266] width 67 height 23
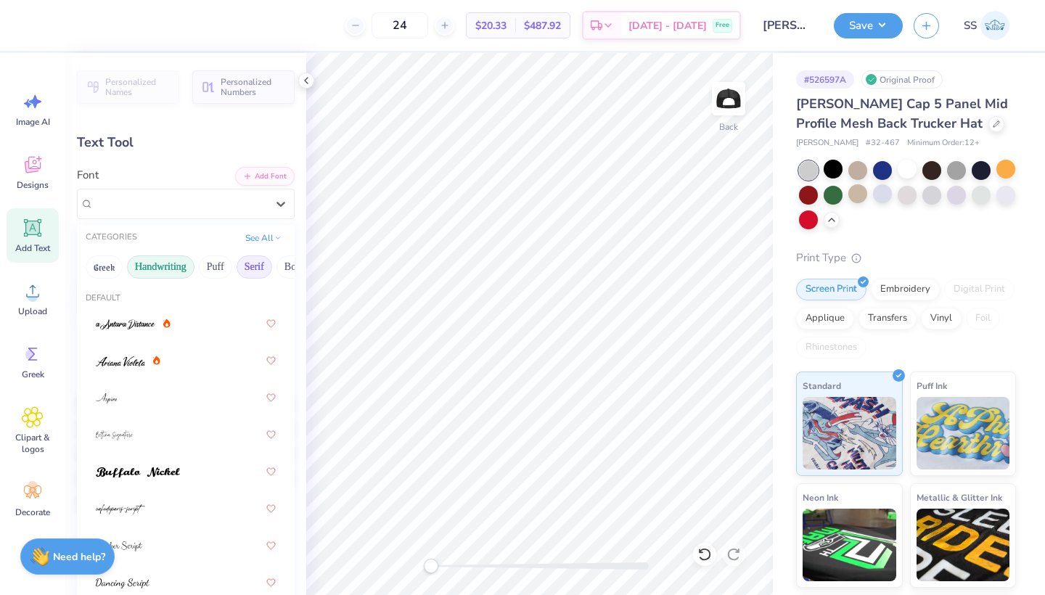
click at [251, 265] on button "Serif" at bounding box center [255, 266] width 36 height 23
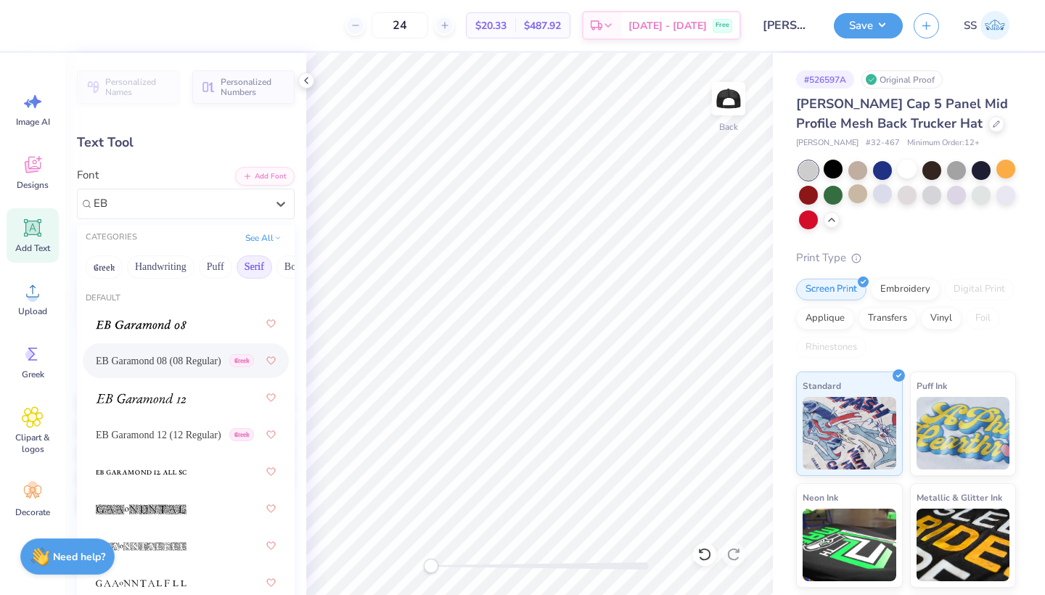
click at [160, 362] on span "EB Garamond 08 (08 Regular)" at bounding box center [159, 360] width 126 height 15
type input "EB"
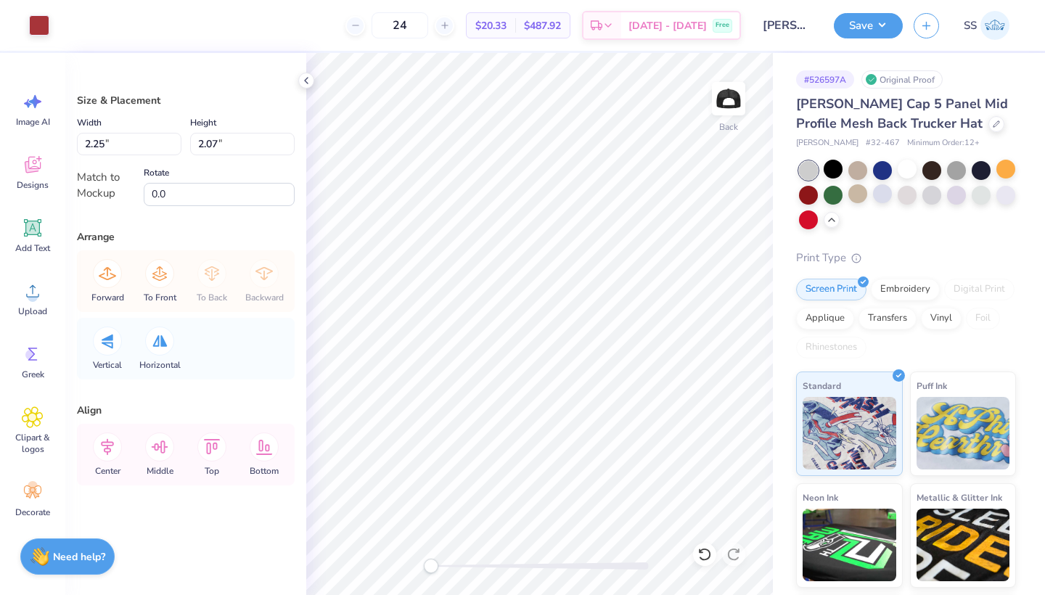
type input "2.38"
type input "2.19"
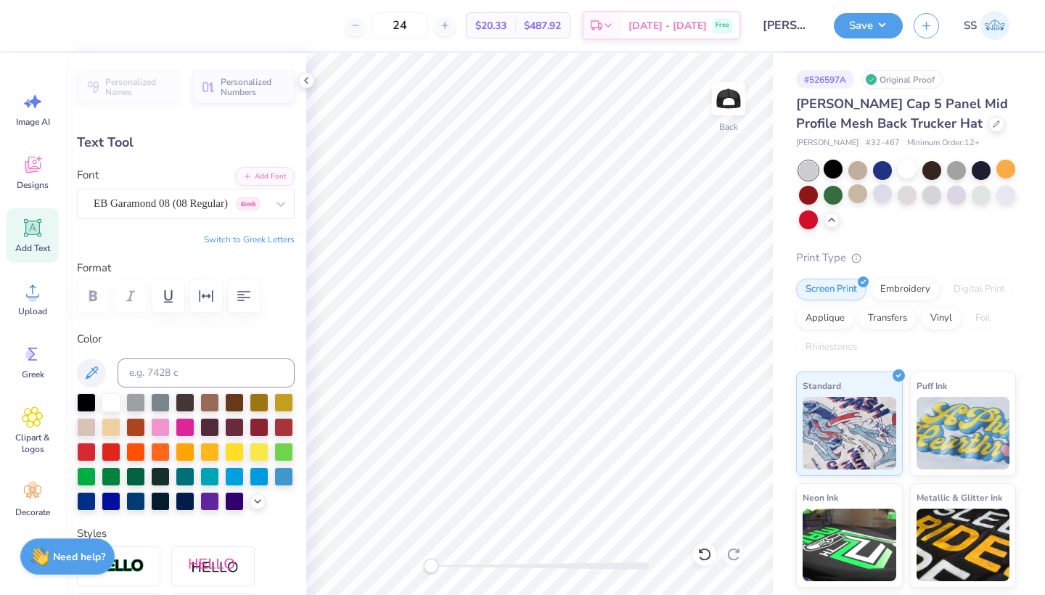
type input "2.45"
type input "0.14"
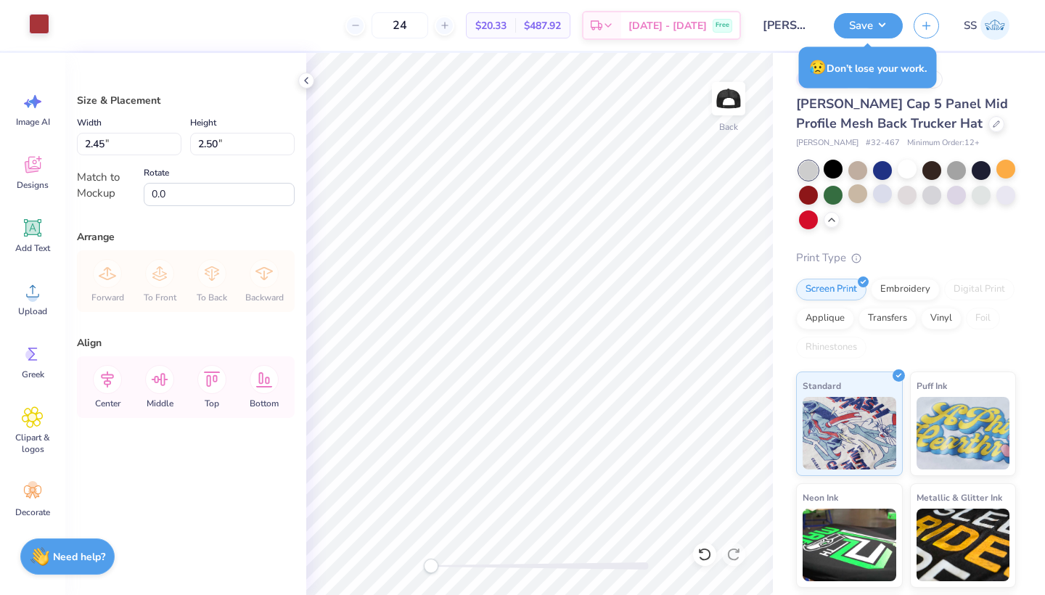
click at [44, 22] on div at bounding box center [39, 24] width 20 height 20
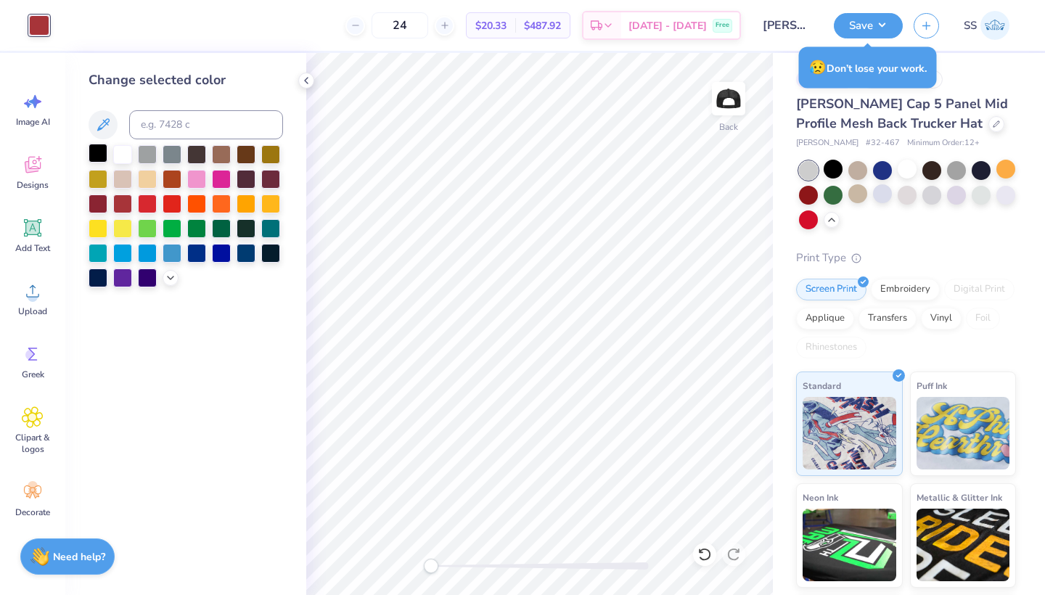
click at [99, 155] on div at bounding box center [98, 153] width 19 height 19
click at [114, 209] on div at bounding box center [122, 202] width 19 height 19
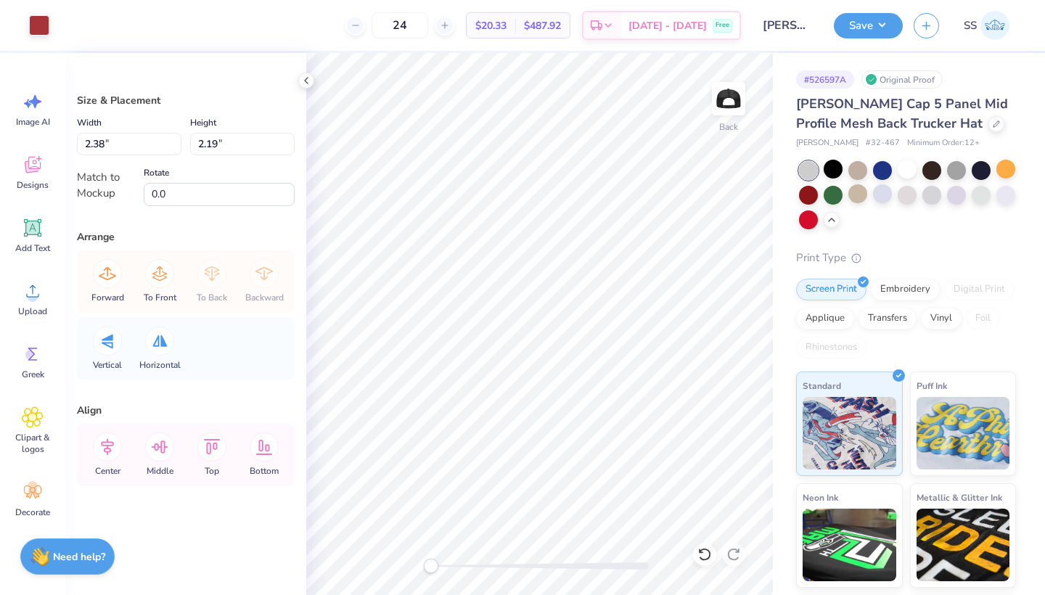
type input "2.49"
type input "2.29"
type input "2.44"
type input "2.25"
type input "2.24"
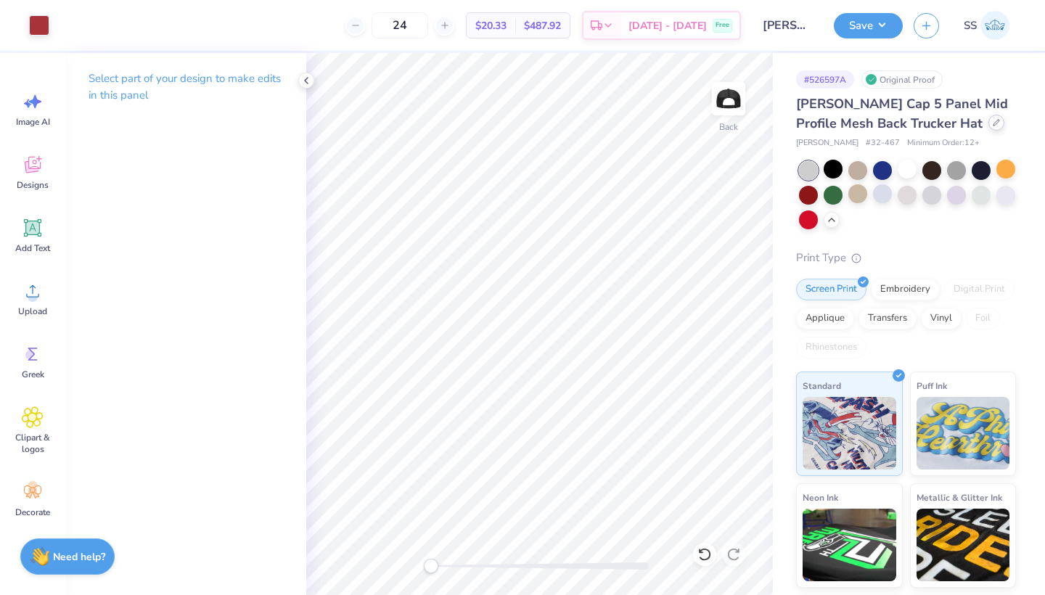
click at [988, 119] on div at bounding box center [996, 123] width 16 height 16
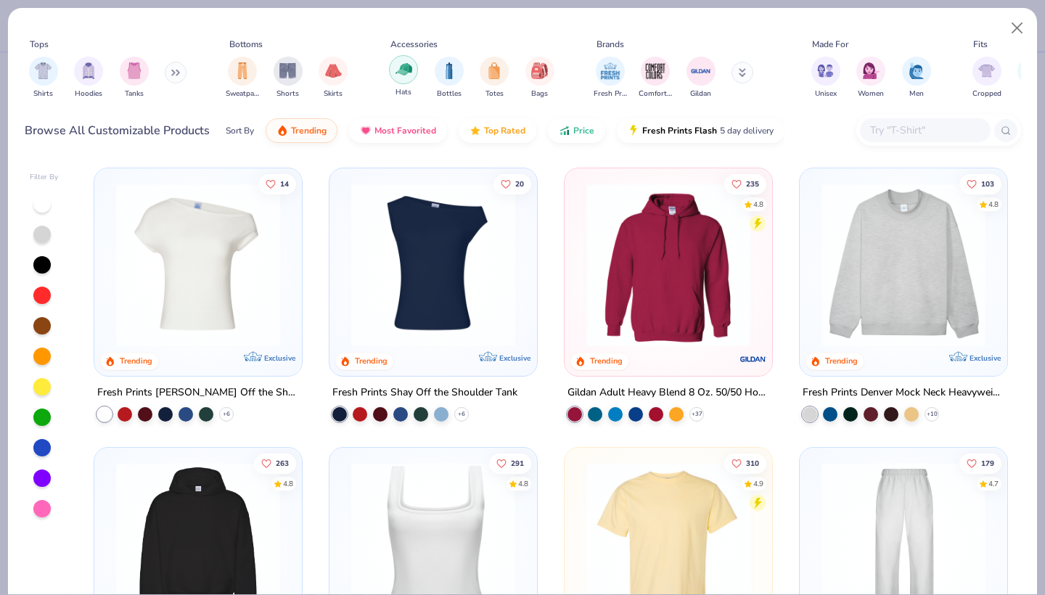
click at [397, 70] on img "filter for Hats" at bounding box center [403, 69] width 17 height 17
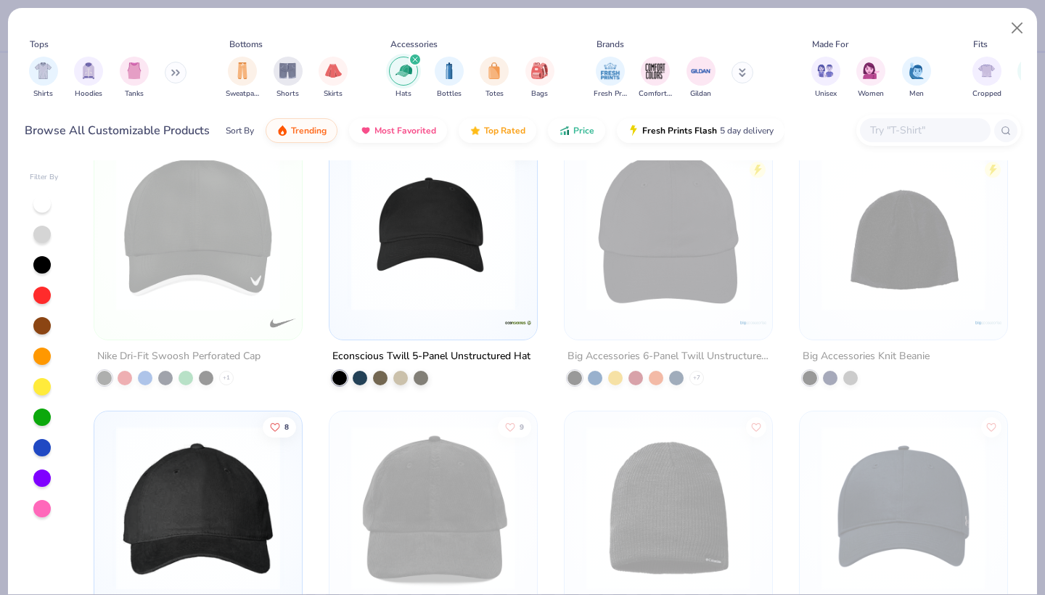
scroll to position [1100, 0]
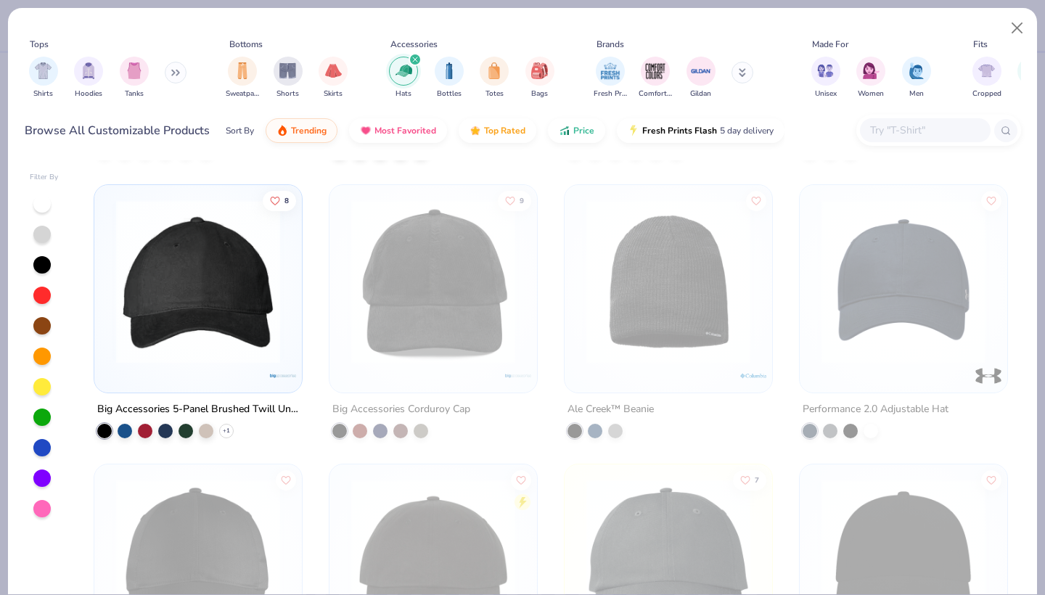
click at [225, 329] on img at bounding box center [198, 282] width 179 height 164
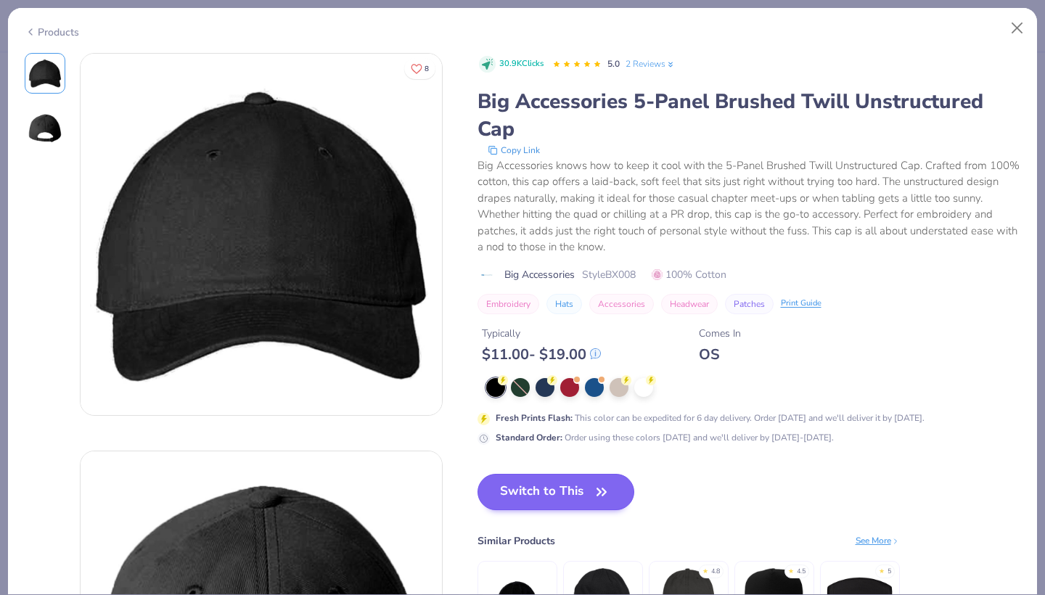
click at [537, 485] on button "Switch to This" at bounding box center [555, 492] width 157 height 36
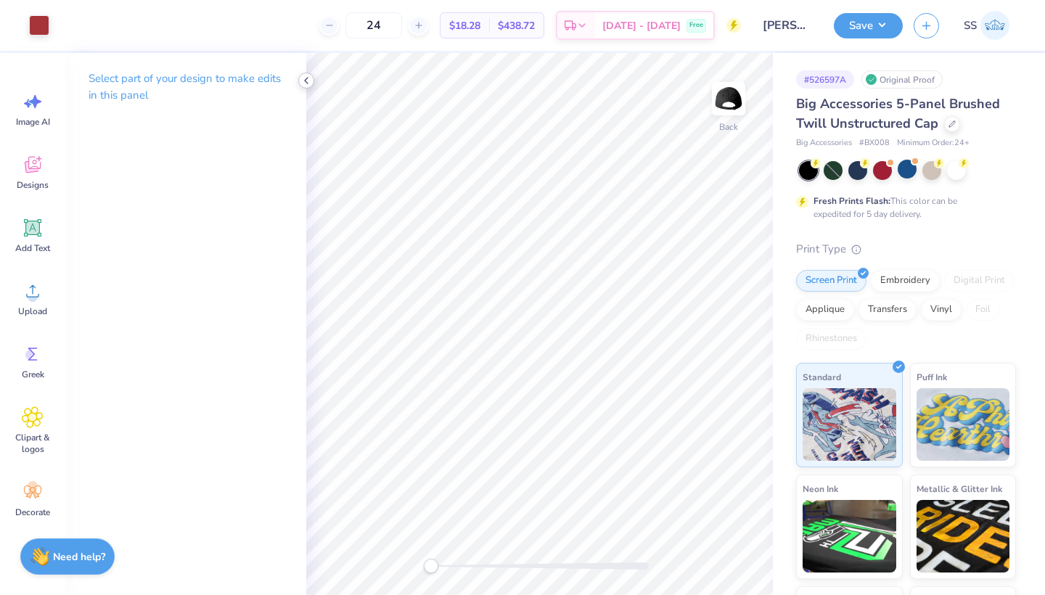
click at [307, 79] on icon at bounding box center [306, 81] width 12 height 12
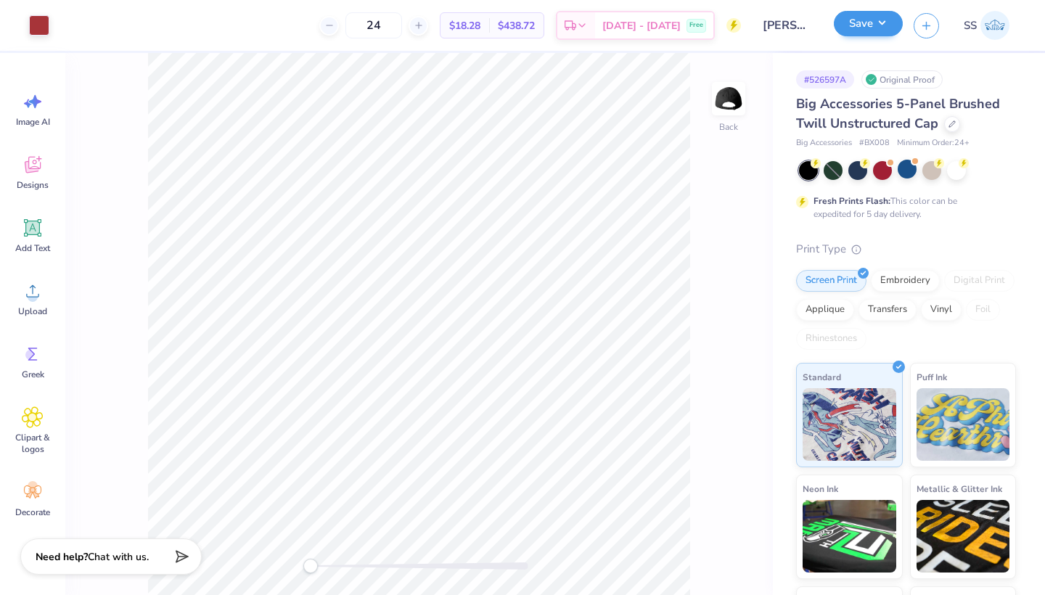
click at [859, 31] on button "Save" at bounding box center [868, 23] width 69 height 25
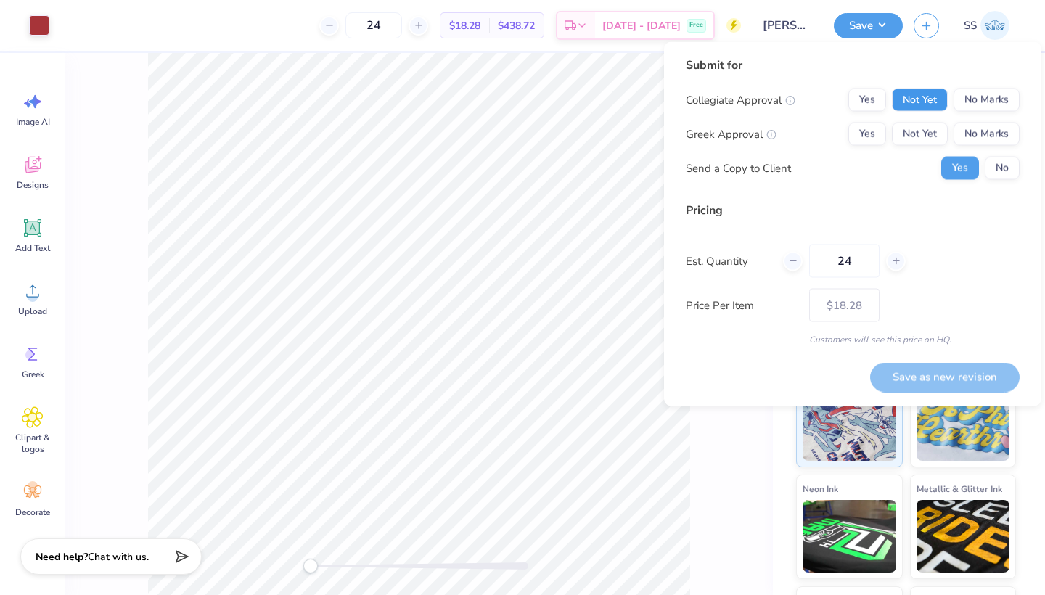
click at [924, 99] on button "Not Yet" at bounding box center [920, 100] width 56 height 23
click at [965, 130] on button "No Marks" at bounding box center [987, 134] width 66 height 23
click at [991, 156] on div "Collegiate Approval Yes Not Yet No Marks Greek Approval Yes Not Yet No Marks Se…" at bounding box center [853, 134] width 334 height 91
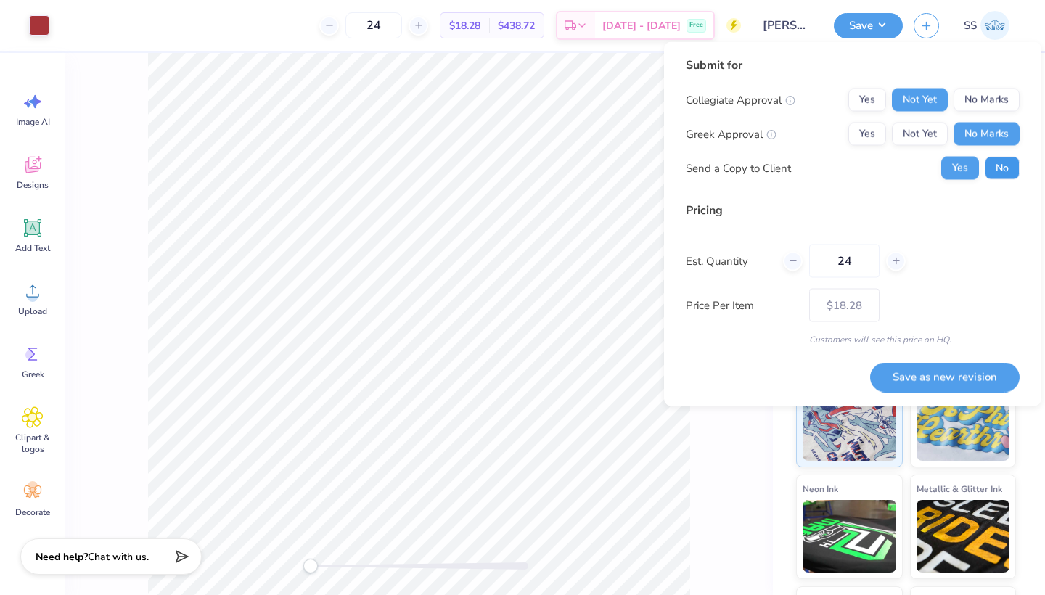
click at [995, 174] on button "No" at bounding box center [1002, 168] width 35 height 23
click at [798, 26] on input "[PERSON_NAME] basic hats" at bounding box center [787, 25] width 71 height 29
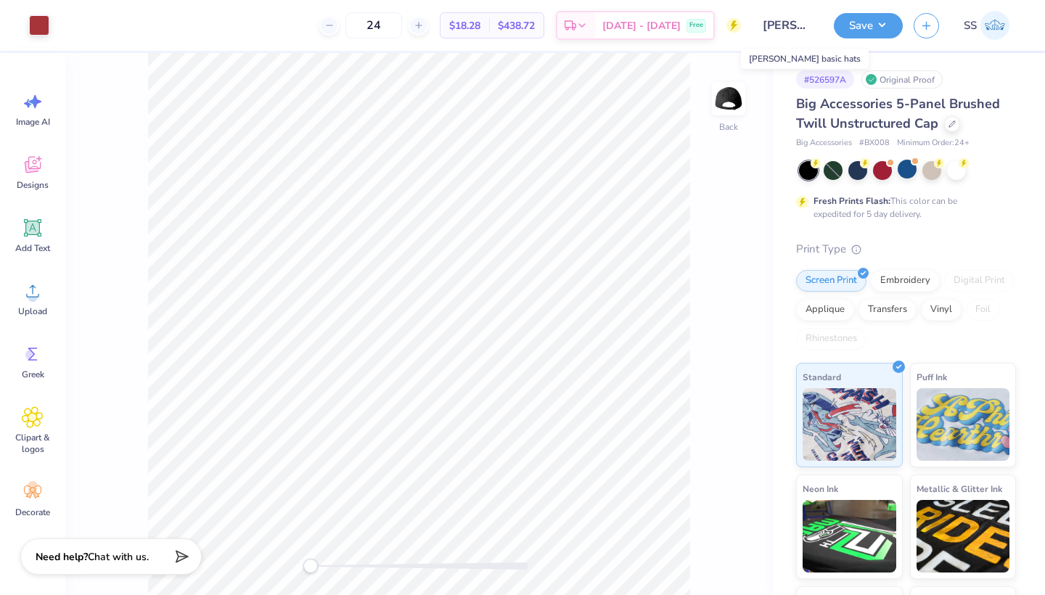
click at [800, 16] on input "[PERSON_NAME] basic hats" at bounding box center [787, 25] width 71 height 29
click at [923, 25] on icon "button" at bounding box center [926, 23] width 12 height 12
click at [914, 23] on button "button" at bounding box center [926, 23] width 25 height 25
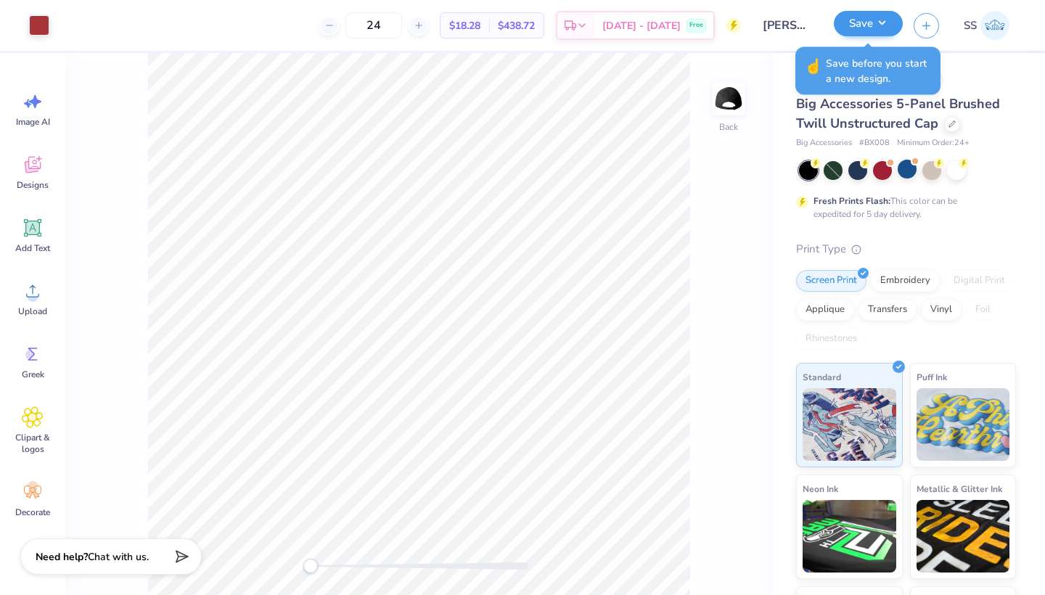
click at [885, 23] on button "Save" at bounding box center [868, 23] width 69 height 25
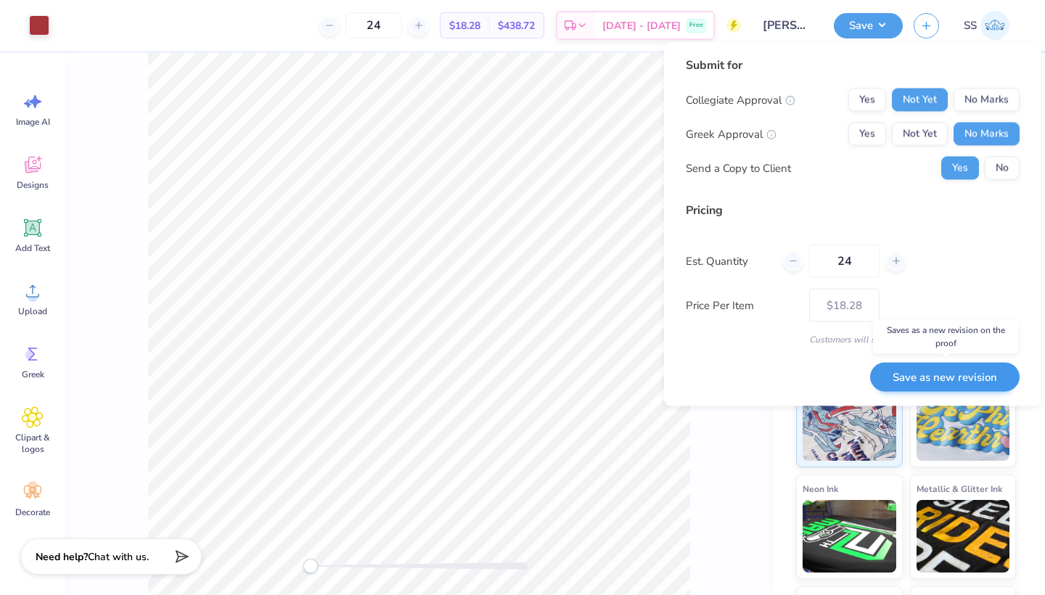
click at [912, 380] on button "Save as new revision" at bounding box center [944, 377] width 149 height 30
type input "$18.28"
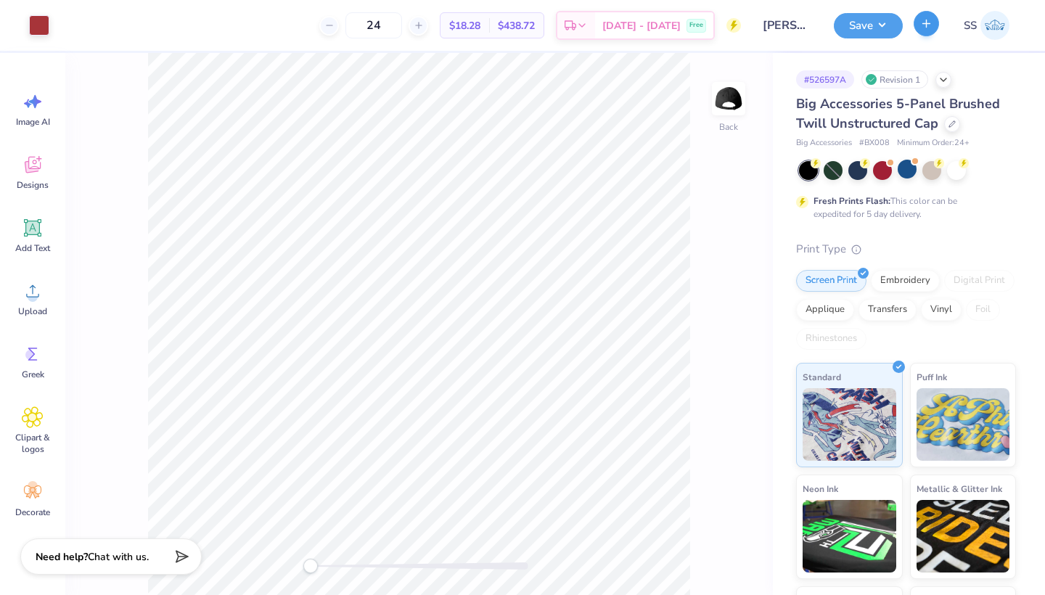
click at [924, 26] on icon "button" at bounding box center [926, 23] width 12 height 12
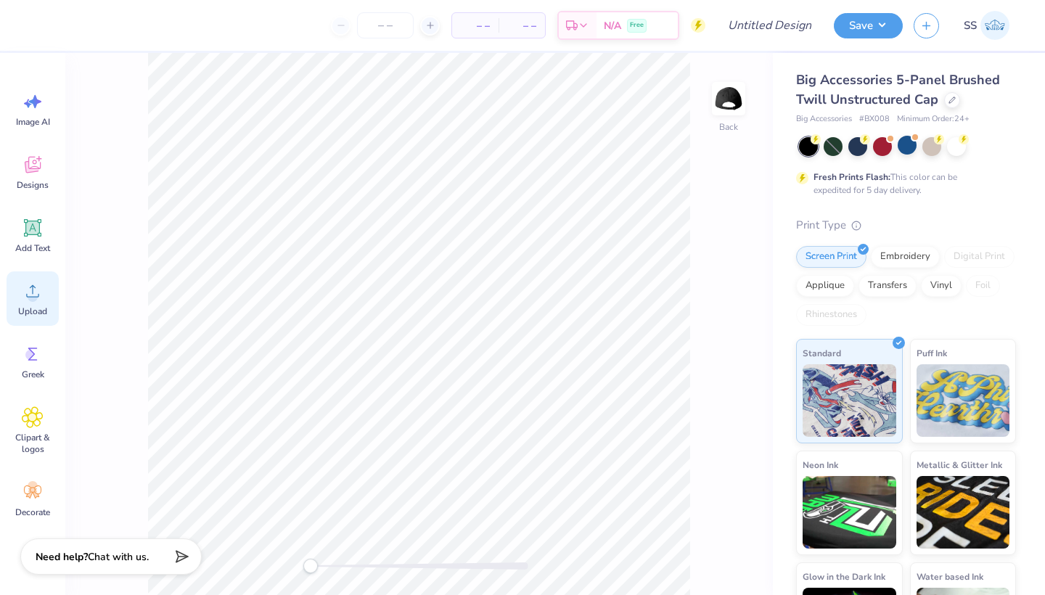
click at [37, 295] on circle at bounding box center [33, 297] width 10 height 10
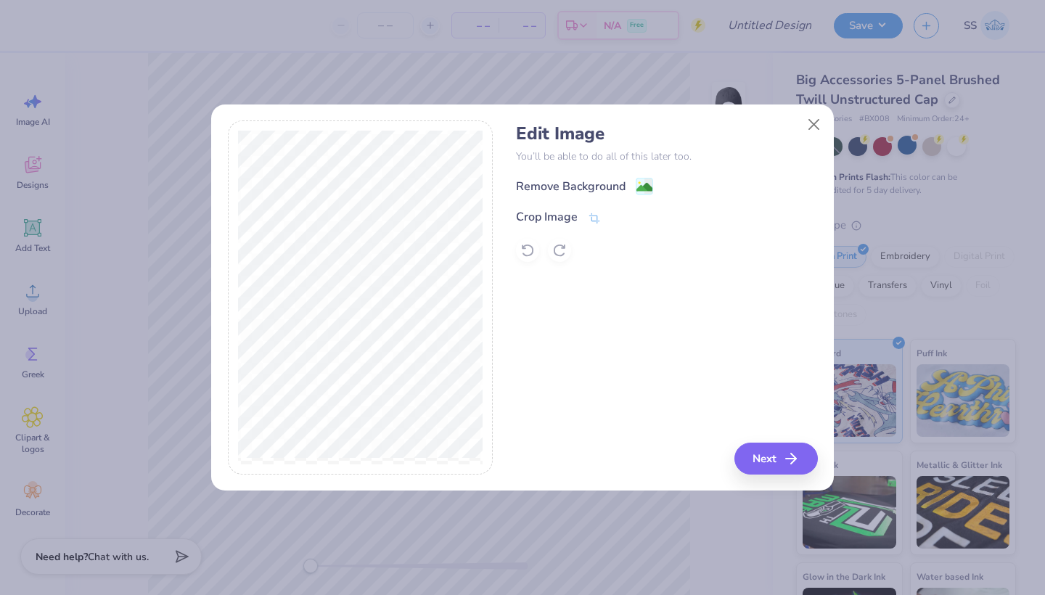
click at [560, 165] on div "Edit Image You’ll be able to do all of this later too. Remove Background Crop I…" at bounding box center [666, 192] width 301 height 139
click at [561, 180] on div "Remove Background" at bounding box center [571, 187] width 110 height 17
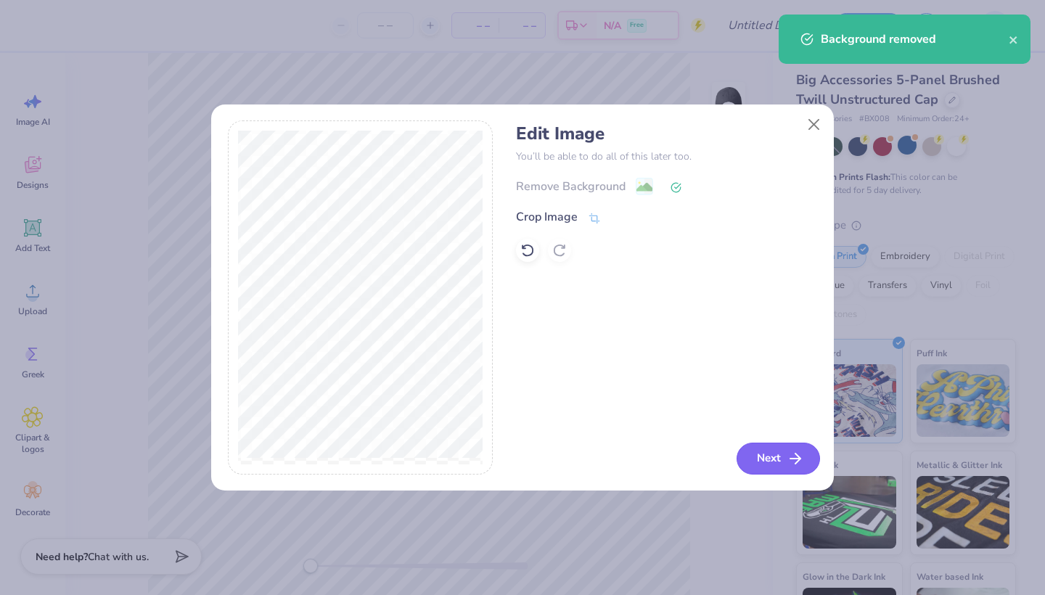
click at [775, 454] on button "Next" at bounding box center [778, 459] width 83 height 32
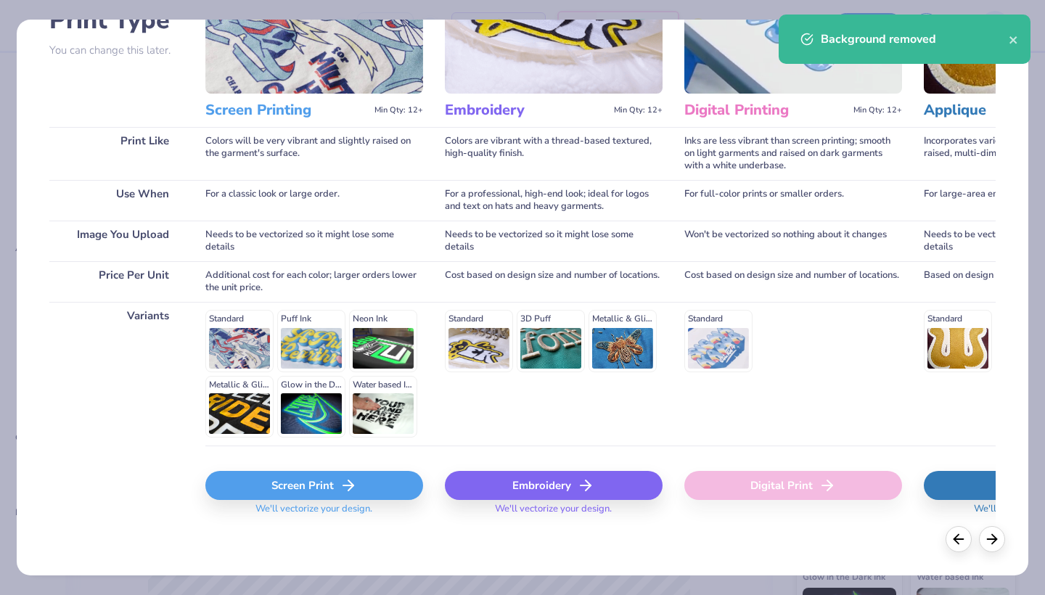
scroll to position [128, 0]
click at [297, 492] on div "Screen Print" at bounding box center [314, 486] width 218 height 29
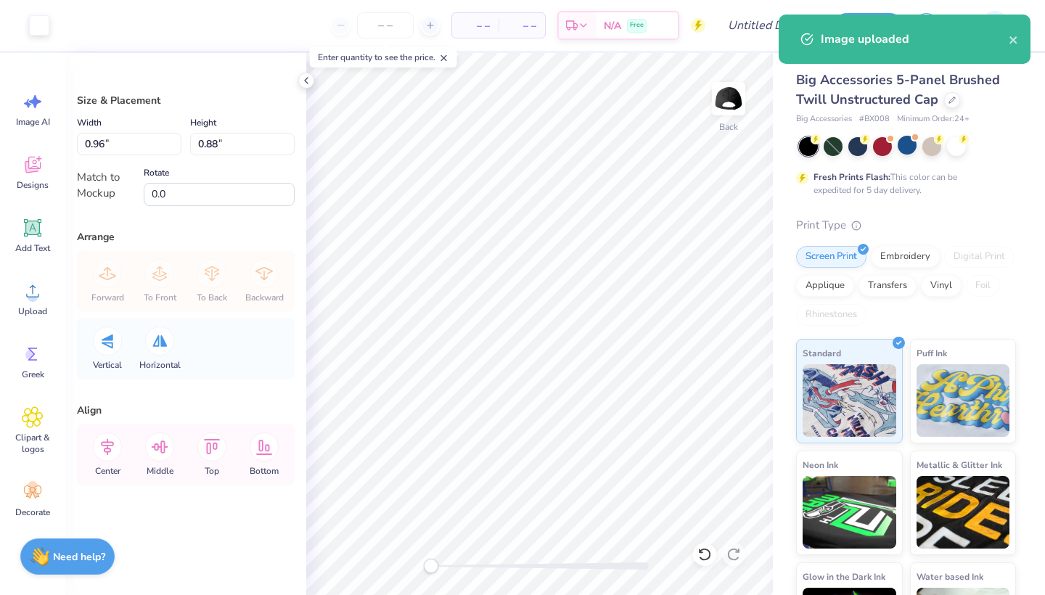
type input "1.82"
type input "1.67"
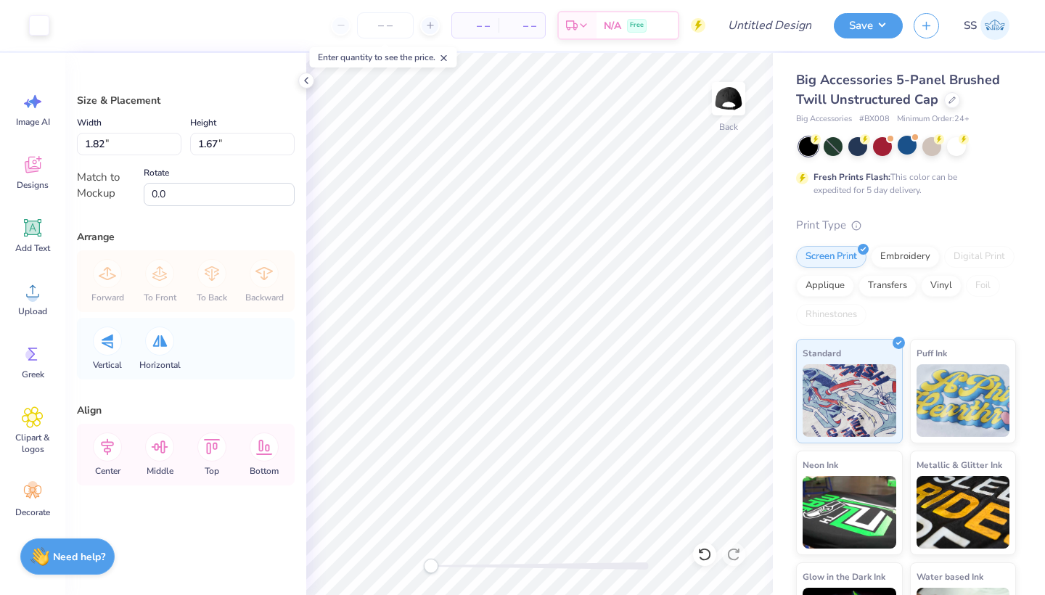
type input "2.28"
type input "2.10"
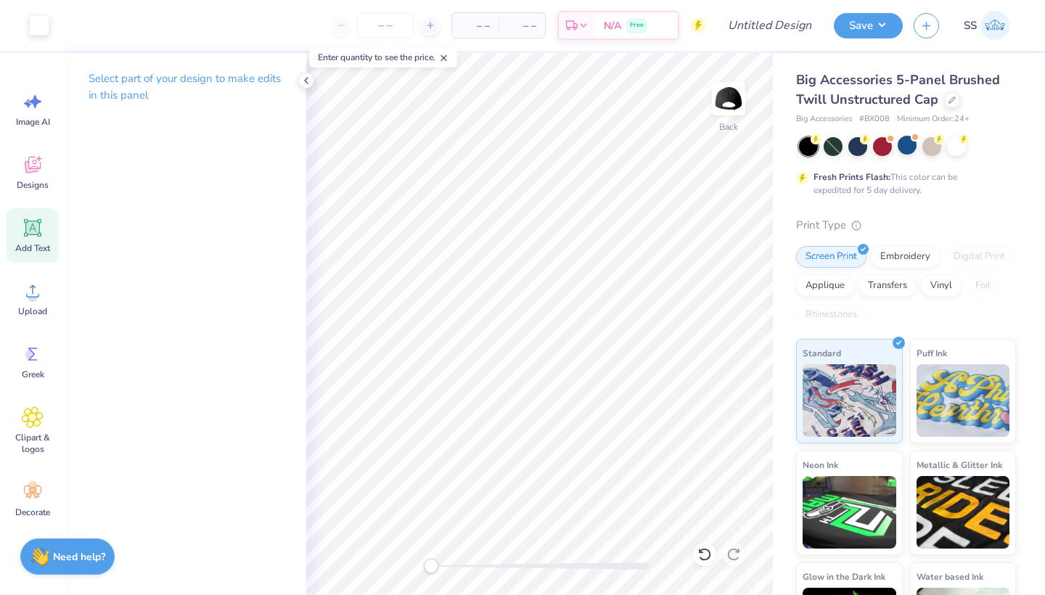
click at [35, 217] on icon at bounding box center [33, 228] width 22 height 22
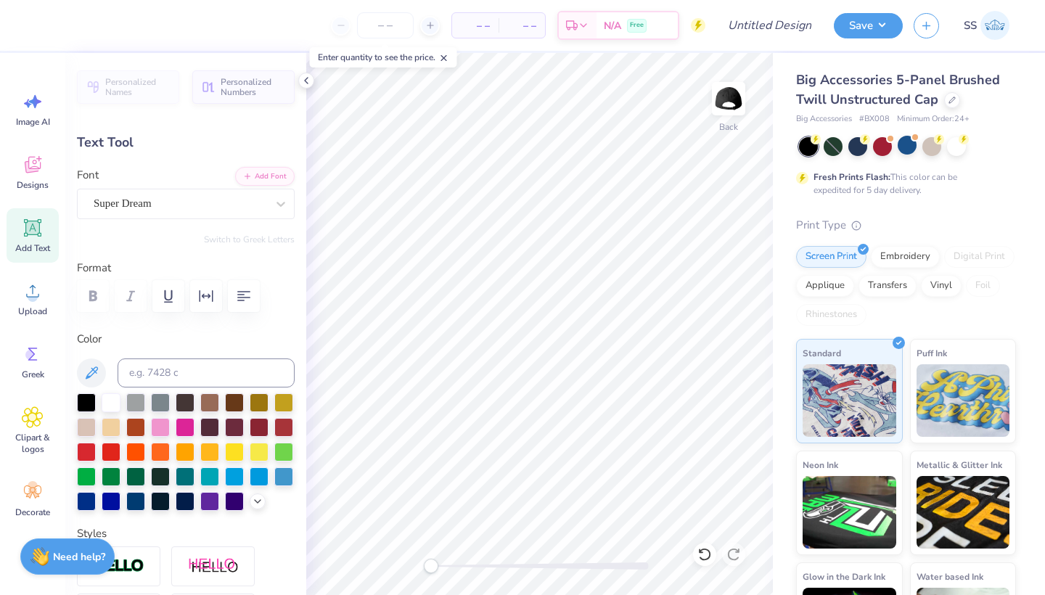
scroll to position [0, 3]
type textarea "KINESIOLOGY"
type input "4.20"
type input "0.50"
click at [245, 202] on div "Super Dream" at bounding box center [180, 203] width 176 height 22
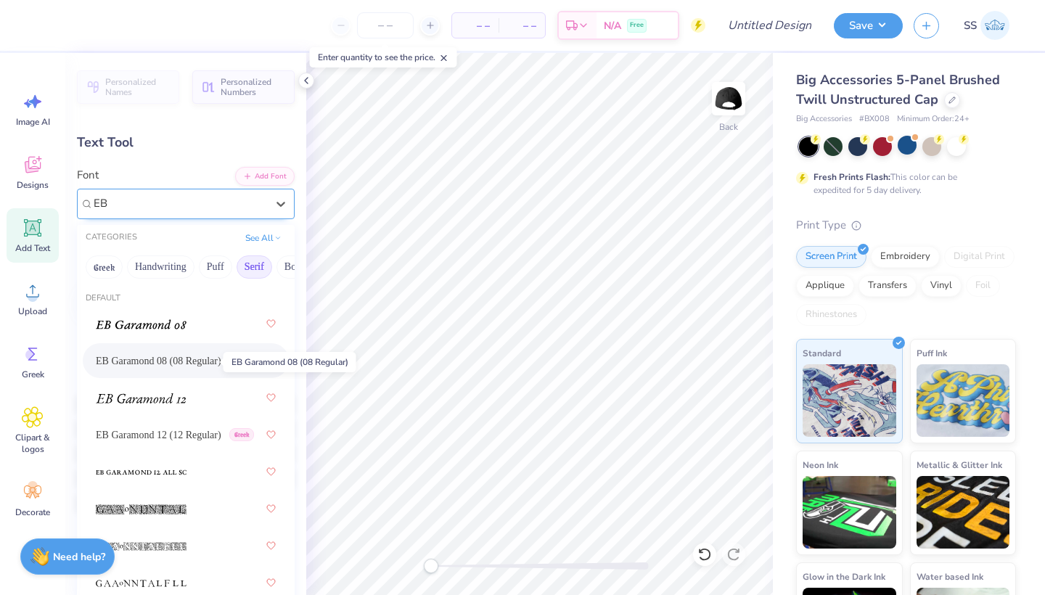
click at [185, 356] on span "EB Garamond 08 (08 Regular)" at bounding box center [159, 360] width 126 height 15
type input "EB"
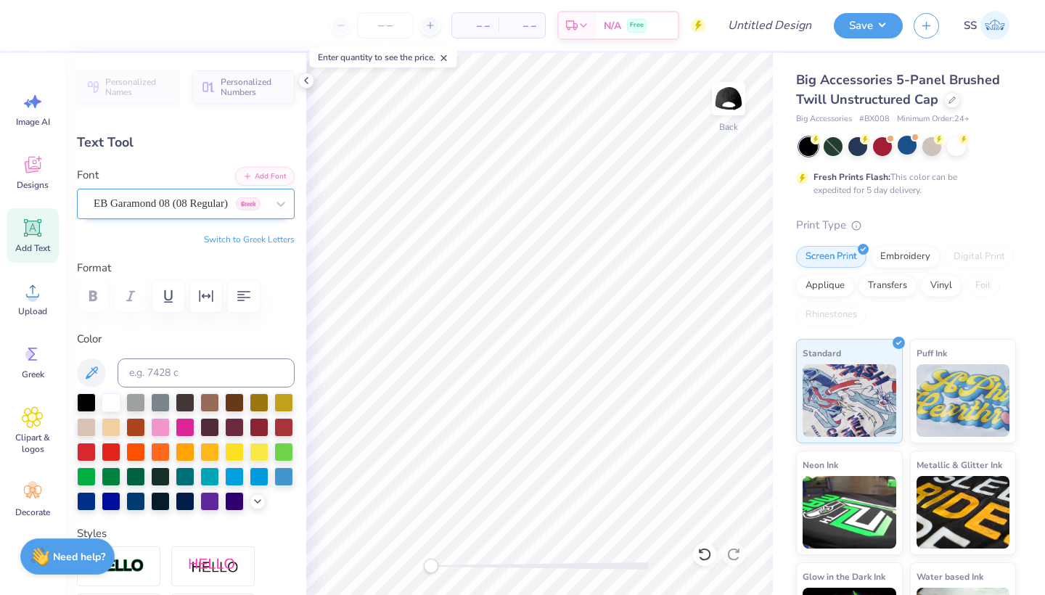
type input "1.91"
type input "0.19"
type input "2.22"
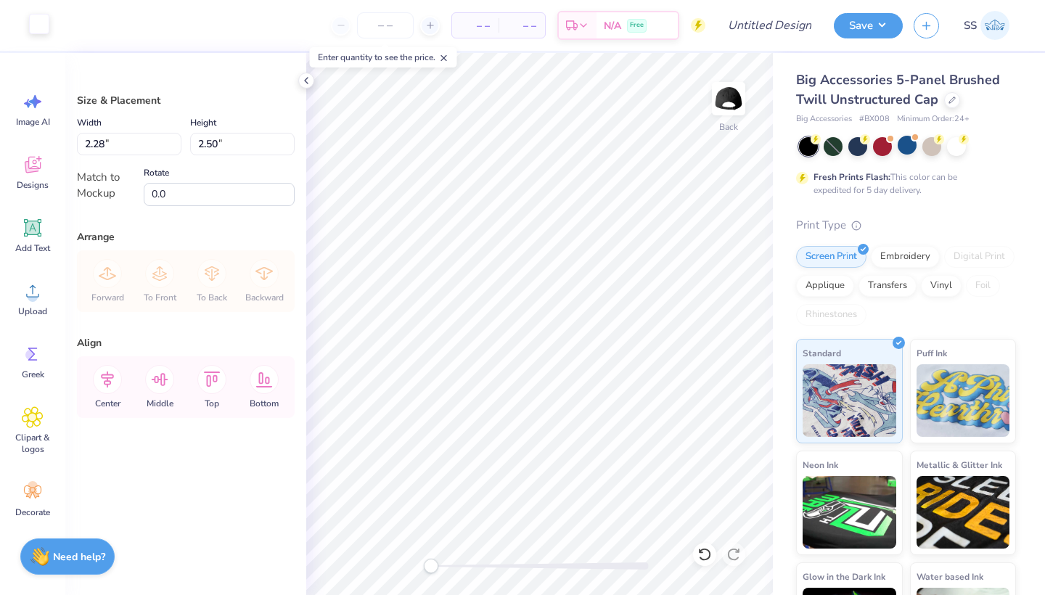
click at [36, 29] on div at bounding box center [39, 24] width 20 height 20
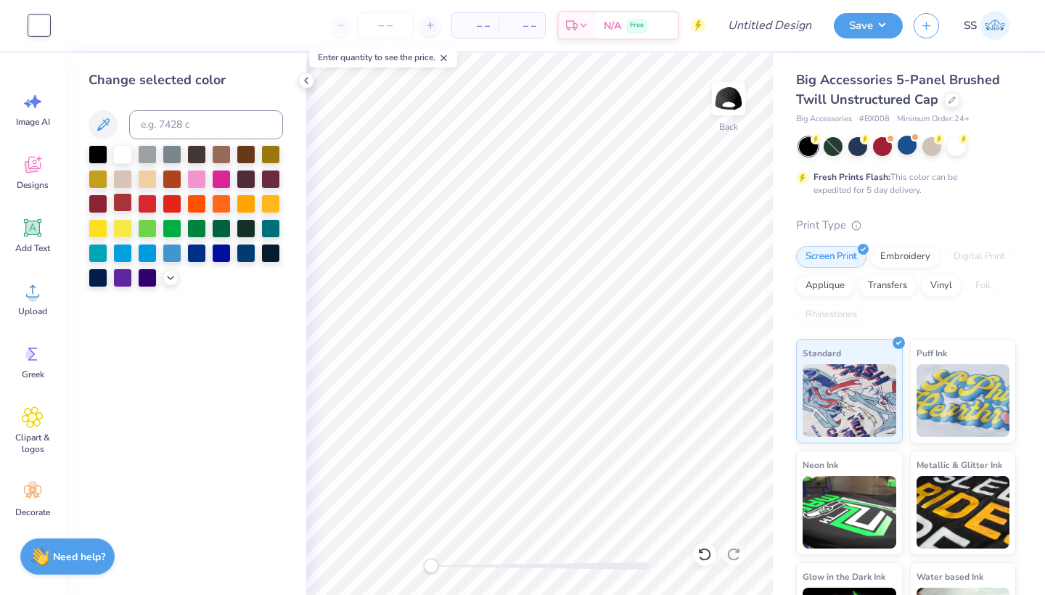
click at [120, 203] on div at bounding box center [122, 202] width 19 height 19
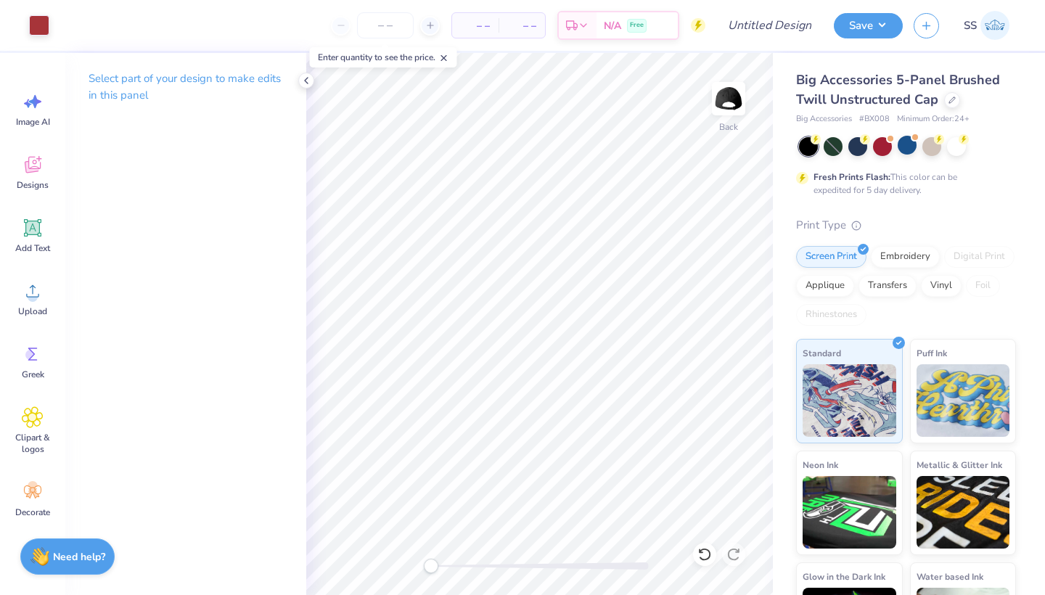
click at [774, 40] on div "Design Title" at bounding box center [769, 25] width 107 height 51
click at [771, 29] on input "Design Title" at bounding box center [787, 25] width 71 height 29
click at [848, 28] on button "Save" at bounding box center [868, 23] width 69 height 25
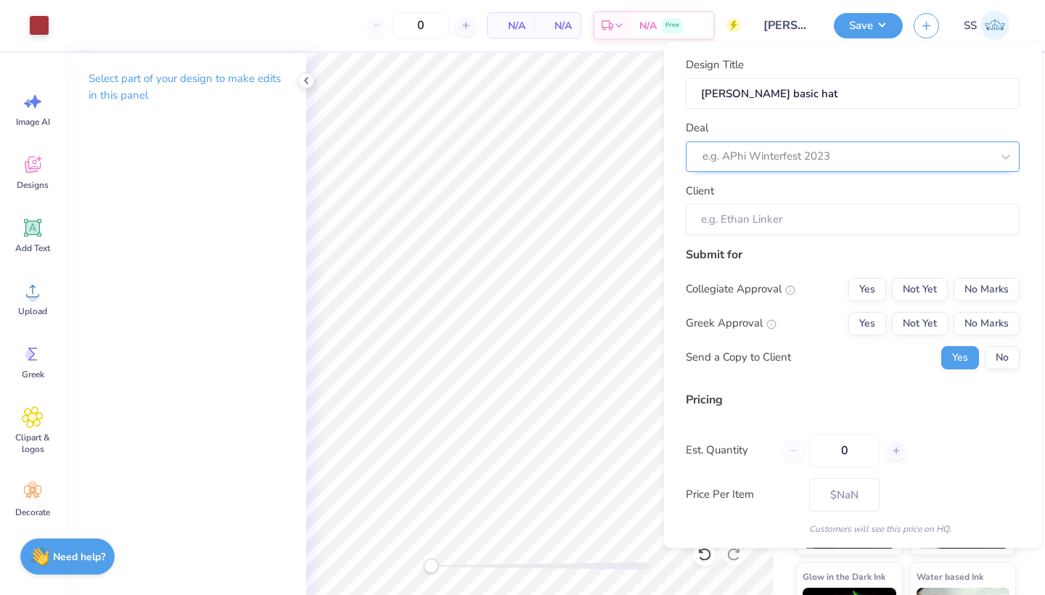
click at [787, 157] on div "e.g. APhi Winterfest 2023" at bounding box center [846, 156] width 289 height 17
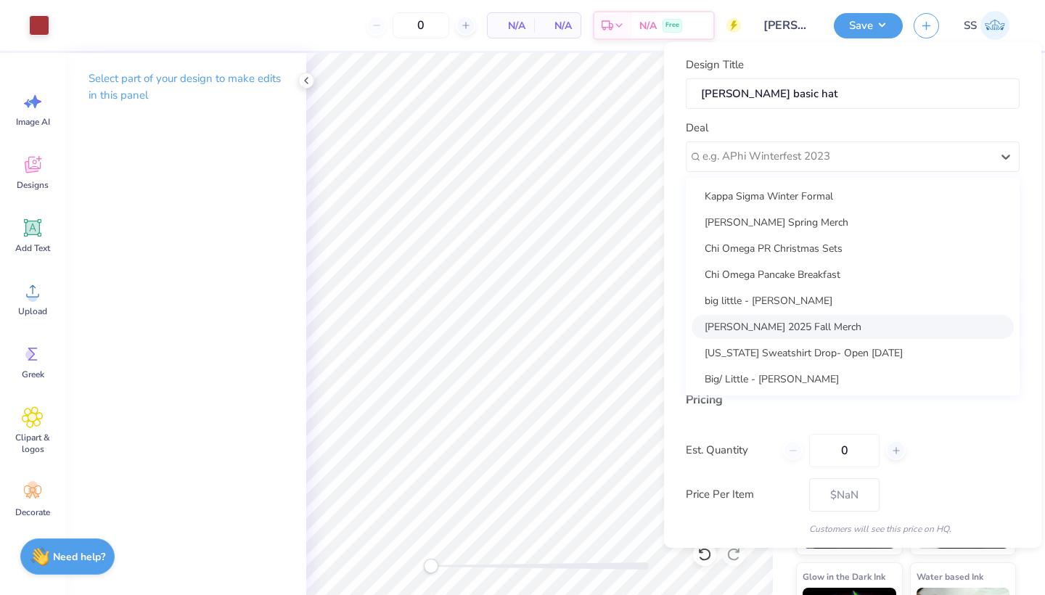
scroll to position [261, 0]
click at [788, 324] on div "[PERSON_NAME] 2025 Fall Merch" at bounding box center [853, 326] width 322 height 24
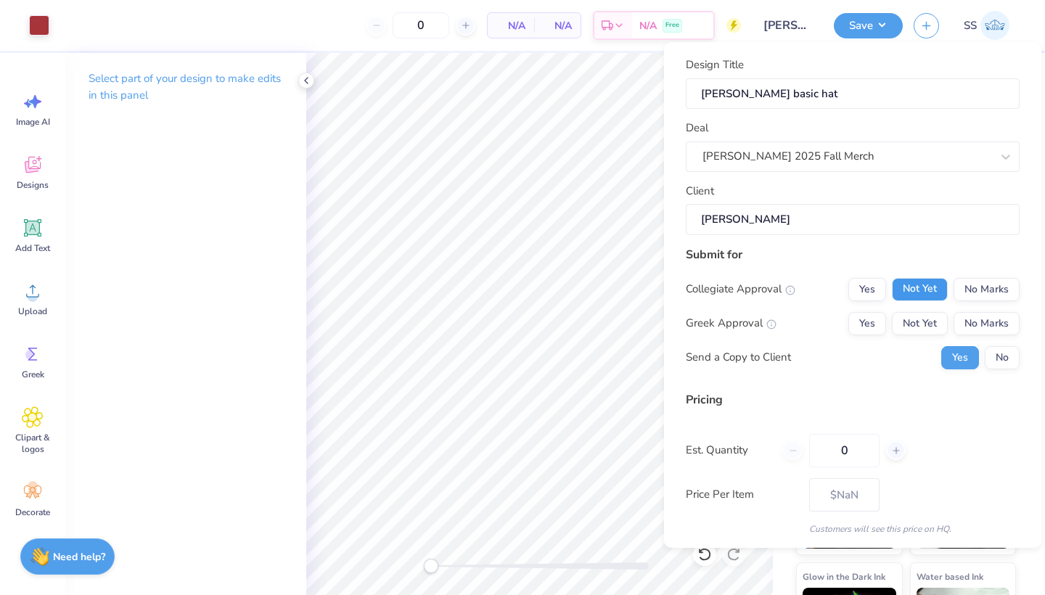
click at [910, 278] on button "Not Yet" at bounding box center [920, 289] width 56 height 23
click at [964, 313] on button "No Marks" at bounding box center [987, 323] width 66 height 23
click at [1004, 351] on button "No" at bounding box center [1002, 357] width 35 height 23
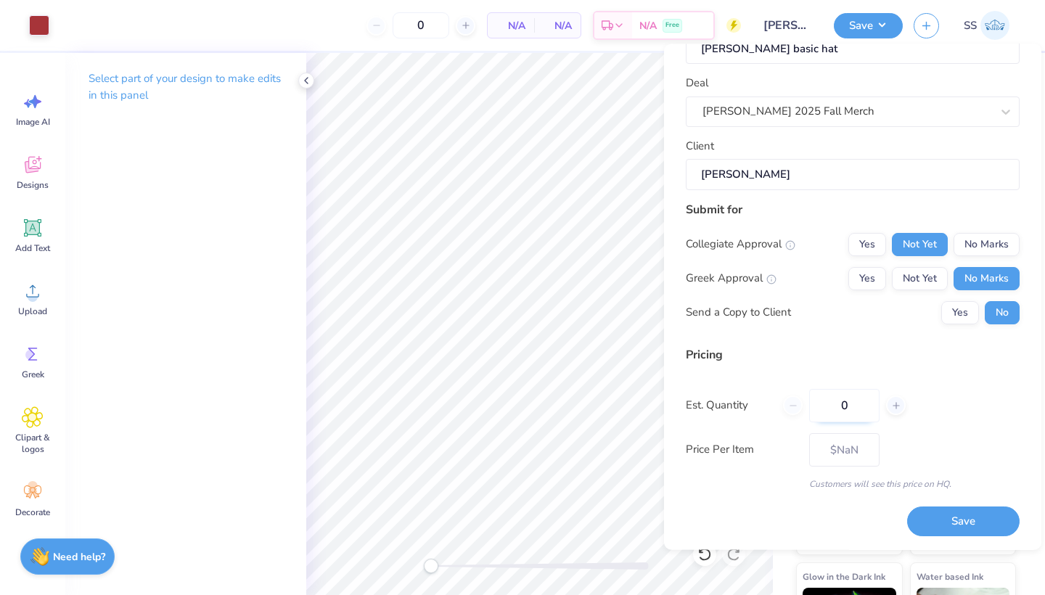
scroll to position [46, 0]
click at [850, 401] on input "0" at bounding box center [844, 406] width 70 height 33
click at [921, 421] on div "Est. Quantity 24" at bounding box center [853, 406] width 334 height 33
click at [951, 519] on button "Save" at bounding box center [963, 523] width 112 height 30
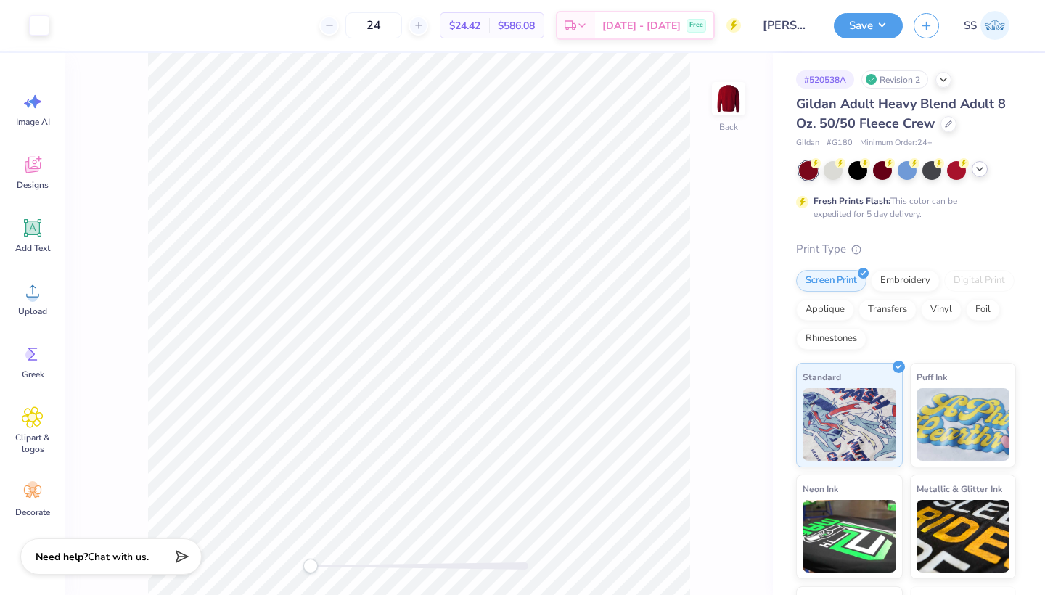
click at [975, 171] on icon at bounding box center [980, 169] width 12 height 12
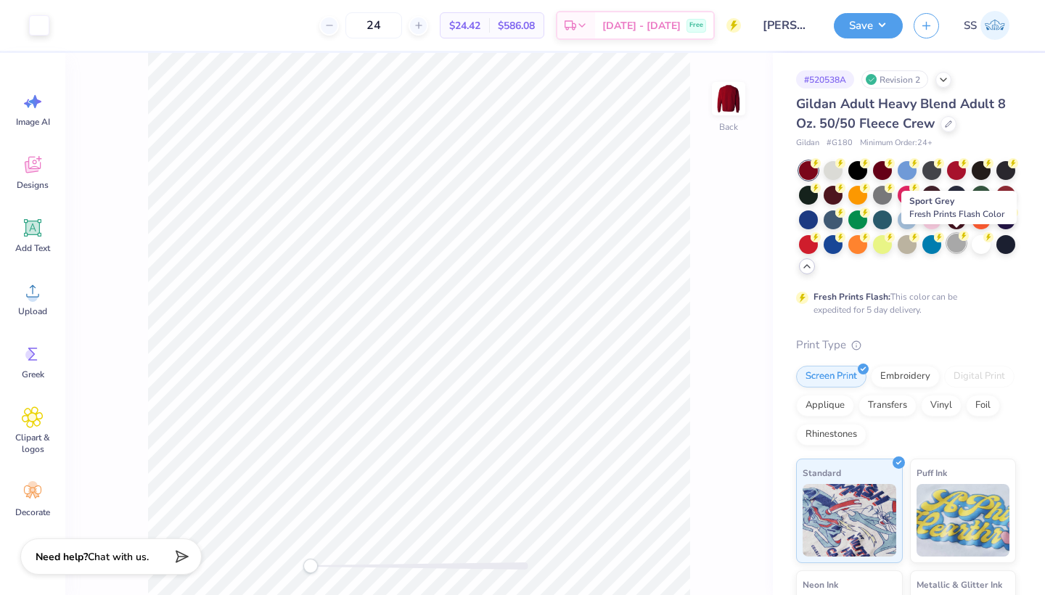
click at [954, 245] on div at bounding box center [956, 243] width 19 height 19
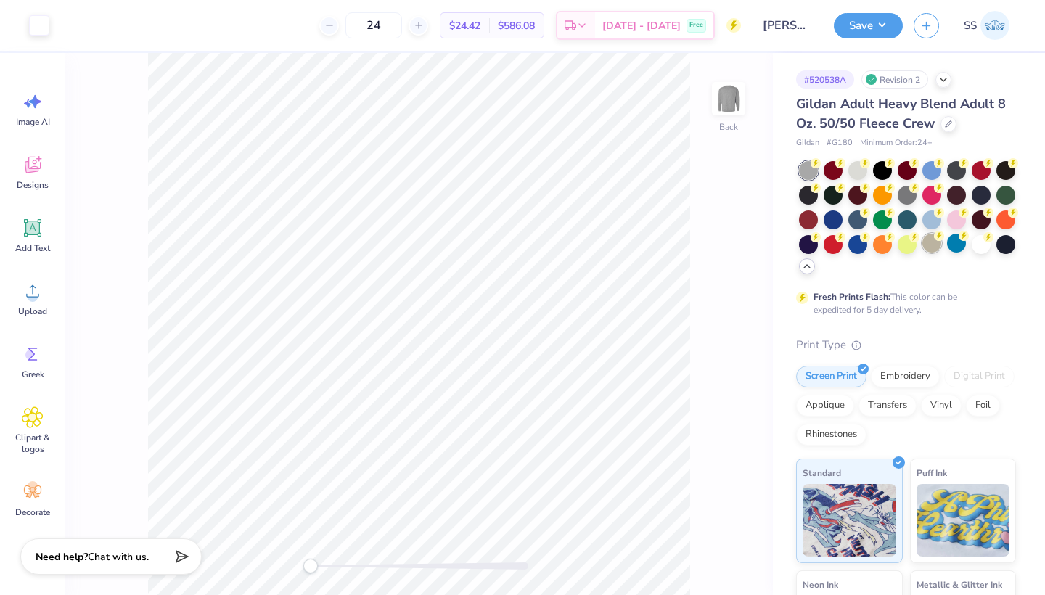
click at [928, 245] on div at bounding box center [931, 243] width 19 height 19
click at [956, 245] on div at bounding box center [956, 243] width 19 height 19
click at [862, 171] on div at bounding box center [857, 169] width 19 height 19
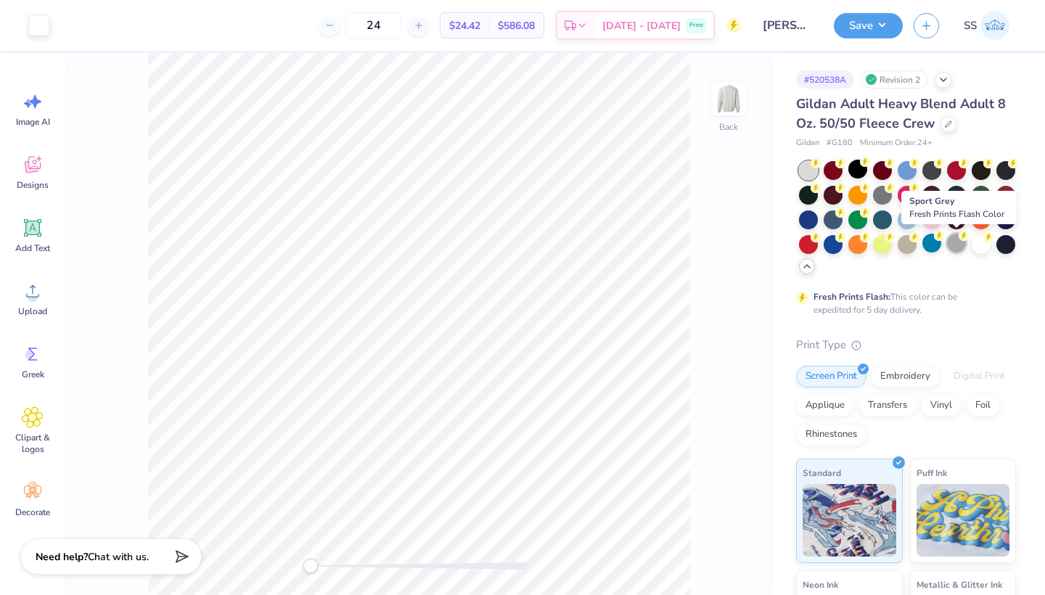
click at [958, 245] on div at bounding box center [956, 243] width 19 height 19
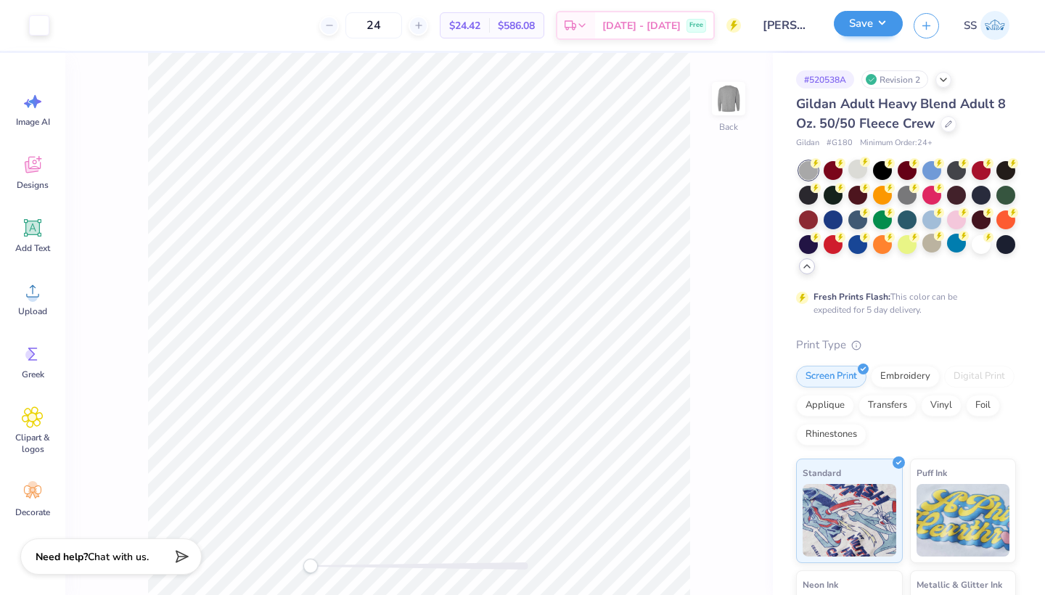
click at [866, 36] on button "Save" at bounding box center [868, 23] width 69 height 25
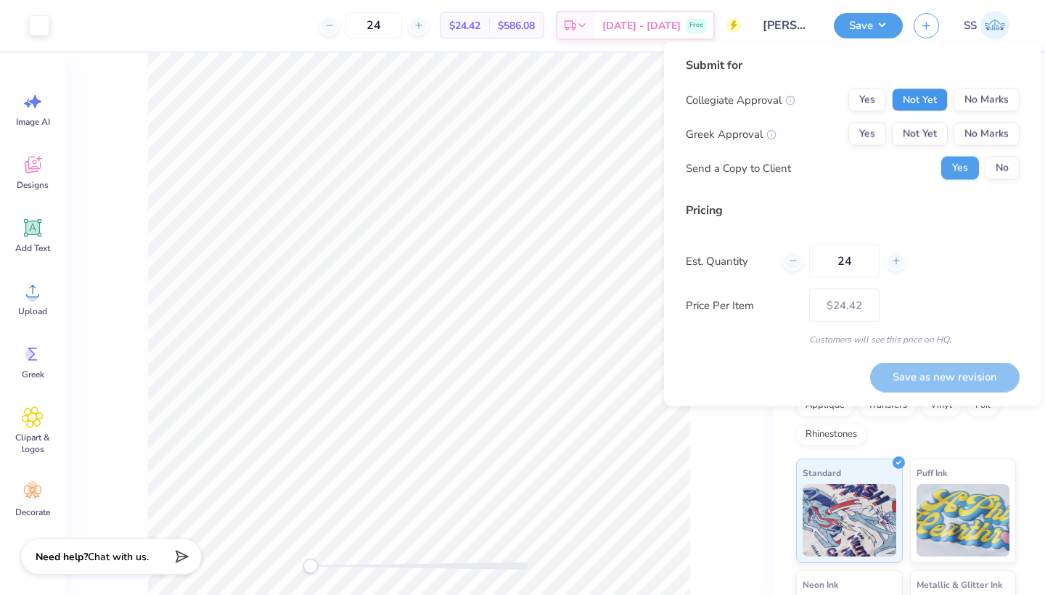
click at [925, 97] on button "Not Yet" at bounding box center [920, 100] width 56 height 23
click at [976, 130] on button "No Marks" at bounding box center [987, 134] width 66 height 23
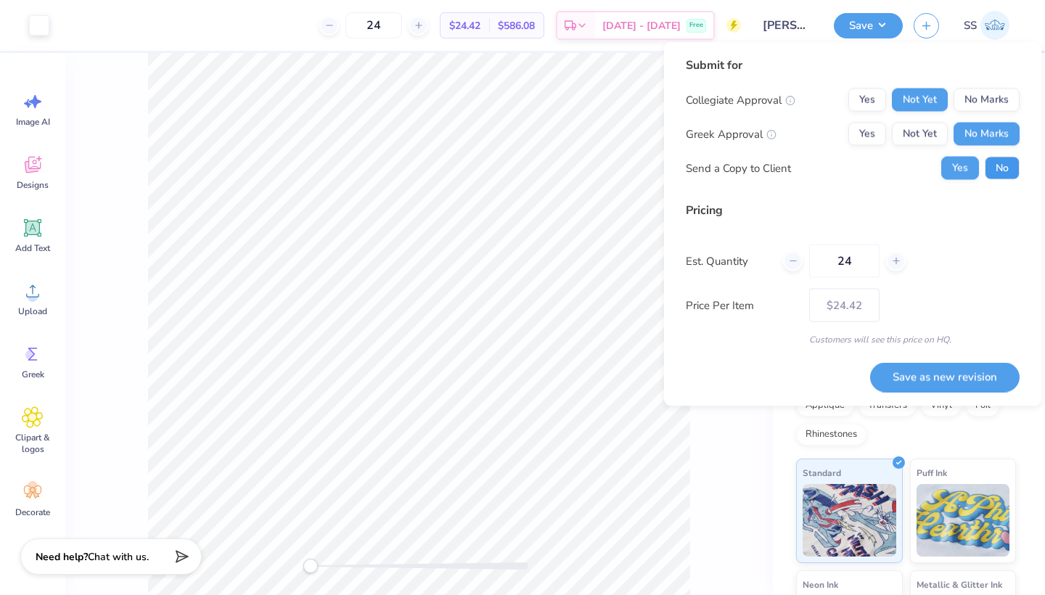
click at [996, 160] on button "No" at bounding box center [1002, 168] width 35 height 23
click at [958, 377] on button "Save as new revision" at bounding box center [944, 377] width 149 height 30
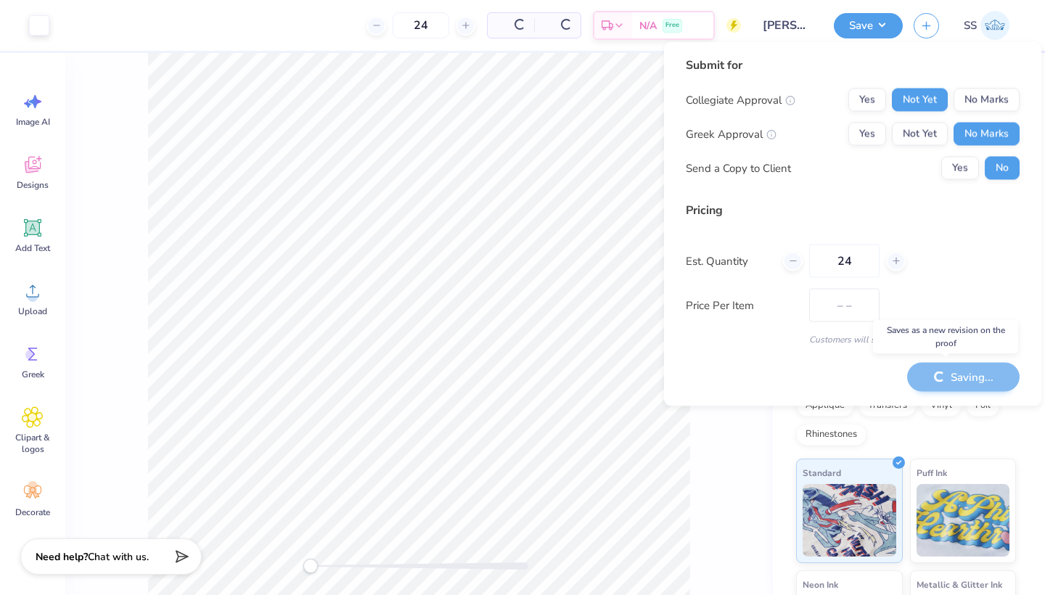
type input "$24.42"
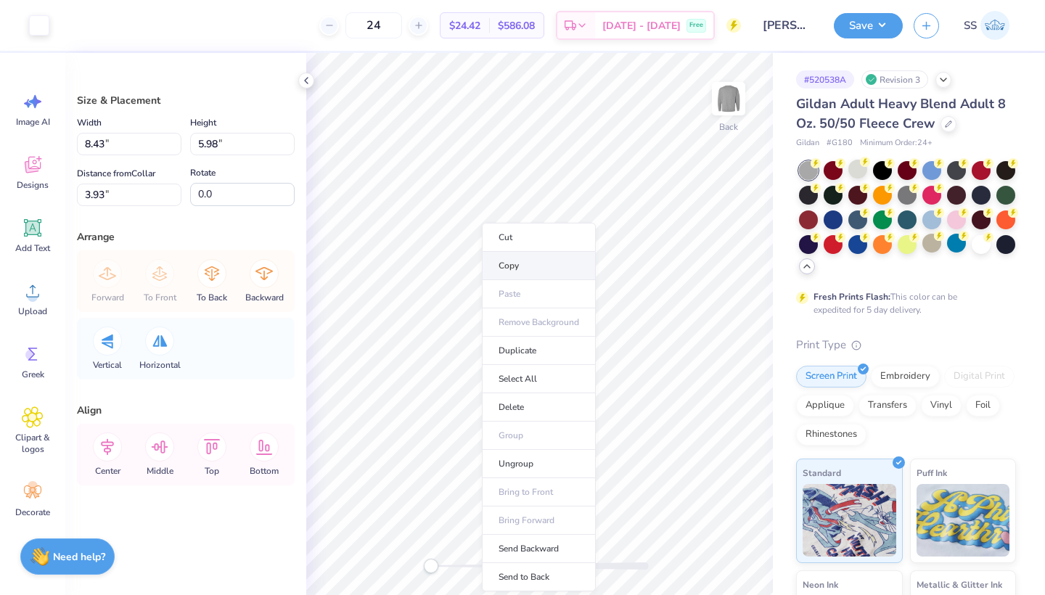
click at [517, 268] on li "Copy" at bounding box center [539, 266] width 114 height 28
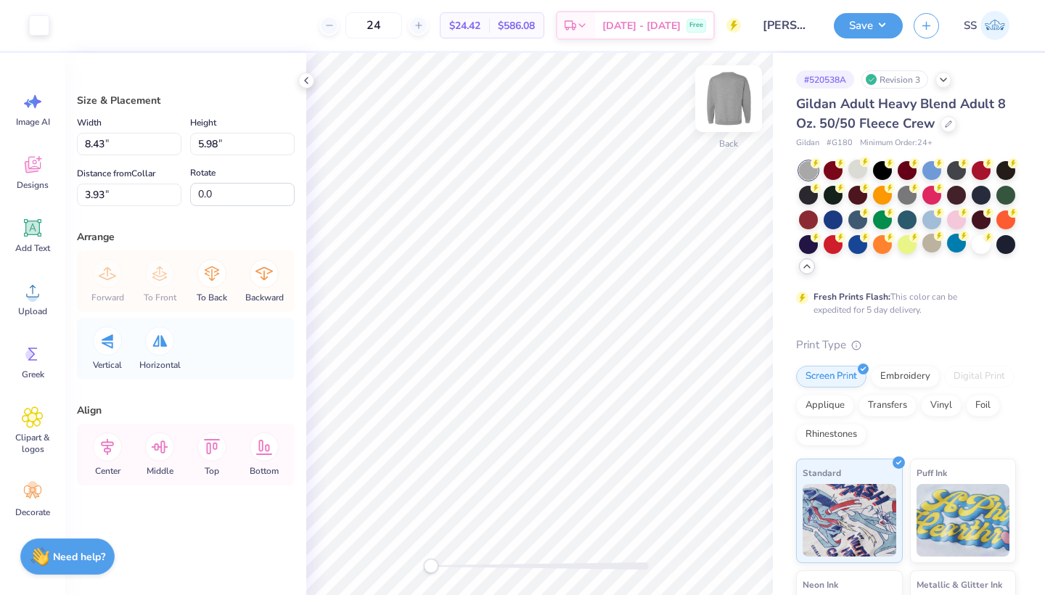
click at [721, 100] on img at bounding box center [729, 99] width 58 height 58
type input "11.24"
type input "7.97"
type input "4.28"
type input "14.17"
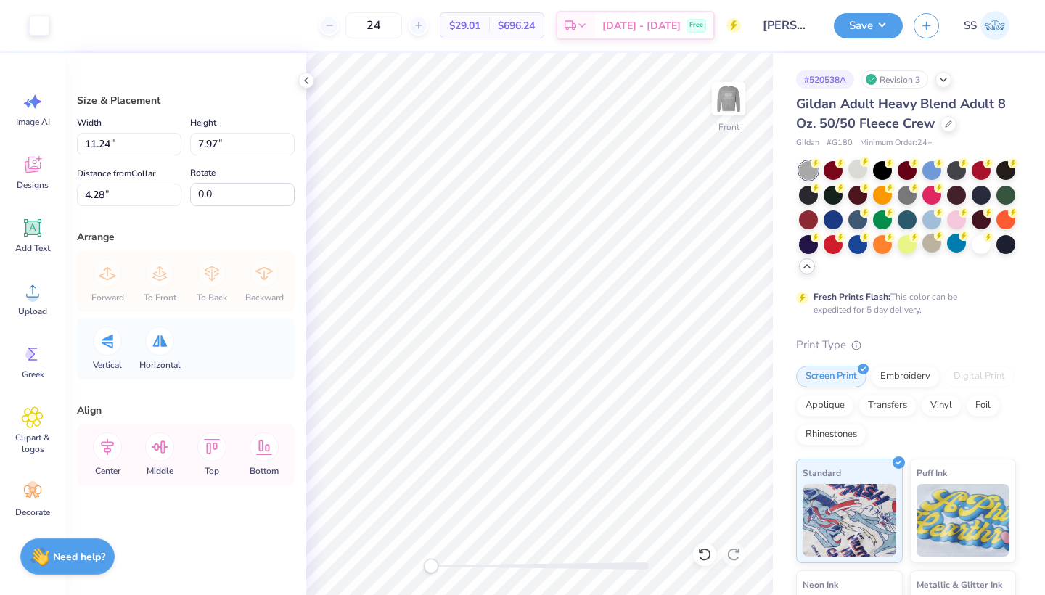
type input "10.04"
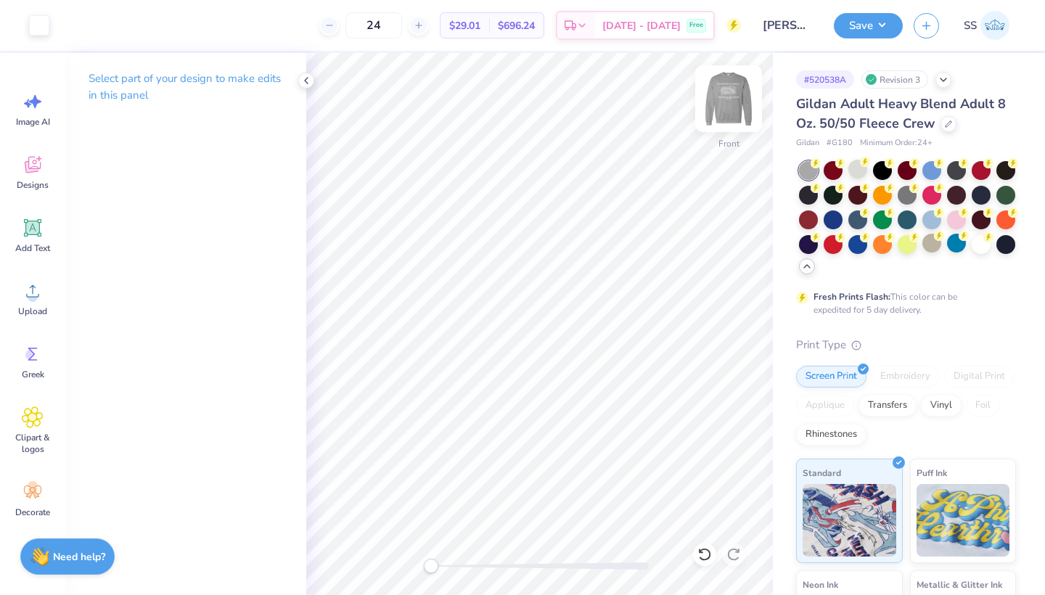
click at [728, 100] on img at bounding box center [729, 99] width 58 height 58
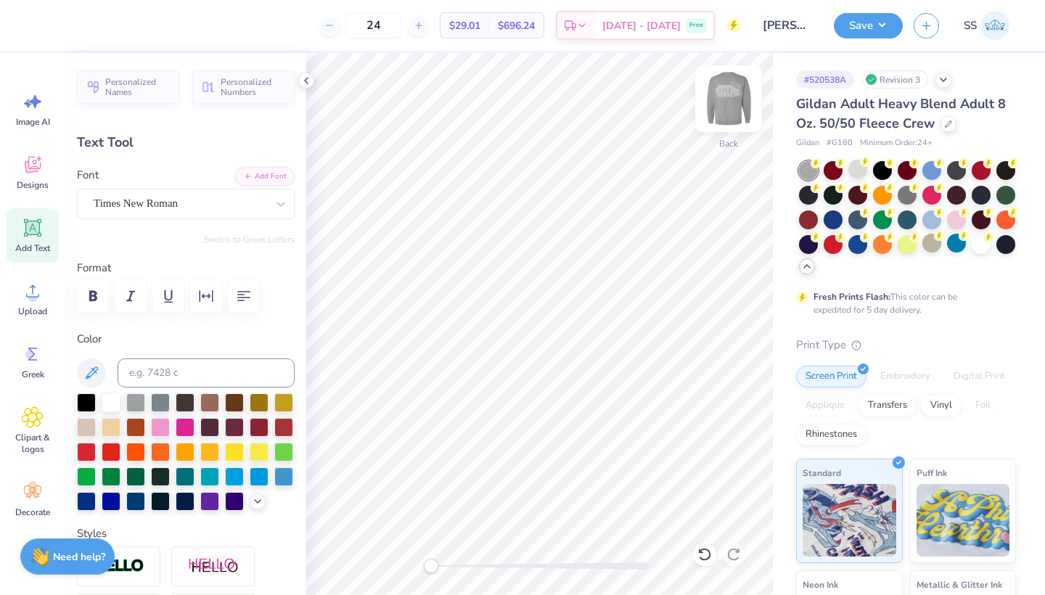
type input "3.01"
type input "0.54"
type input "11.13"
click at [728, 101] on img at bounding box center [729, 99] width 58 height 58
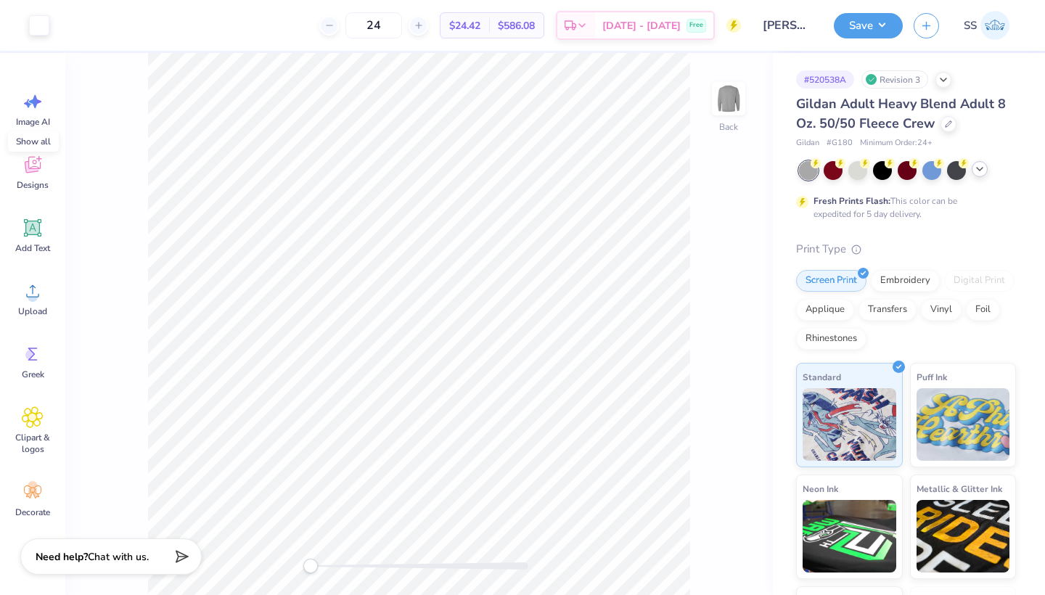
click at [975, 167] on icon at bounding box center [980, 169] width 12 height 12
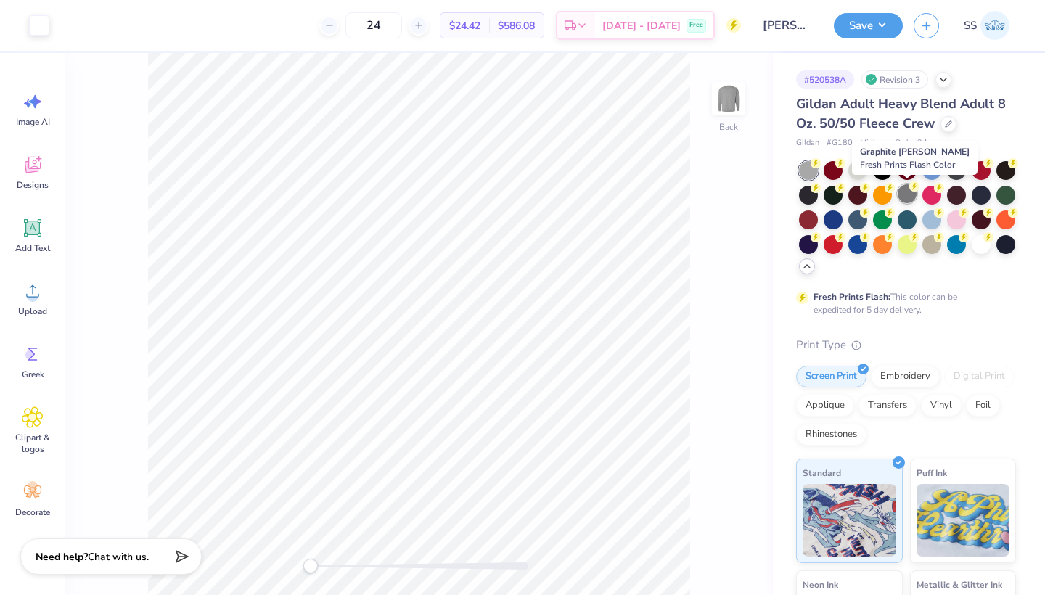
click at [911, 193] on div at bounding box center [907, 193] width 19 height 19
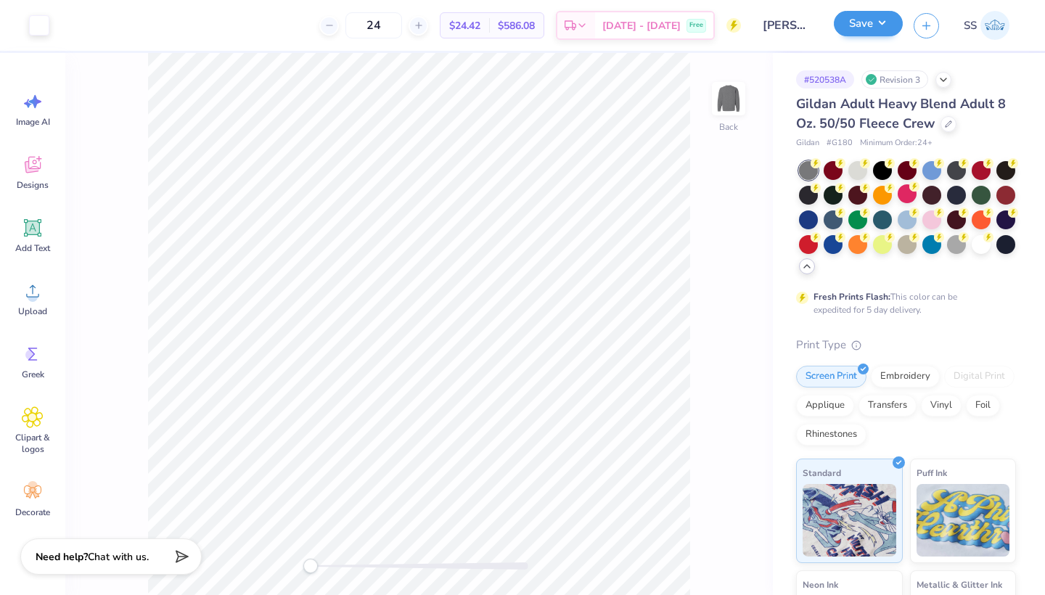
click at [850, 25] on button "Save" at bounding box center [868, 23] width 69 height 25
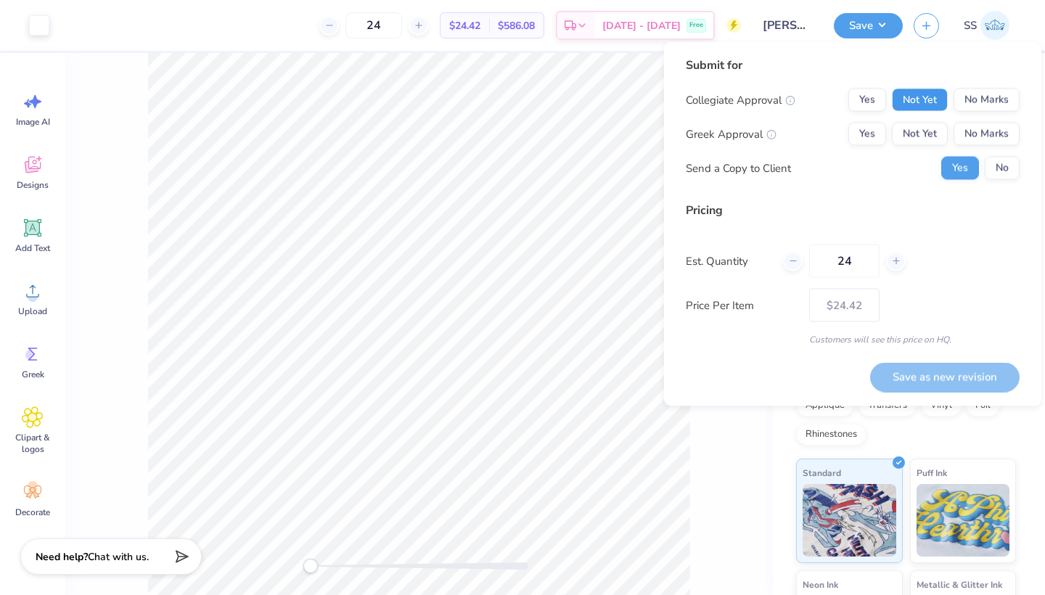
click at [907, 99] on button "Not Yet" at bounding box center [920, 100] width 56 height 23
click at [976, 136] on button "No Marks" at bounding box center [987, 134] width 66 height 23
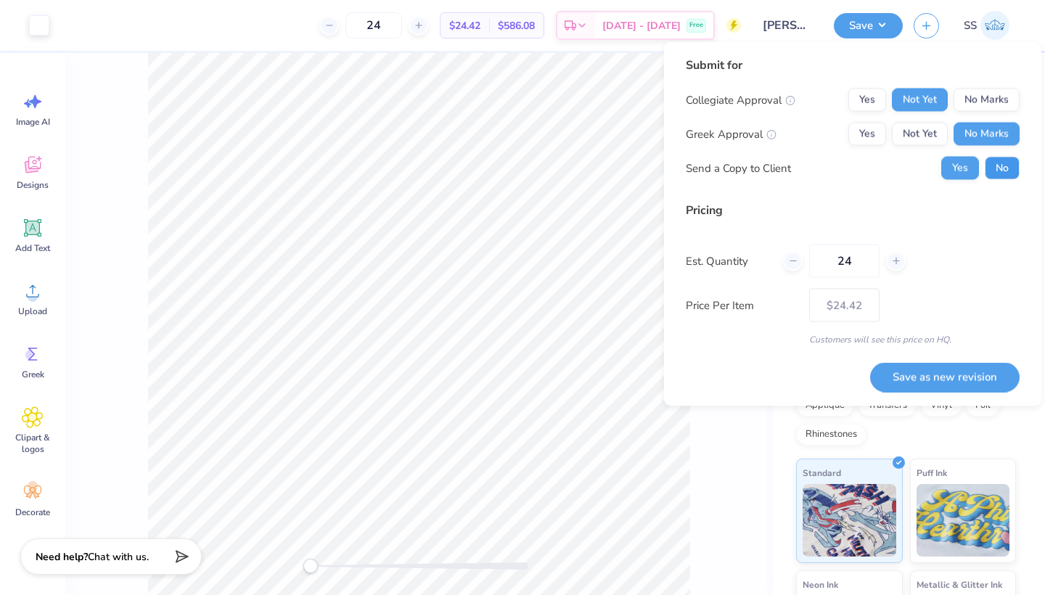
click at [1002, 162] on button "No" at bounding box center [1002, 168] width 35 height 23
click at [948, 373] on button "Save as new revision" at bounding box center [944, 377] width 149 height 30
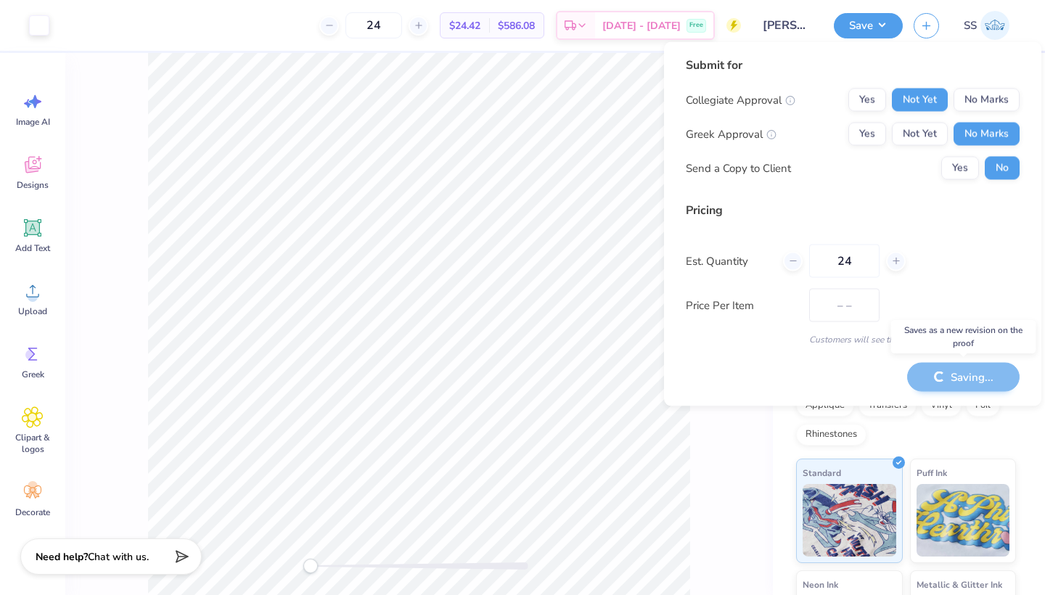
type input "$24.42"
